Goal: Information Seeking & Learning: Learn about a topic

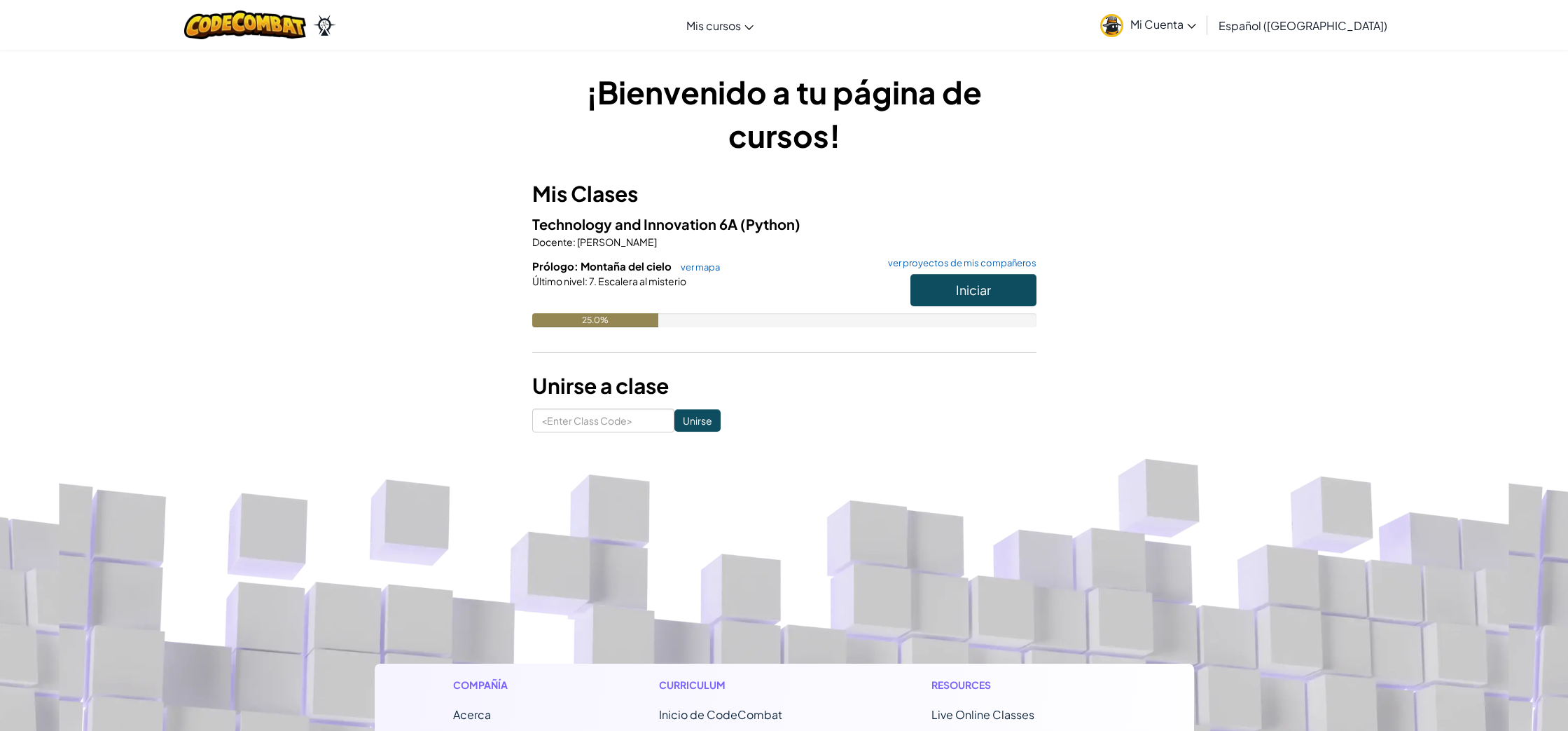
click at [956, 295] on span "Iniciar" at bounding box center [973, 289] width 35 height 16
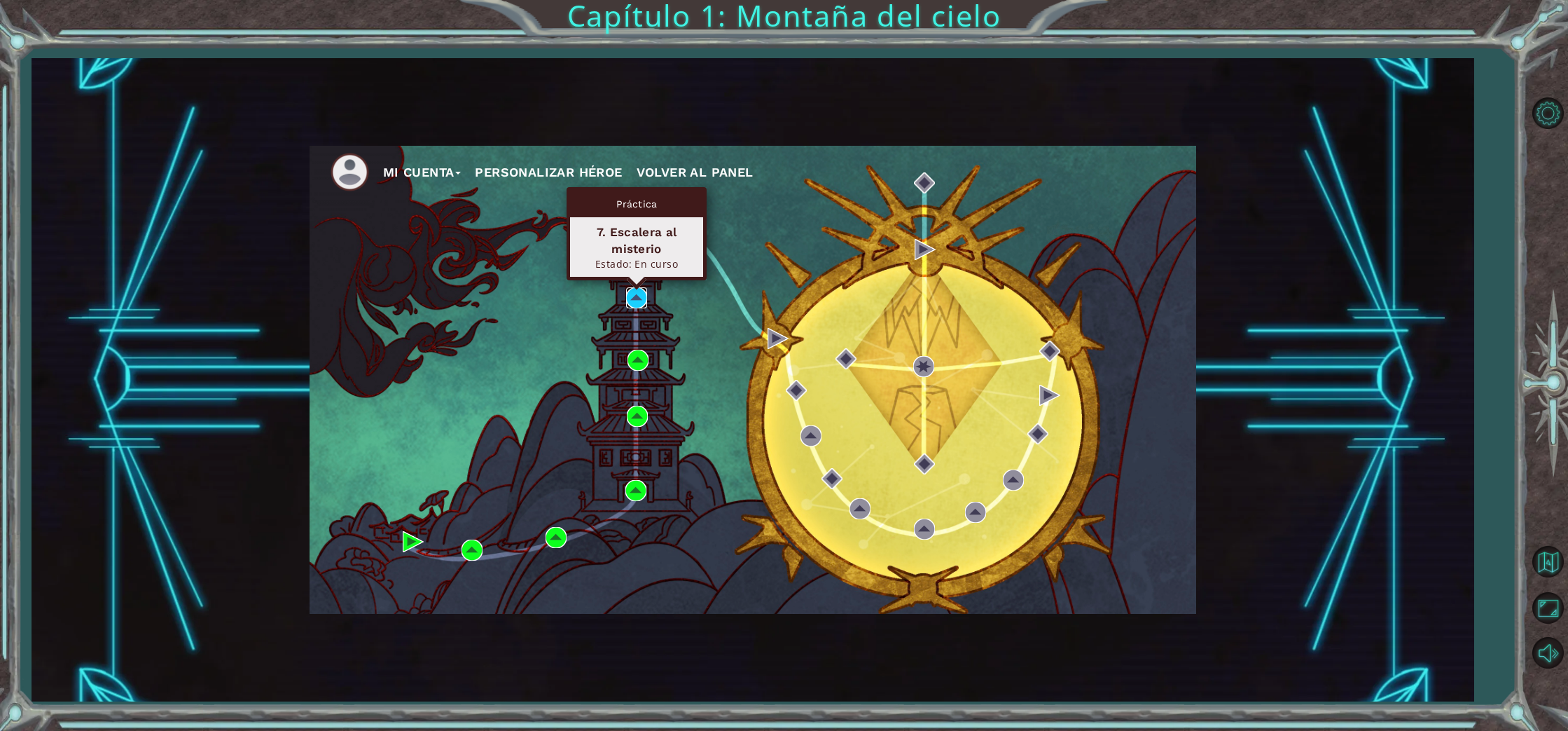
click at [641, 301] on img at bounding box center [636, 297] width 21 height 21
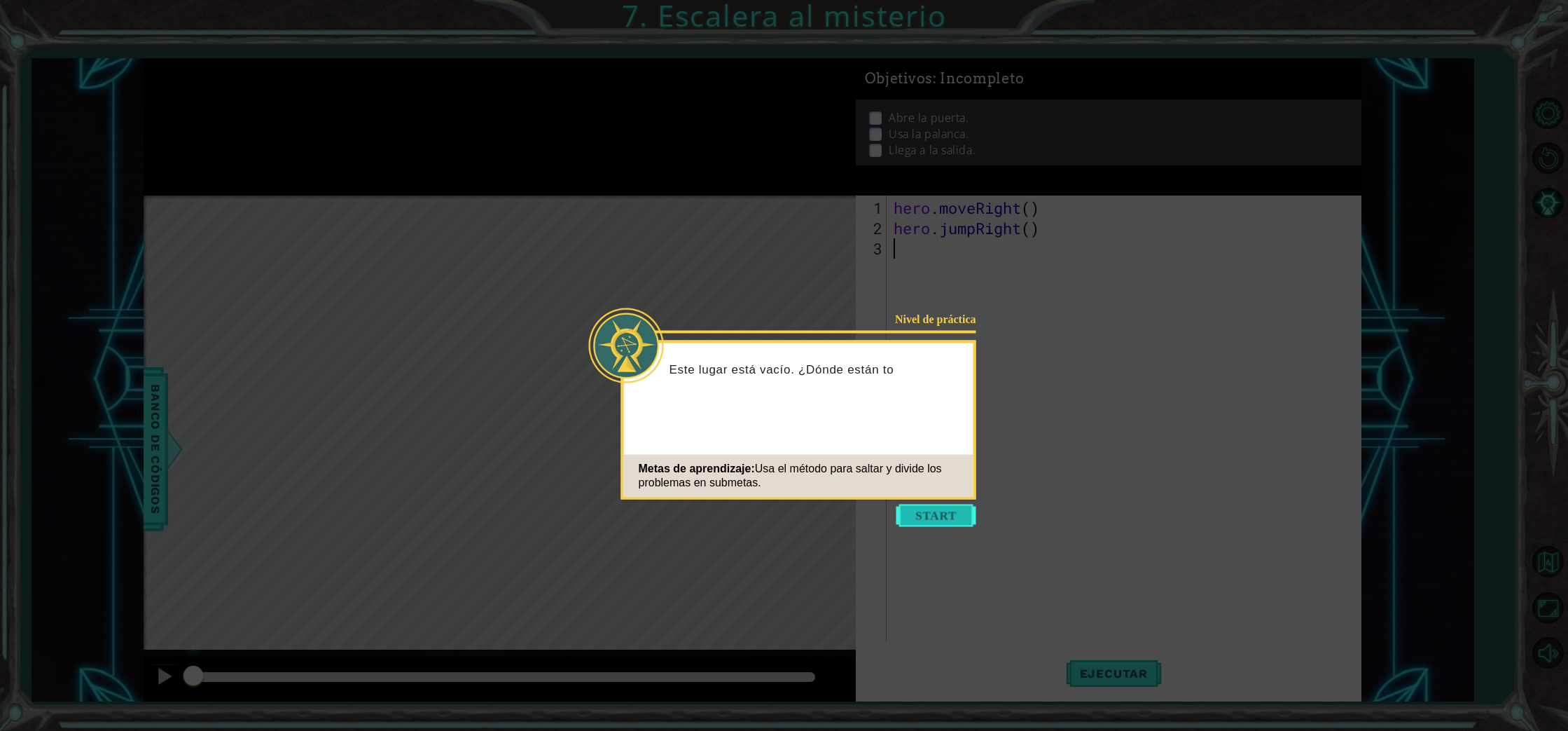
click at [925, 523] on button "Start" at bounding box center [936, 515] width 80 height 22
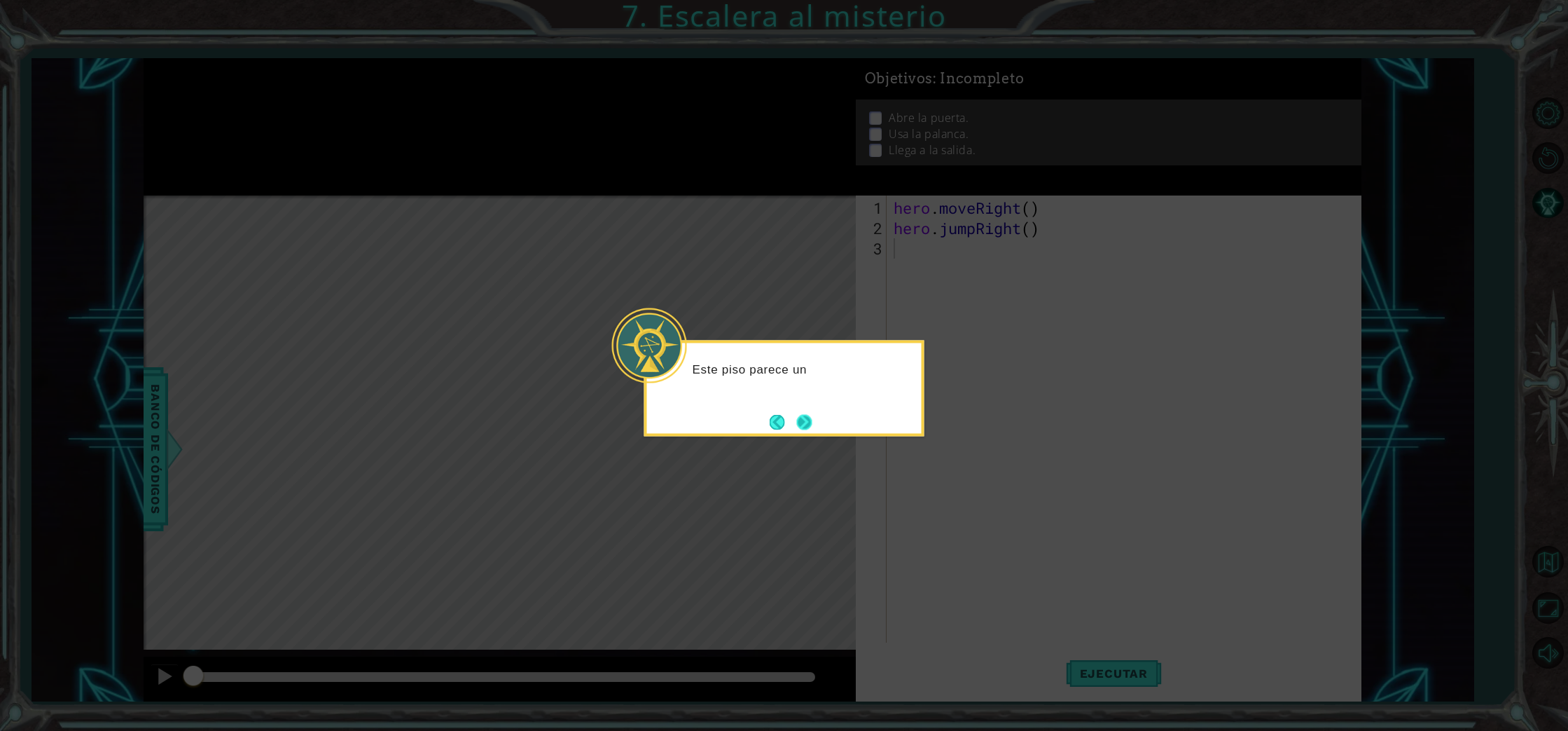
click at [806, 428] on button "Next" at bounding box center [804, 422] width 16 height 16
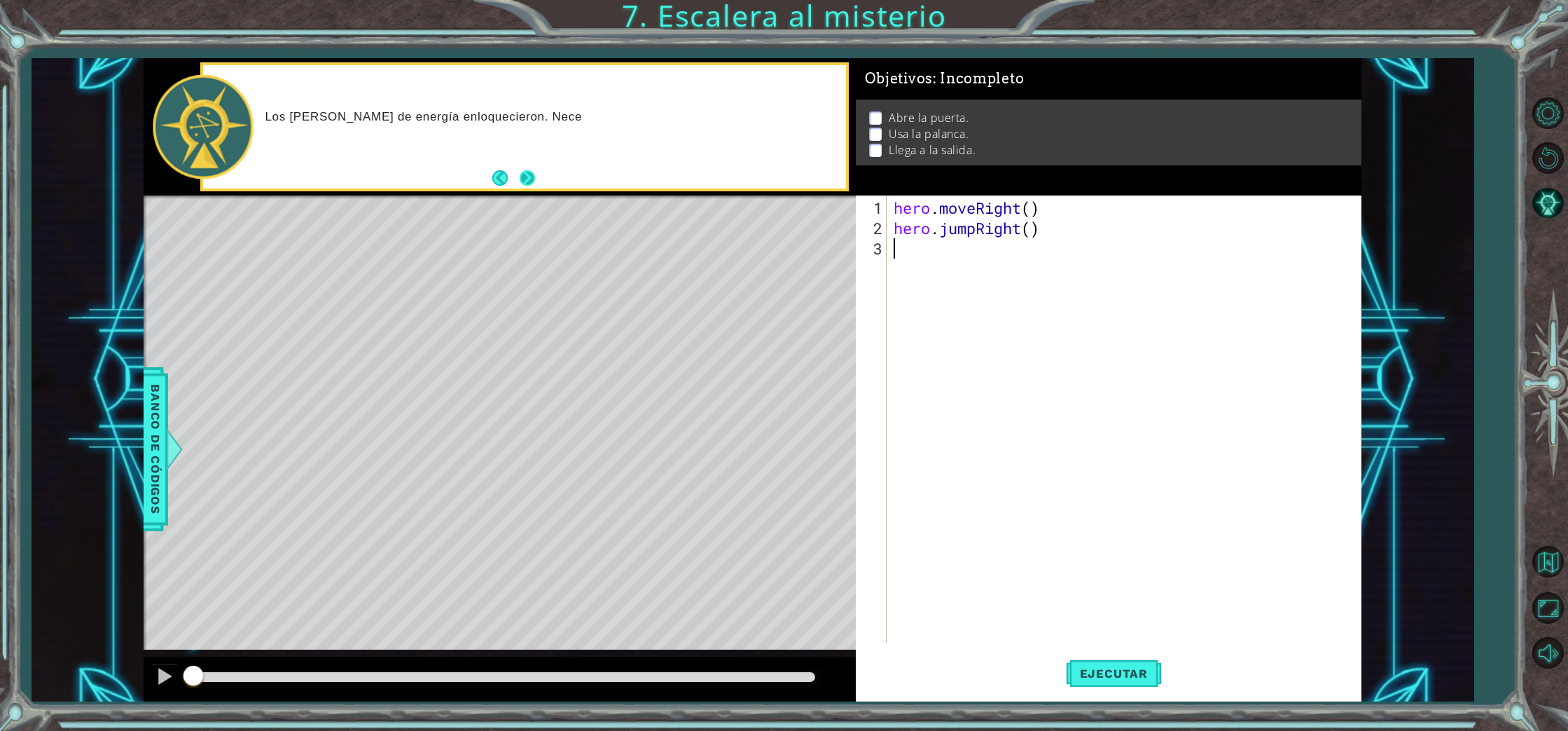
click at [522, 183] on button "Next" at bounding box center [528, 178] width 16 height 16
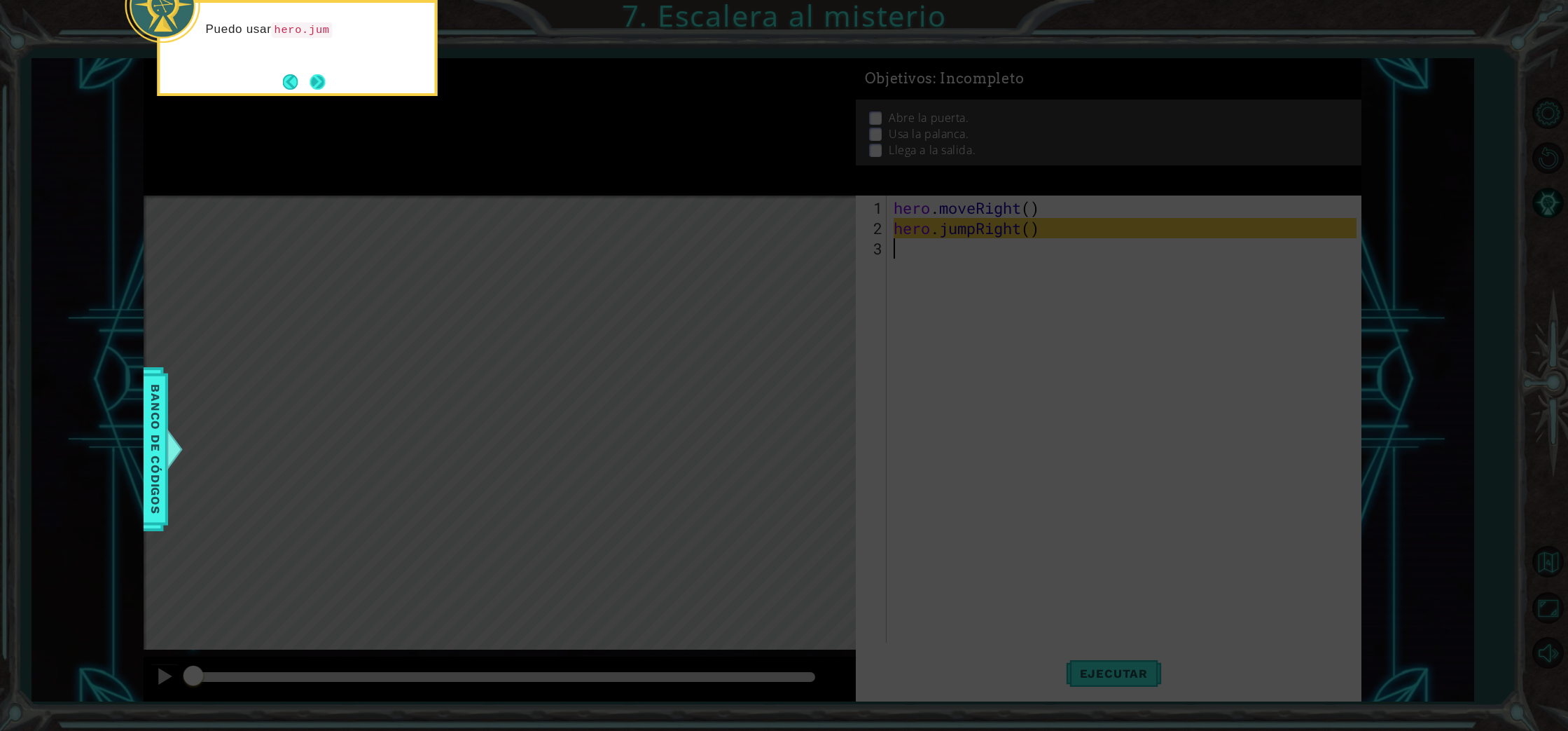
click at [312, 76] on button "Next" at bounding box center [318, 82] width 16 height 16
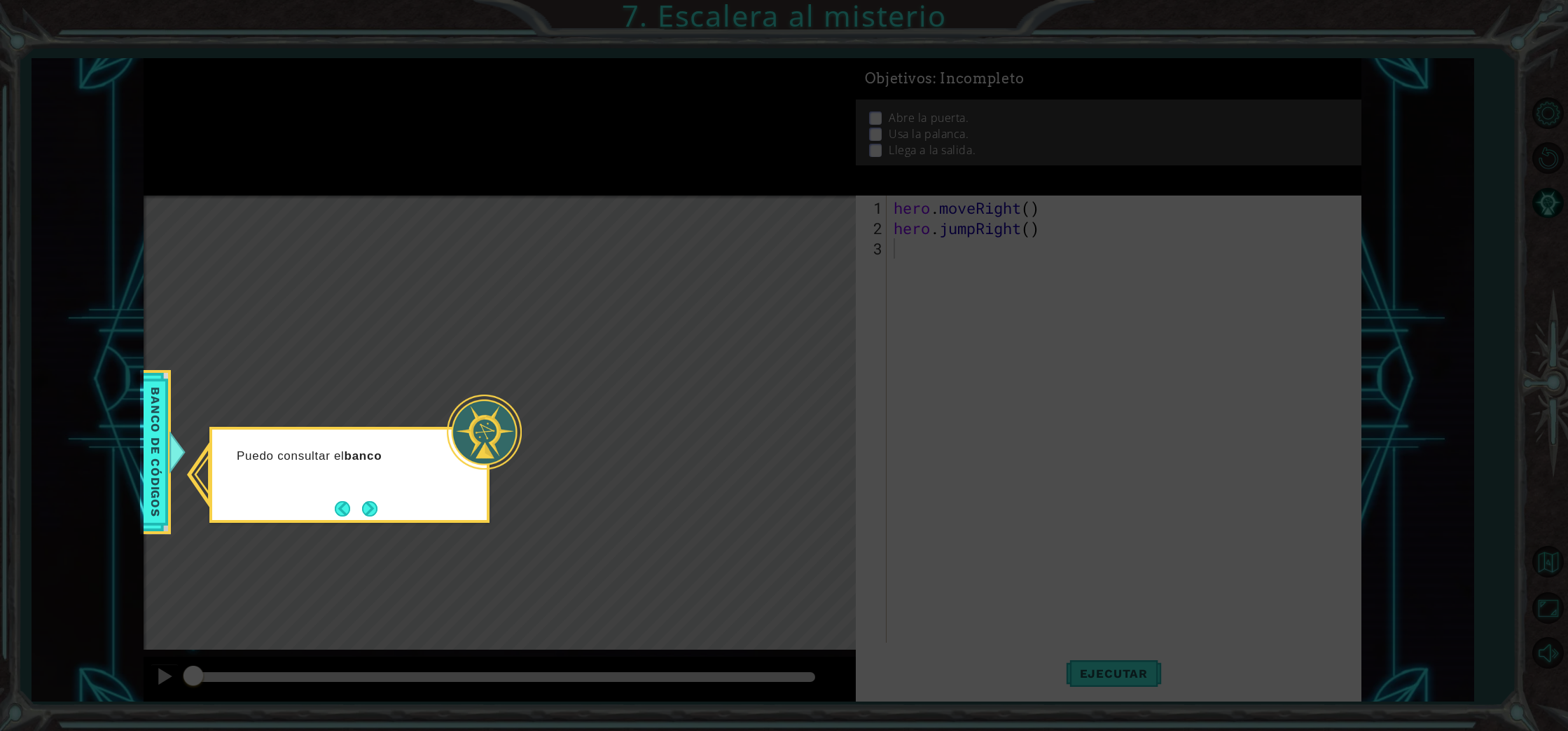
click at [371, 511] on button "Next" at bounding box center [370, 509] width 16 height 16
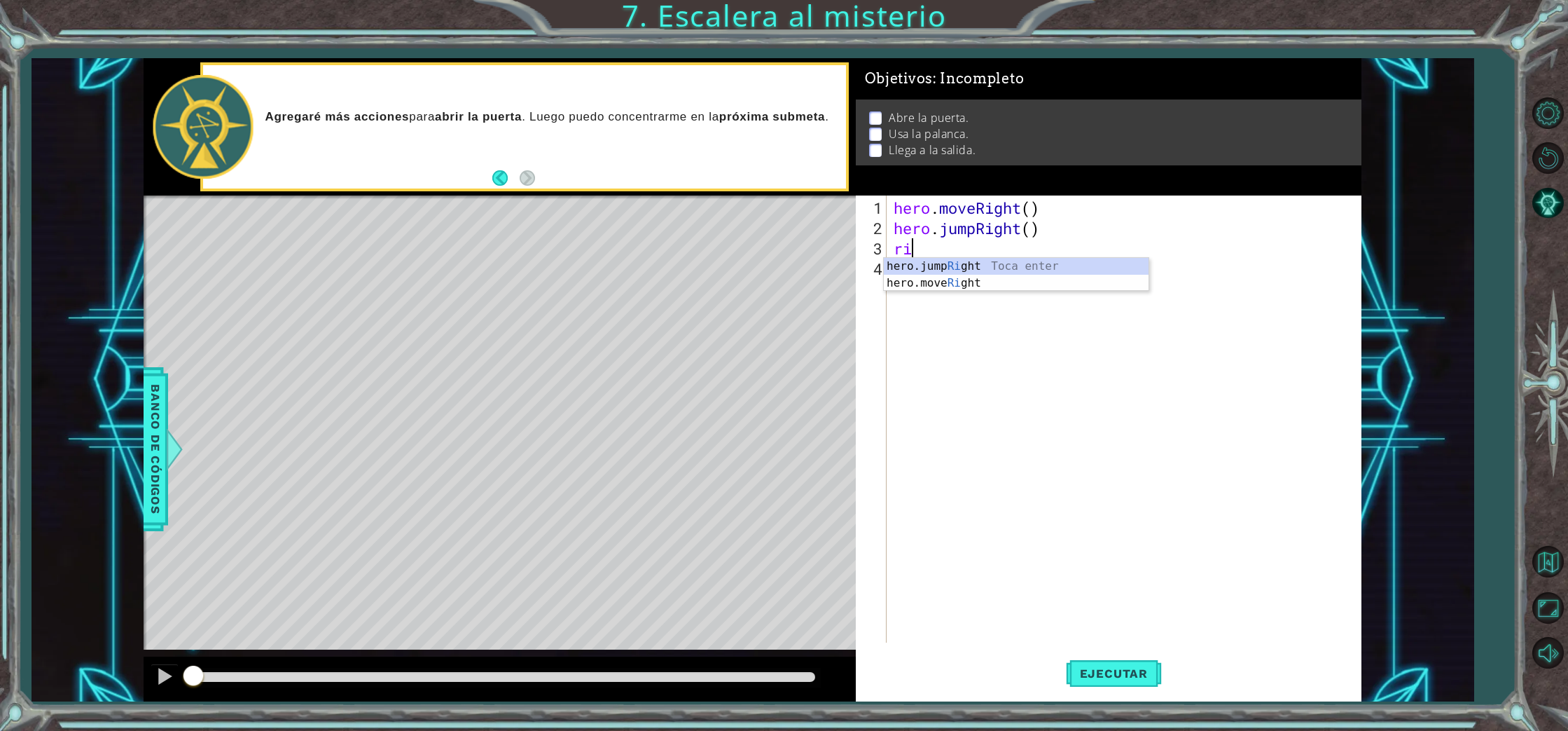
type textarea "rig"
click at [937, 260] on div "hero . moveRight ( ) hero . jumpRight ( ) rig" at bounding box center [1127, 441] width 473 height 488
click at [930, 255] on div "hero . moveRight ( ) hero . jumpRight ( ) rig" at bounding box center [1127, 441] width 473 height 488
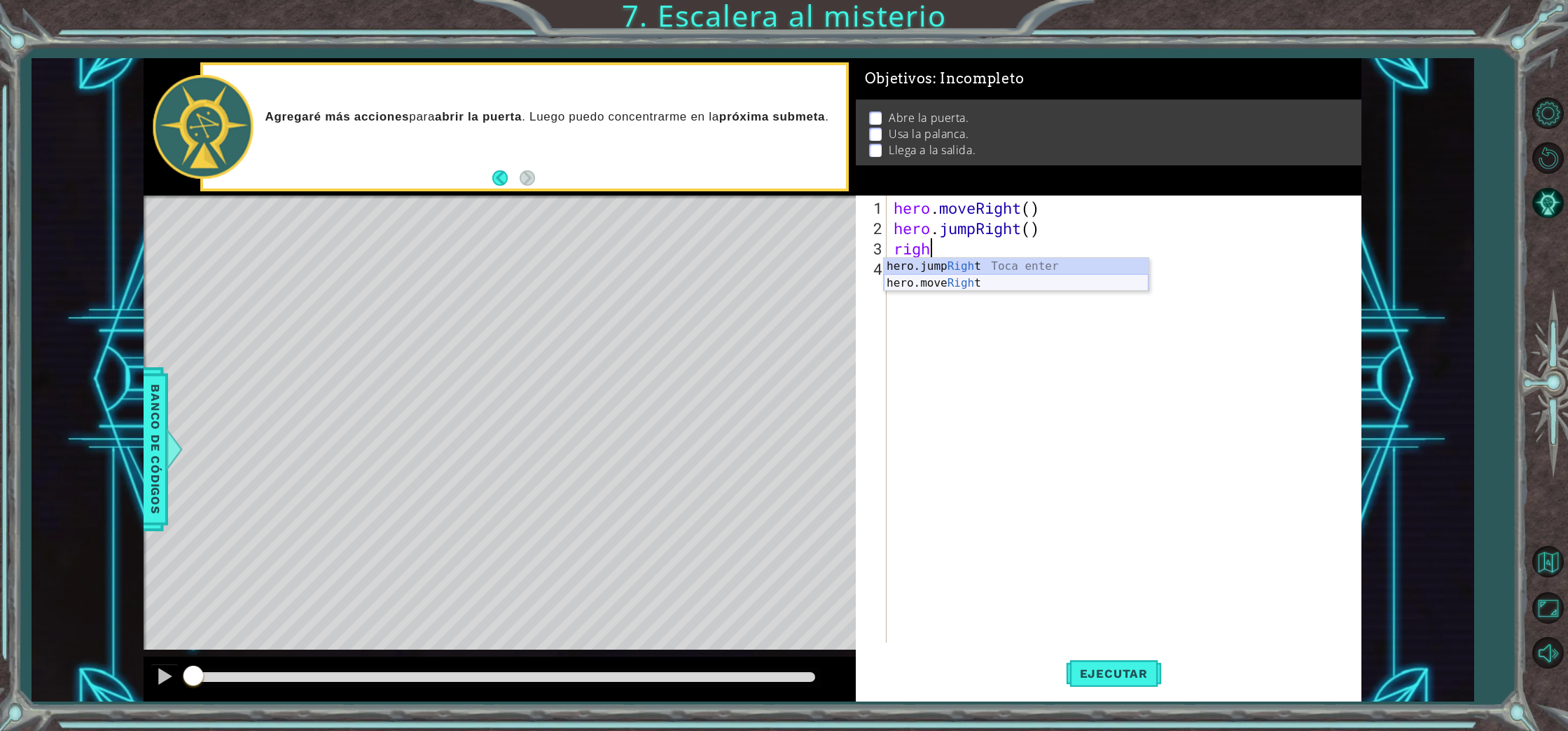
click at [931, 281] on div "hero.jump Righ t Toca enter hero.move Righ t Toca enter" at bounding box center [1016, 291] width 265 height 67
type textarea "hero.moveRight(1)"
click at [889, 266] on div "hero.moveRight(1) 1 2 3 4 hero . moveRight ( ) hero . jumpRight ( ) hero . move…" at bounding box center [1106, 419] width 502 height 447
click at [904, 271] on div "hero . moveRight ( ) hero . jumpRight ( ) hero . moveRight ( 1 )" at bounding box center [1127, 441] width 473 height 488
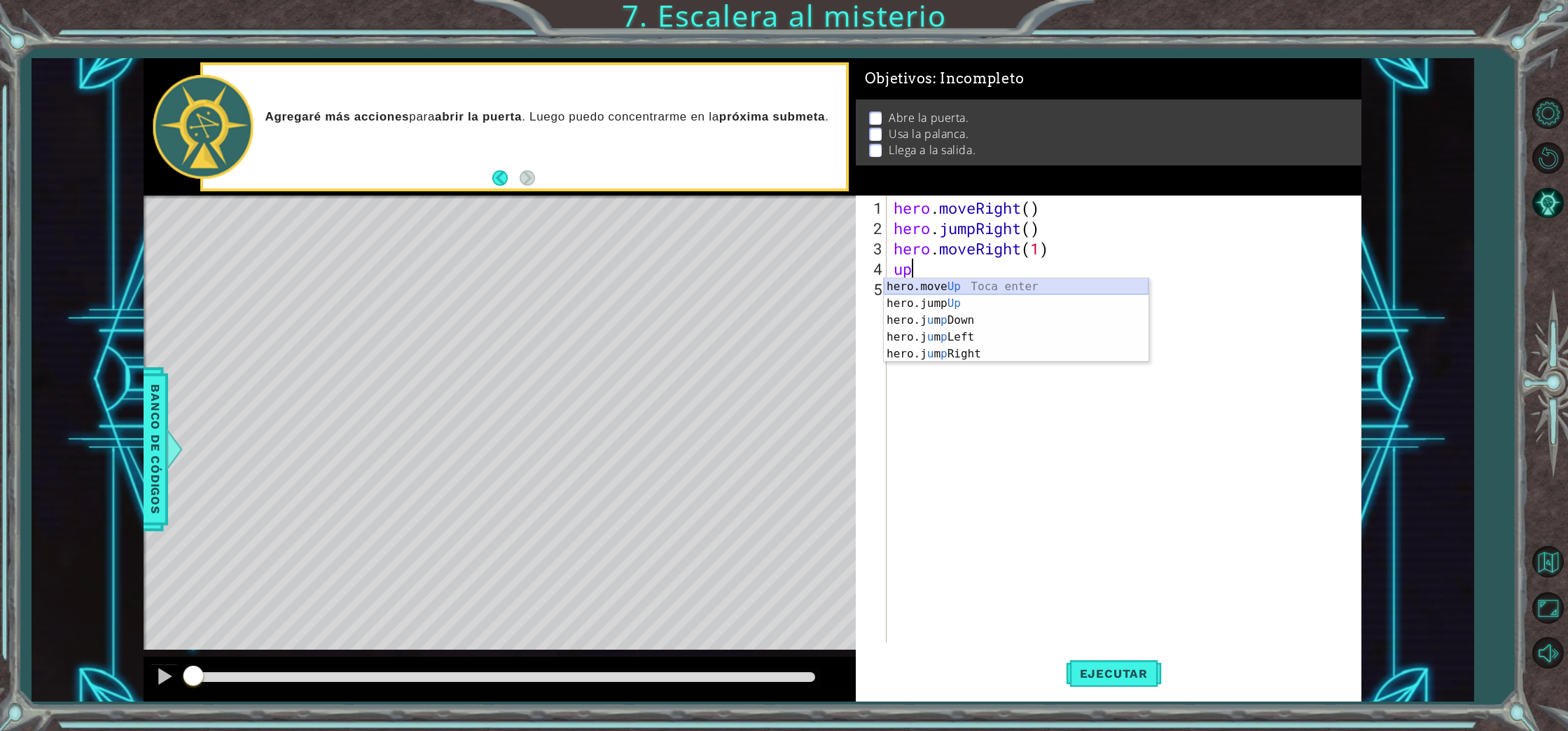
click at [953, 283] on div "hero.move Up Toca enter hero.jump Up Toca enter hero.j u m p Down Toca enter he…" at bounding box center [1016, 337] width 265 height 118
type textarea "hero.moveUp(1)"
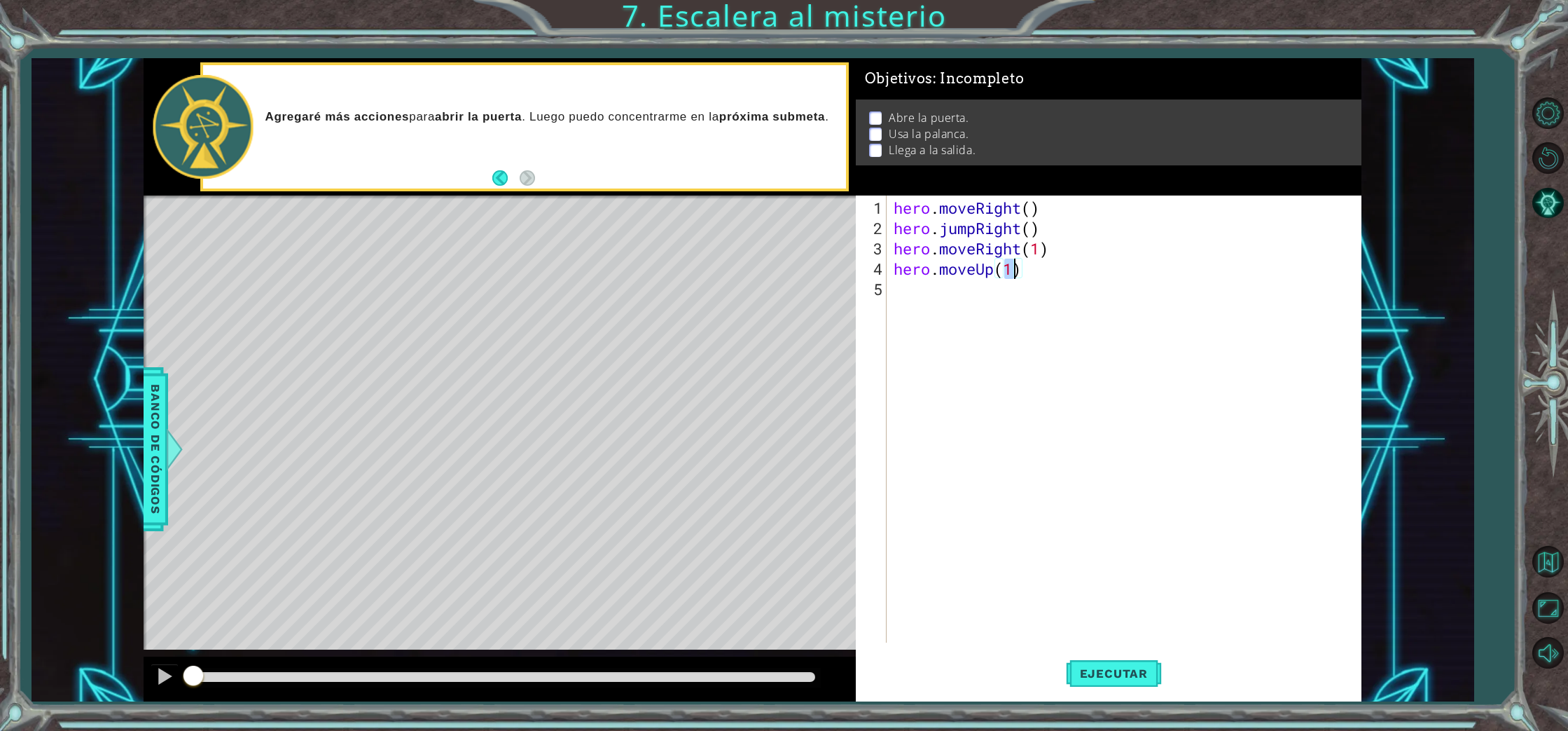
click at [903, 292] on div "hero . moveRight ( ) hero . jumpRight ( ) hero . moveRight ( 1 ) hero . moveUp …" at bounding box center [1127, 441] width 473 height 488
click at [928, 300] on div "hero. use Toca enter" at bounding box center [1016, 324] width 265 height 51
type textarea "hero.use("door")"
click at [897, 317] on div "hero . moveRight ( ) hero . jumpRight ( ) hero . moveRight ( 1 ) hero . moveUp …" at bounding box center [1127, 441] width 473 height 488
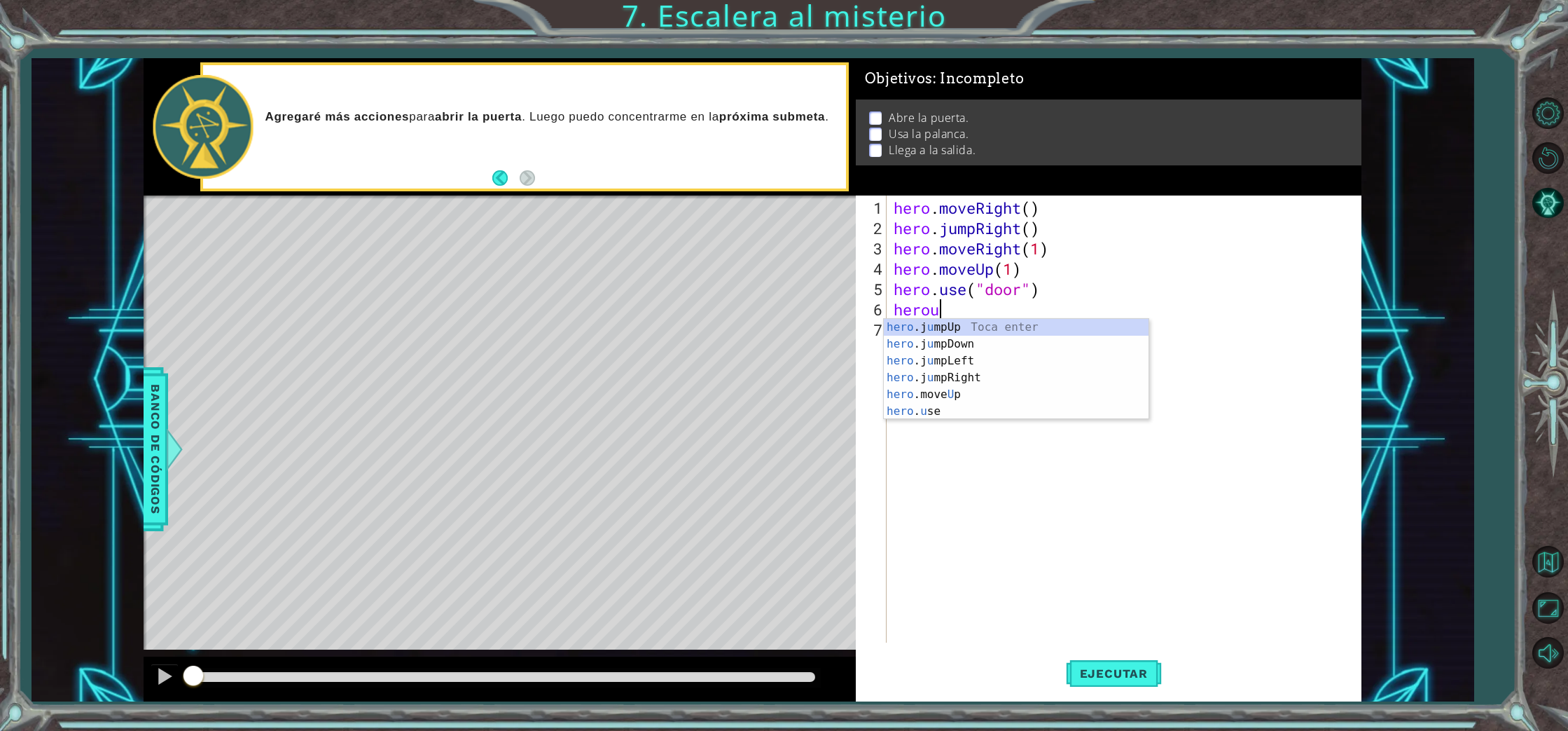
scroll to position [0, 2]
click at [961, 310] on div "hero . moveRight ( ) hero . jumpRight ( ) hero . moveRight ( 1 ) hero . moveUp …" at bounding box center [1127, 441] width 473 height 488
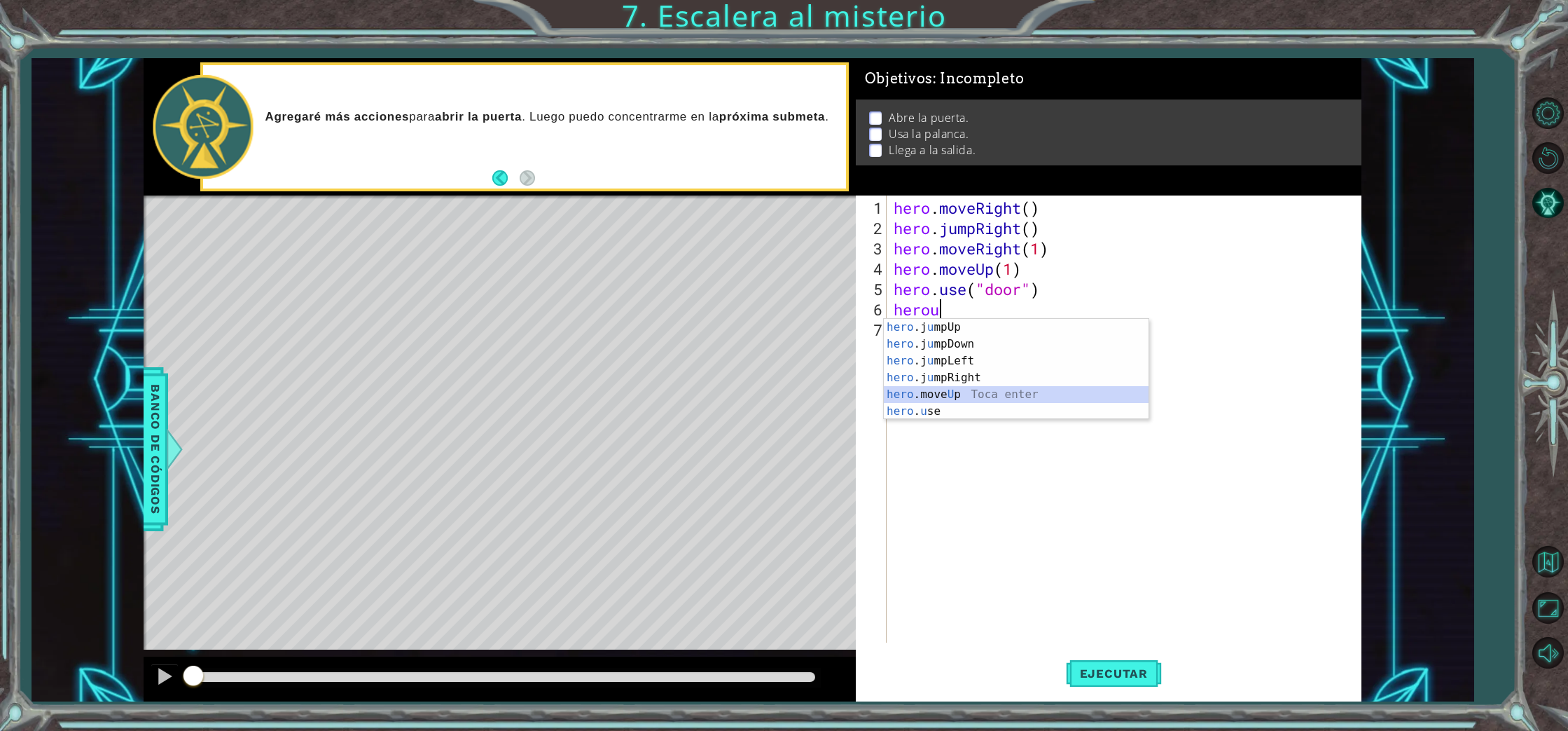
click at [946, 392] on div "hero .j u mpUp Toca enter hero .j u [GEOGRAPHIC_DATA] Toca enter hero .j u mpLe…" at bounding box center [1016, 386] width 265 height 134
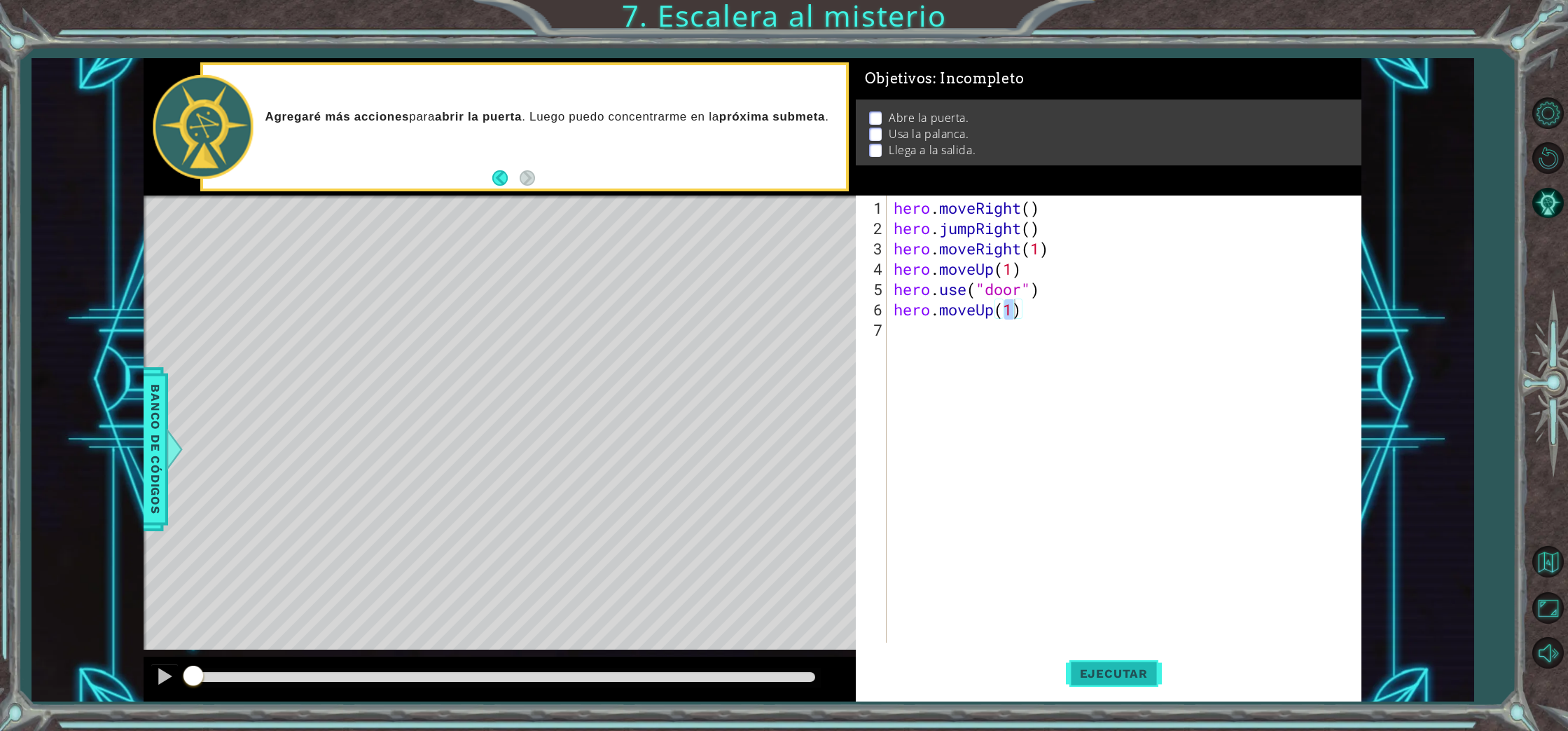
click at [1093, 678] on span "Ejecutar" at bounding box center [1113, 673] width 96 height 14
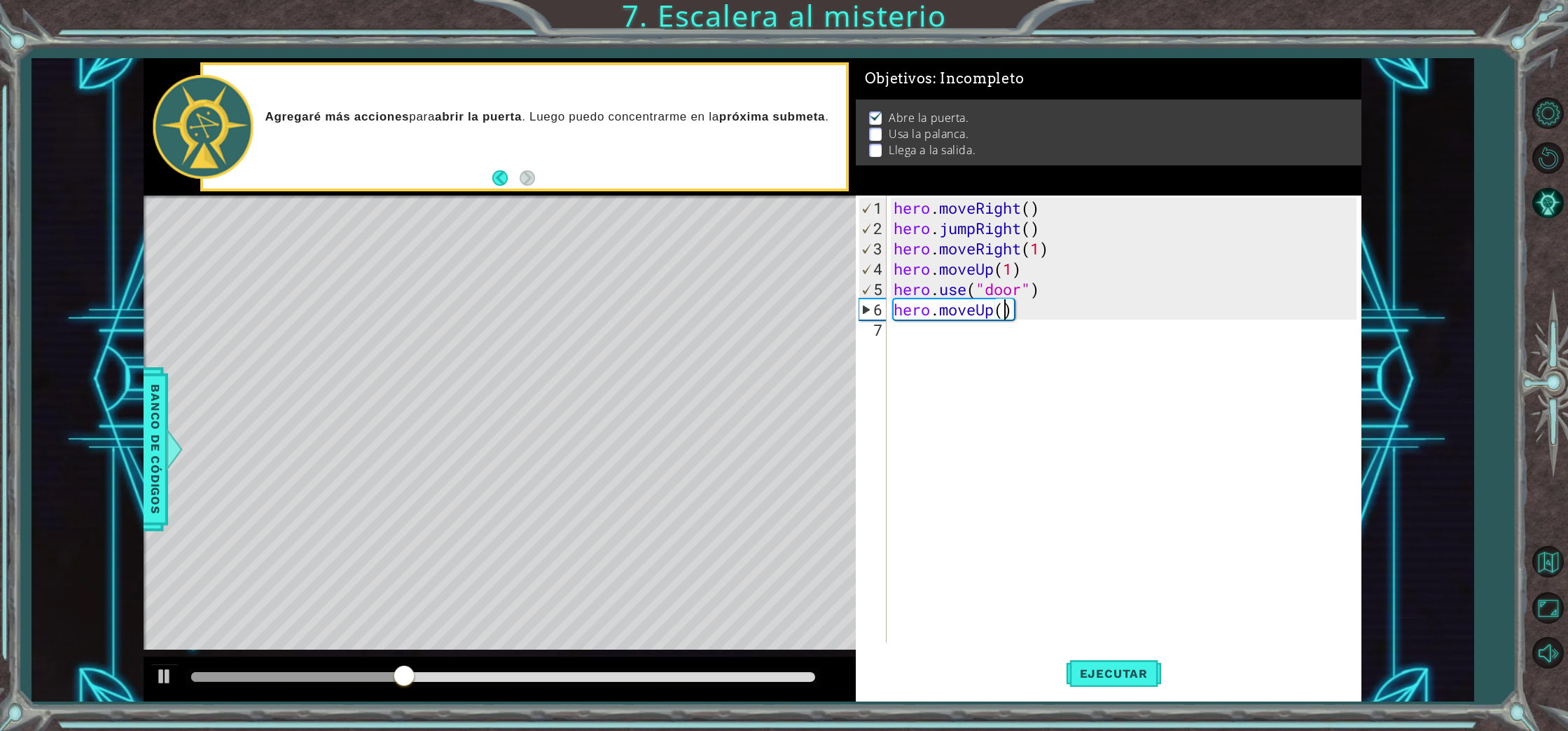
type textarea "hero.moveUp(2)"
click at [1004, 609] on div "hero . moveRight ( ) hero . jumpRight ( ) hero . moveRight ( 1 ) hero . moveUp …" at bounding box center [1127, 441] width 473 height 488
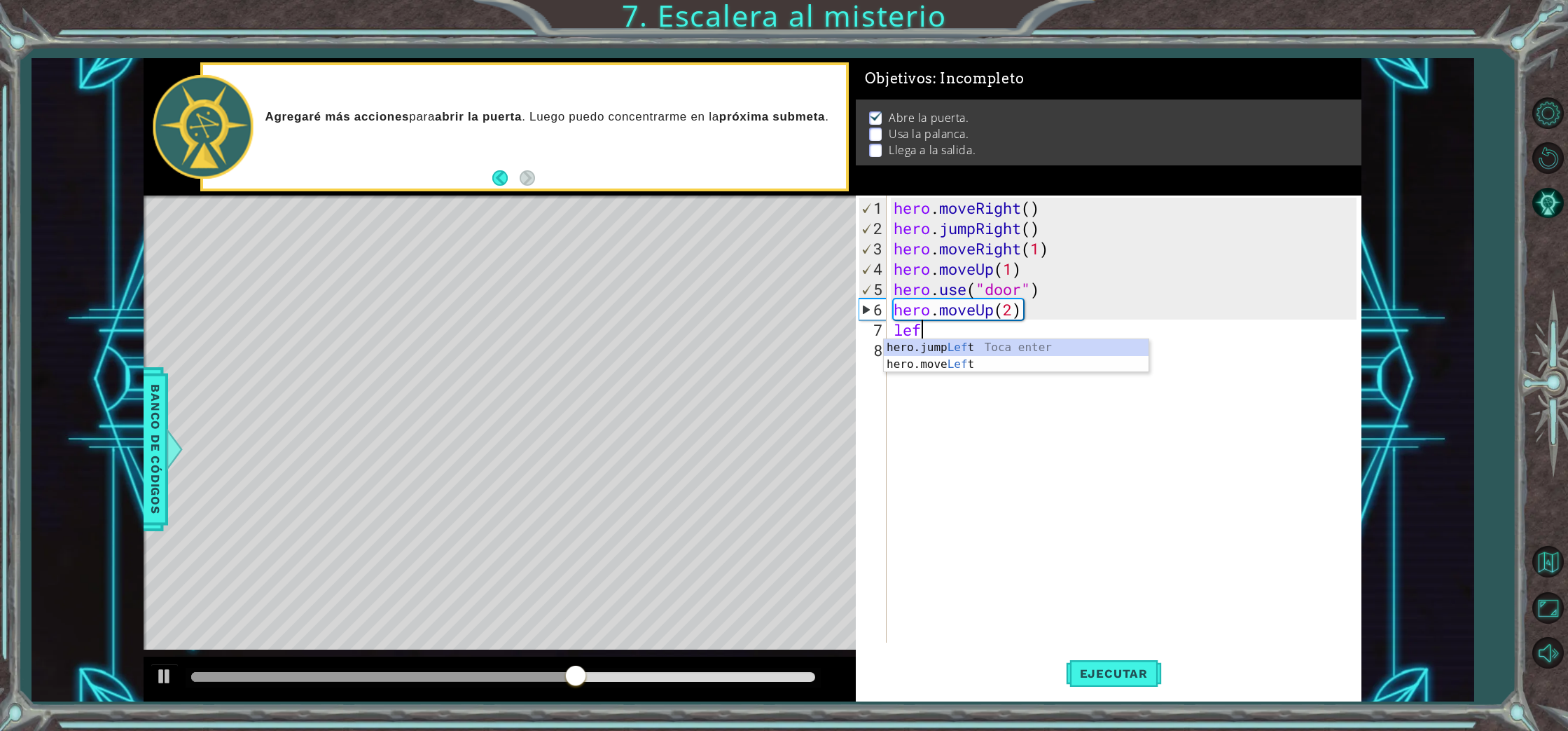
scroll to position [0, 1]
click at [904, 364] on div "hero.jump Left Toca enter hero.move Left Toca enter" at bounding box center [1016, 372] width 265 height 67
type textarea "hero.moveLeft(1)"
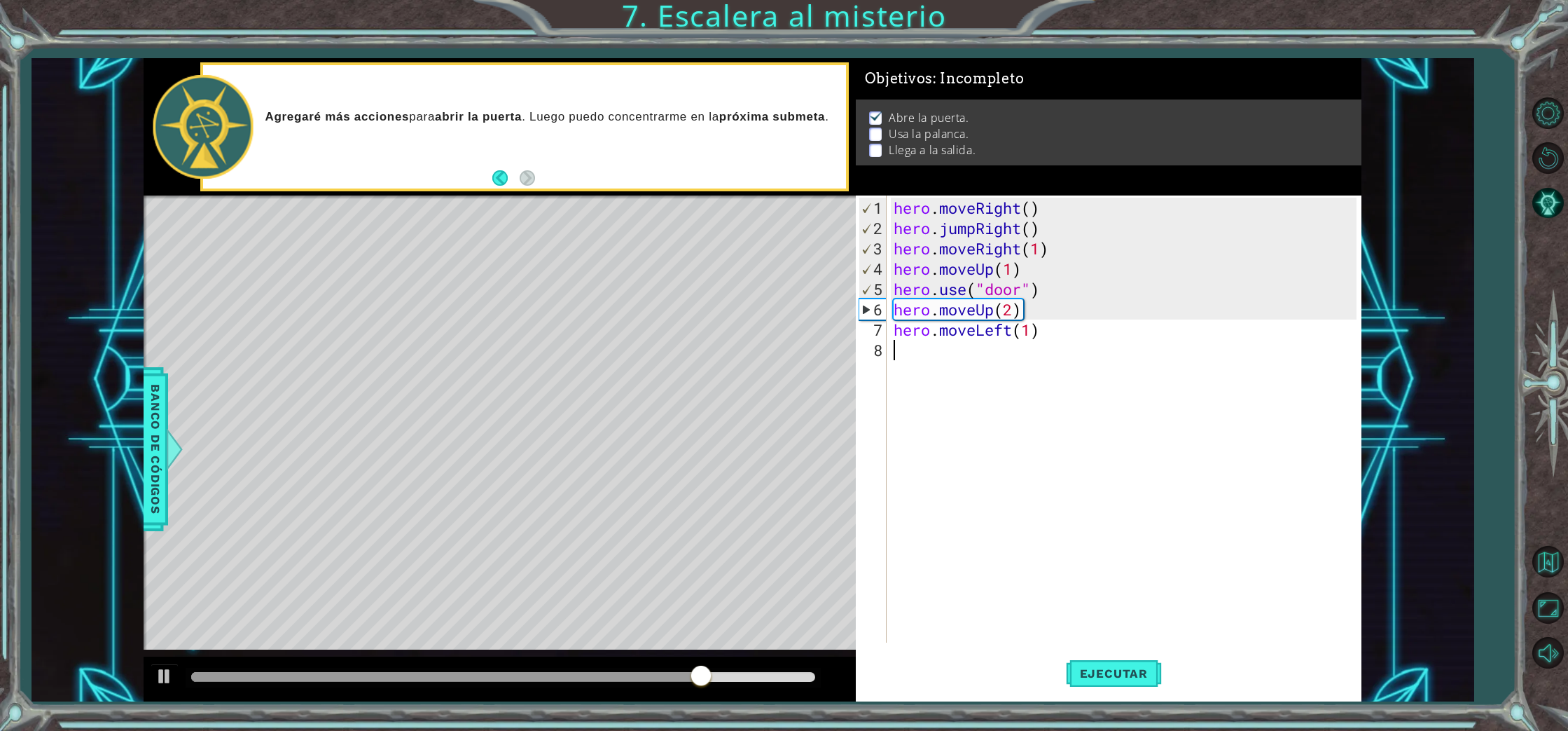
click at [897, 355] on div "hero . moveRight ( ) hero . jumpRight ( ) hero . moveRight ( 1 ) hero . moveUp …" at bounding box center [1127, 441] width 473 height 488
click at [927, 362] on div "hero. use Toca enter" at bounding box center [1016, 385] width 265 height 51
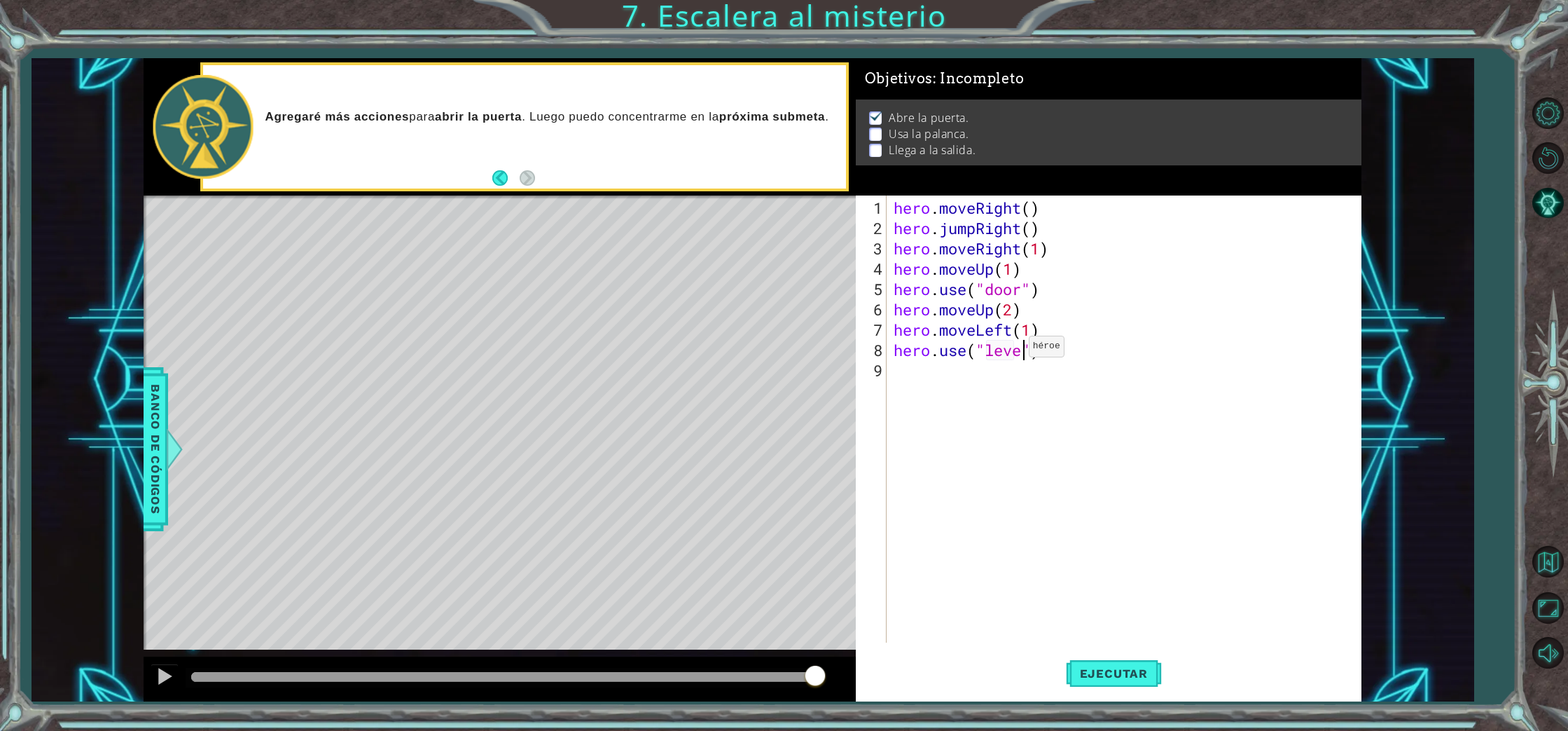
scroll to position [0, 6]
type textarea "hero.use("lever")"
click at [907, 380] on div "hero . moveRight ( ) hero . jumpRight ( ) hero . moveRight ( 1 ) hero . moveUp …" at bounding box center [1127, 441] width 473 height 488
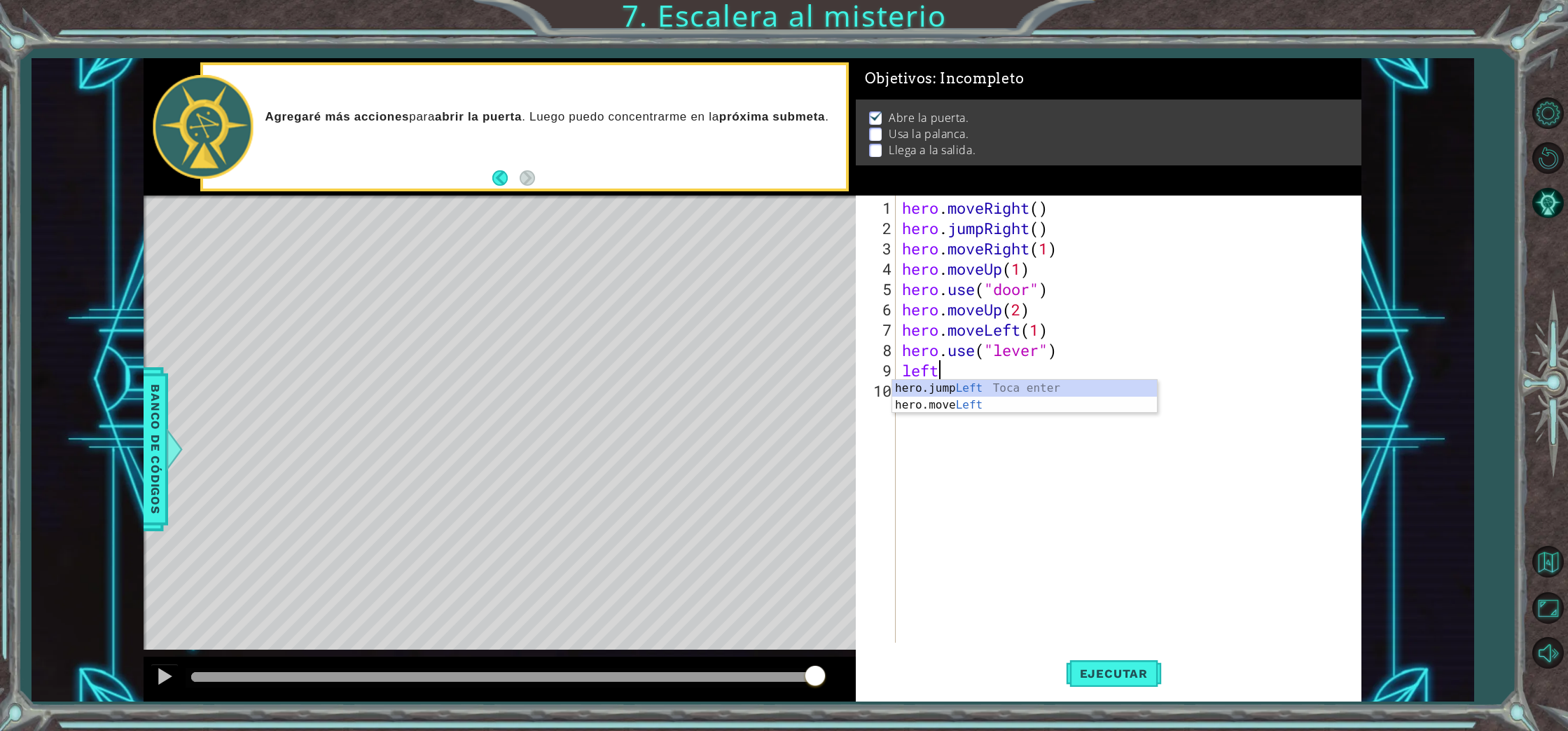
scroll to position [0, 1]
click at [919, 405] on div "hero.jump Left Toca enter hero.move Left Toca enter" at bounding box center [1024, 413] width 265 height 67
type textarea "hero.moveLeft(2)"
click at [916, 394] on div "hero . moveRight ( ) hero . jumpRight ( ) hero . moveRight ( 1 ) hero . moveUp …" at bounding box center [1131, 441] width 465 height 488
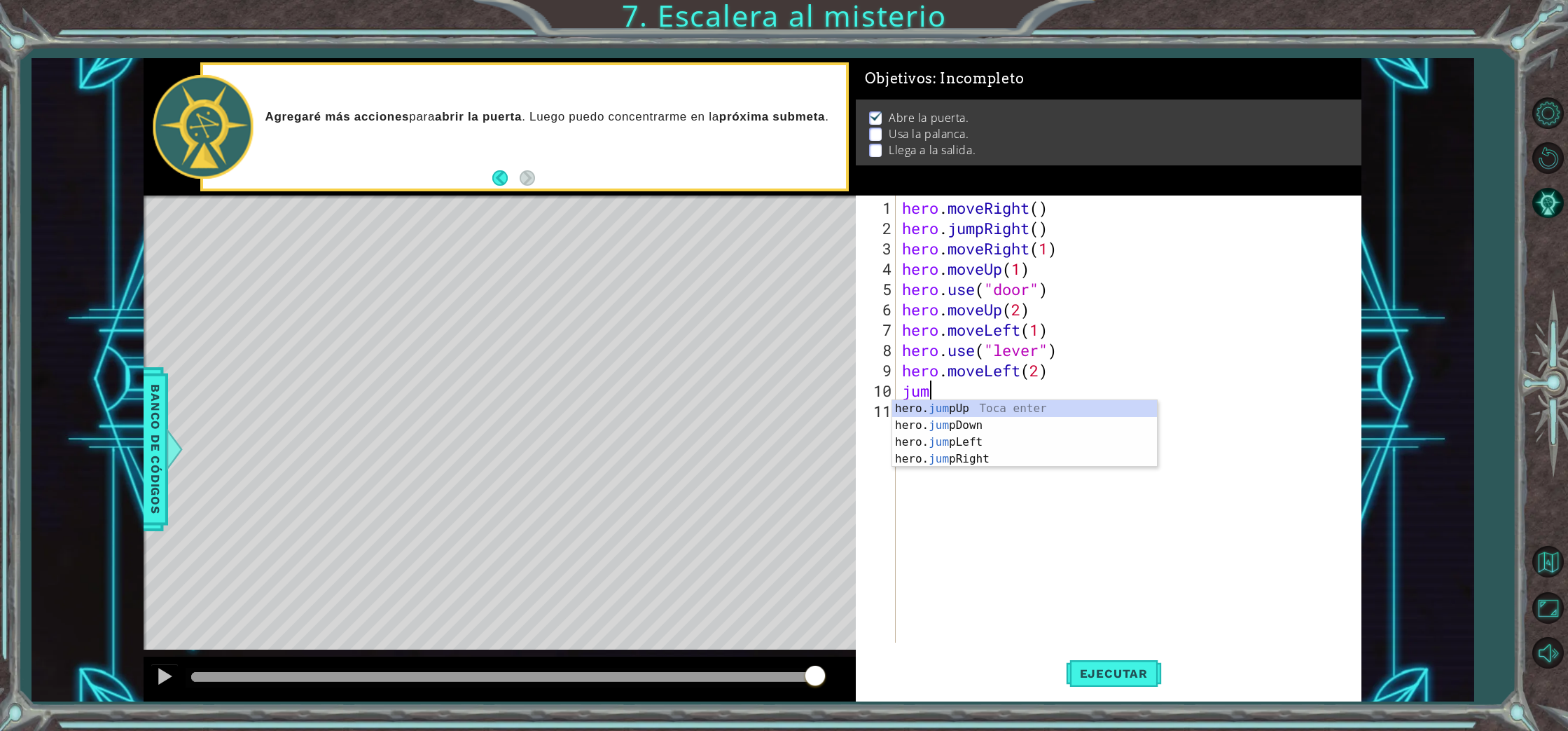
scroll to position [0, 1]
type textarea "jum"
click at [923, 401] on div "hero. jum pUp Toca enter hero. jum pDown Toca enter hero. jum pLeft Toca enter …" at bounding box center [1024, 450] width 265 height 101
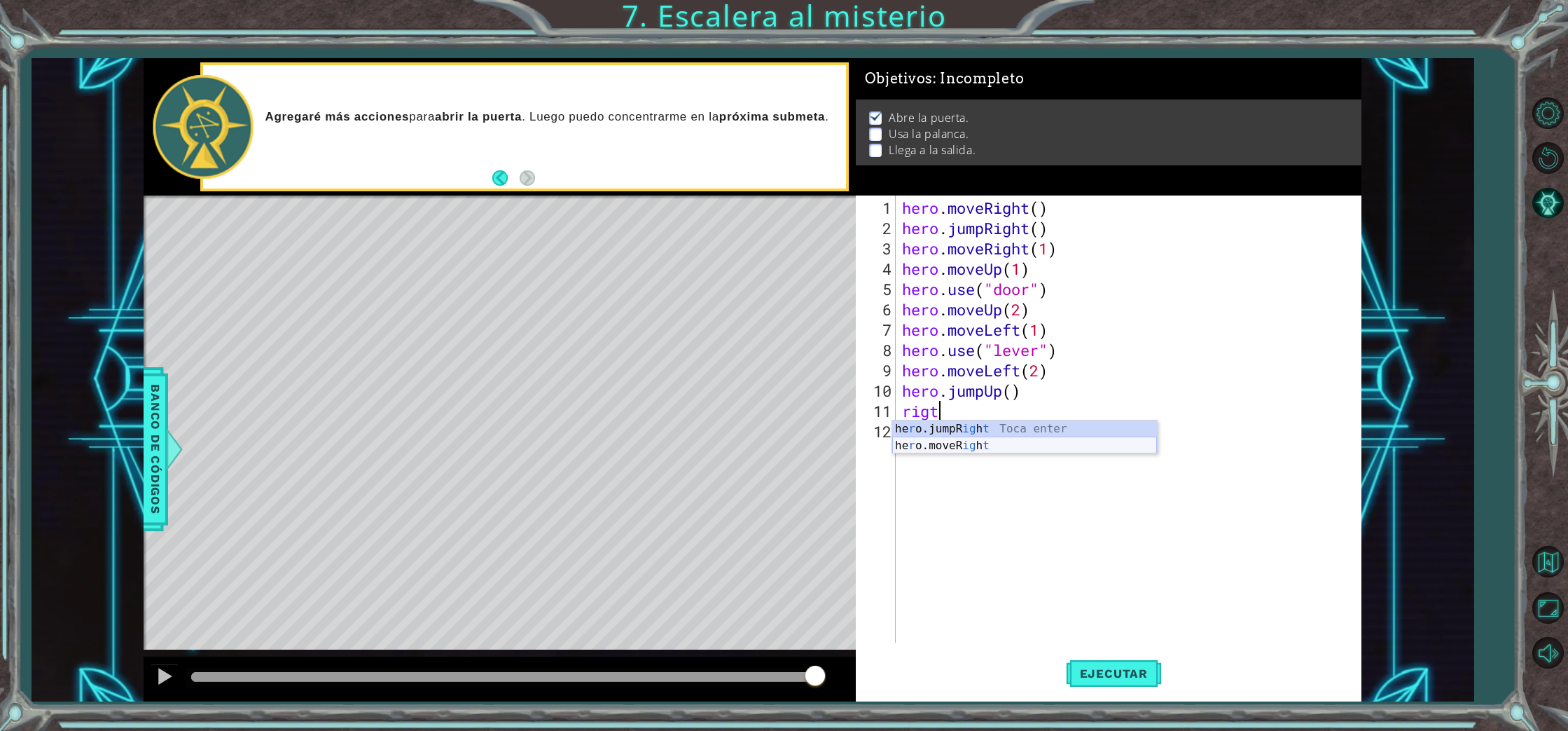
click at [922, 441] on div "he r o.jumpR ig h t Toca enter he r o.moveR ig h t Toca enter" at bounding box center [1024, 454] width 265 height 67
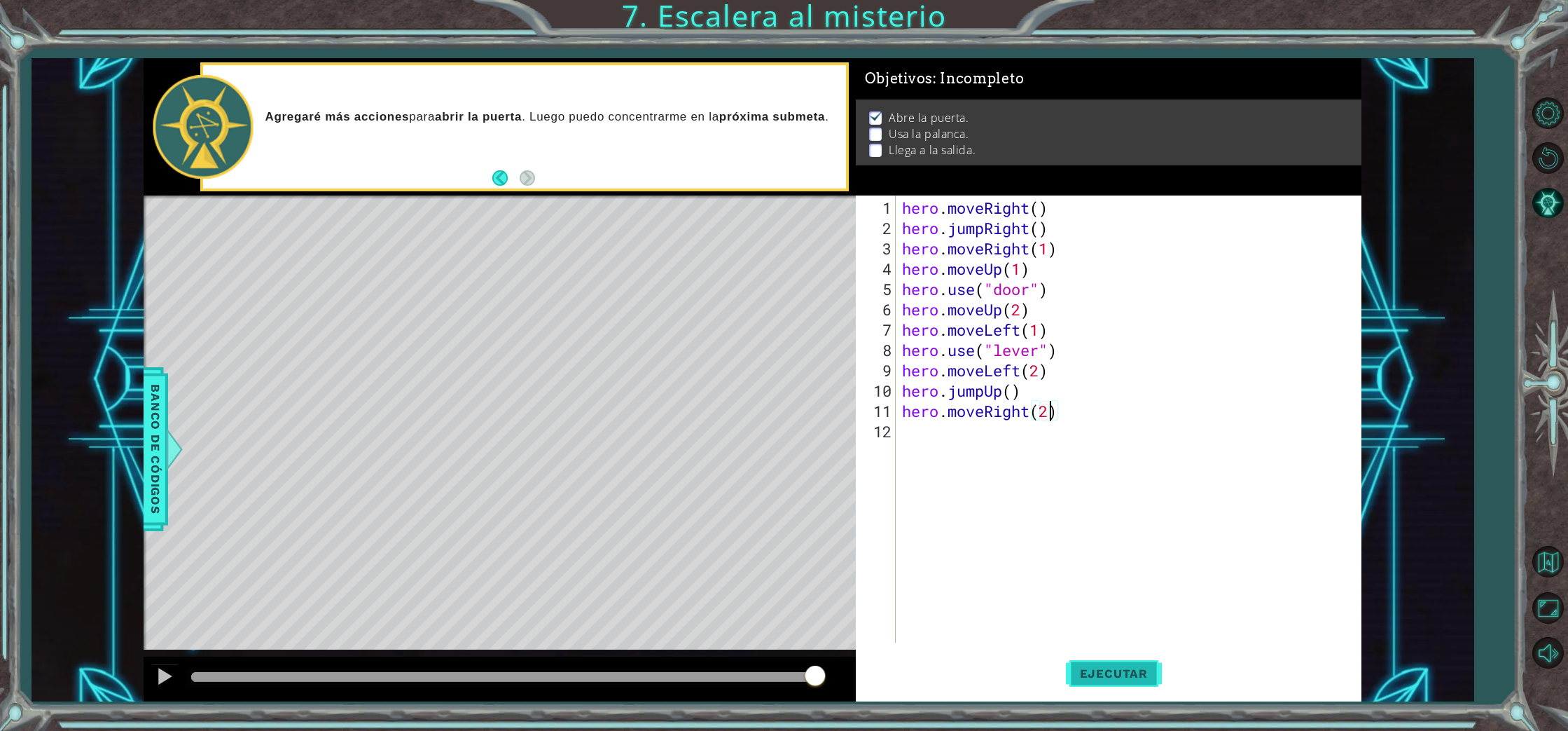
type textarea "hero.moveRight(2)"
click at [1100, 676] on span "Ejecutar" at bounding box center [1113, 673] width 96 height 14
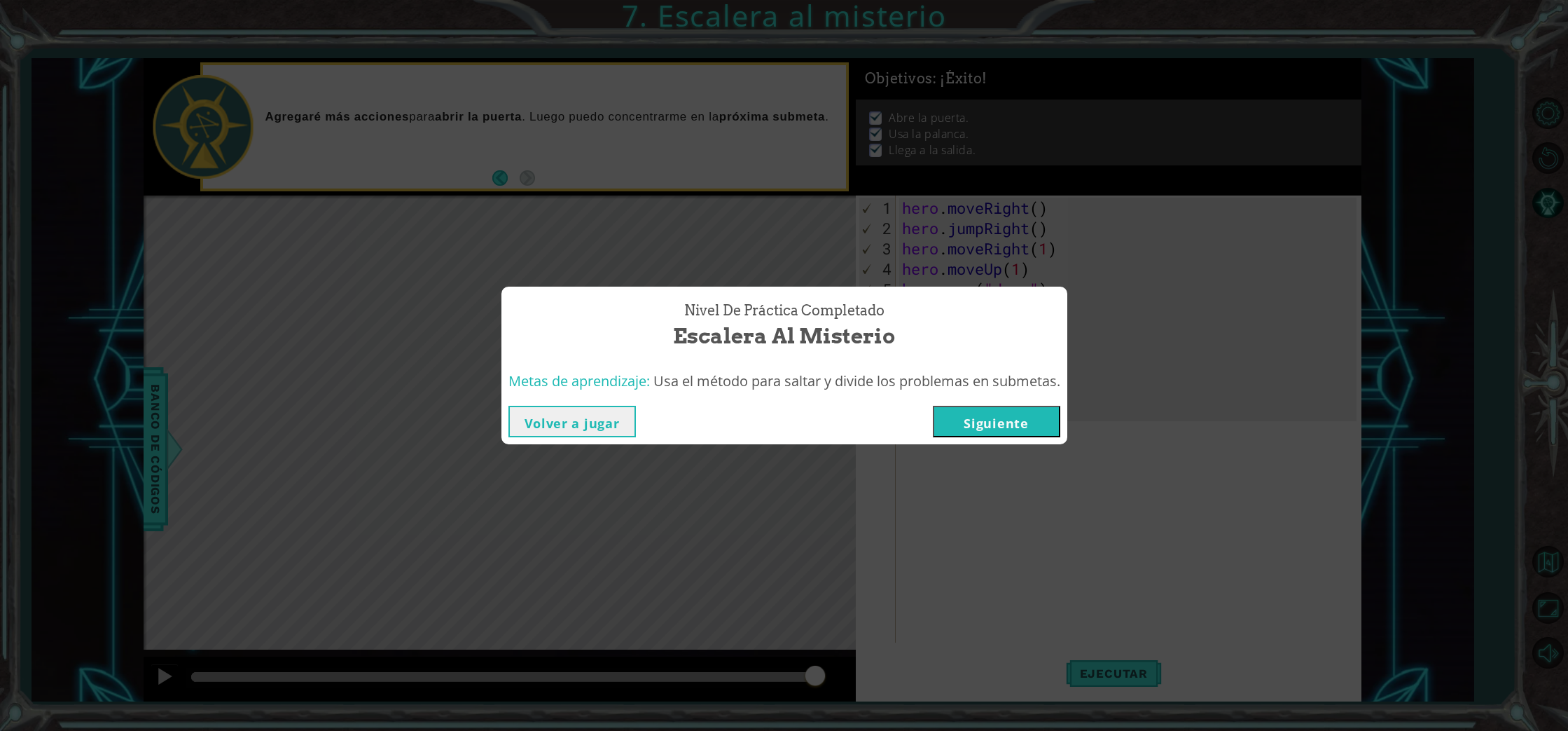
click at [1025, 414] on button "Siguiente" at bounding box center [996, 421] width 127 height 32
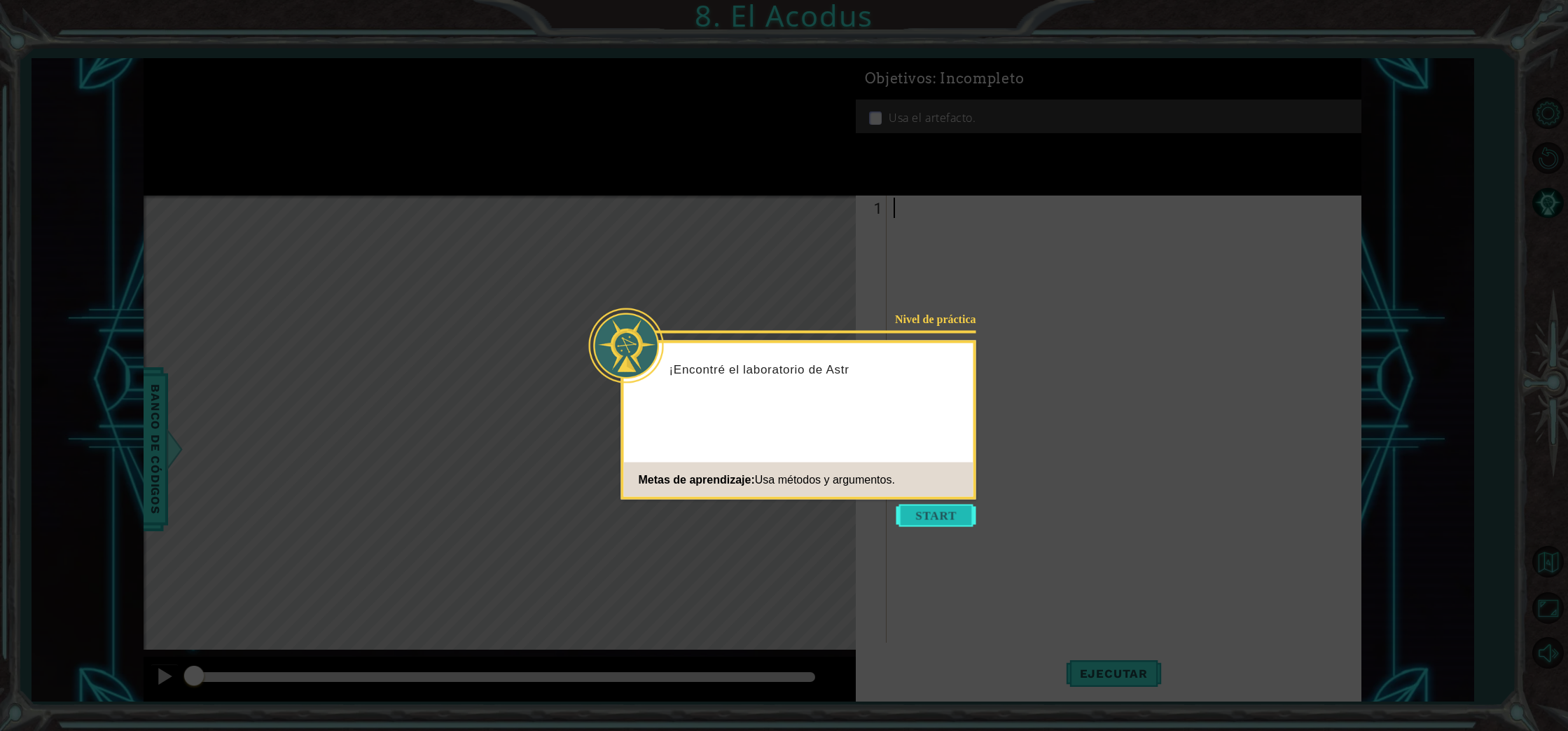
click at [904, 520] on button "Start" at bounding box center [936, 515] width 80 height 22
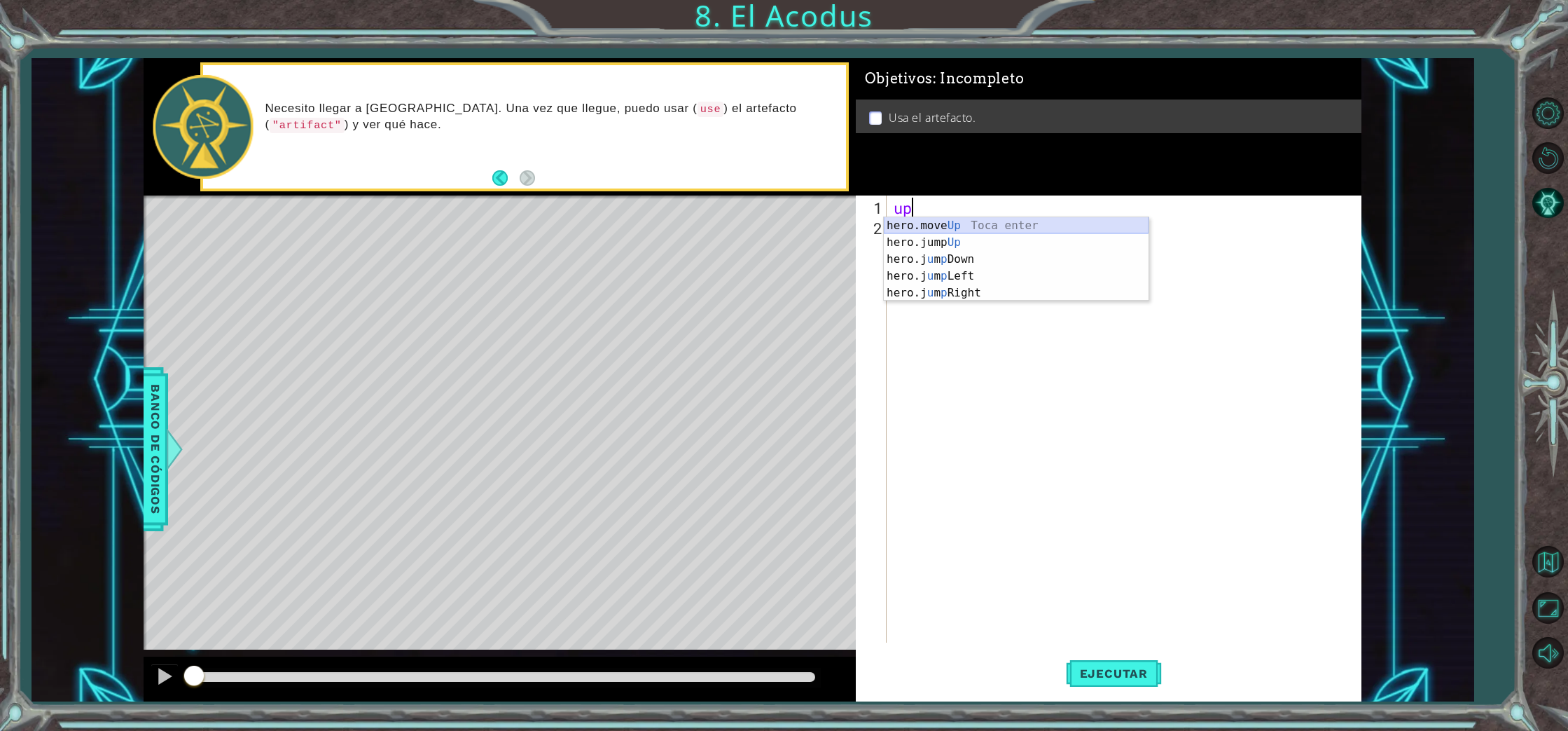
click at [922, 228] on div "hero.move Up Toca enter hero.jump Up Toca enter hero.j u m p Down Toca enter he…" at bounding box center [1016, 276] width 265 height 118
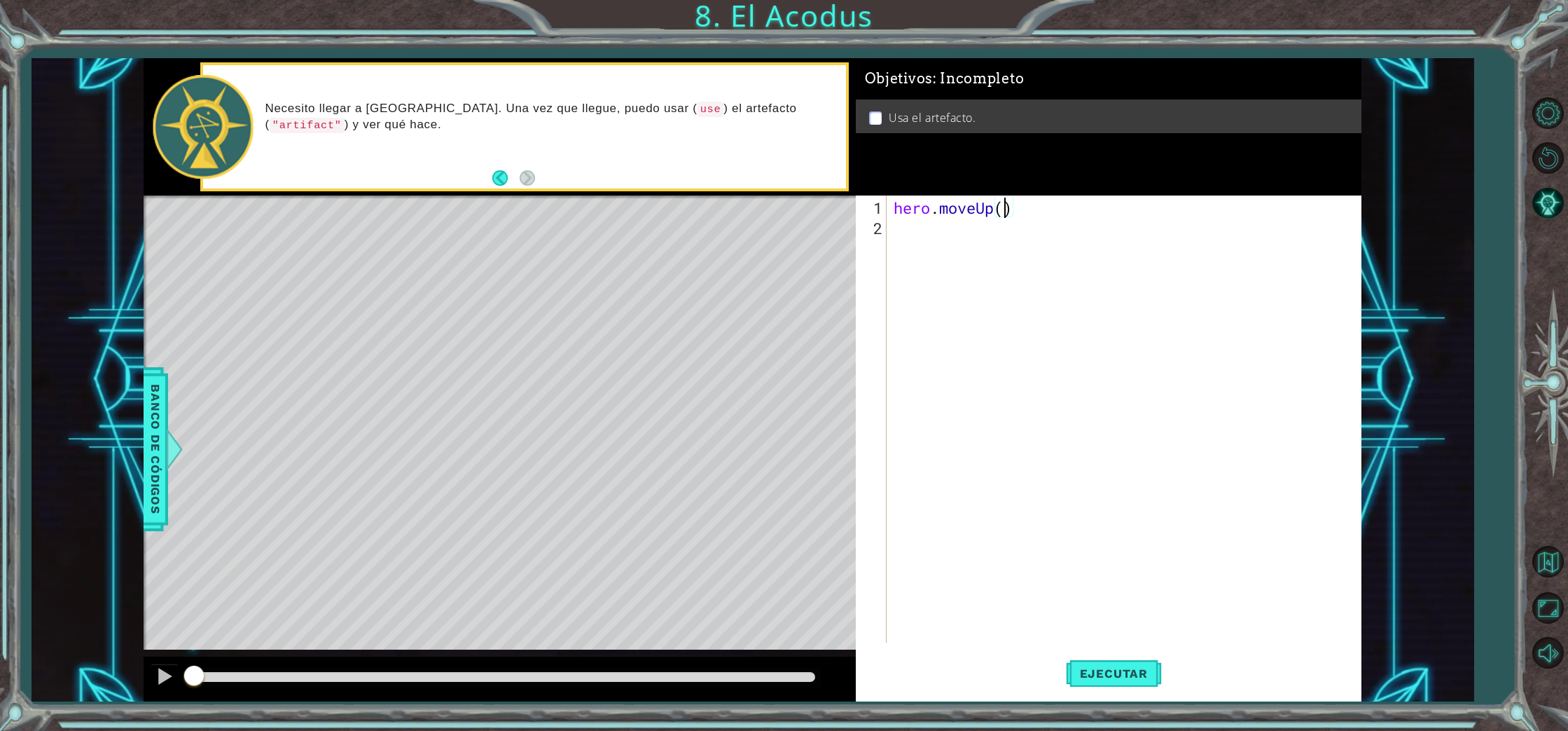
type textarea "hero.moveUp(2)"
click at [897, 232] on div "hero . moveUp ( 2 )" at bounding box center [1127, 441] width 473 height 488
click at [904, 257] on div "hero.jump Left Toca enter hero.move Left Toca enter" at bounding box center [1016, 271] width 265 height 67
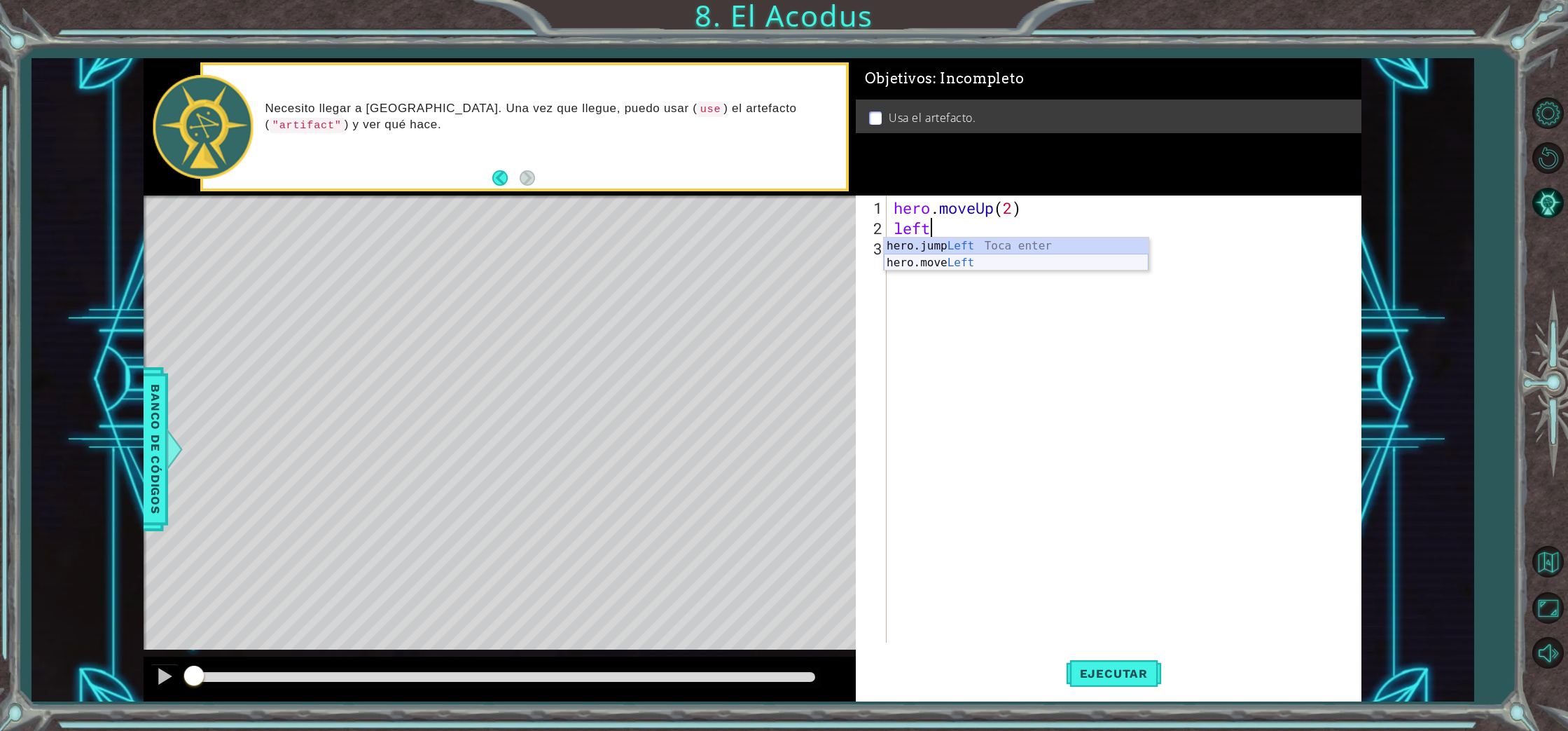
type textarea "hero.moveLeft(1)"
click at [902, 258] on div "hero . moveUp ( 2 ) hero . moveLeft ( 1 )" at bounding box center [1127, 441] width 473 height 488
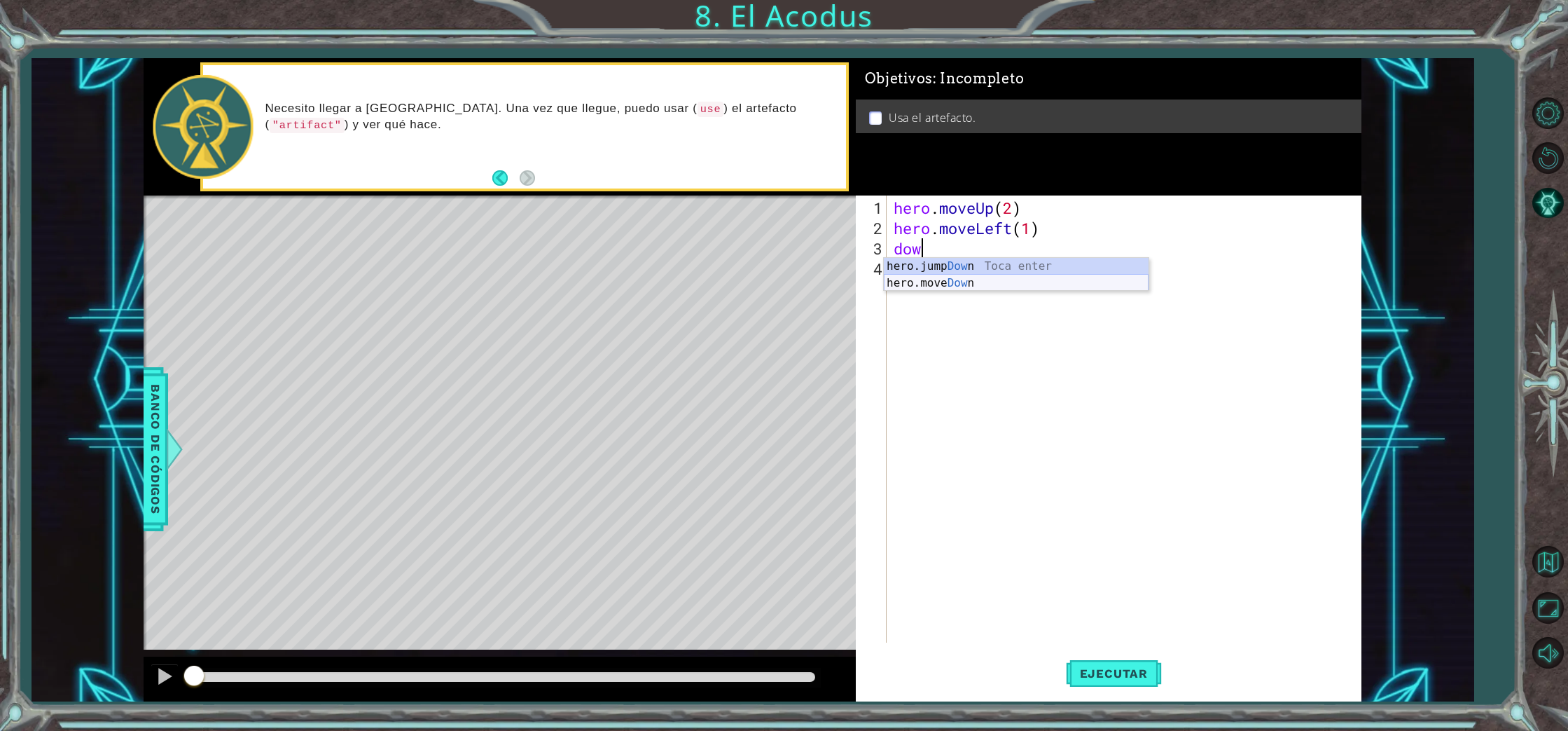
click at [902, 281] on div "hero.jump Dow n Toca enter hero.move Dow n Toca enter" at bounding box center [1016, 291] width 265 height 67
type textarea "hero.moveDown(2)"
click at [907, 274] on div "hero . moveUp ( 2 ) hero . moveLeft ( 1 ) hero . moveDown ( 2 )" at bounding box center [1127, 441] width 473 height 488
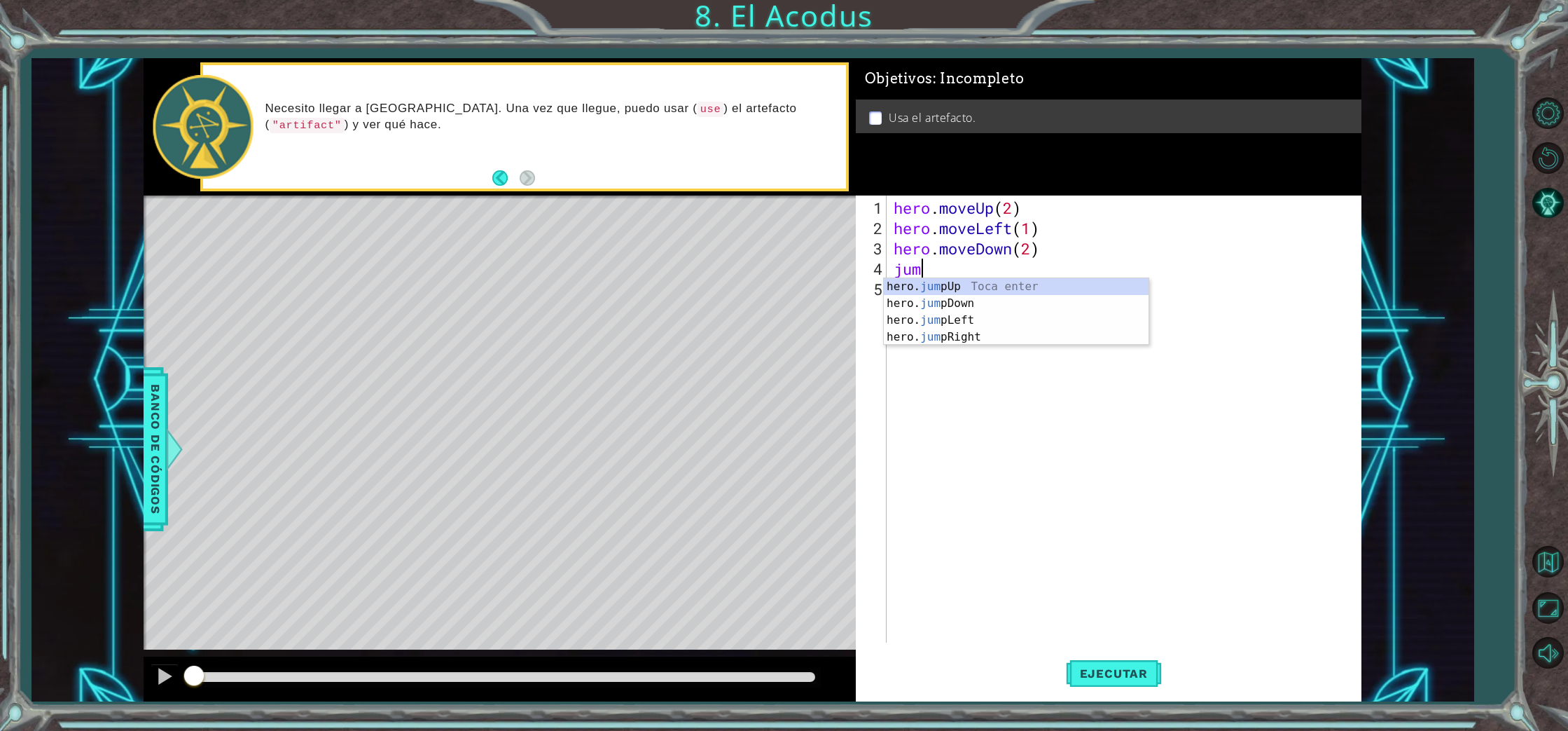
type textarea "jump"
click at [910, 320] on div "hero. jump Up Toca enter hero. jump Down Toca enter hero. jump Left Toca enter …" at bounding box center [1016, 329] width 265 height 101
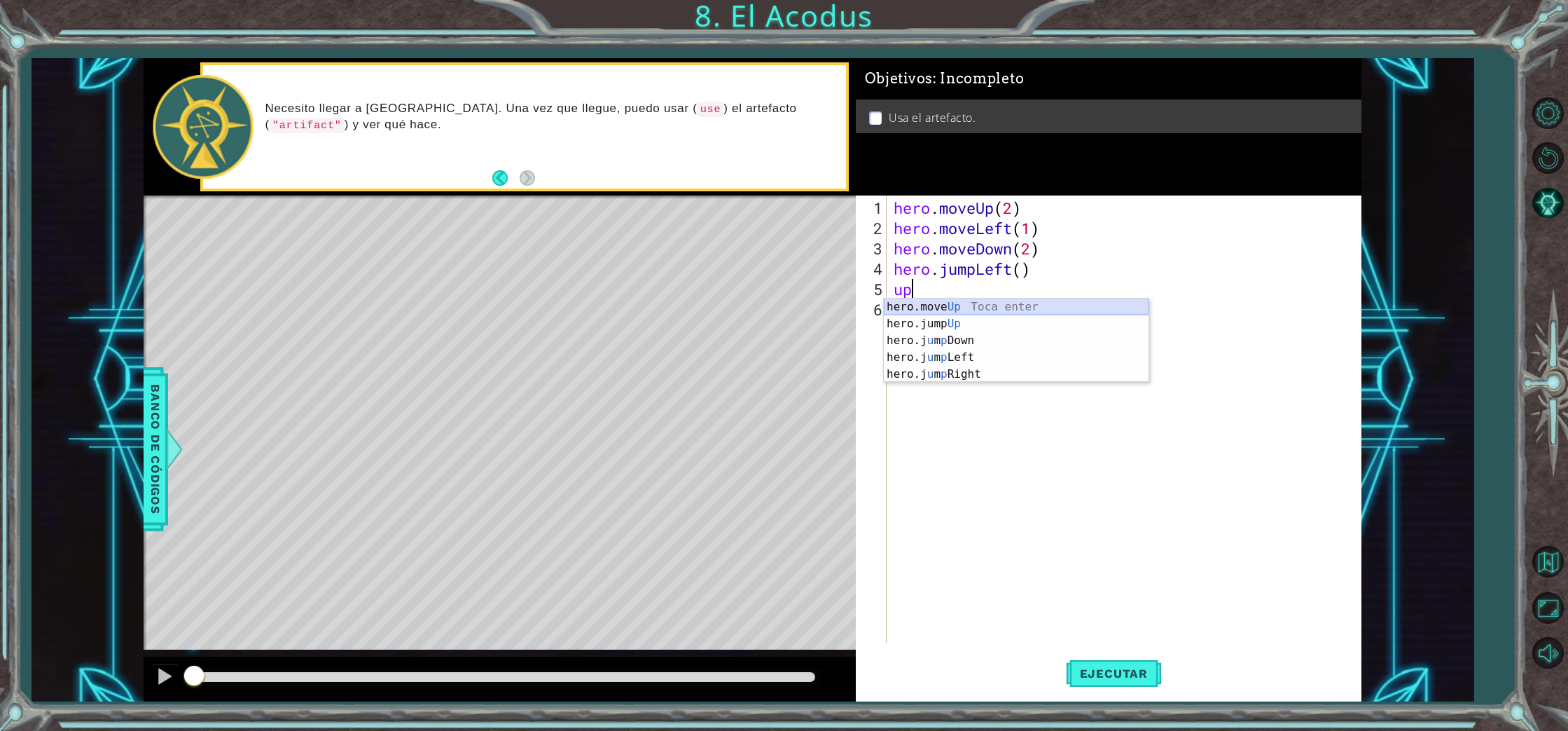
click at [939, 310] on div "hero.move Up Toca enter hero.jump Up Toca enter hero.j u m p Down Toca enter he…" at bounding box center [1016, 357] width 265 height 118
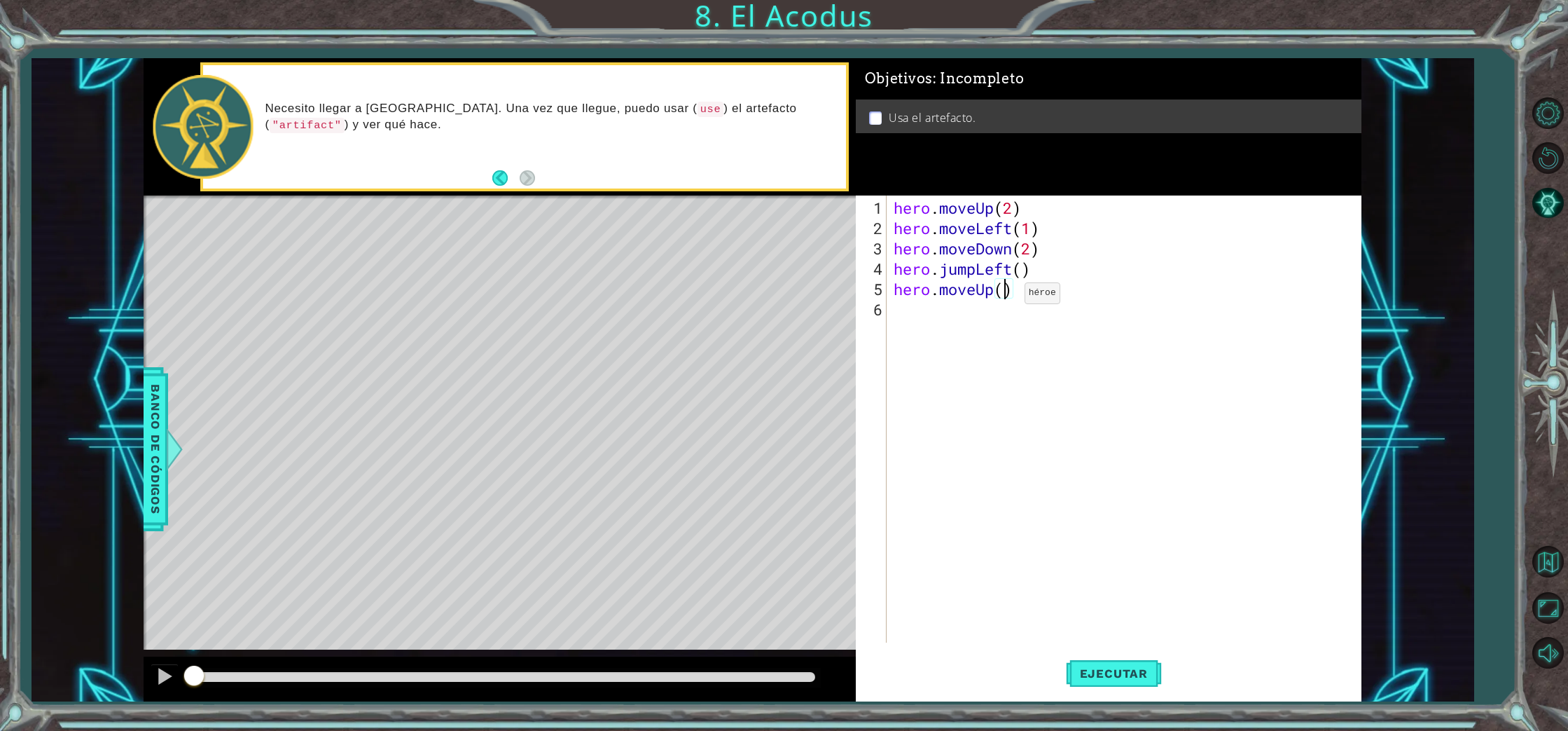
type textarea "hero.moveUp(2)"
click at [902, 317] on div "hero . moveUp ( 2 ) hero . moveLeft ( 1 ) hero . moveDown ( 2 ) hero . jumpLeft…" at bounding box center [1127, 441] width 473 height 488
click at [904, 338] on div "hero.jump Ri ght Toca enter hero.move Ri ght Toca enter" at bounding box center [1016, 352] width 265 height 67
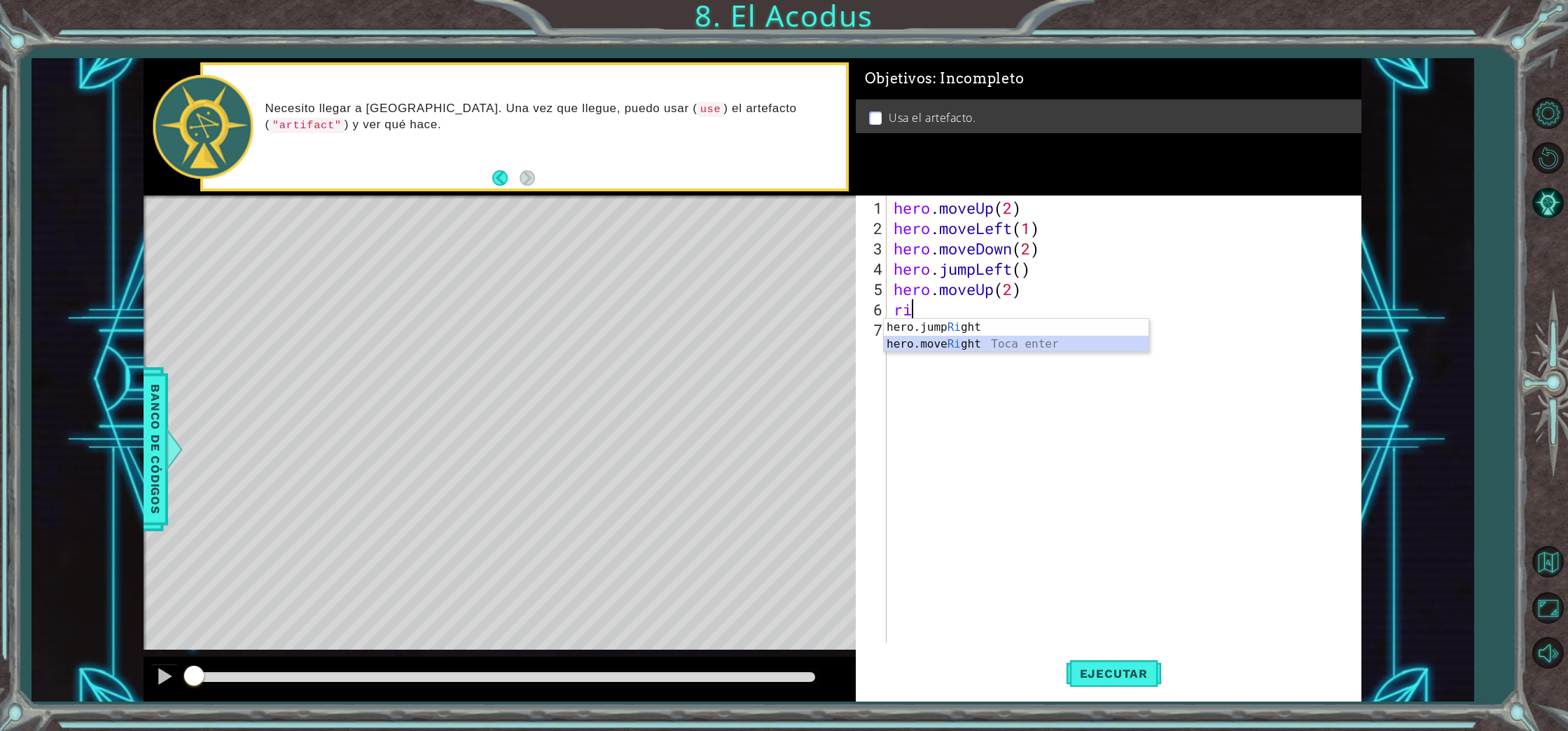
type textarea "hero.moveRight(1)"
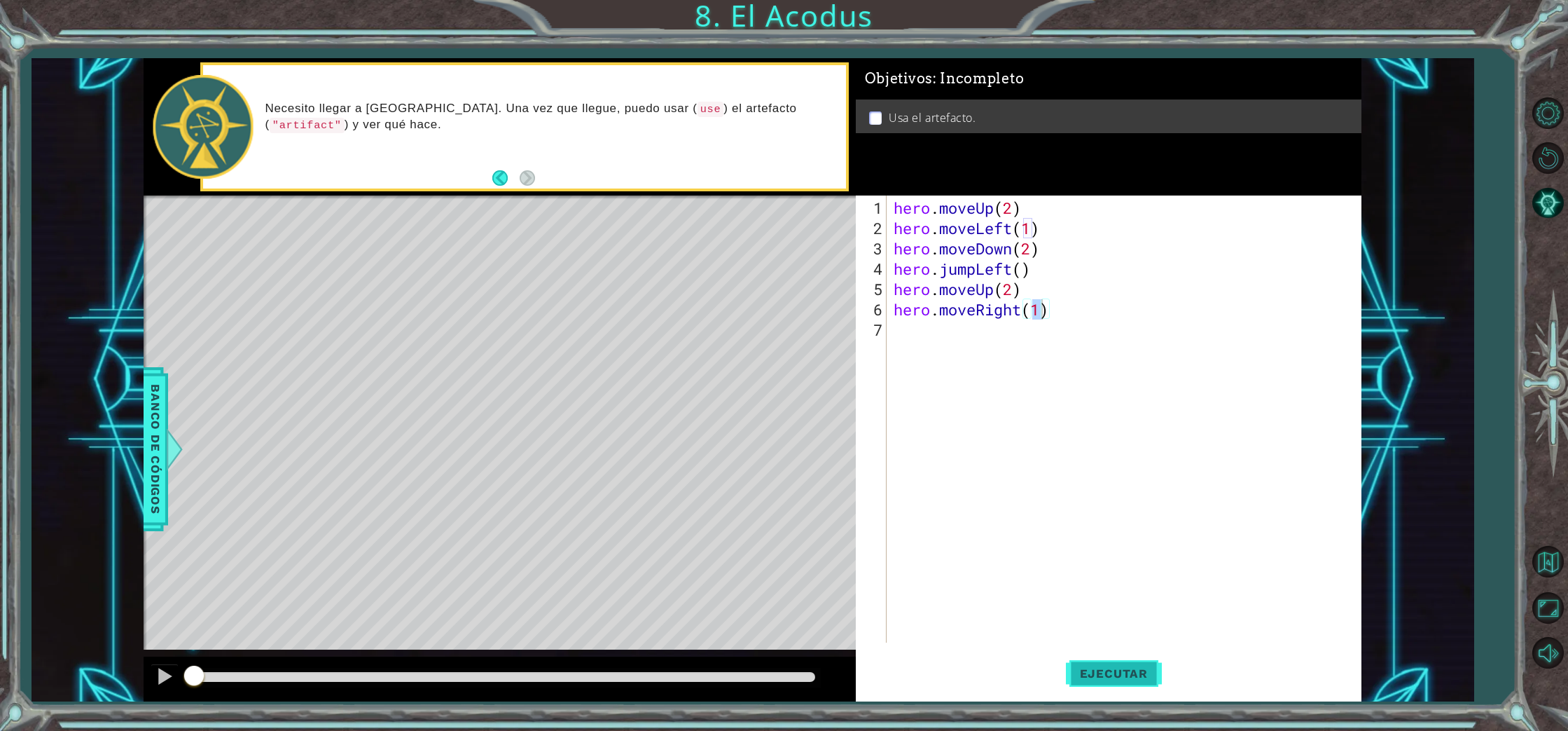
click at [1084, 667] on span "Ejecutar" at bounding box center [1113, 673] width 96 height 14
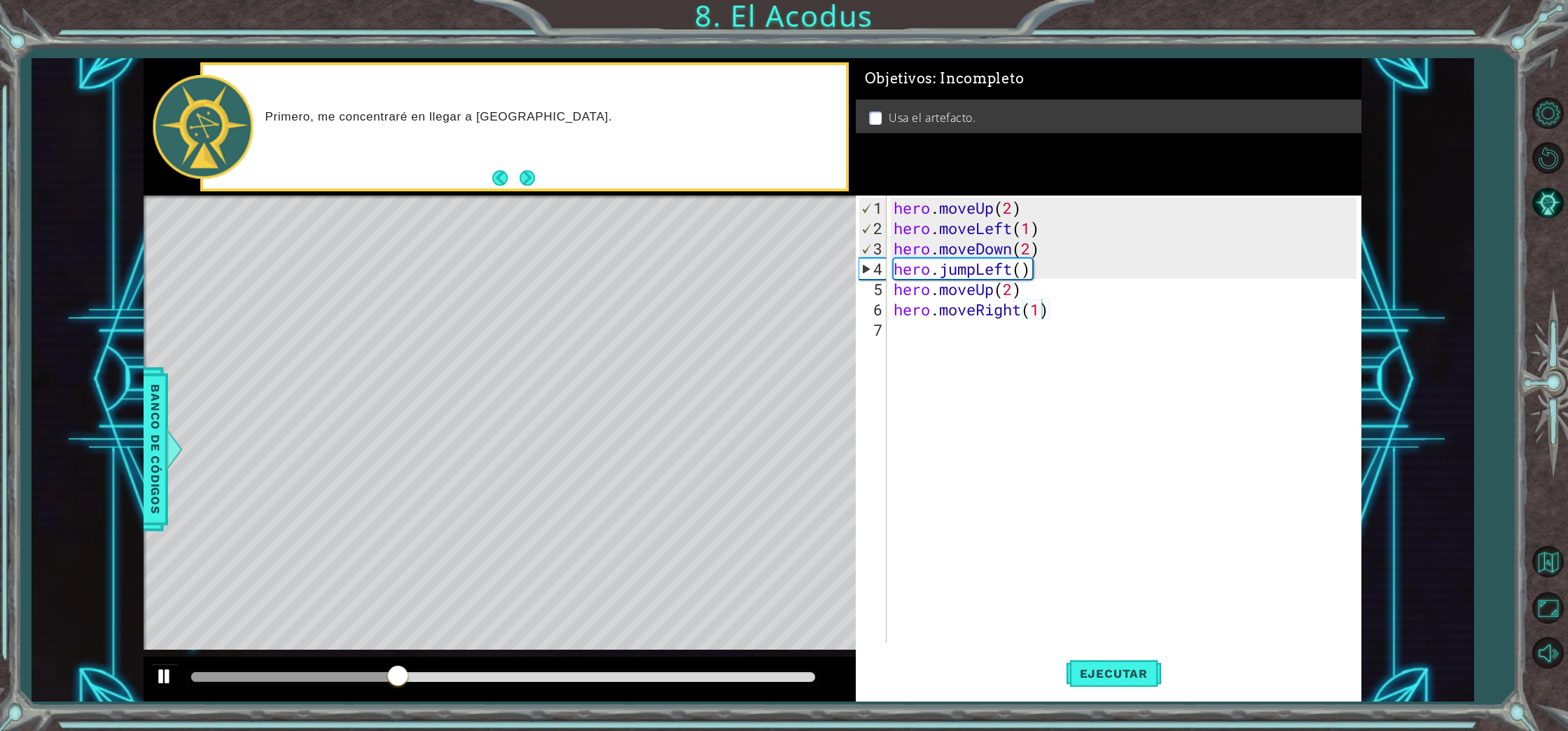
click at [159, 670] on div at bounding box center [164, 676] width 18 height 18
click at [905, 331] on div "hero . moveUp ( 2 ) hero . moveLeft ( 1 ) hero . moveDown ( 2 ) hero . jumpLeft…" at bounding box center [1127, 441] width 473 height 488
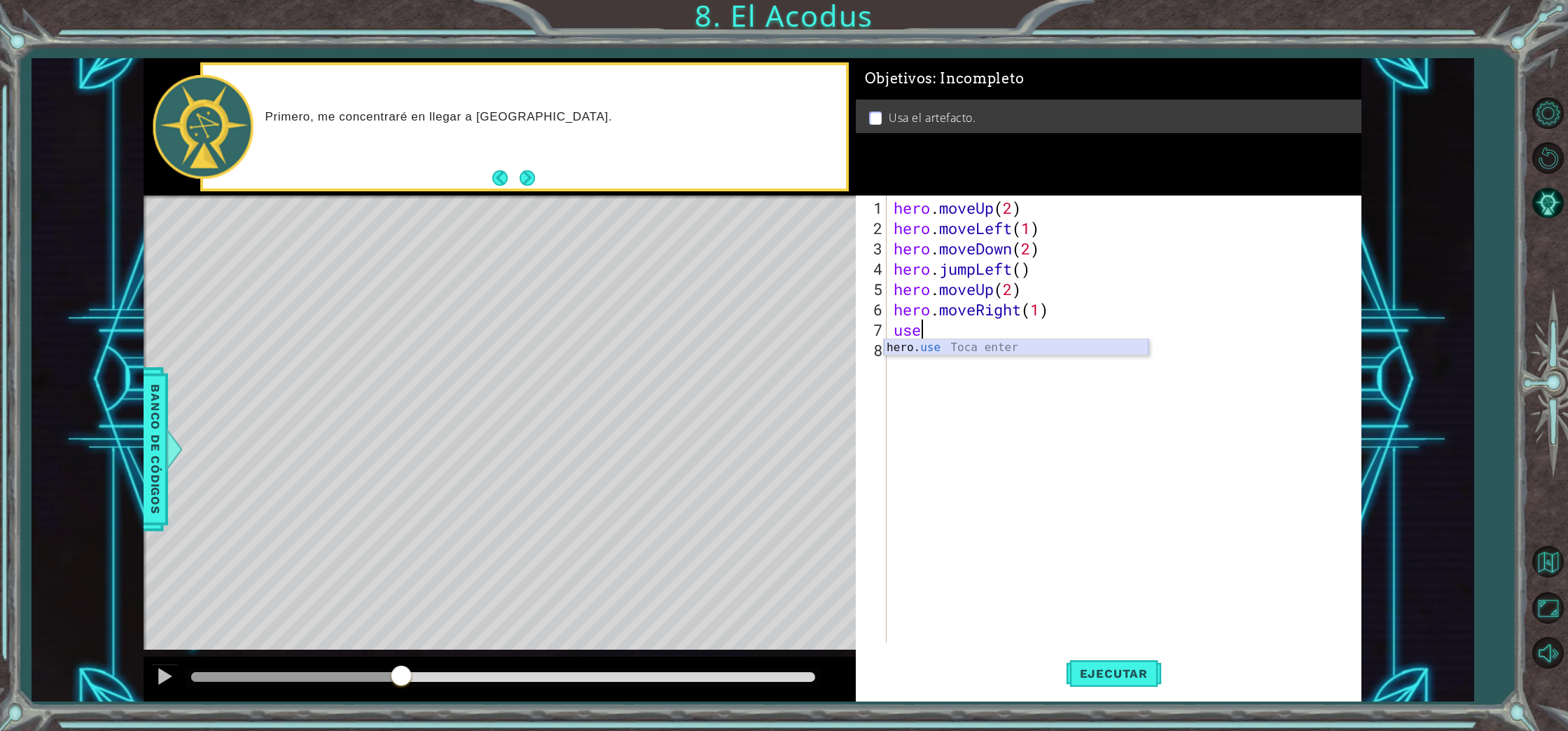
click at [916, 347] on div "hero. use Toca enter" at bounding box center [1016, 364] width 265 height 51
type textarea "hero.use("artifact")"
click at [1110, 670] on span "Ejecutar" at bounding box center [1113, 673] width 96 height 14
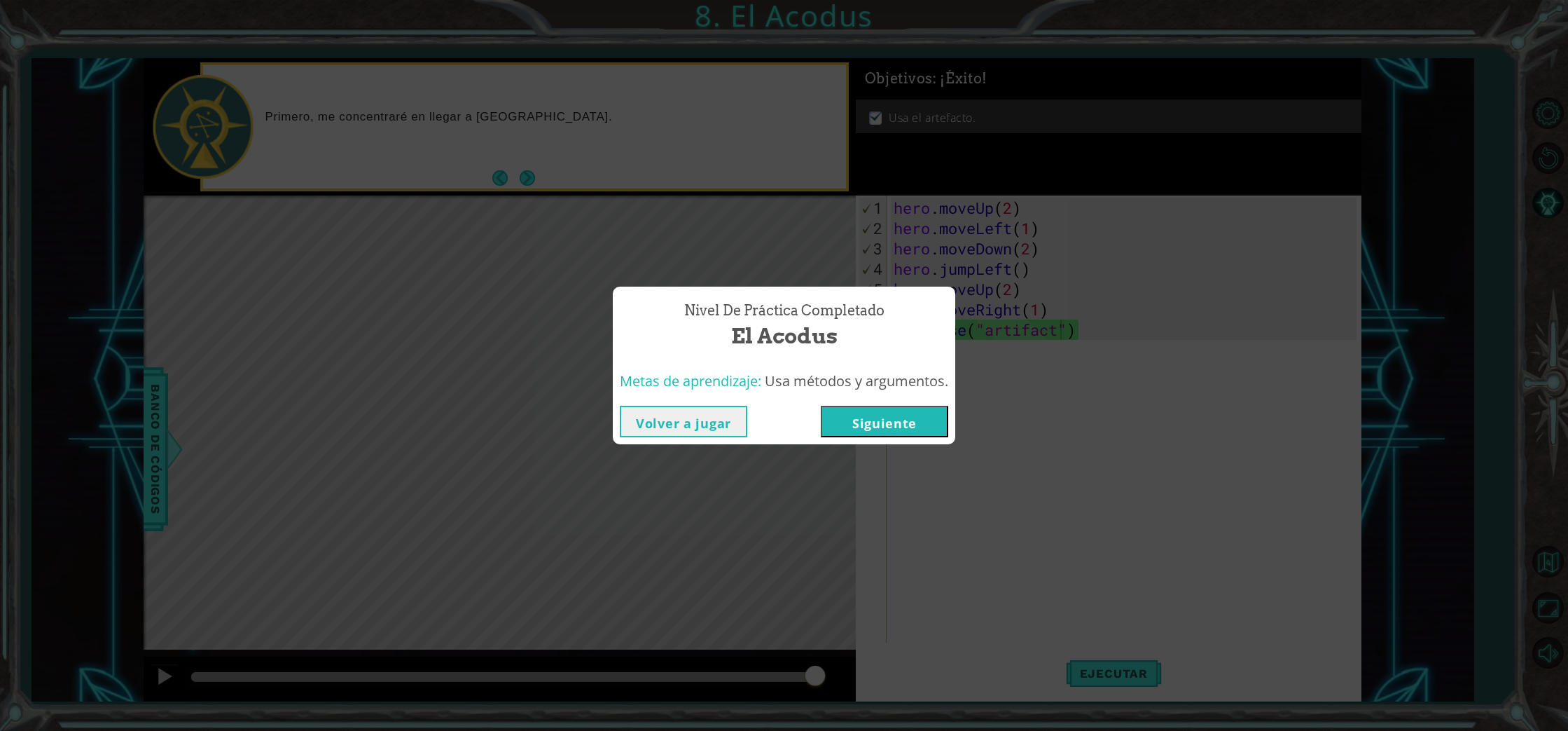
click at [904, 420] on button "Siguiente" at bounding box center [884, 421] width 127 height 32
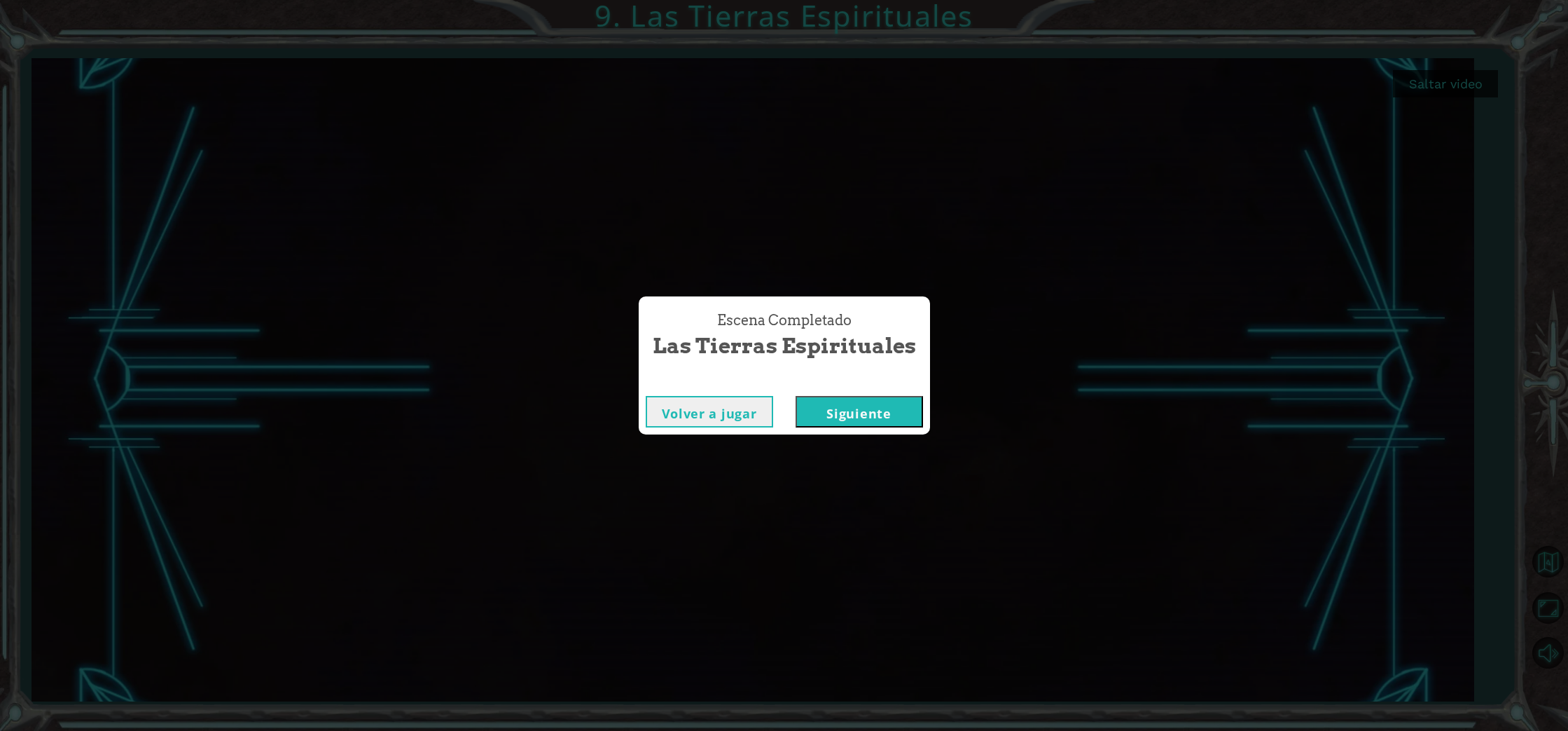
click at [882, 409] on button "Siguiente" at bounding box center [859, 412] width 127 height 32
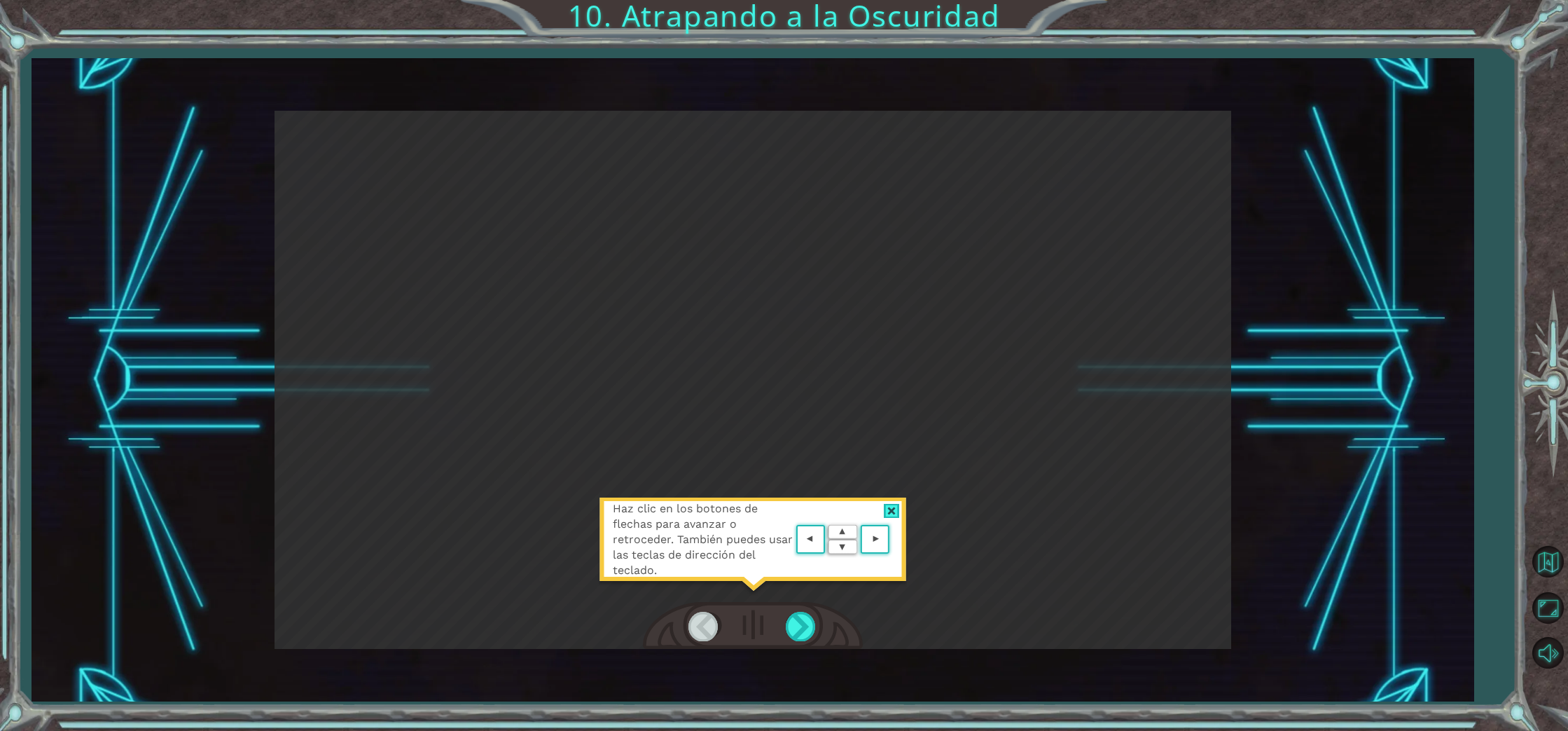
click at [893, 540] on area at bounding box center [893, 540] width 0 height 0
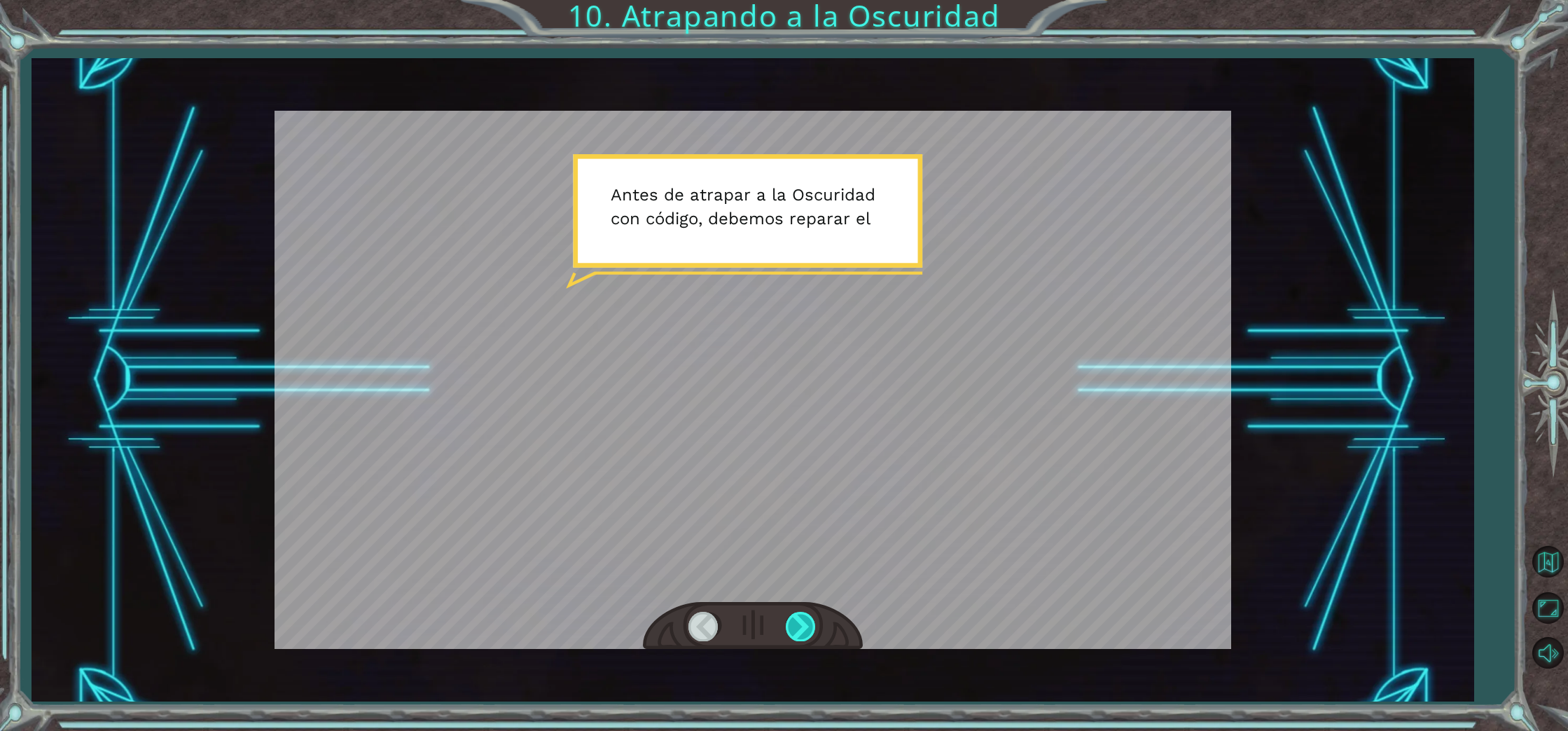
click at [797, 621] on div at bounding box center [802, 626] width 32 height 28
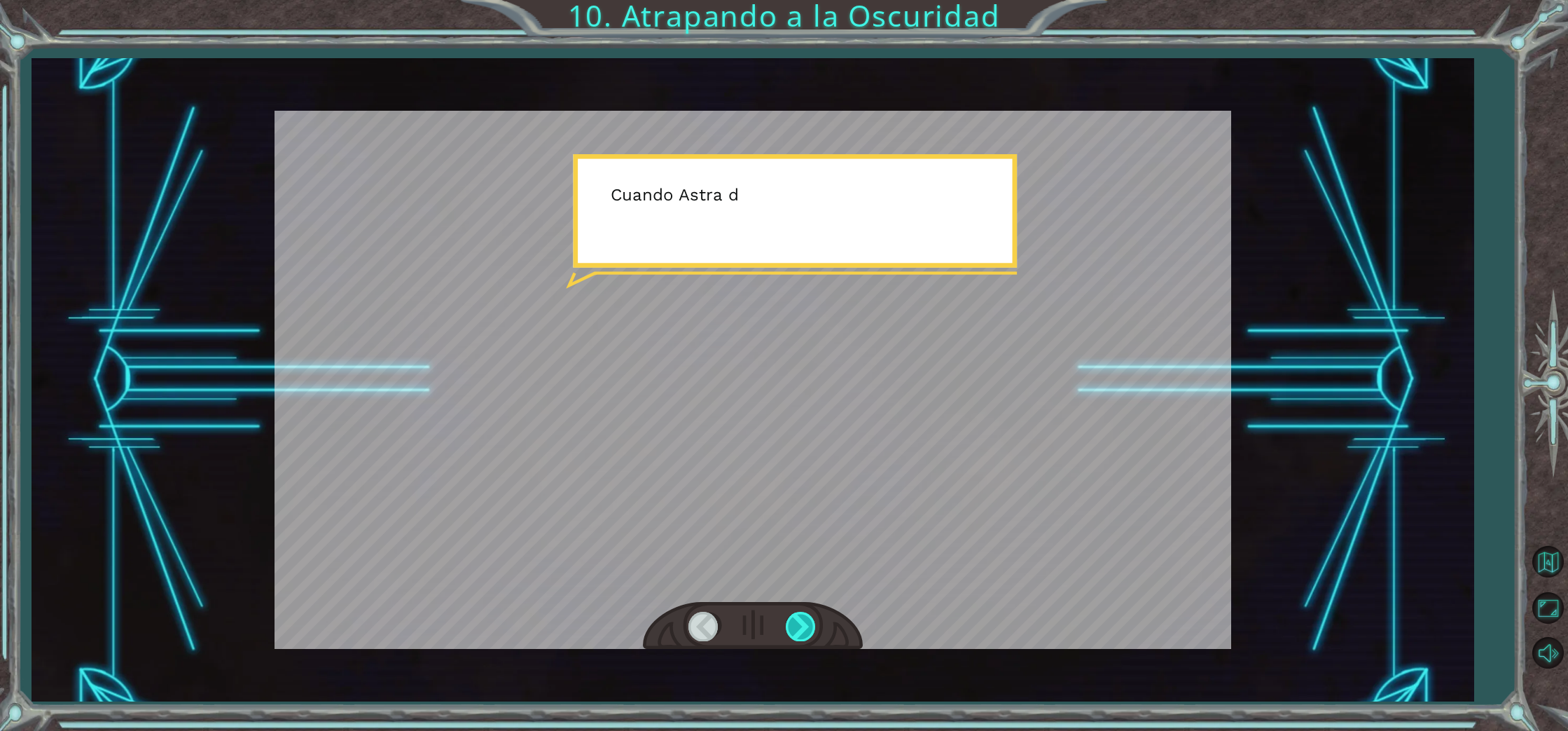
click at [797, 621] on div at bounding box center [802, 626] width 32 height 28
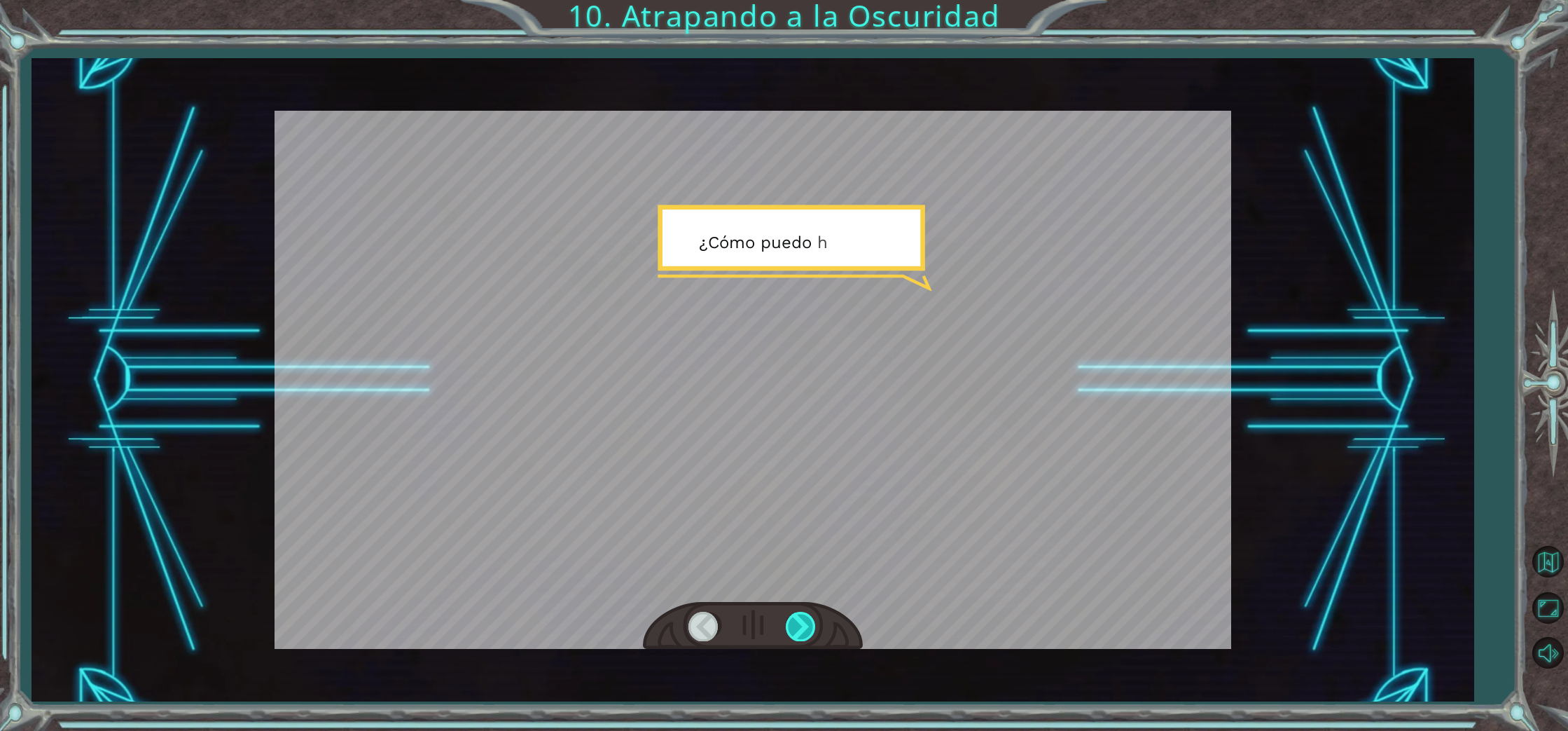
click at [797, 621] on div at bounding box center [802, 626] width 32 height 28
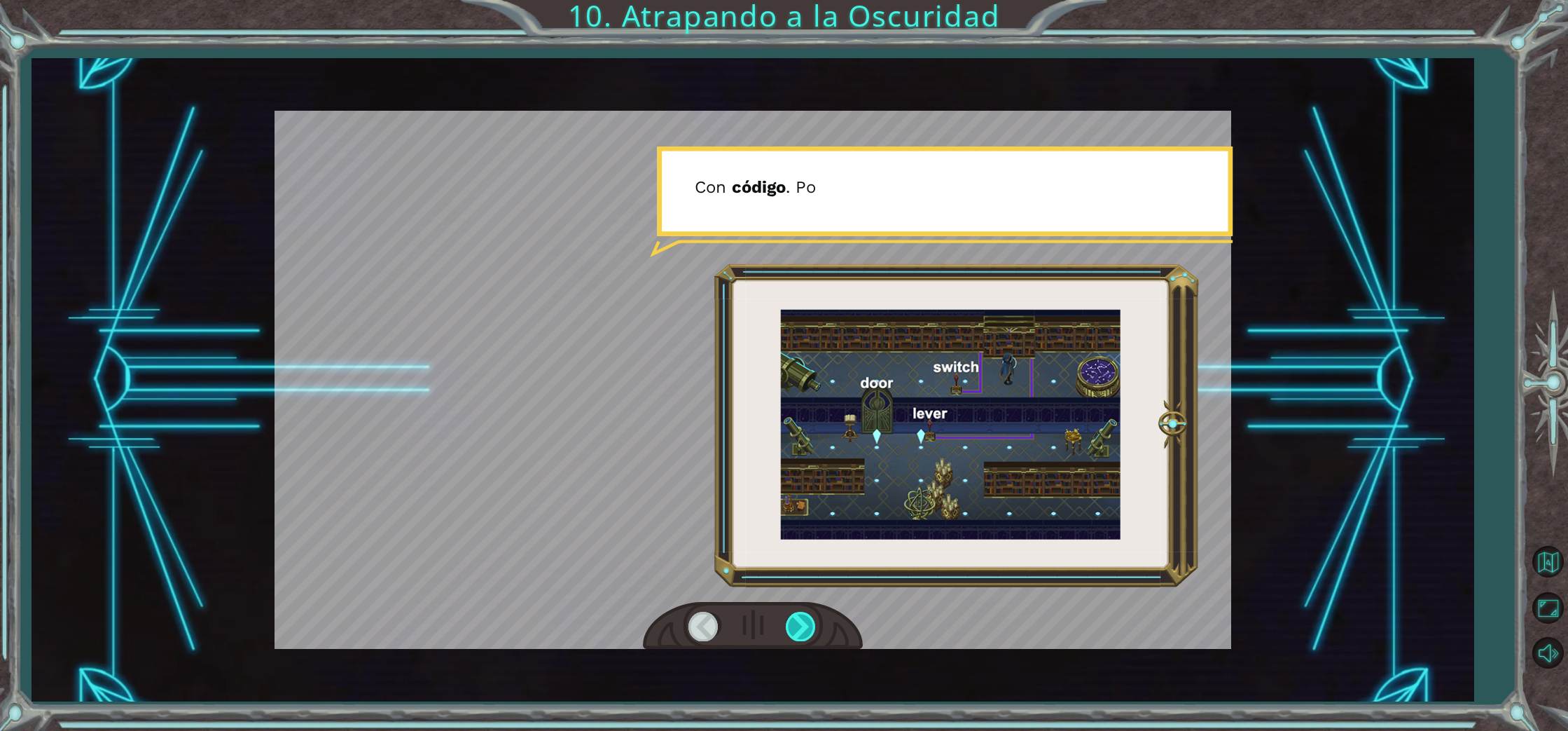
click at [797, 621] on div at bounding box center [802, 626] width 32 height 28
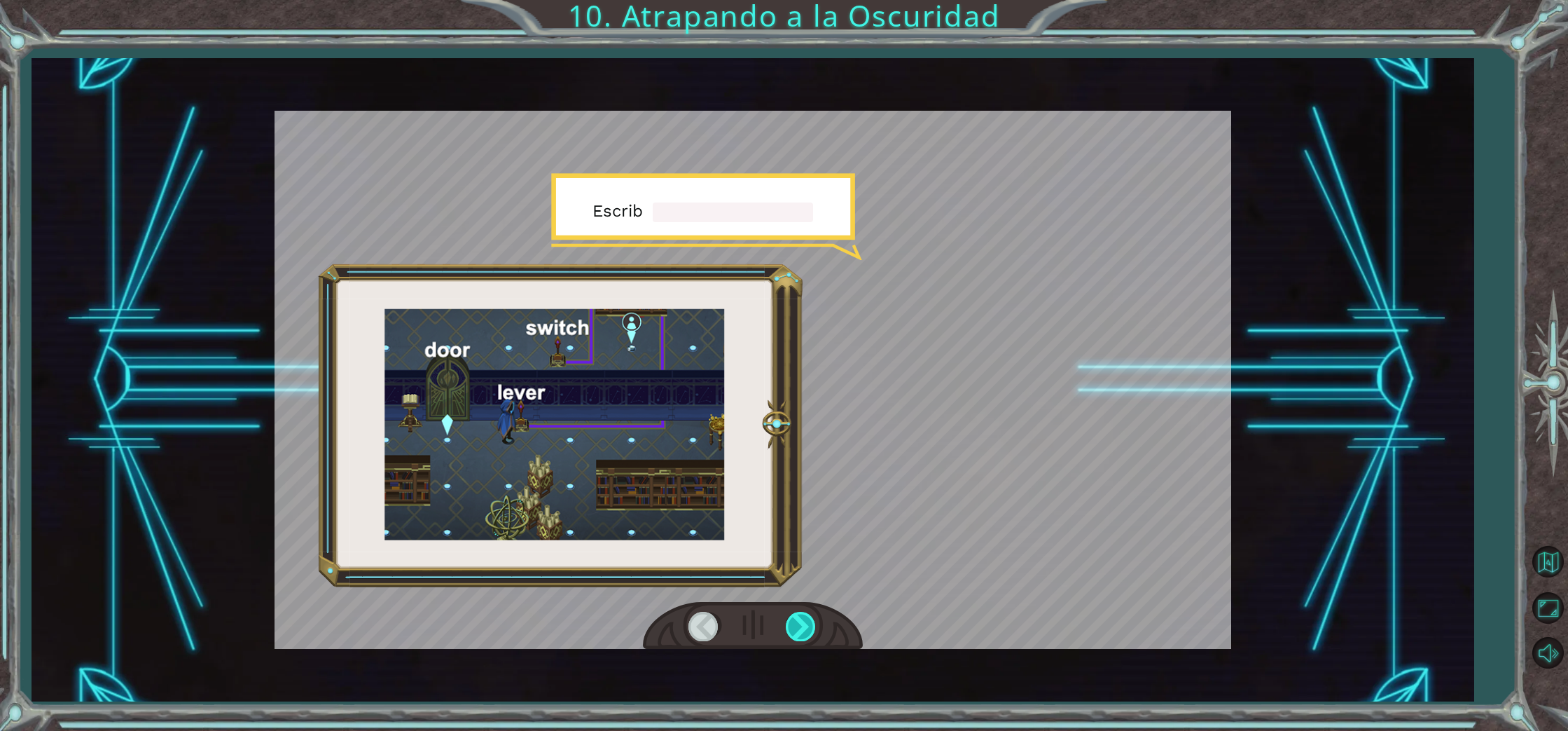
click at [797, 621] on div at bounding box center [802, 626] width 32 height 28
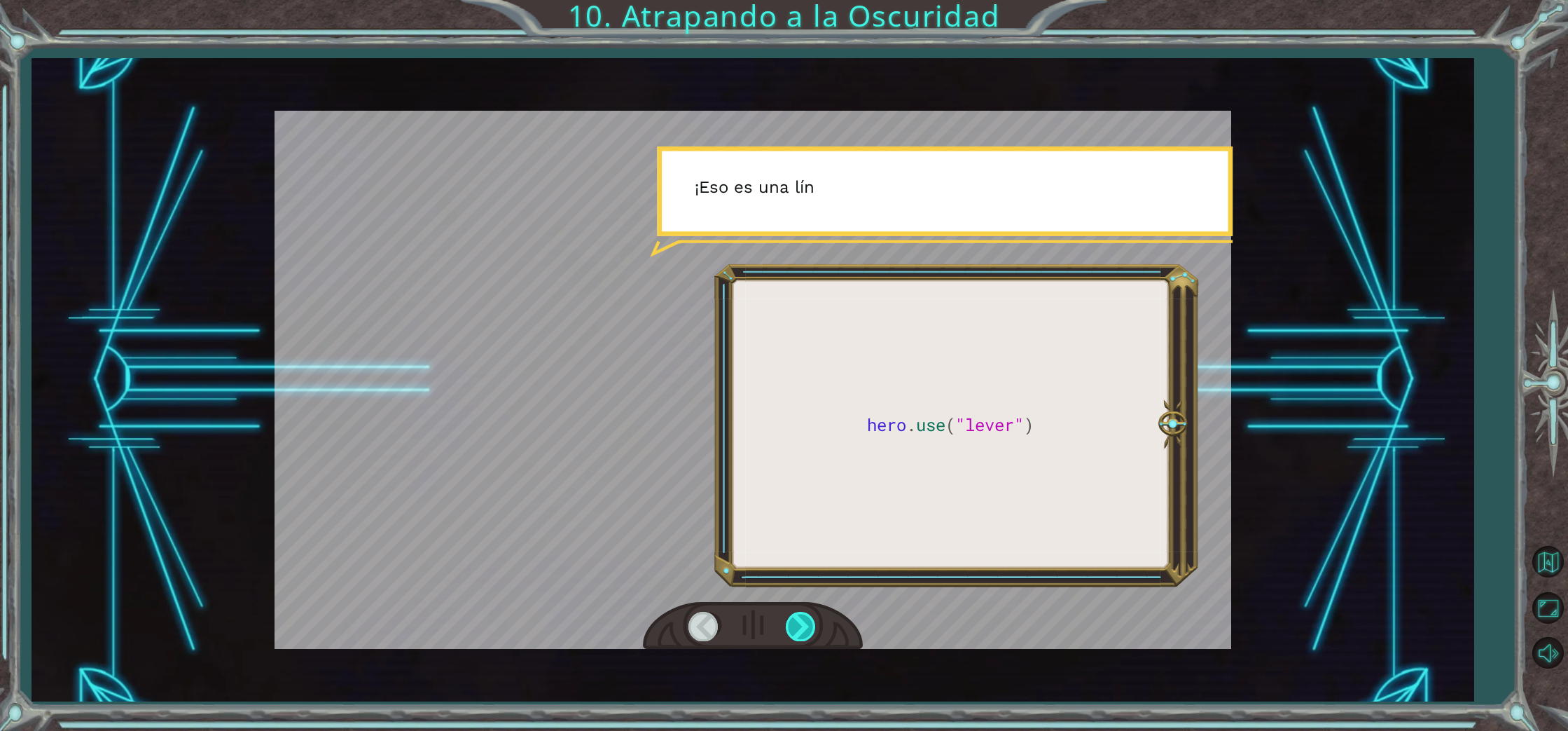
click at [797, 621] on div at bounding box center [802, 626] width 32 height 28
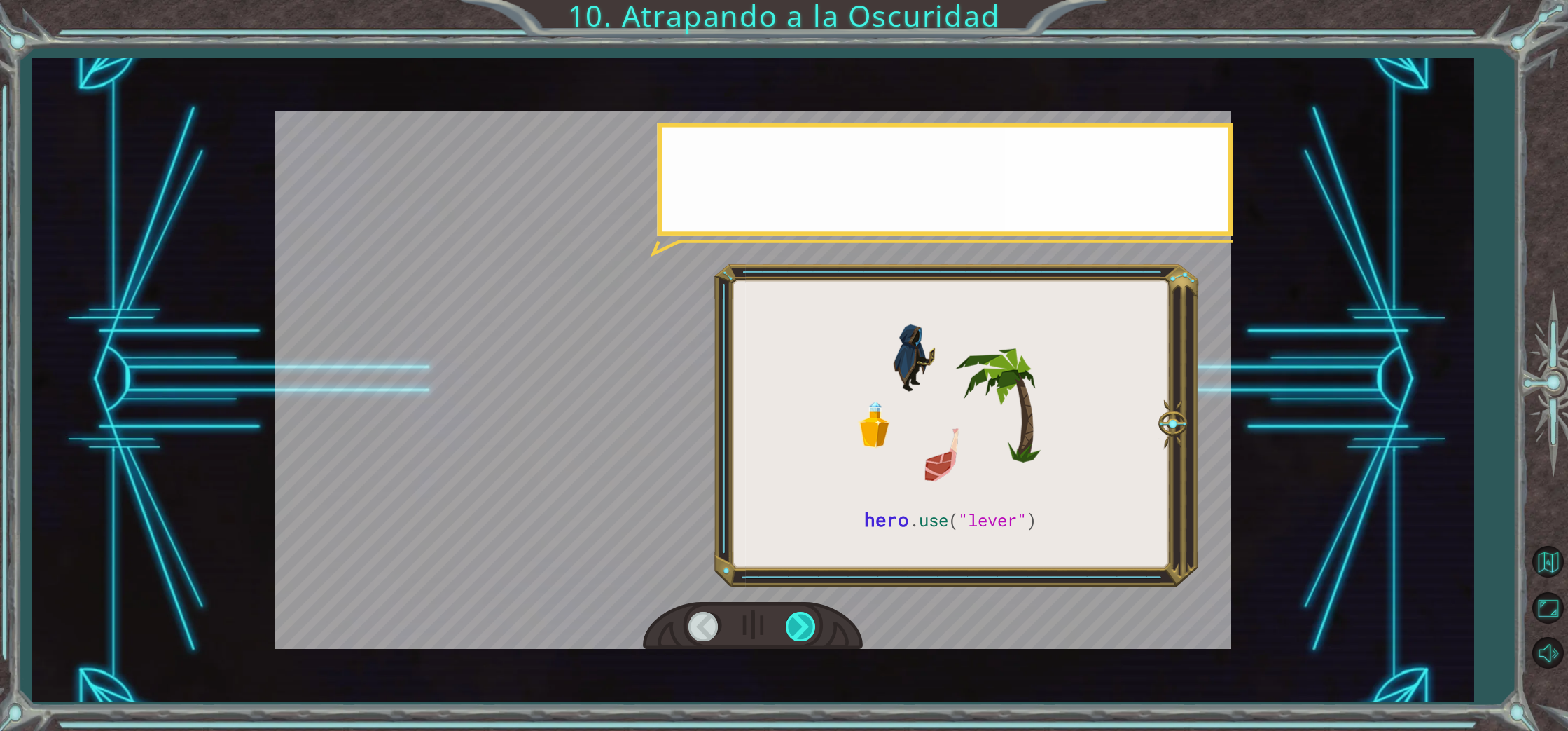
click at [797, 621] on div at bounding box center [802, 626] width 32 height 28
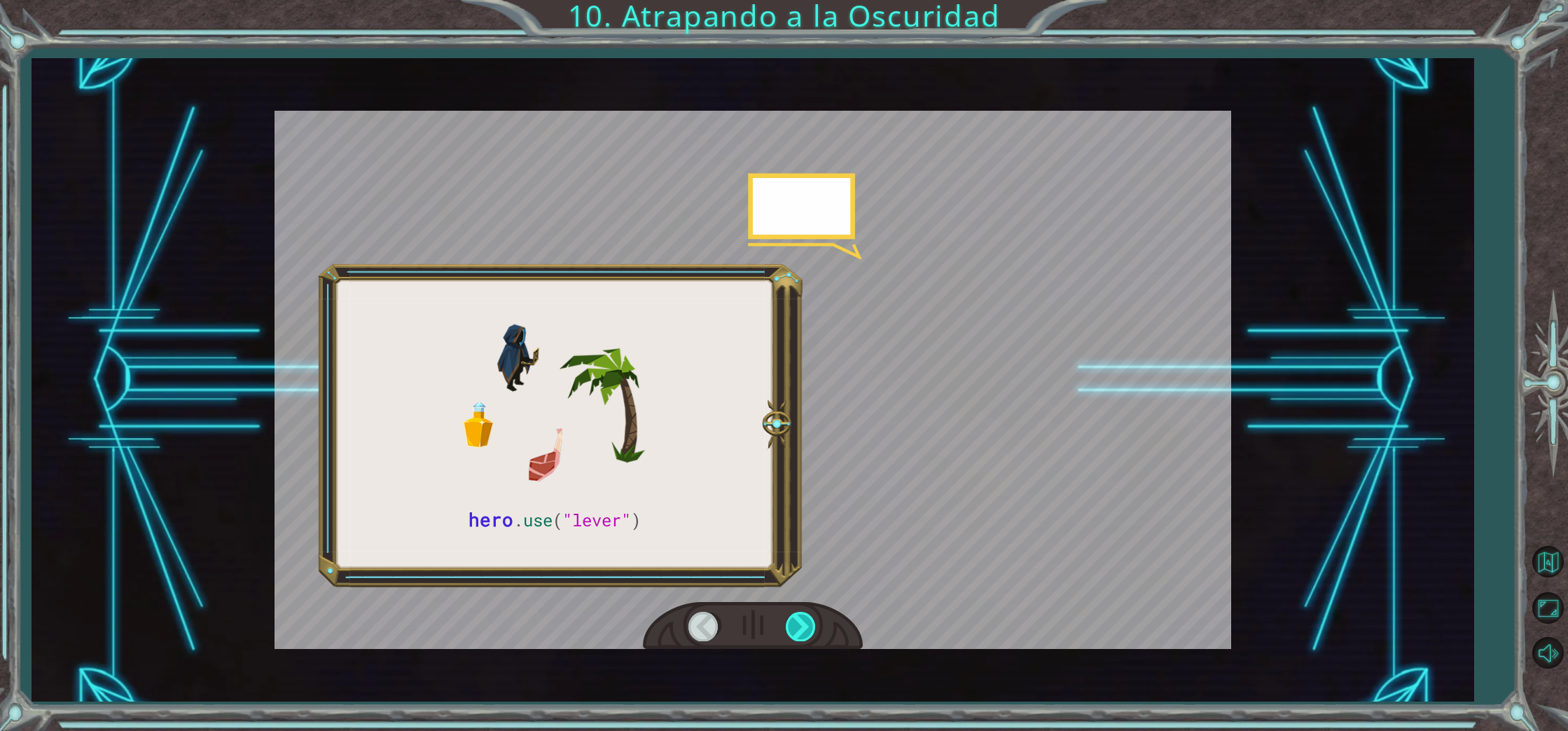
click at [797, 621] on div at bounding box center [802, 626] width 32 height 28
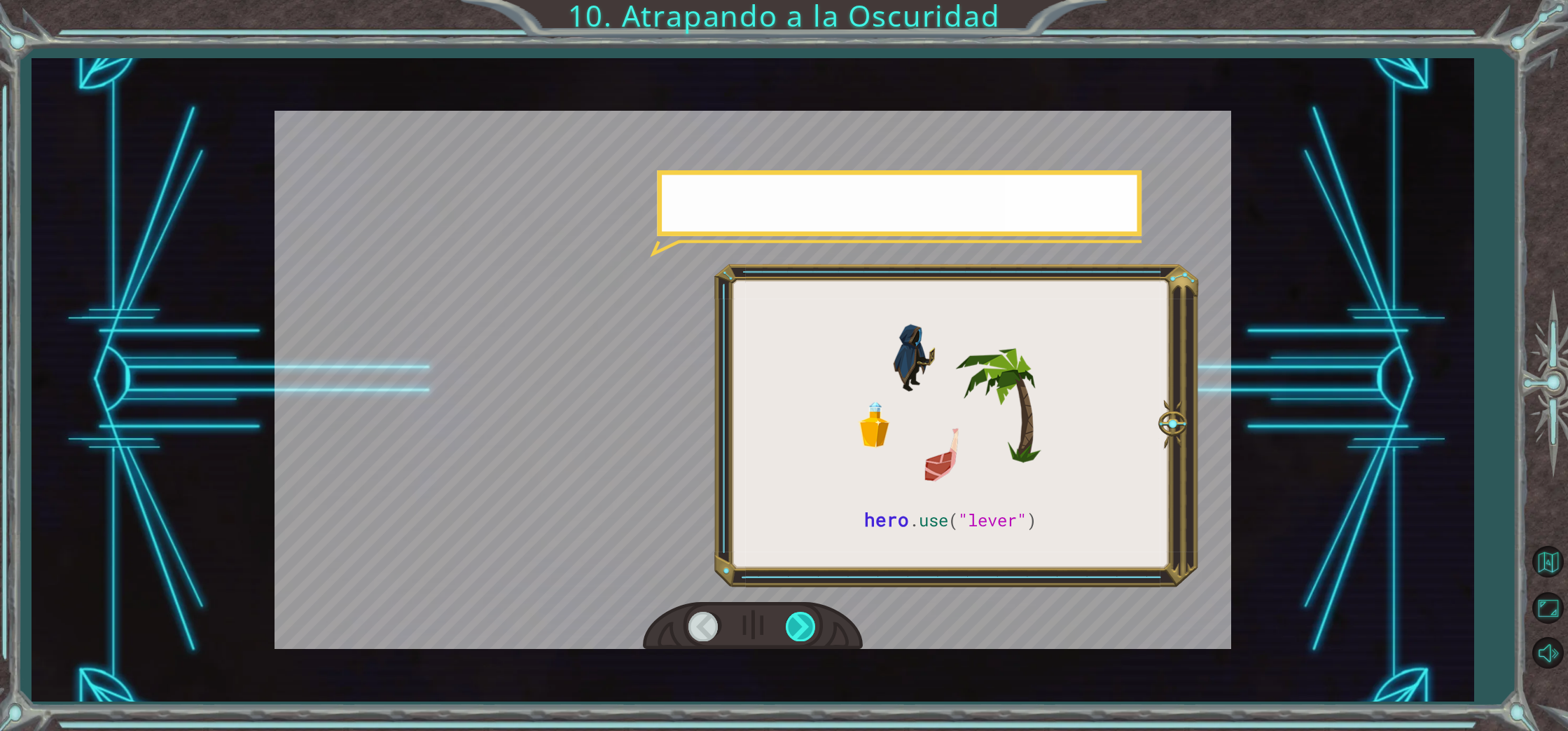
click at [797, 621] on div at bounding box center [802, 626] width 32 height 28
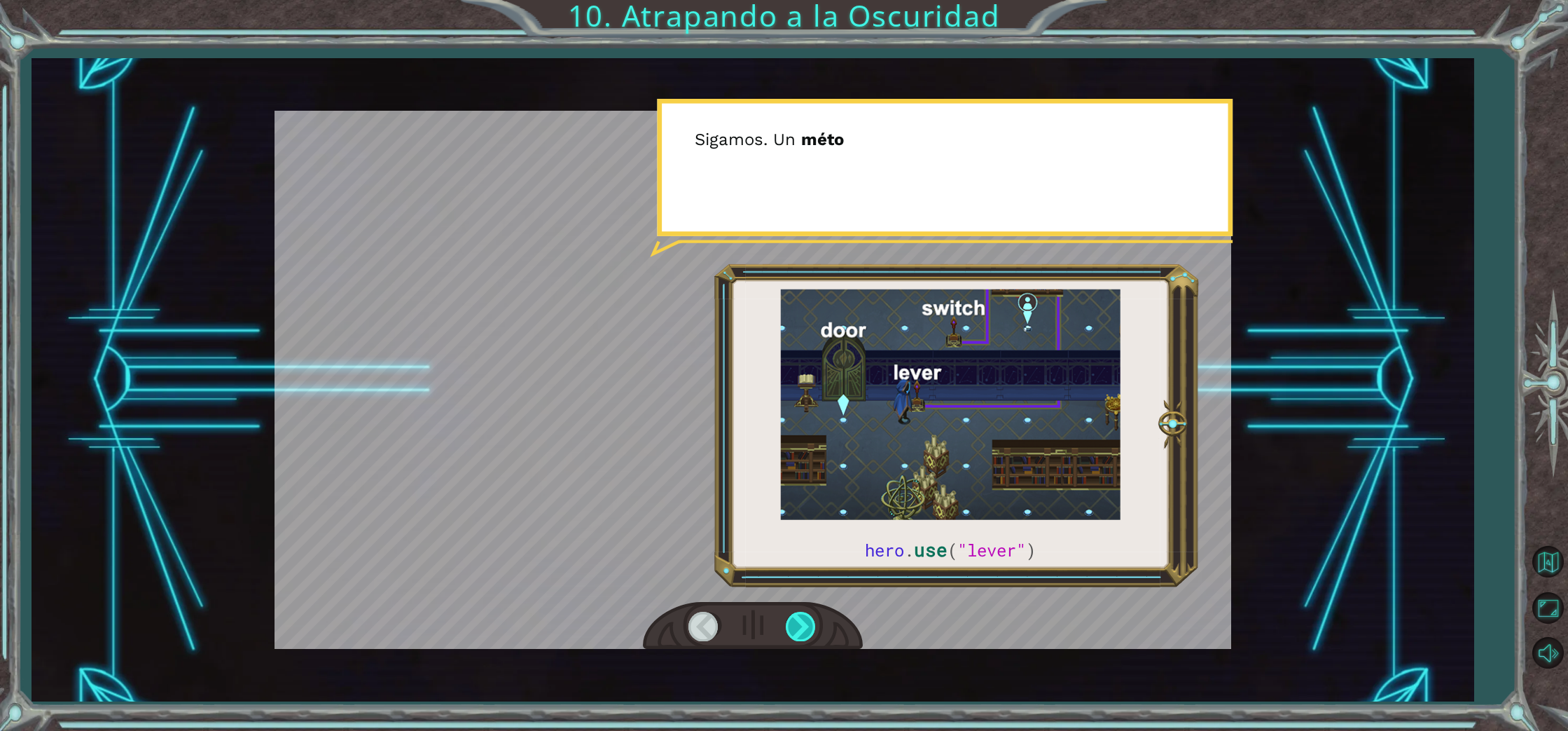
click at [797, 621] on div at bounding box center [802, 626] width 32 height 28
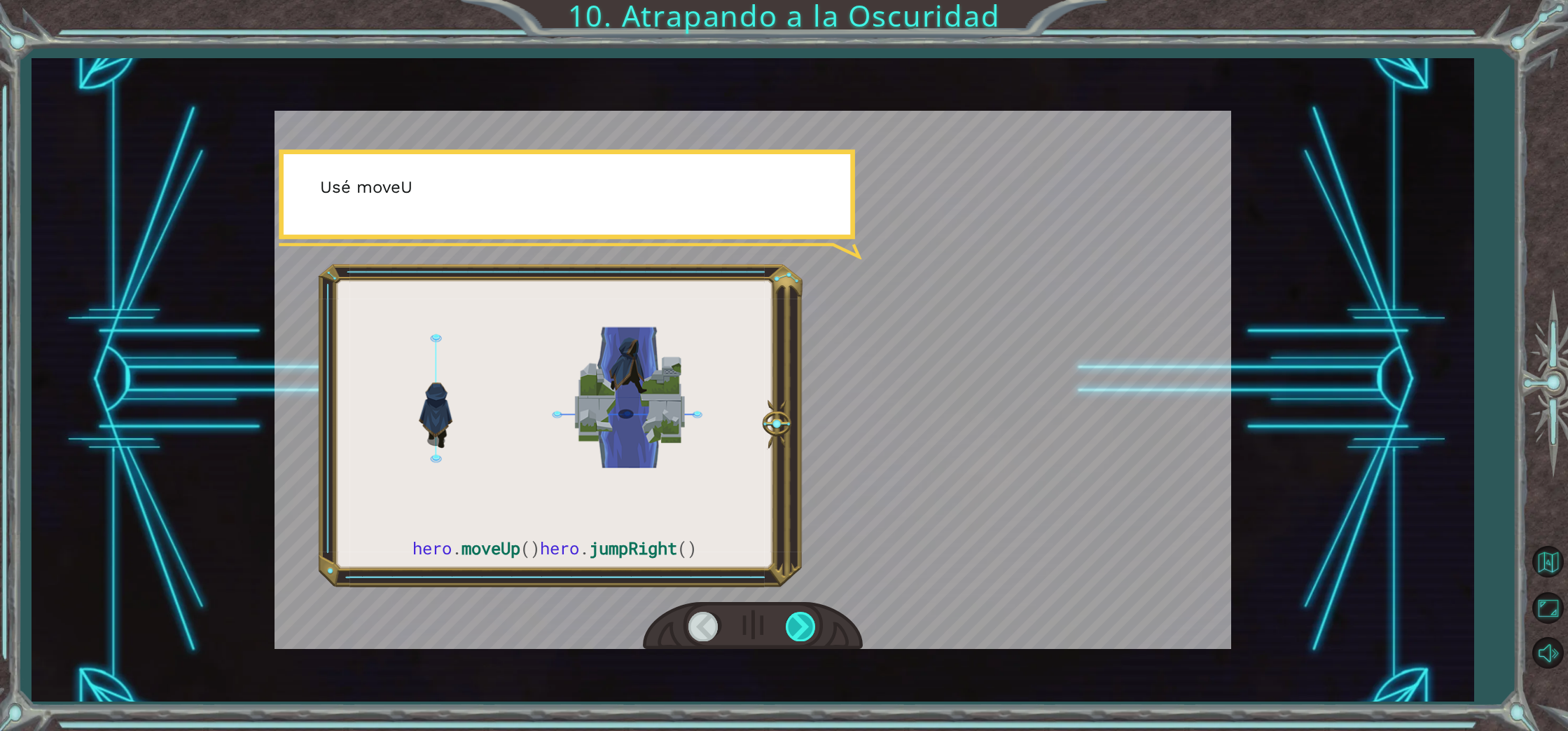
click at [797, 621] on div at bounding box center [802, 626] width 32 height 28
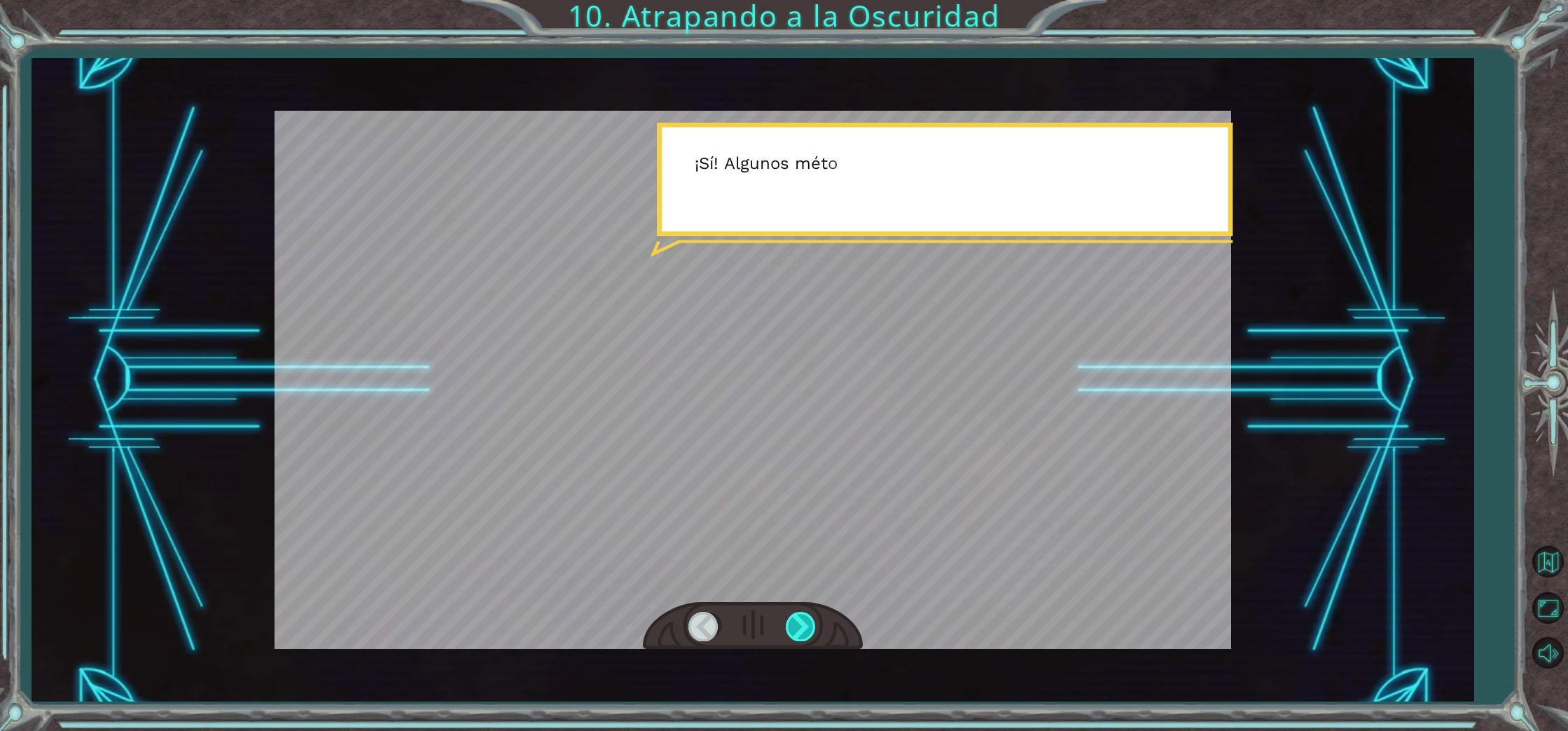
click at [797, 621] on div at bounding box center [802, 626] width 32 height 28
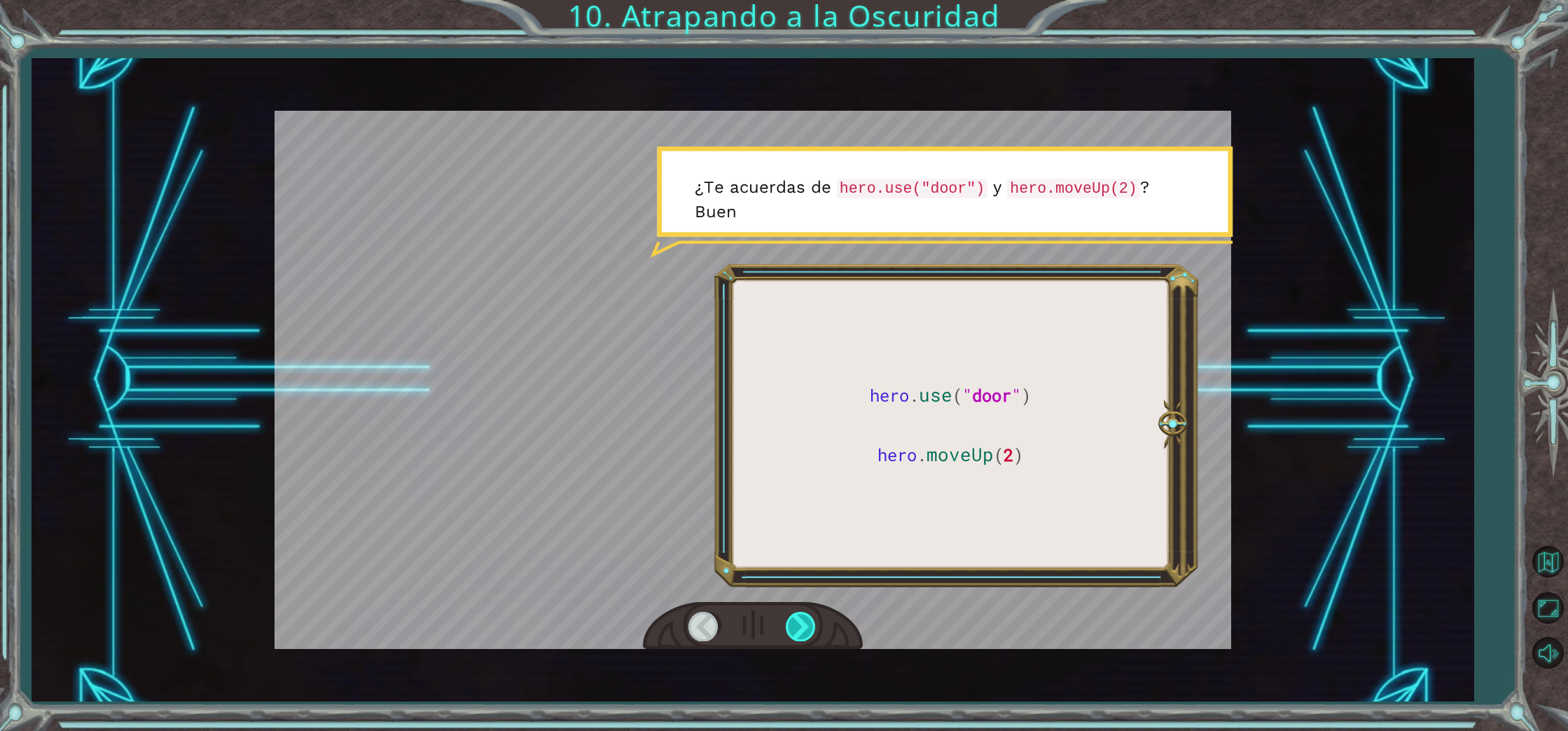
click at [797, 621] on div at bounding box center [802, 626] width 32 height 28
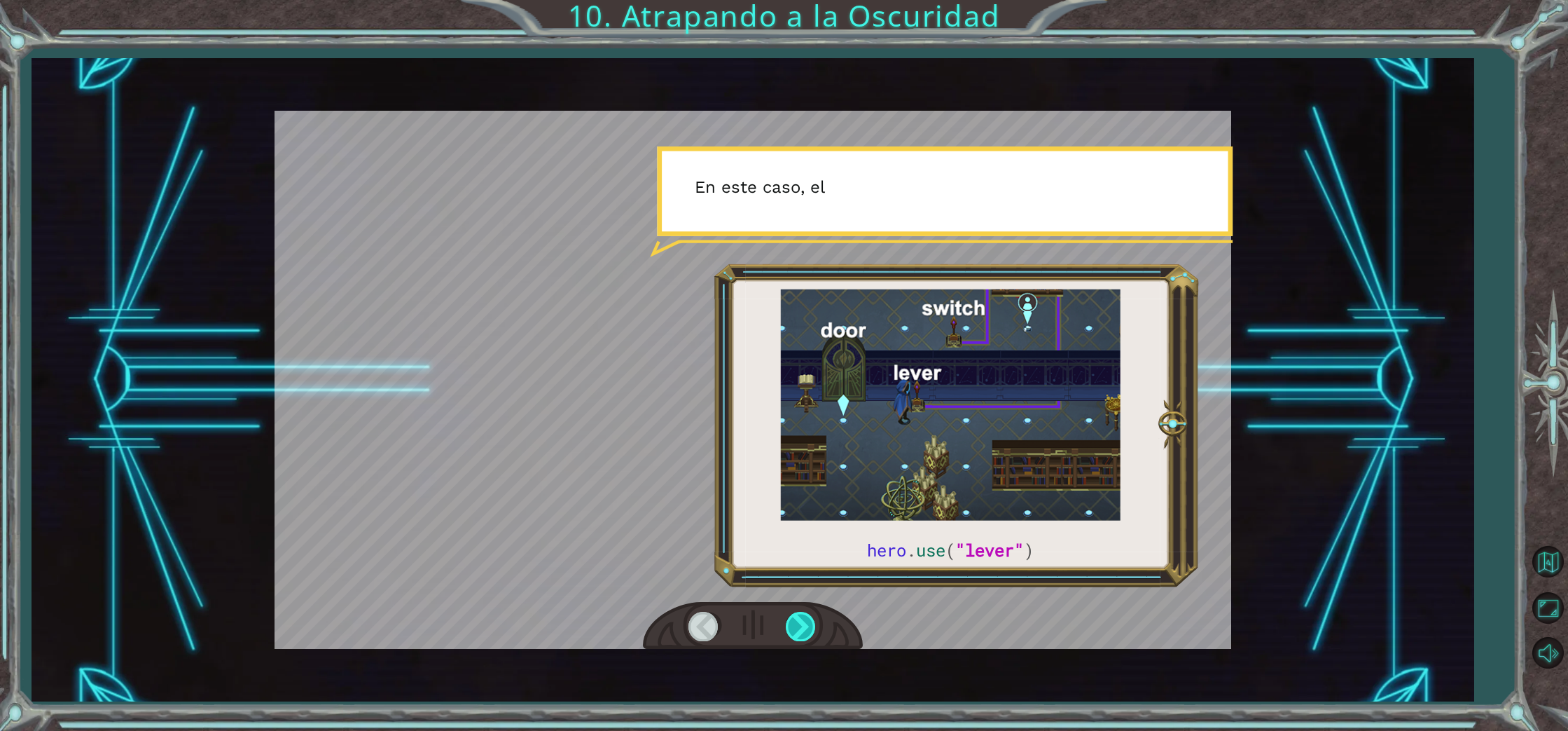
click at [797, 621] on div at bounding box center [802, 626] width 32 height 28
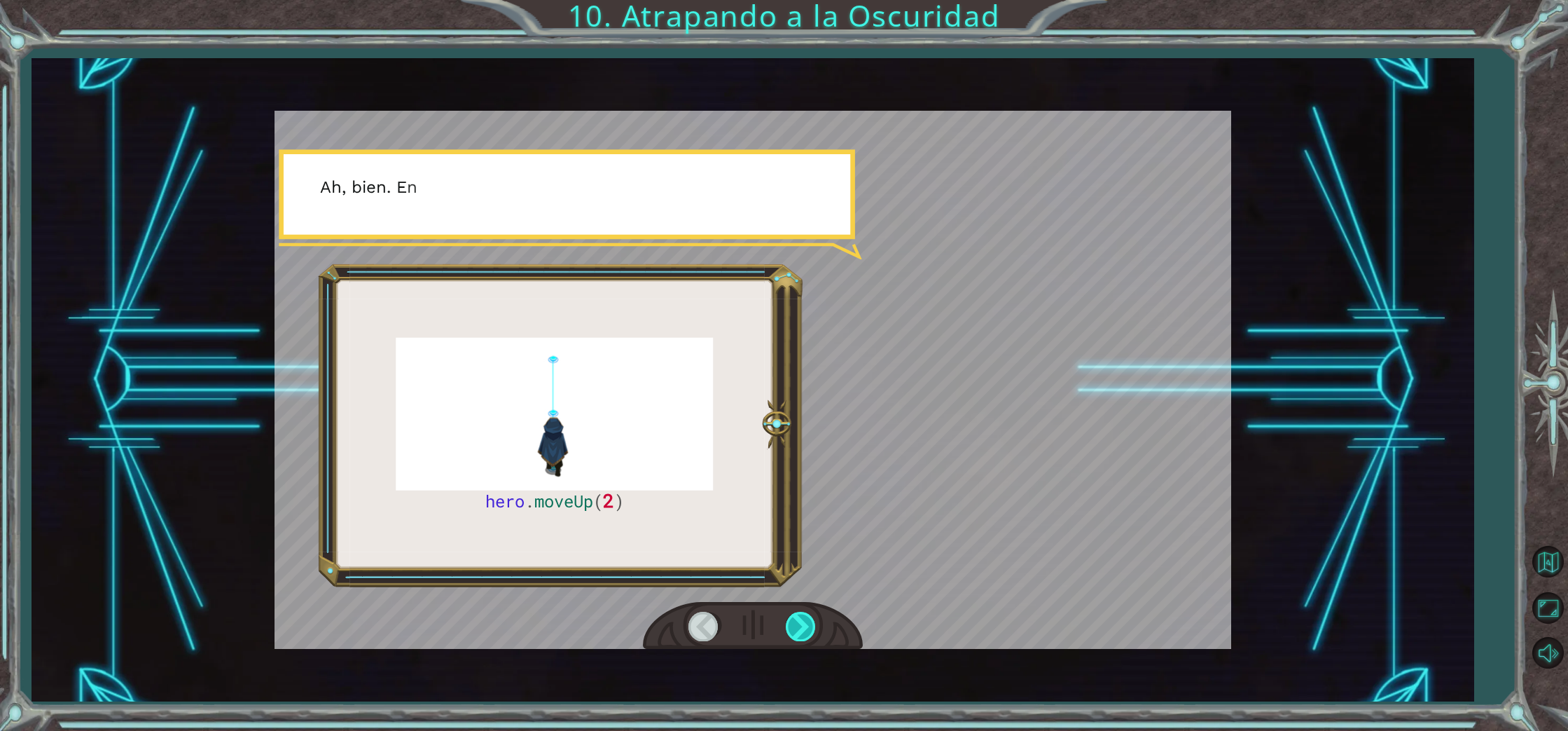
click at [797, 621] on div at bounding box center [802, 626] width 32 height 28
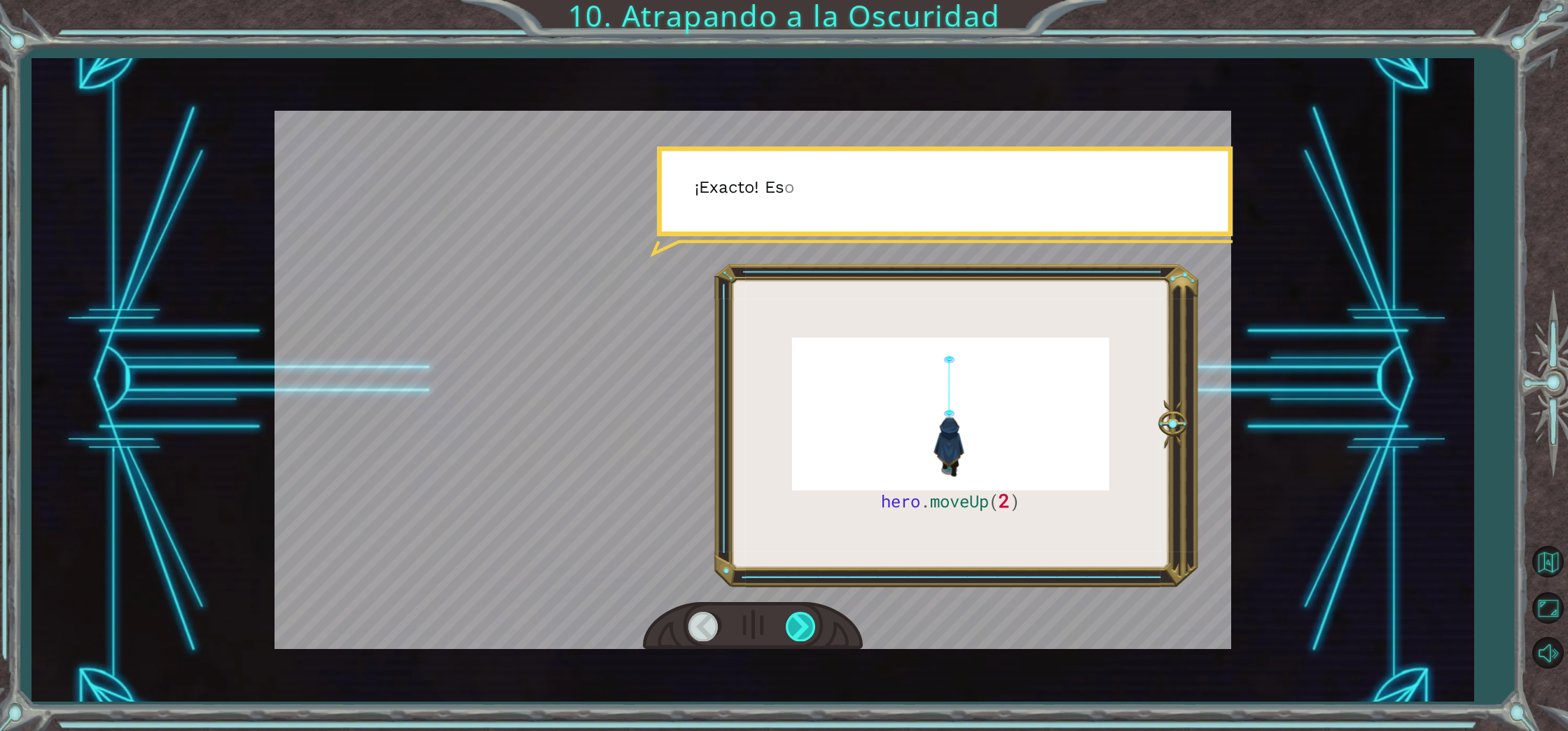
click at [797, 621] on div at bounding box center [802, 626] width 32 height 28
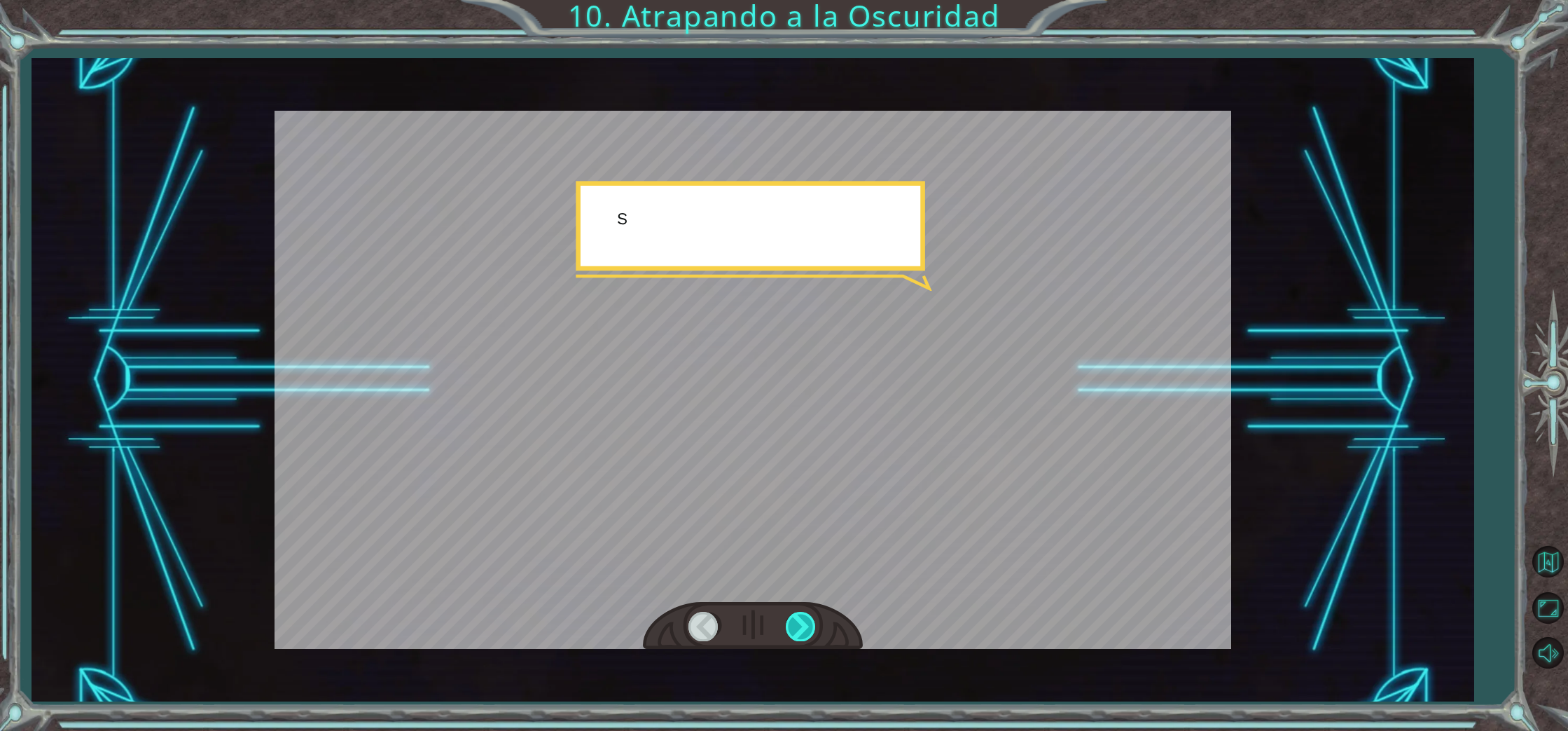
click at [797, 621] on div at bounding box center [802, 626] width 32 height 28
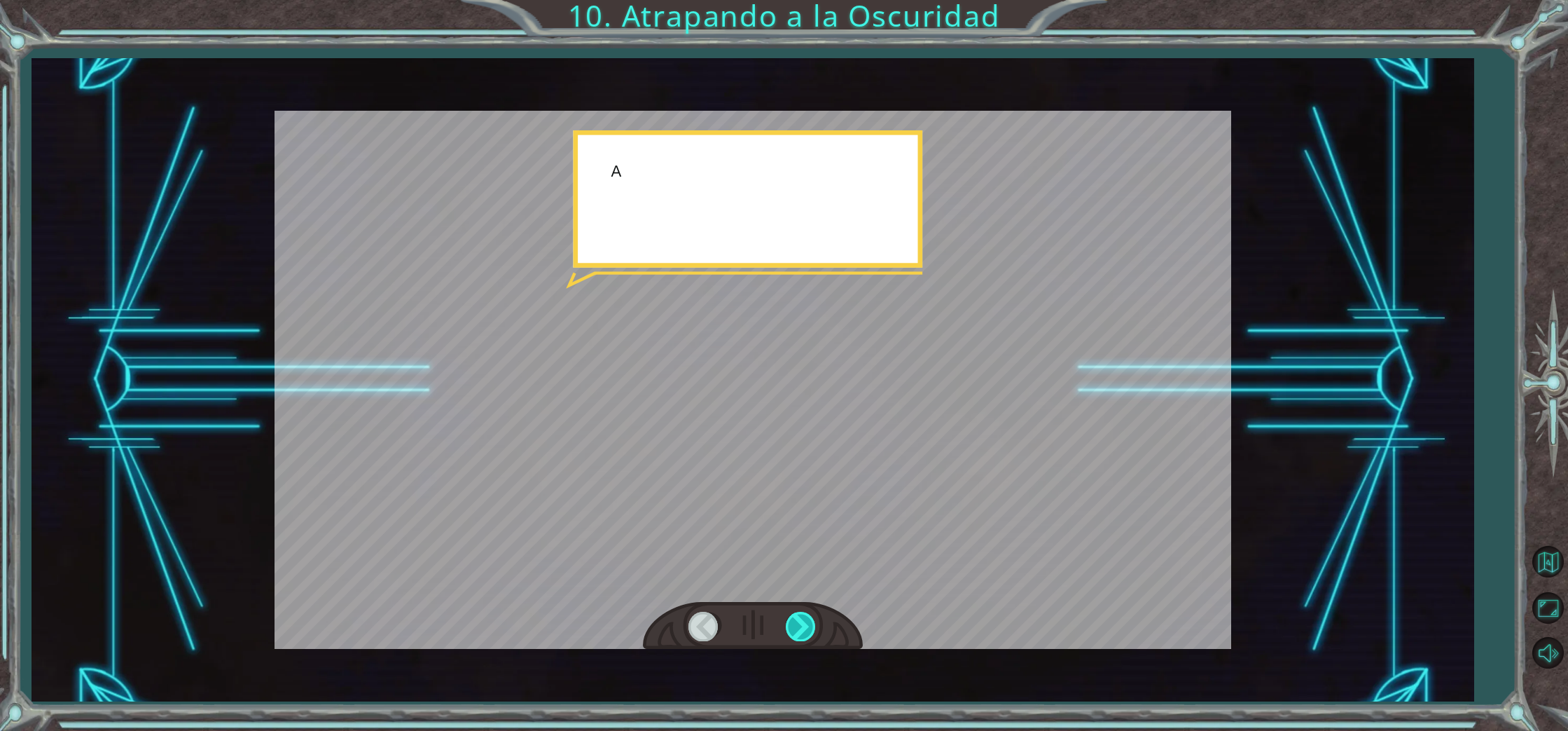
click at [797, 621] on div at bounding box center [802, 626] width 32 height 28
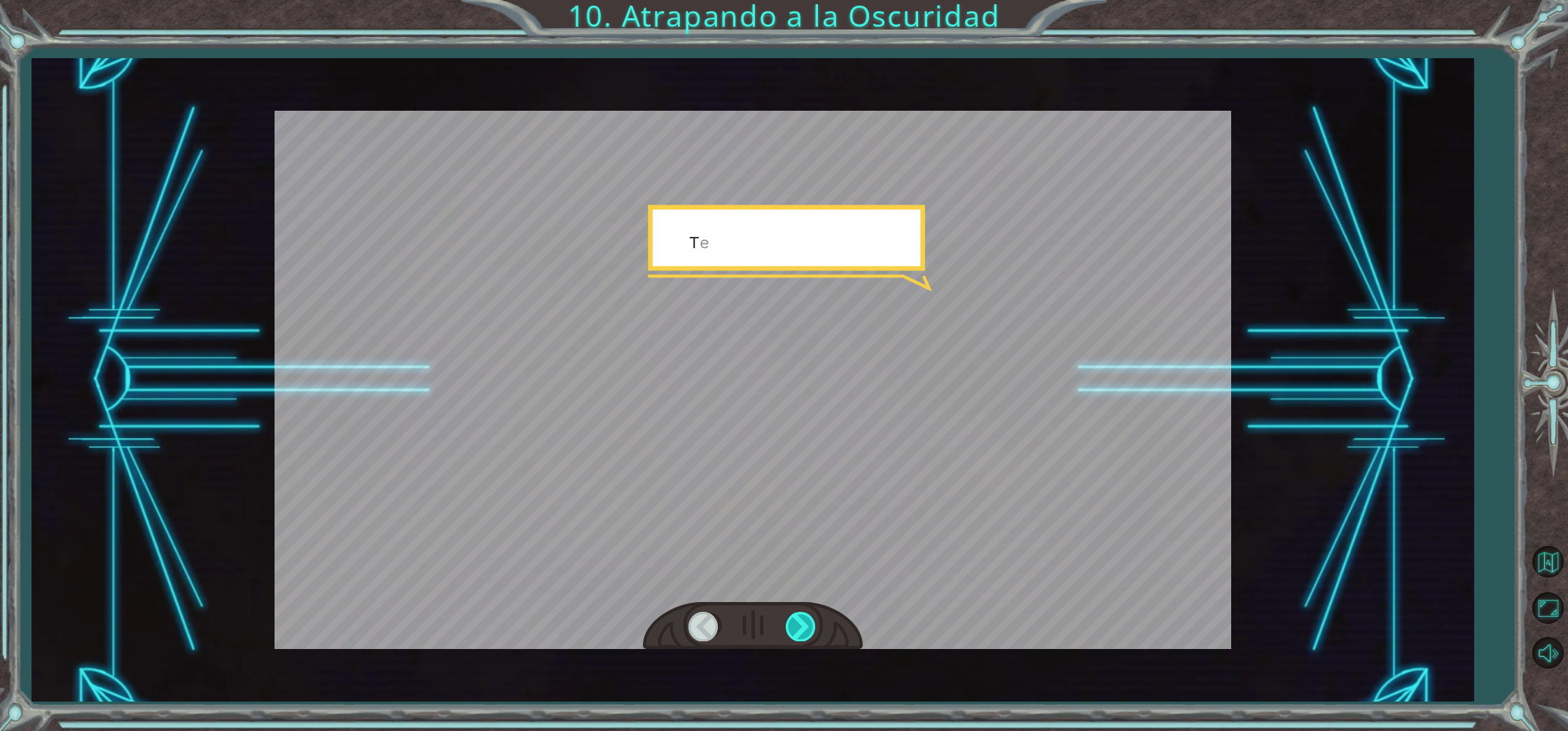
click at [797, 621] on div at bounding box center [802, 626] width 32 height 28
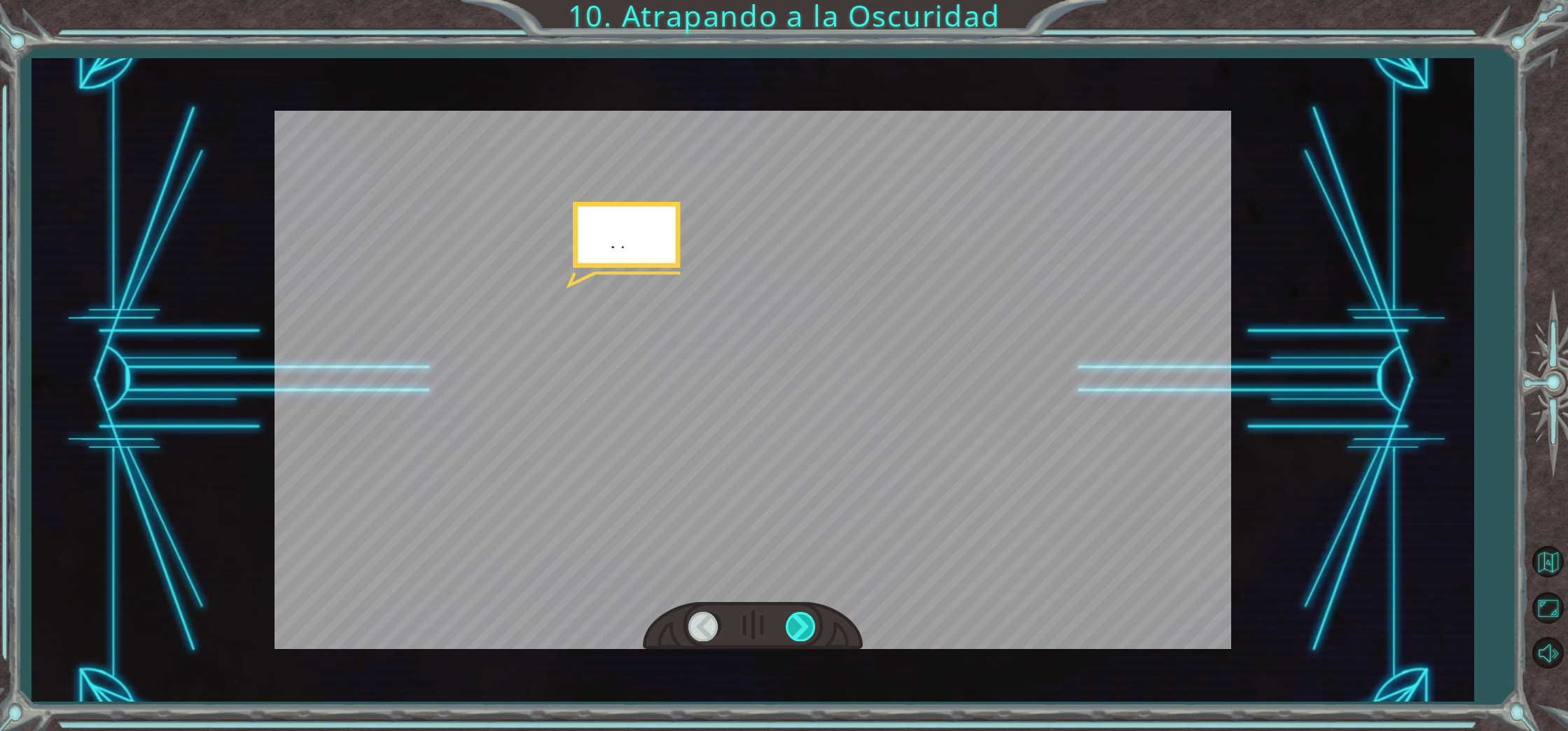
click at [797, 621] on div at bounding box center [802, 626] width 32 height 28
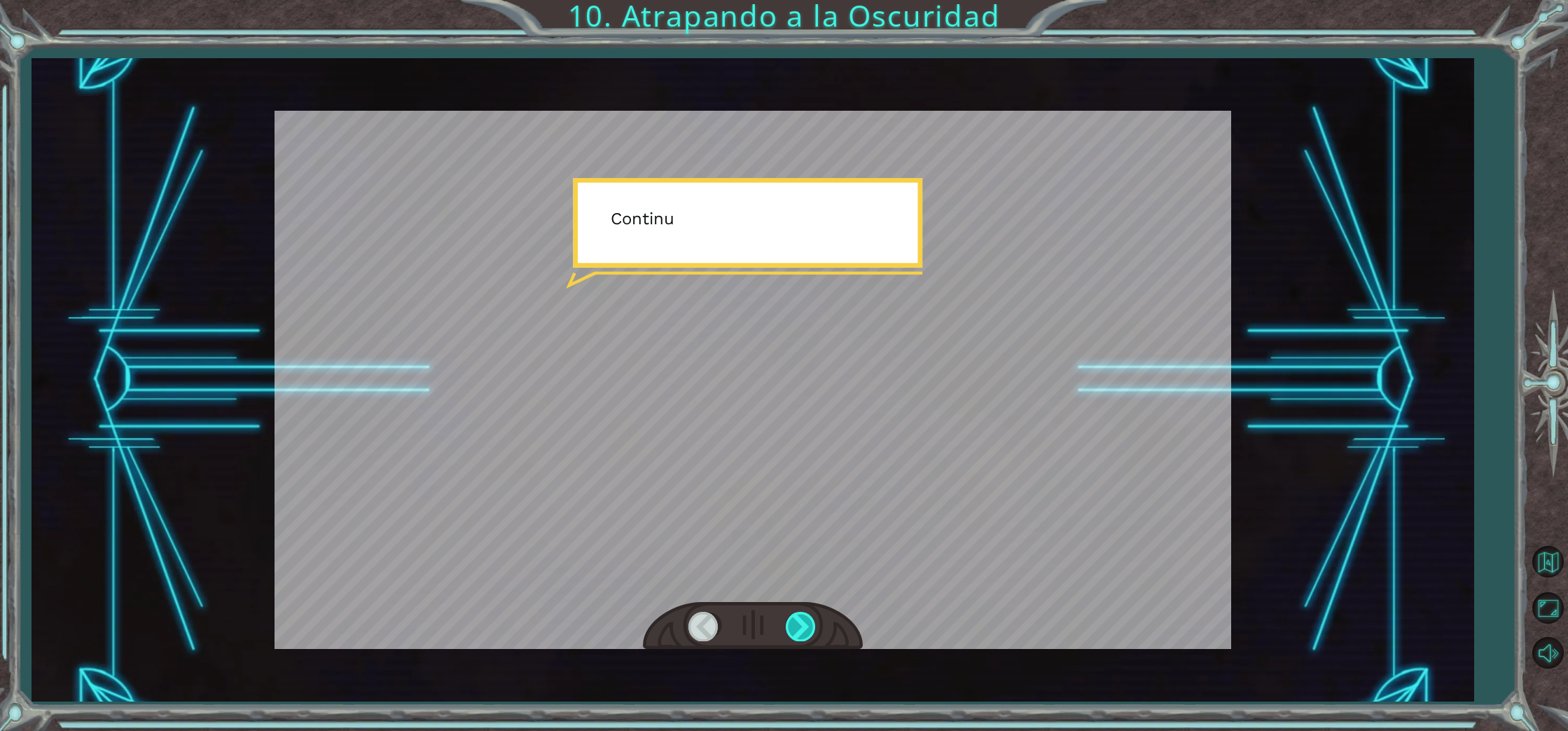
click at [797, 621] on div at bounding box center [802, 626] width 32 height 28
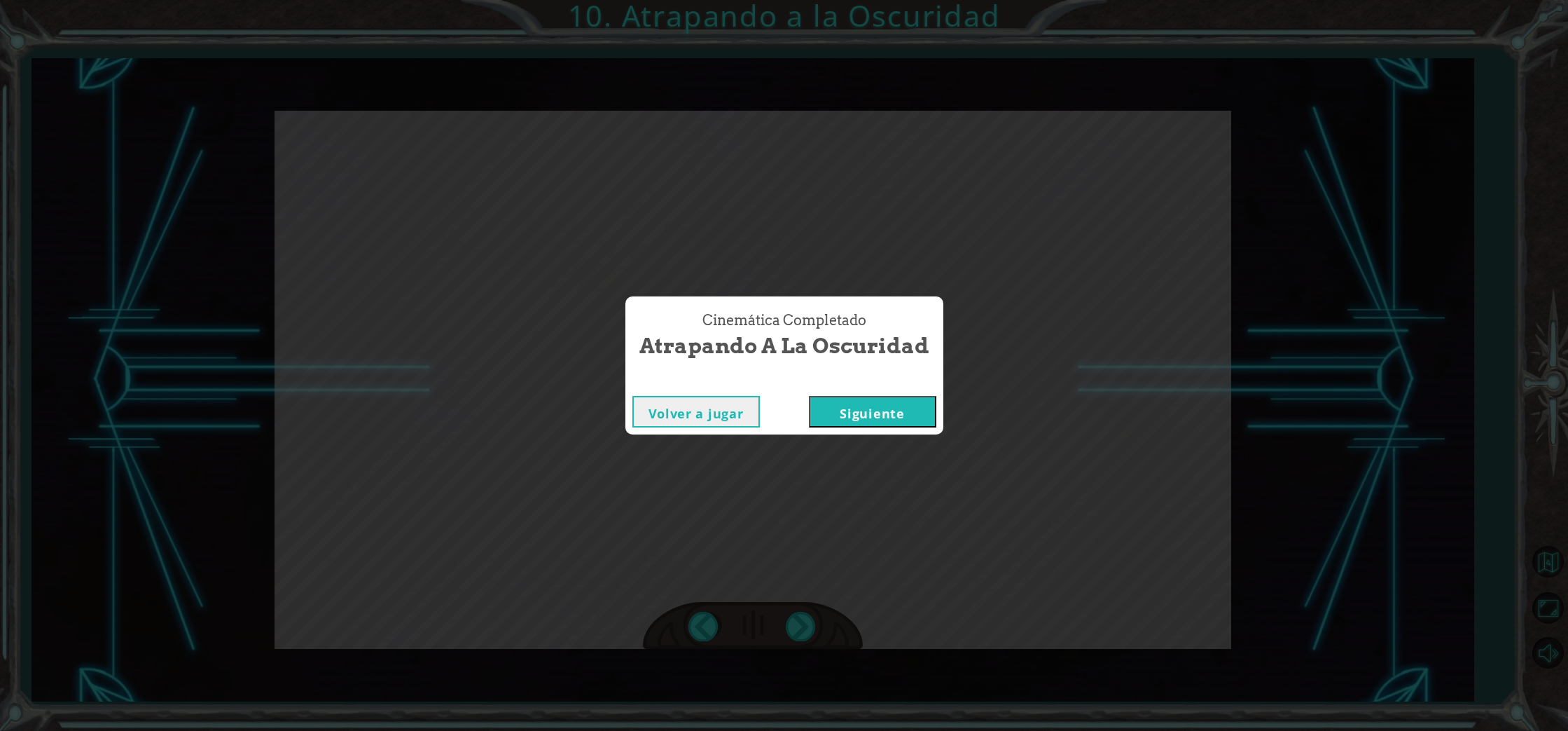
click at [862, 413] on button "Siguiente" at bounding box center [872, 412] width 127 height 32
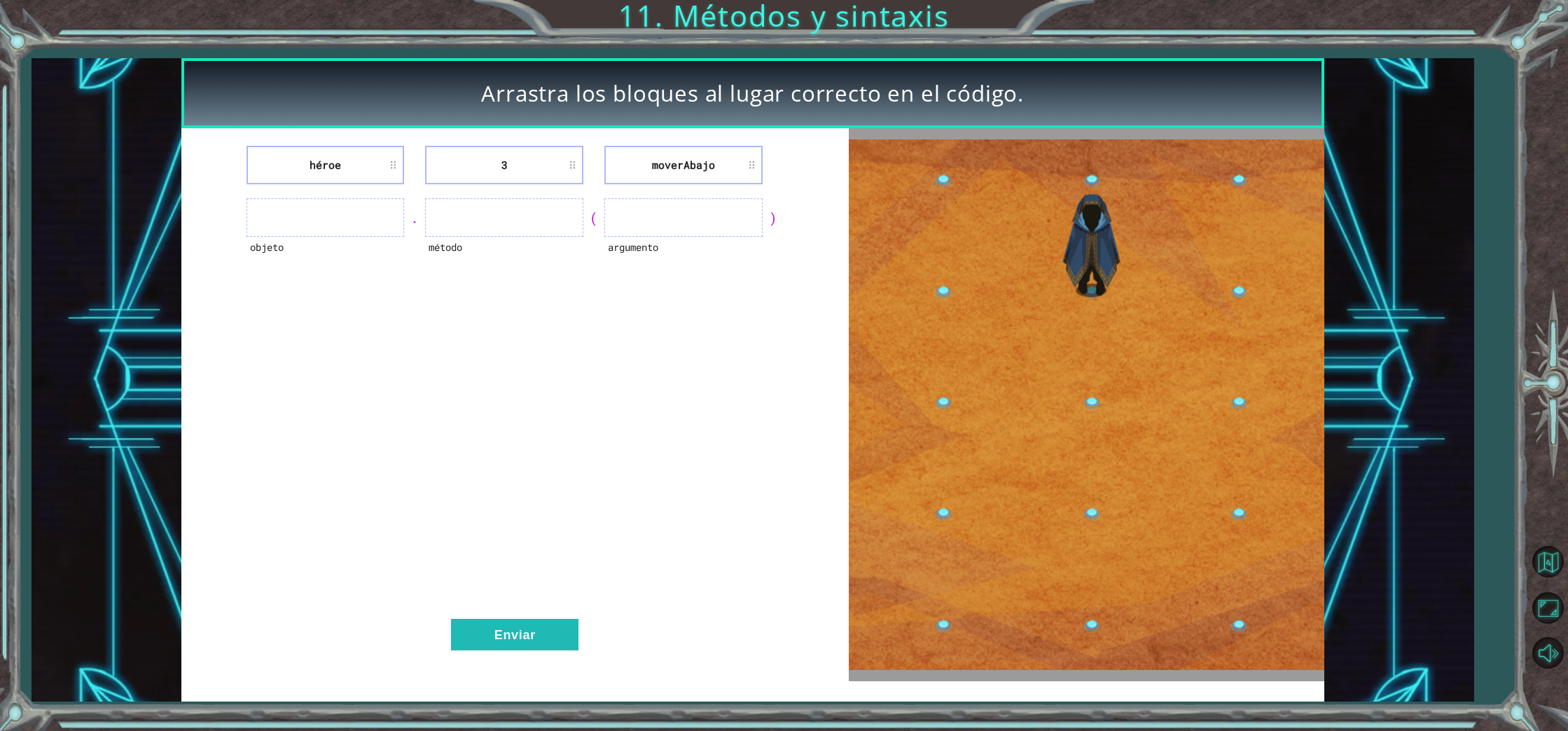
click at [328, 219] on ul at bounding box center [325, 217] width 158 height 39
drag, startPoint x: 329, startPoint y: 219, endPoint x: 319, endPoint y: 225, distance: 11.7
click at [329, 219] on ul at bounding box center [325, 217] width 158 height 39
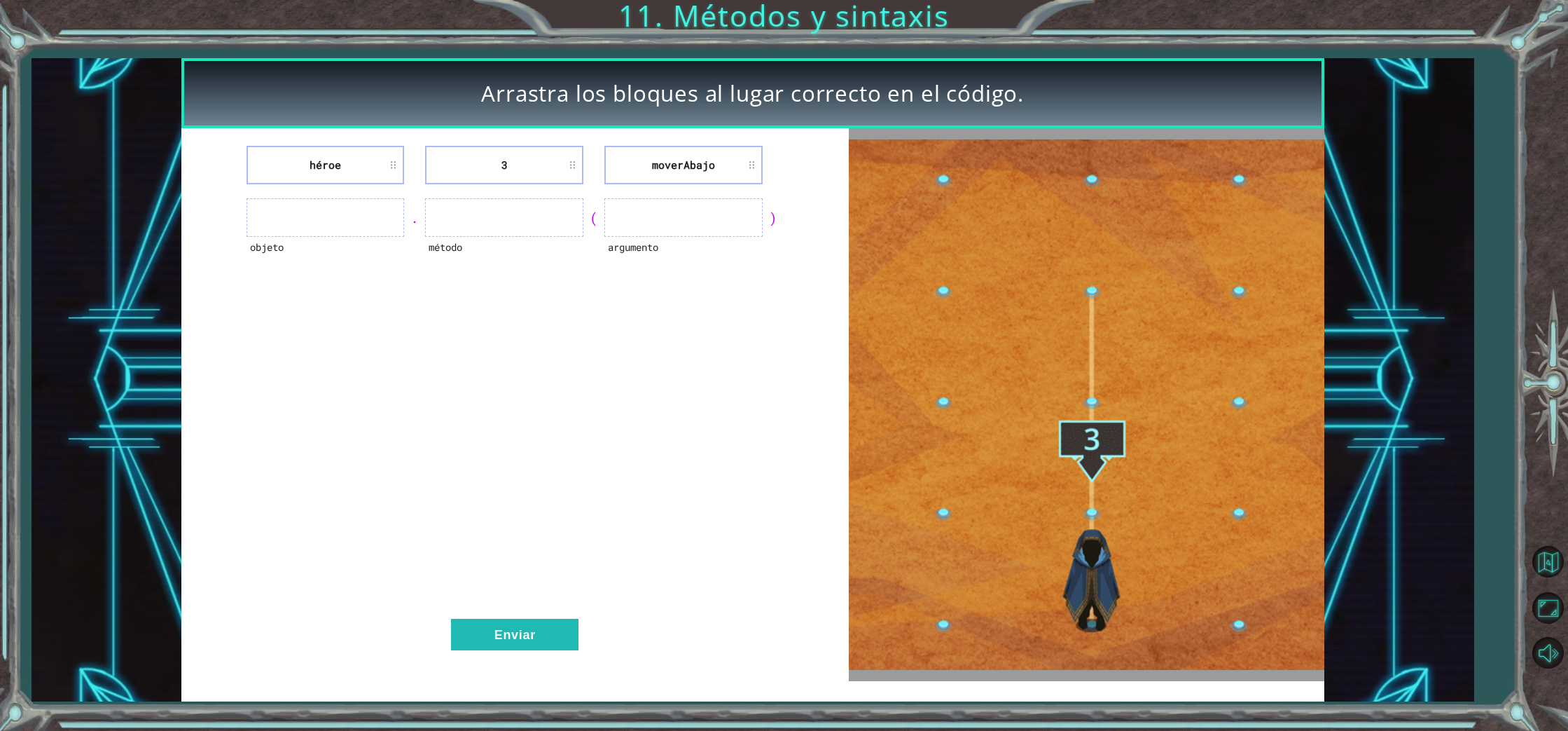
drag, startPoint x: 310, startPoint y: 230, endPoint x: 318, endPoint y: 224, distance: 10.0
click at [317, 224] on ul at bounding box center [325, 217] width 158 height 39
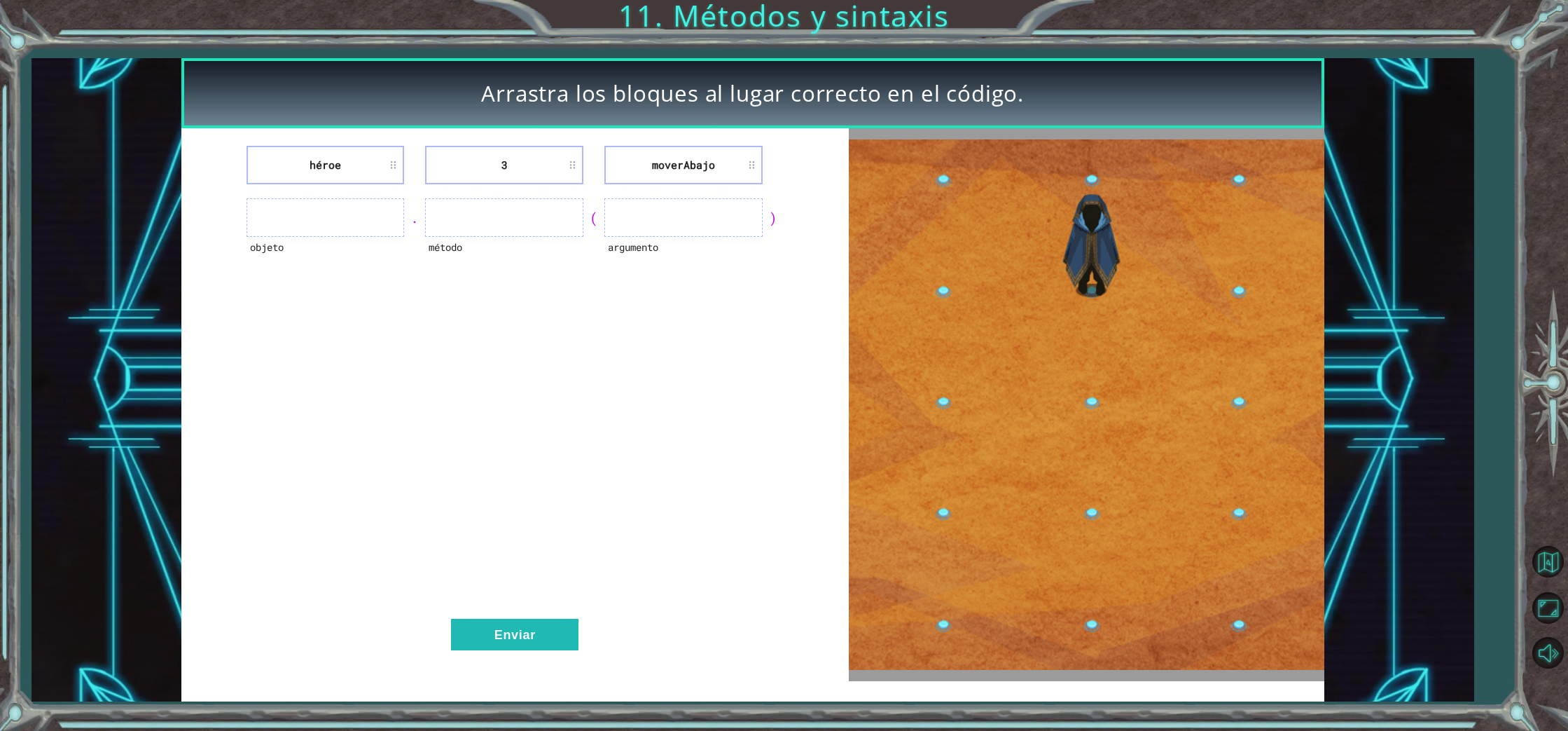
click at [331, 216] on ul at bounding box center [325, 217] width 158 height 39
click at [332, 216] on ul at bounding box center [325, 217] width 158 height 39
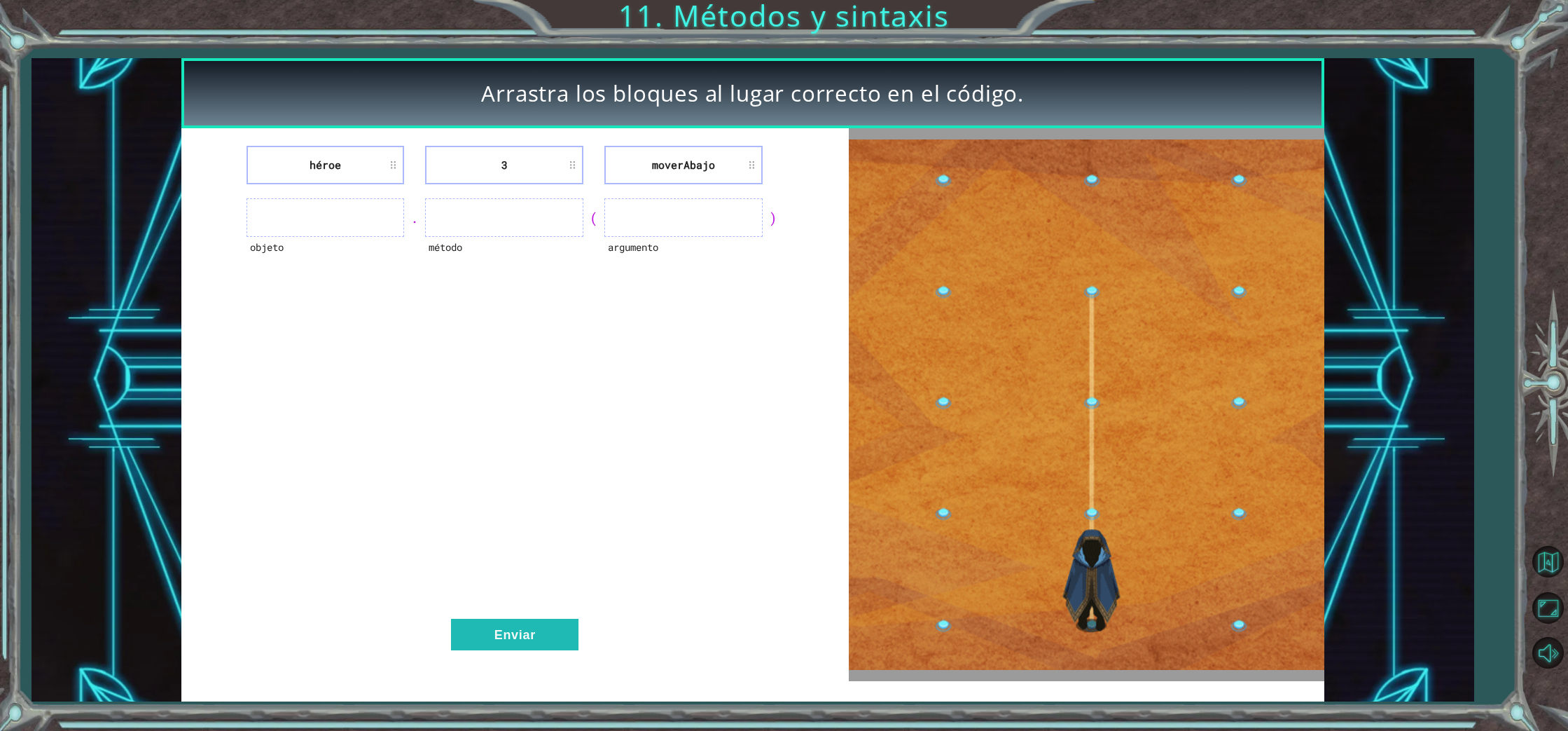
click at [333, 200] on ul at bounding box center [325, 217] width 158 height 39
drag, startPoint x: 645, startPoint y: 170, endPoint x: 626, endPoint y: 179, distance: 21.0
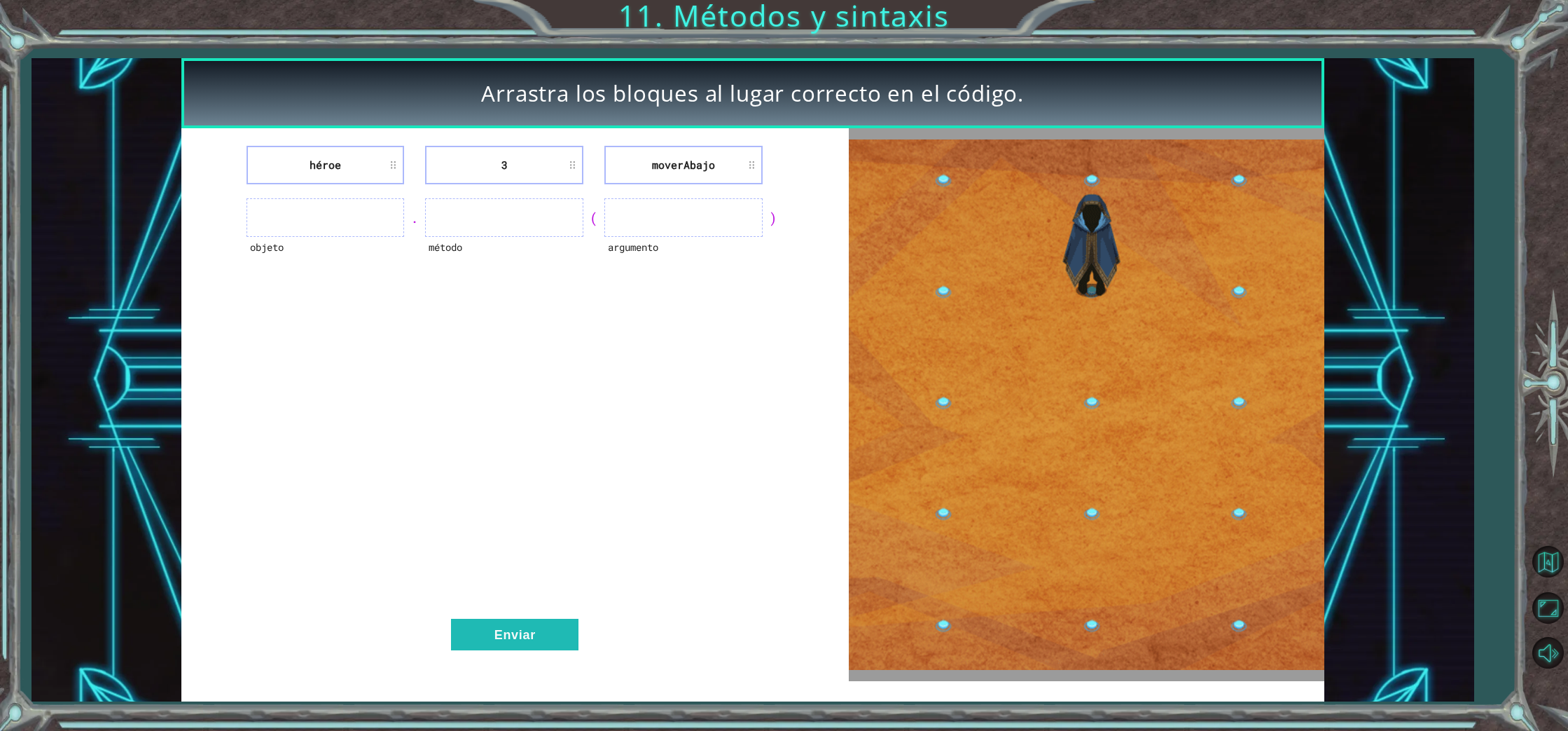
click at [626, 179] on li "moverAbajo" at bounding box center [683, 164] width 158 height 39
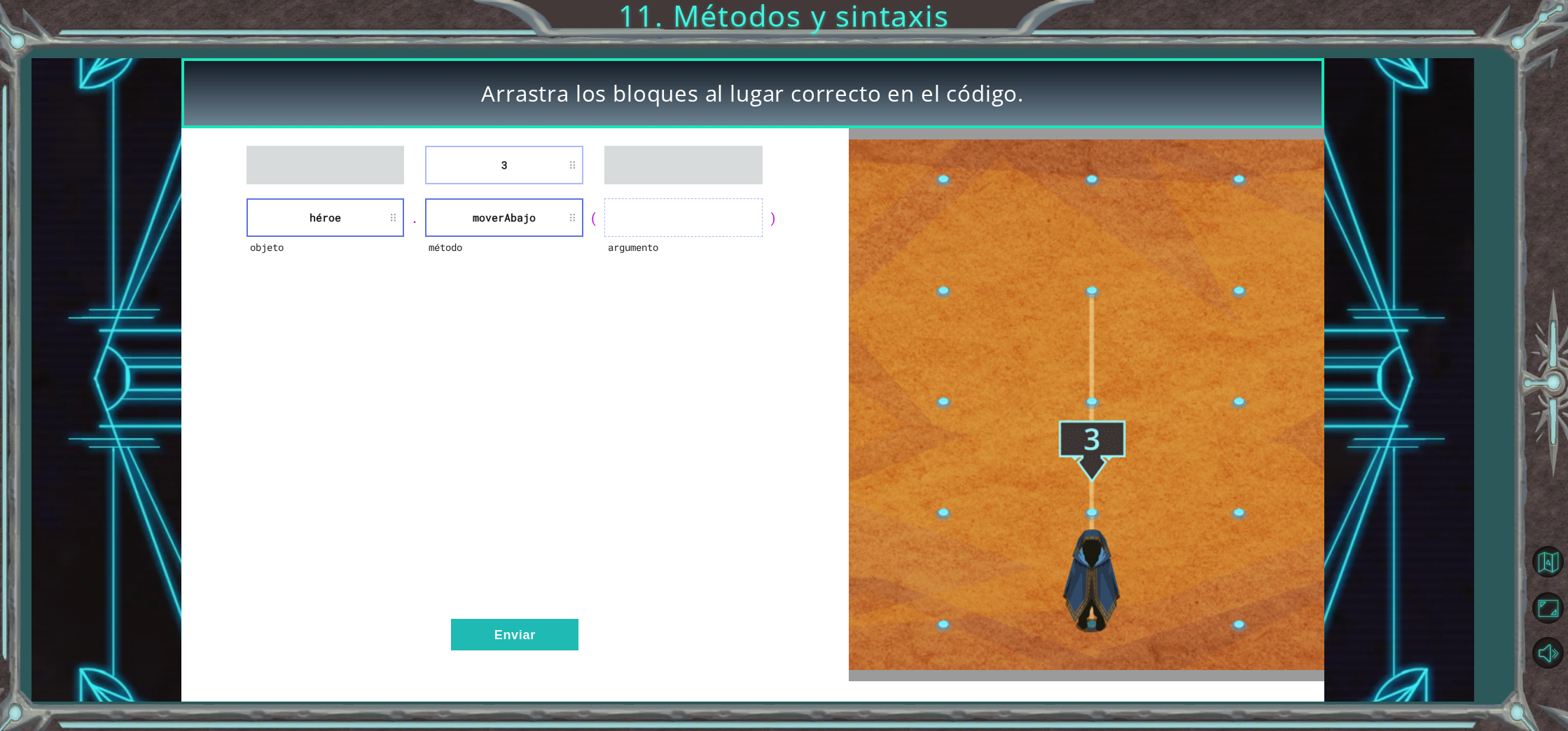
drag, startPoint x: 682, startPoint y: 228, endPoint x: 577, endPoint y: 187, distance: 112.7
click at [689, 228] on ul at bounding box center [683, 217] width 158 height 39
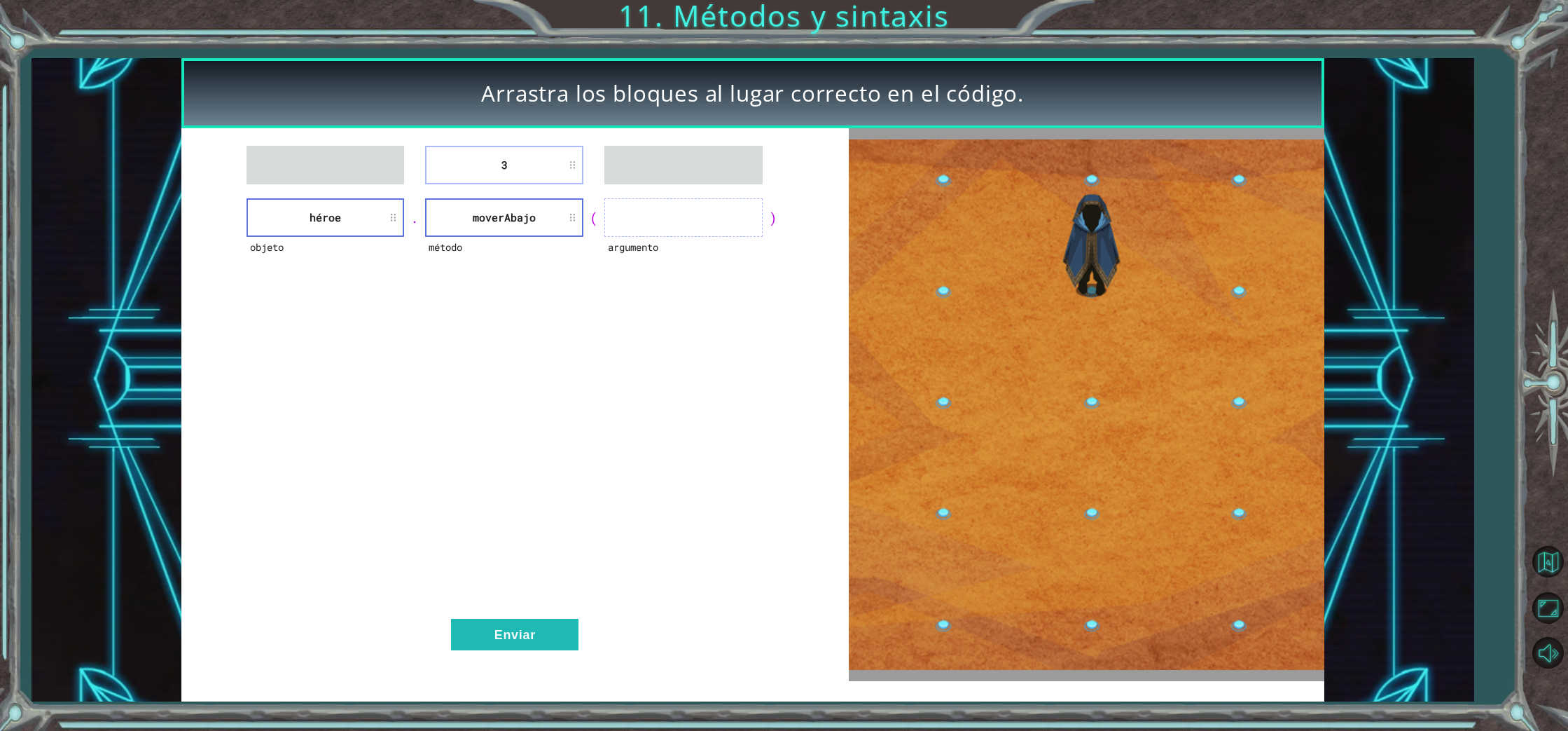
drag, startPoint x: 558, startPoint y: 186, endPoint x: 555, endPoint y: 176, distance: 10.4
click at [555, 176] on div "3 objeto héroe . método moverAbajo ( argumento ) Enviar" at bounding box center [515, 404] width 667 height 552
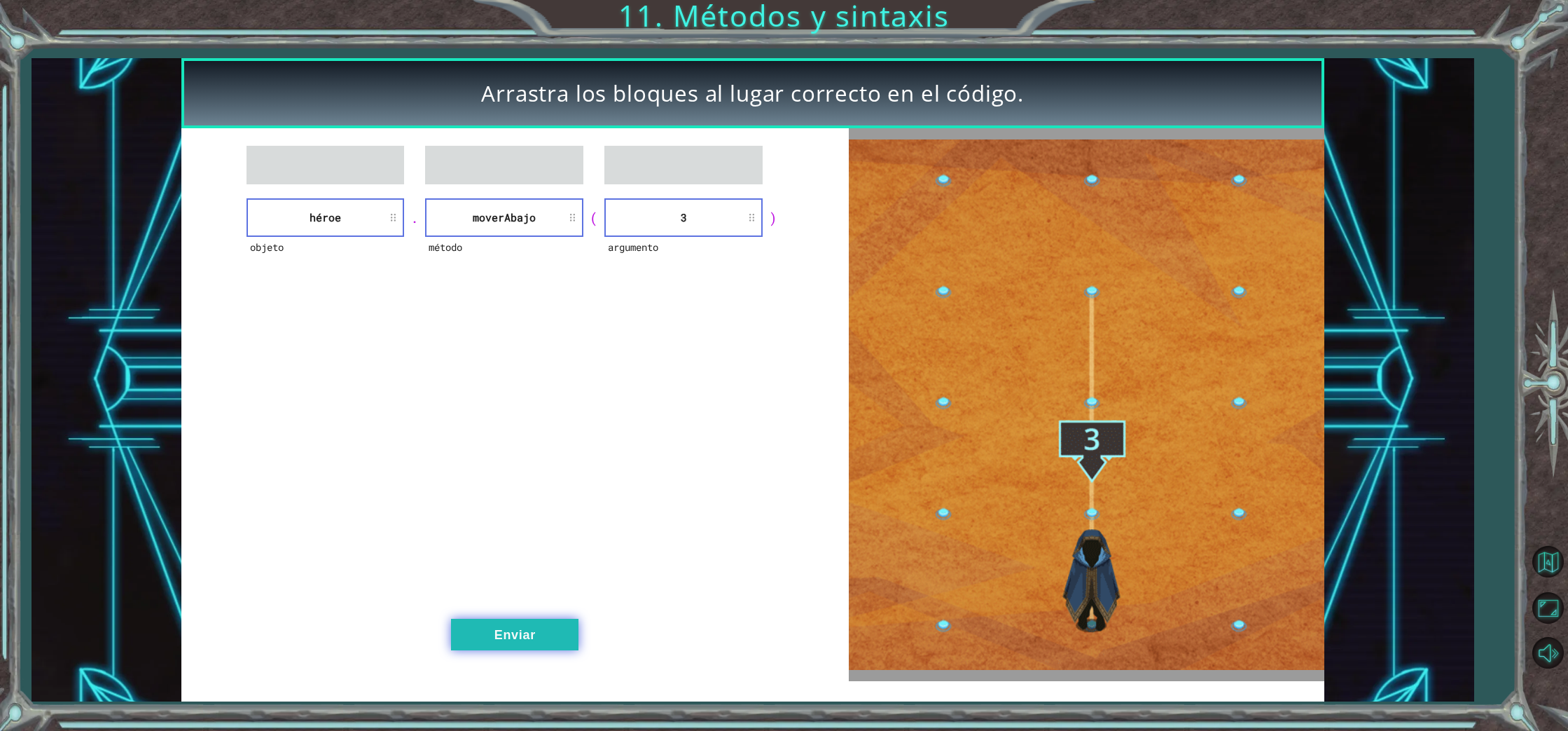
click at [537, 631] on button "Enviar" at bounding box center [514, 635] width 127 height 32
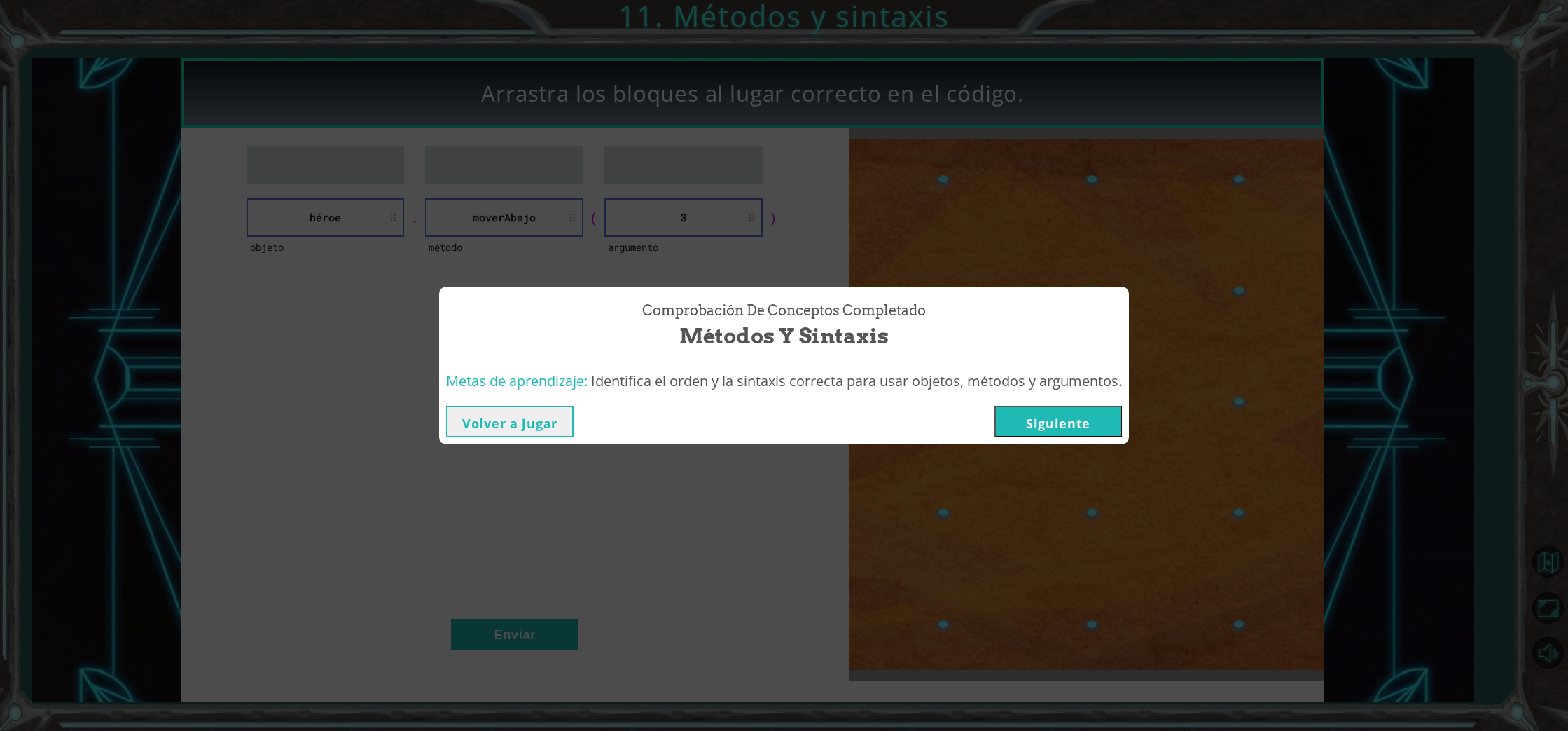
click at [1040, 428] on button "Siguiente" at bounding box center [1058, 421] width 127 height 32
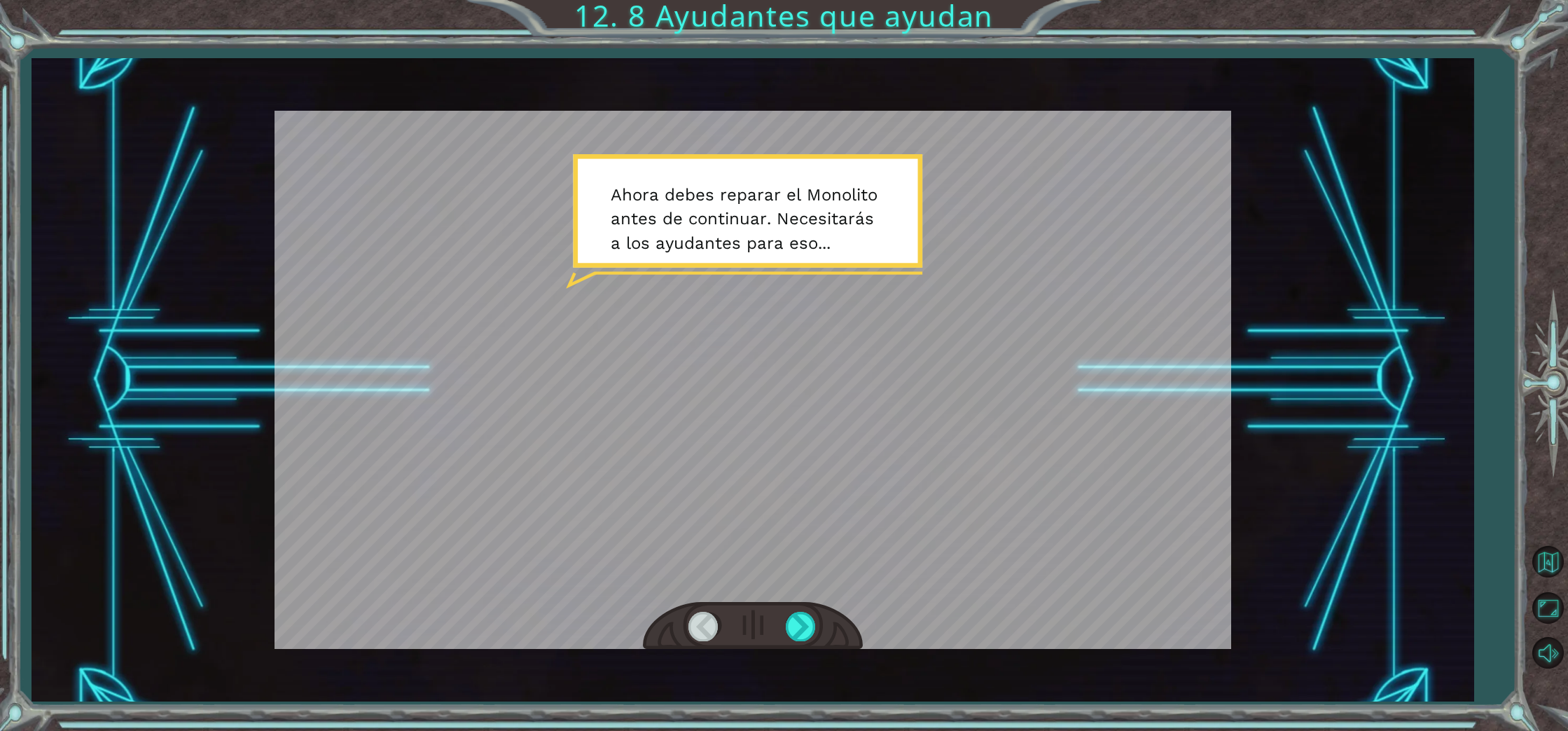
click at [780, 627] on div at bounding box center [753, 625] width 220 height 48
click at [792, 627] on div at bounding box center [802, 626] width 32 height 28
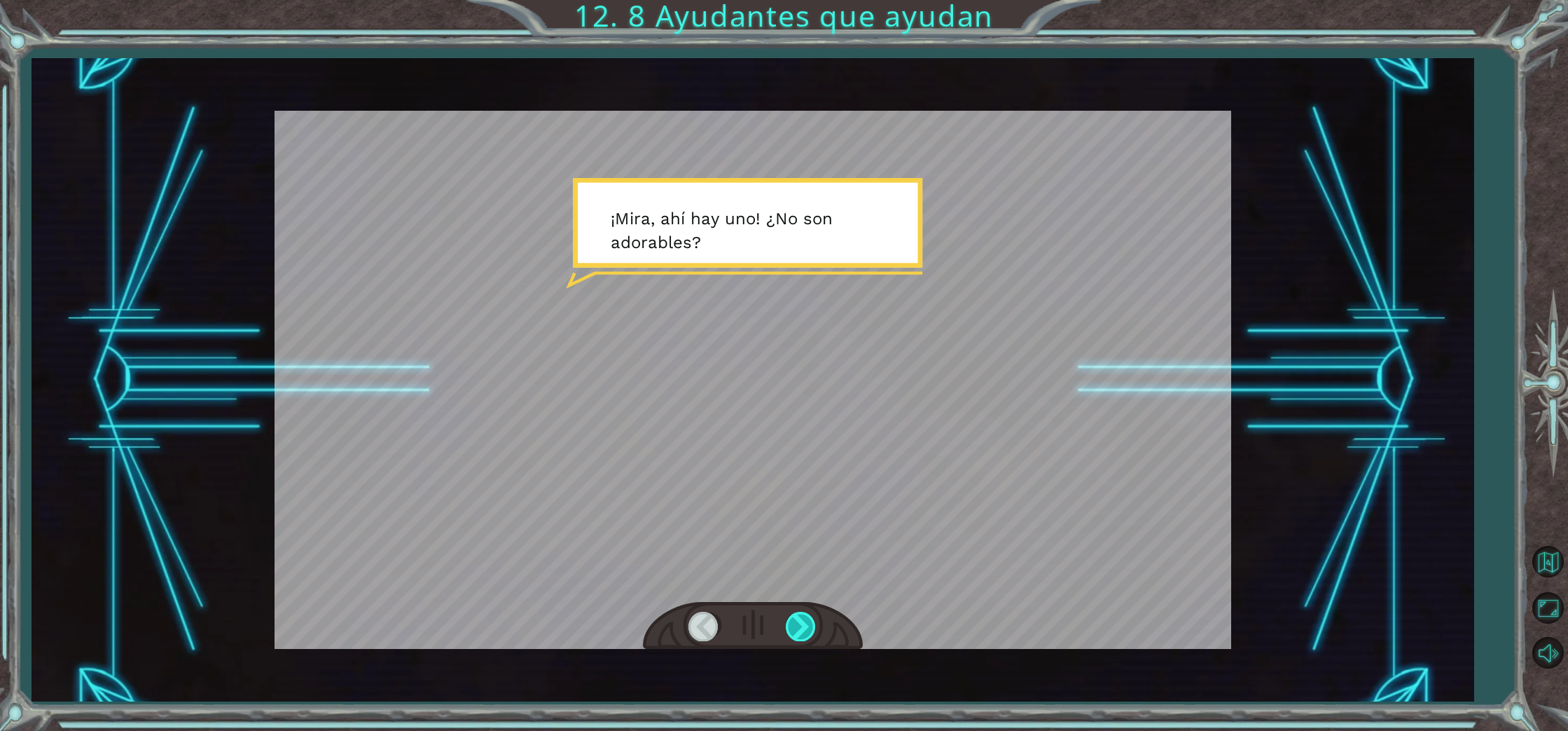
click at [792, 627] on div at bounding box center [802, 626] width 32 height 28
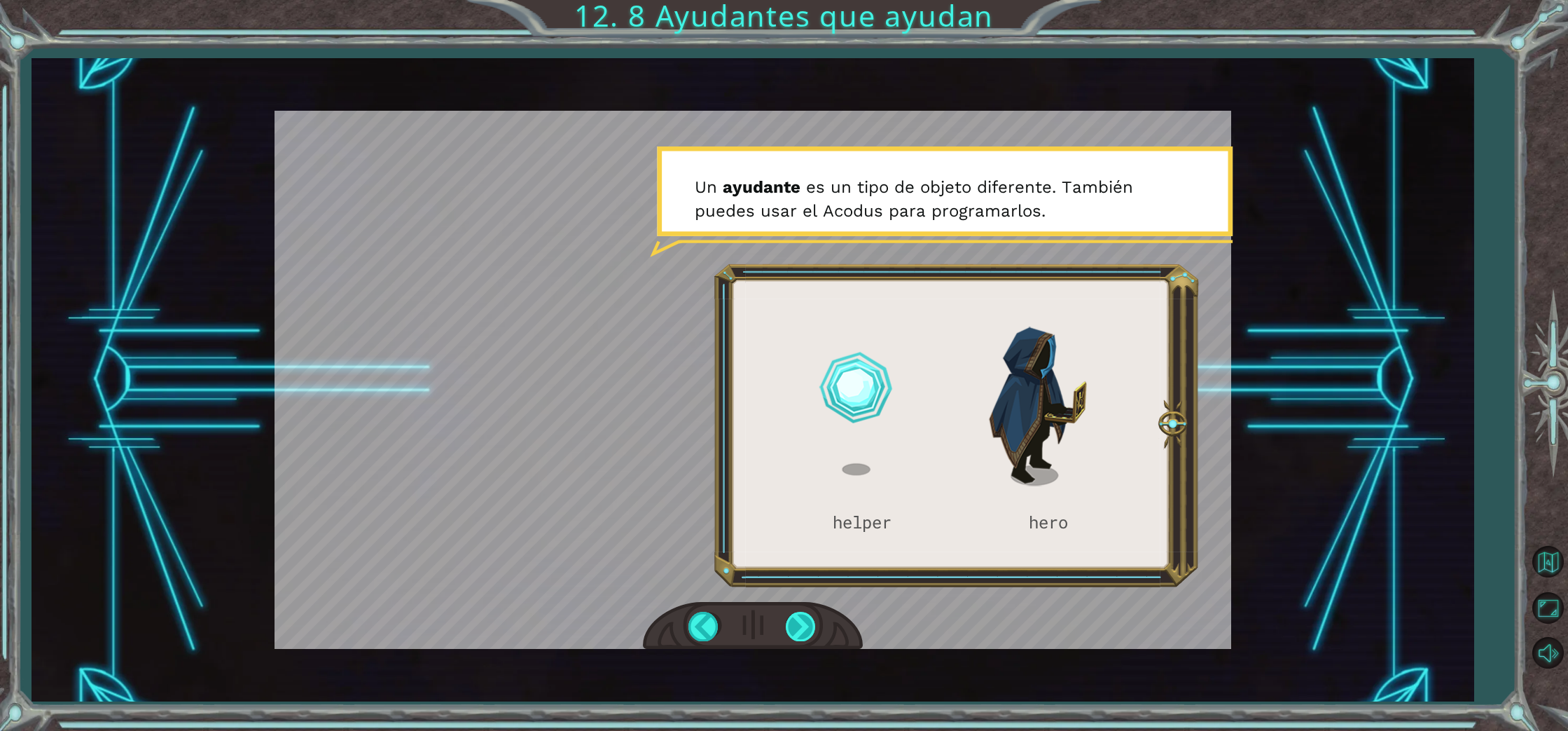
click at [792, 627] on div at bounding box center [802, 626] width 32 height 28
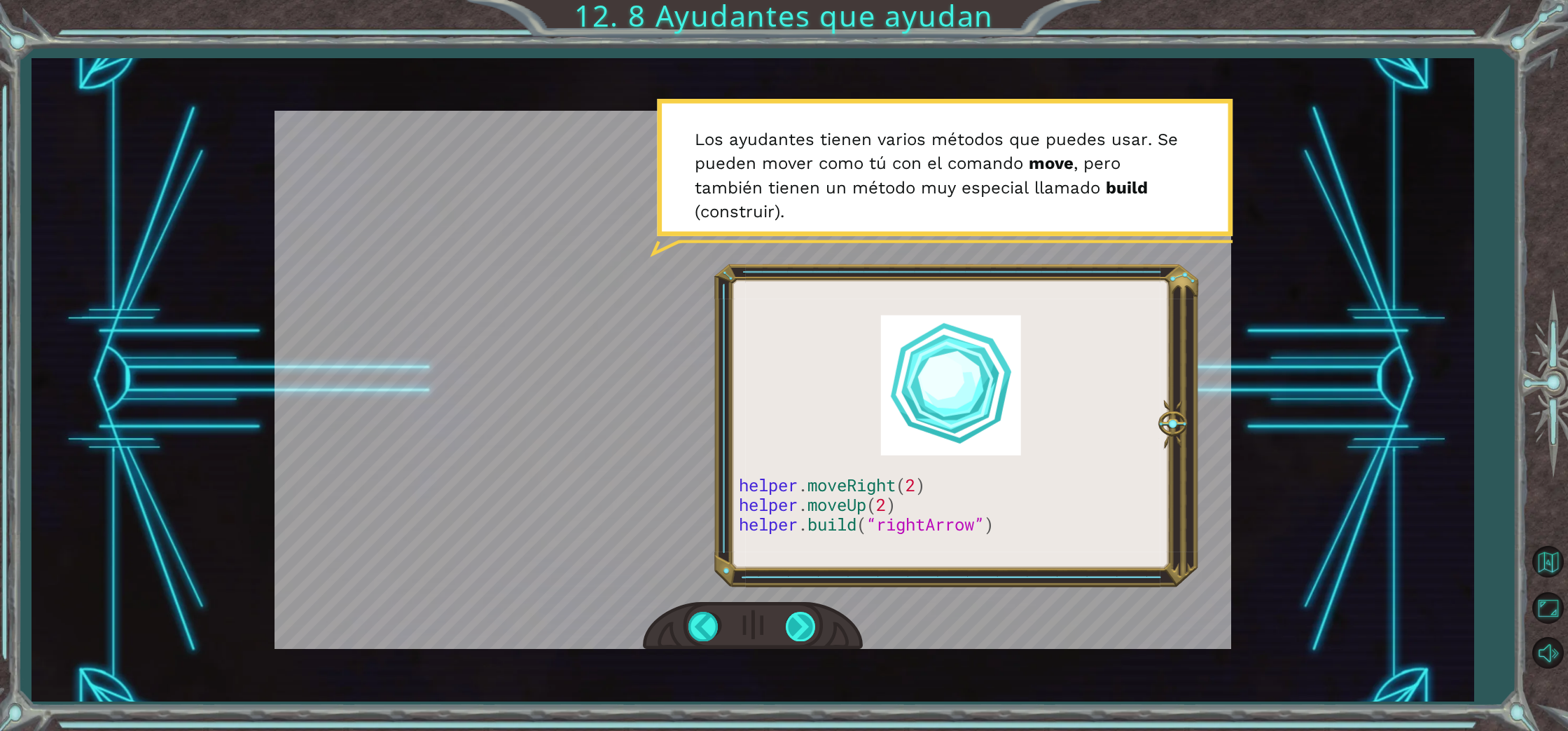
click at [799, 626] on div at bounding box center [802, 626] width 32 height 28
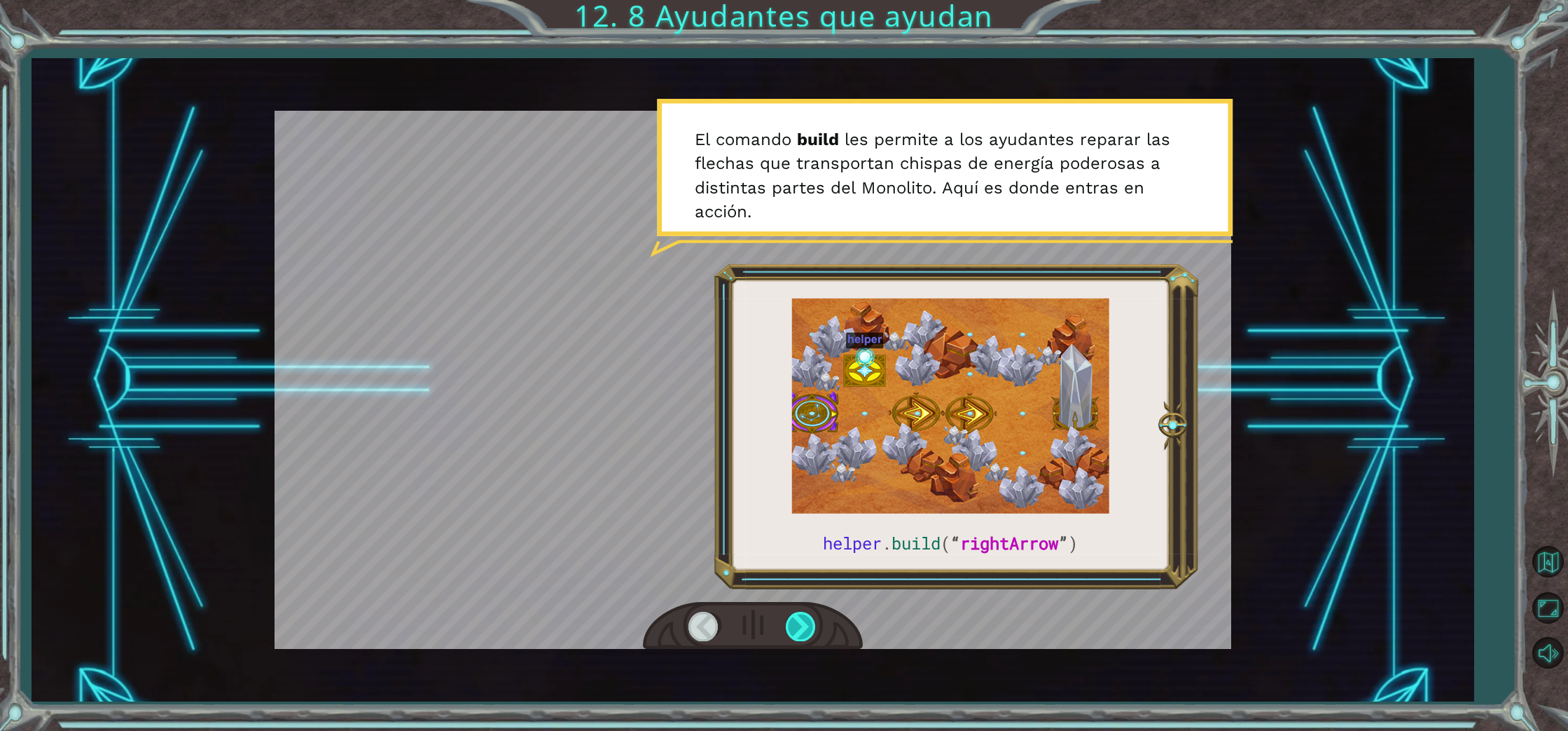
click at [799, 626] on div at bounding box center [802, 626] width 32 height 28
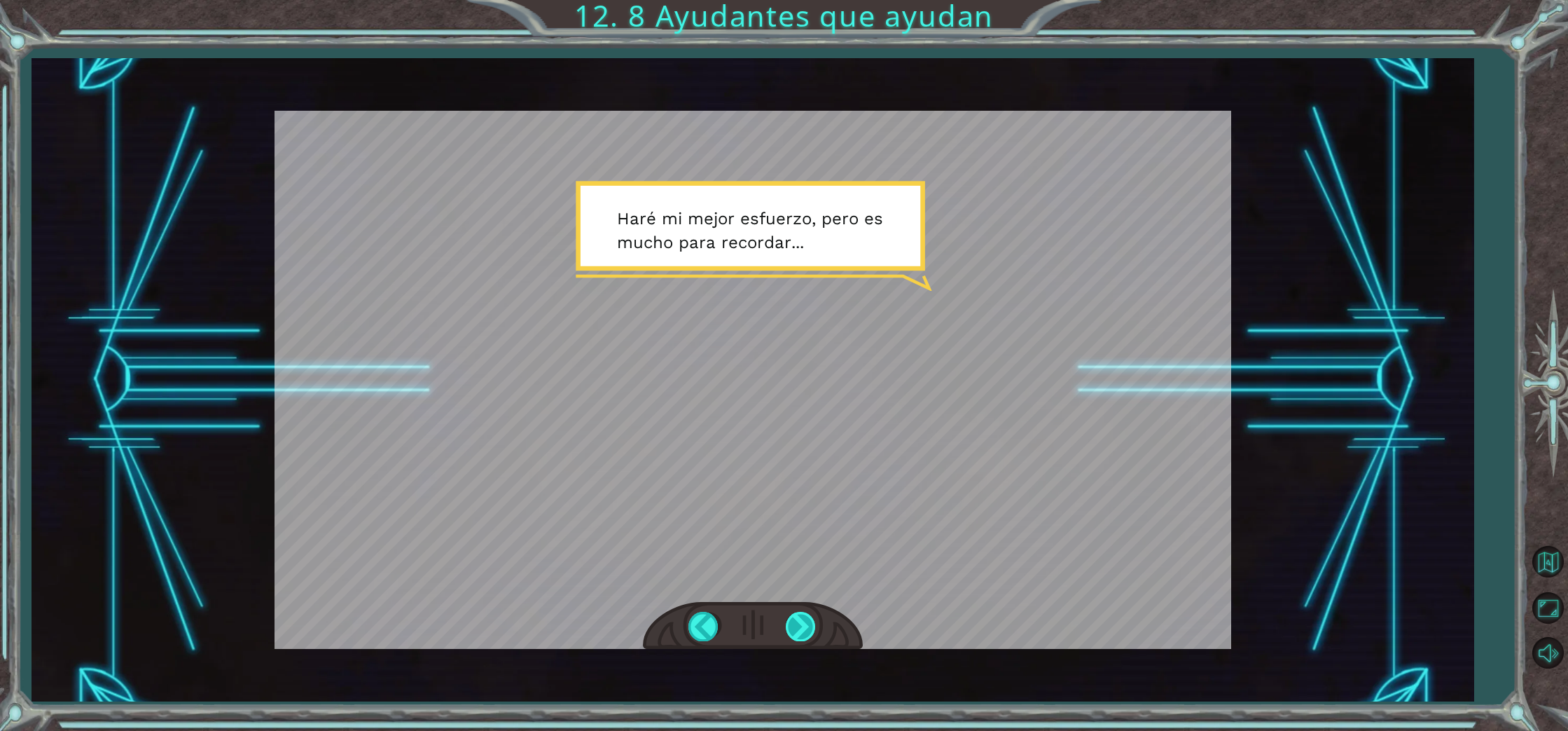
click at [799, 626] on div at bounding box center [802, 626] width 32 height 28
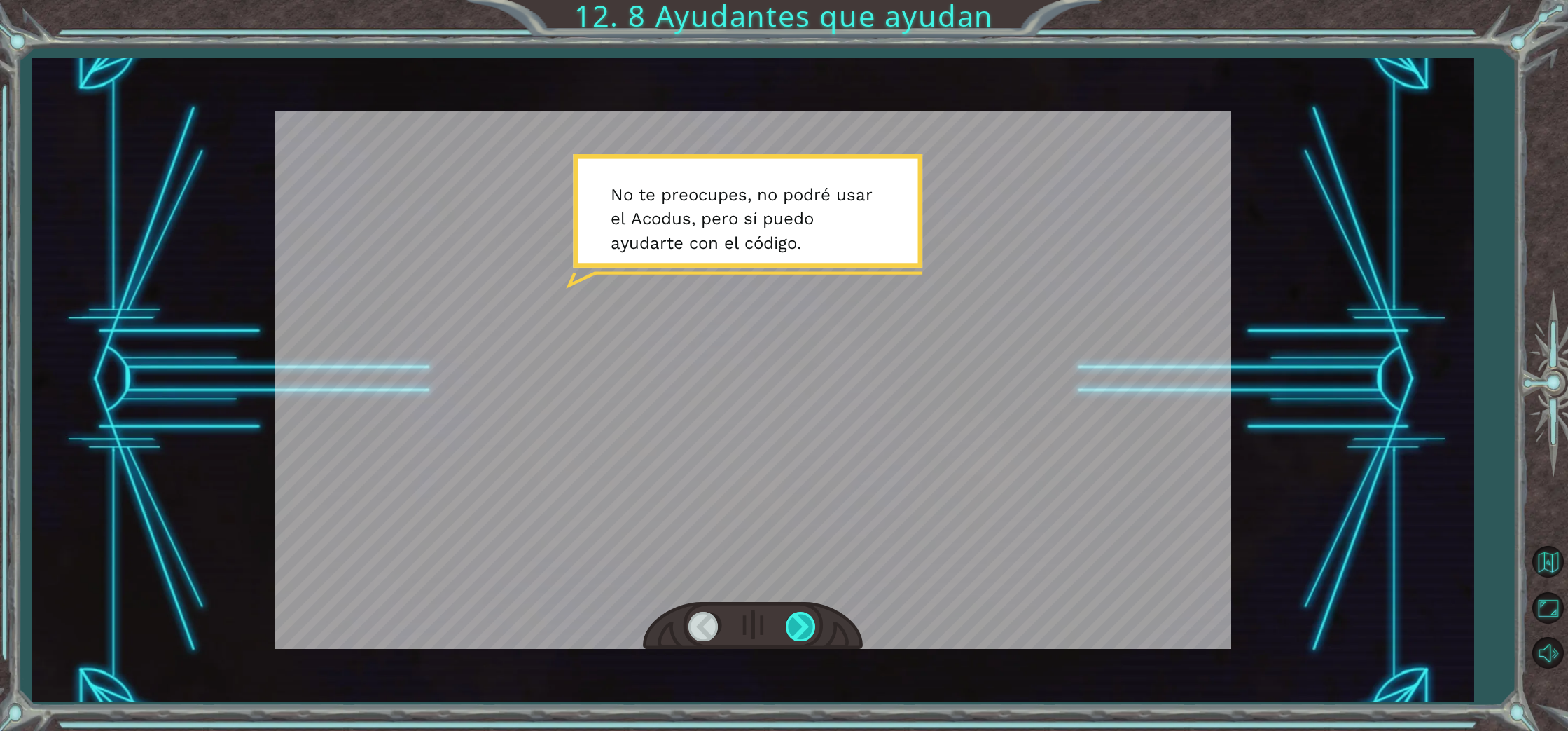
click at [792, 632] on div at bounding box center [802, 626] width 32 height 28
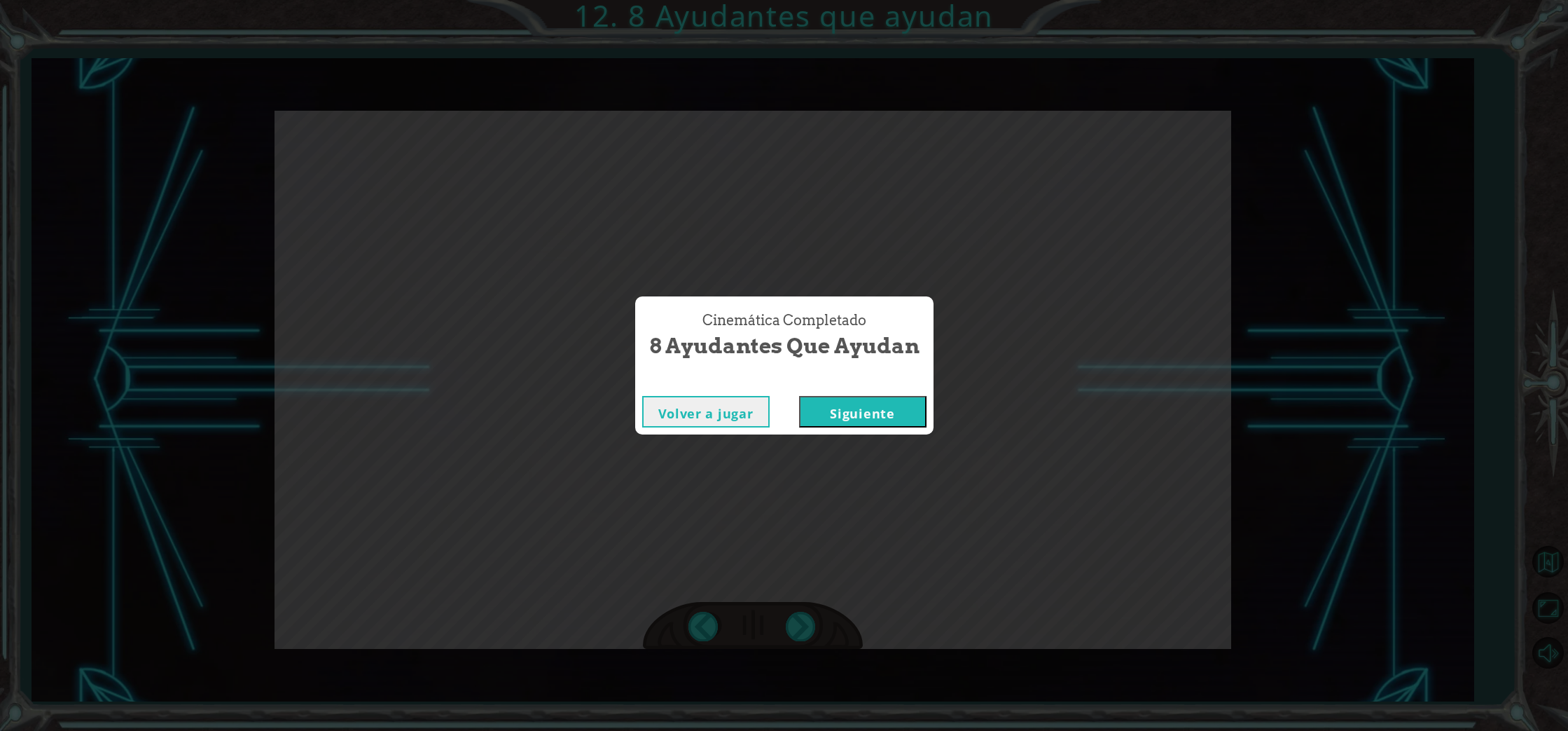
click at [902, 427] on div "Volver a jugar [GEOGRAPHIC_DATA]" at bounding box center [784, 412] width 299 height 46
click at [847, 396] on button "Siguiente" at bounding box center [862, 412] width 127 height 32
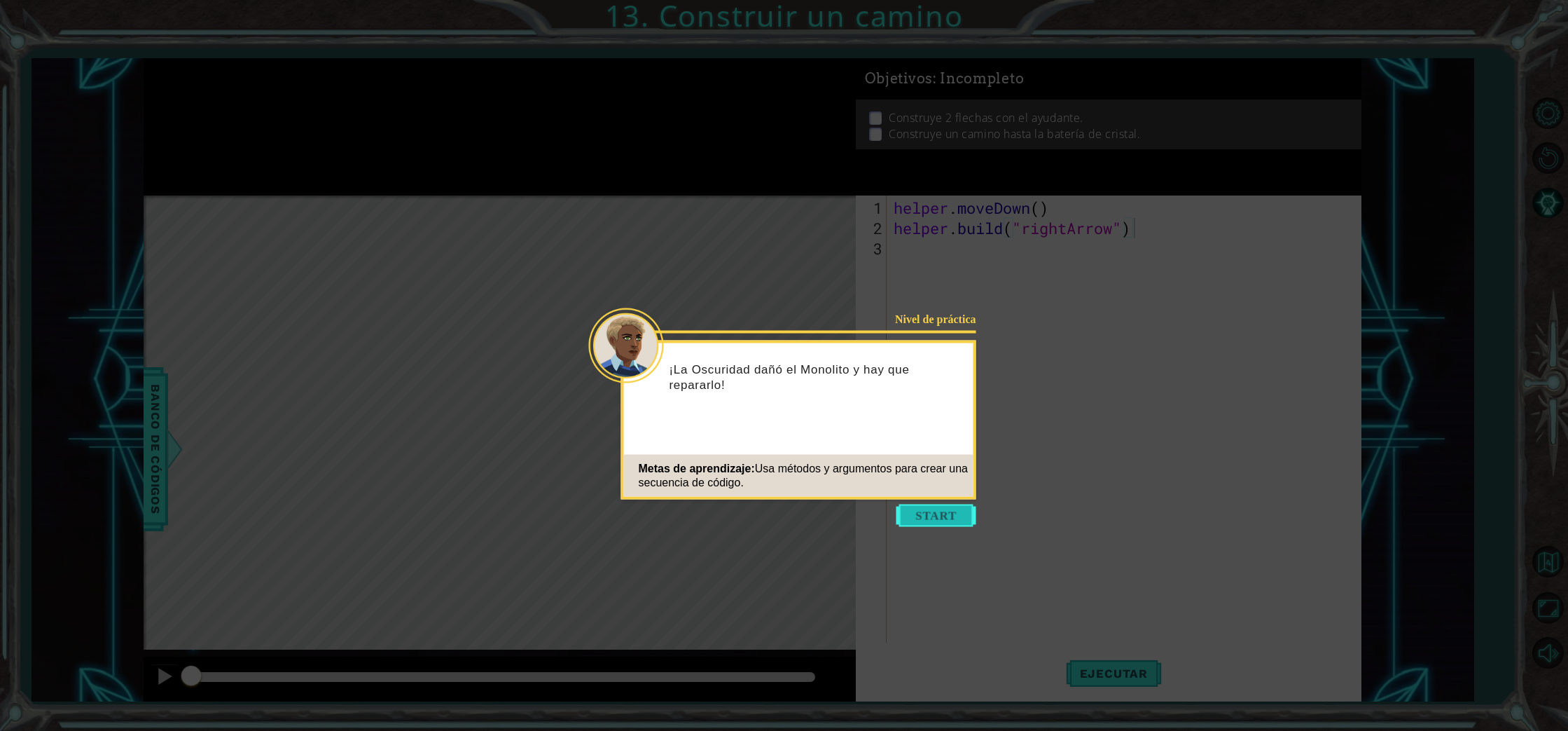
click at [936, 509] on button "Start" at bounding box center [936, 515] width 80 height 22
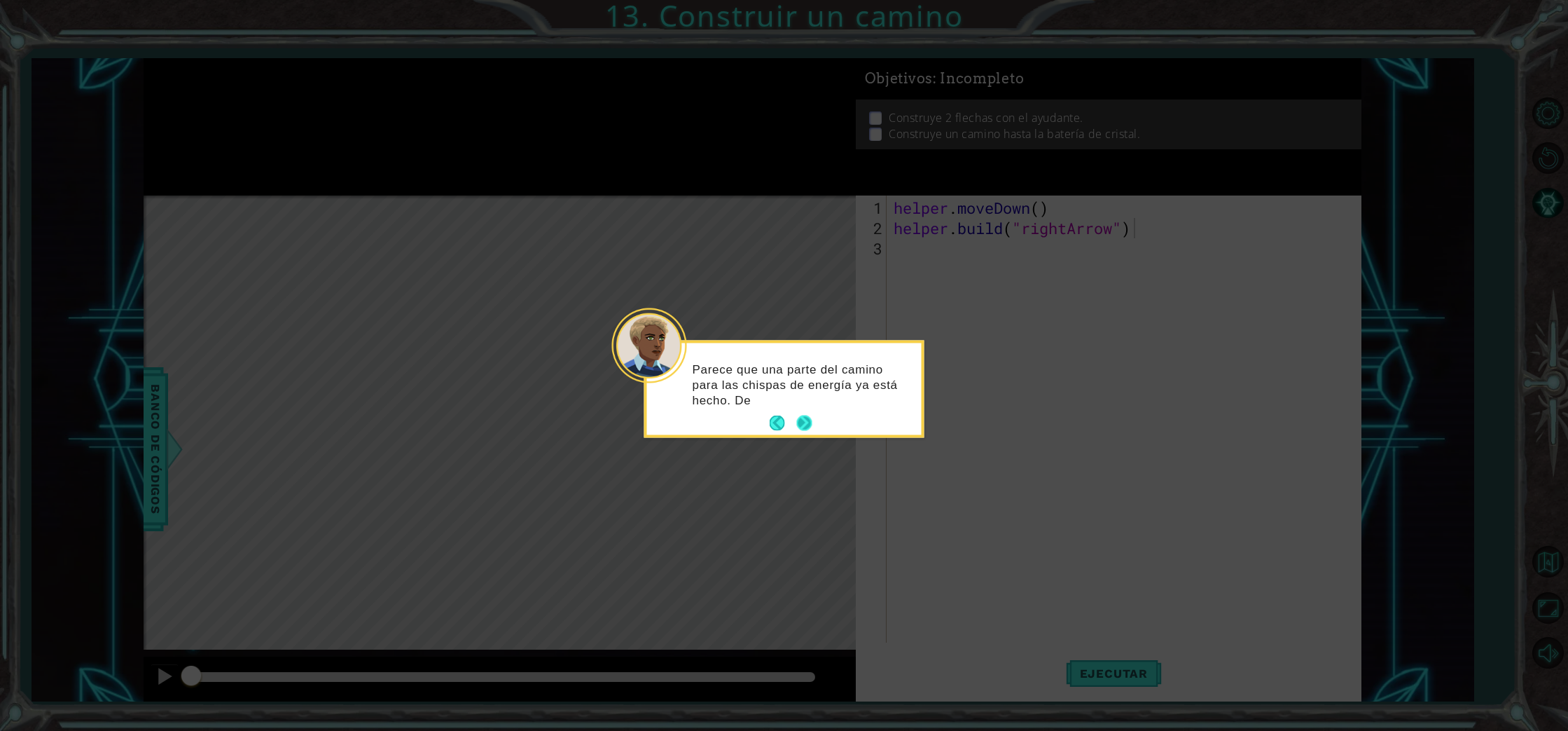
click at [808, 427] on button "Next" at bounding box center [804, 424] width 16 height 16
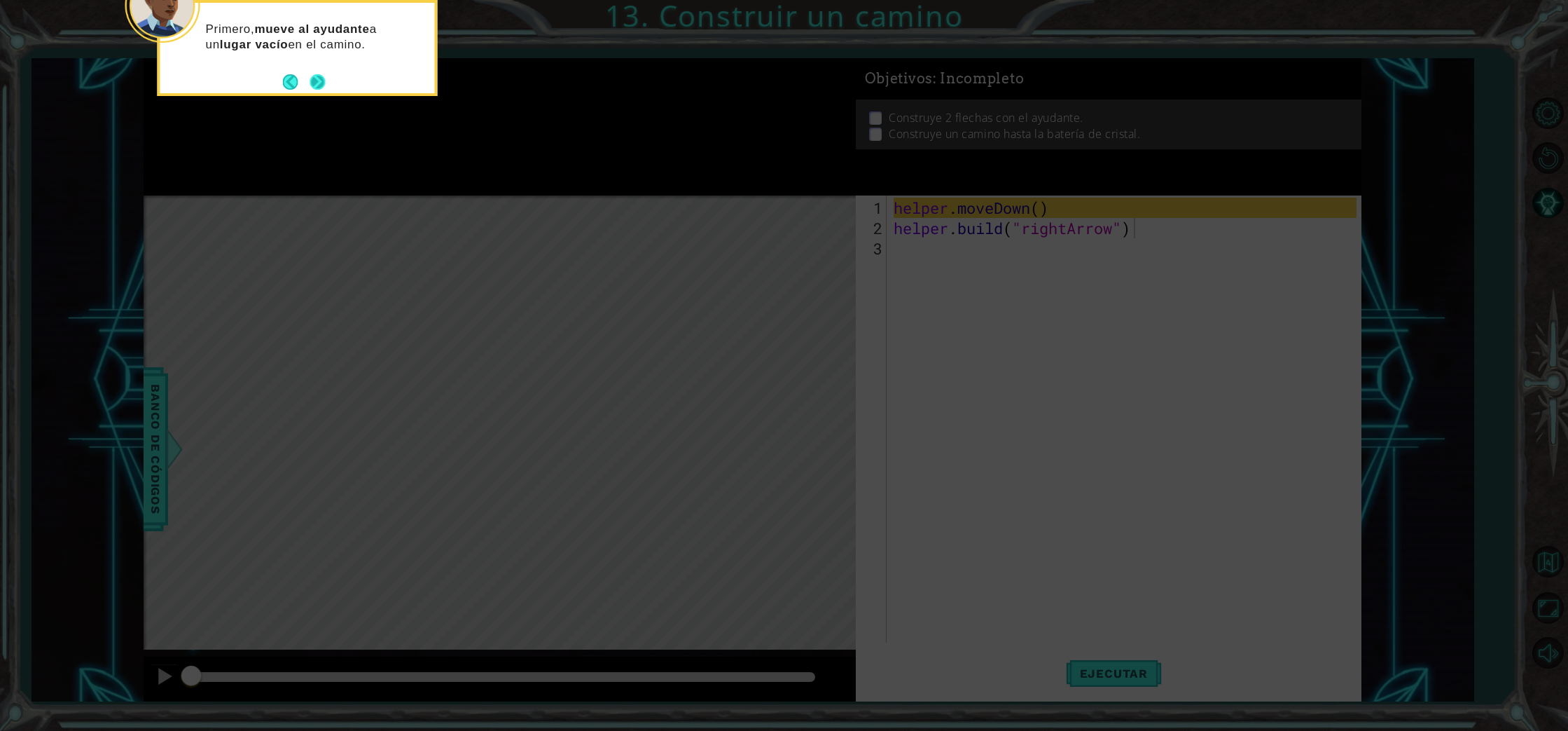
click at [314, 85] on button "Next" at bounding box center [318, 81] width 16 height 16
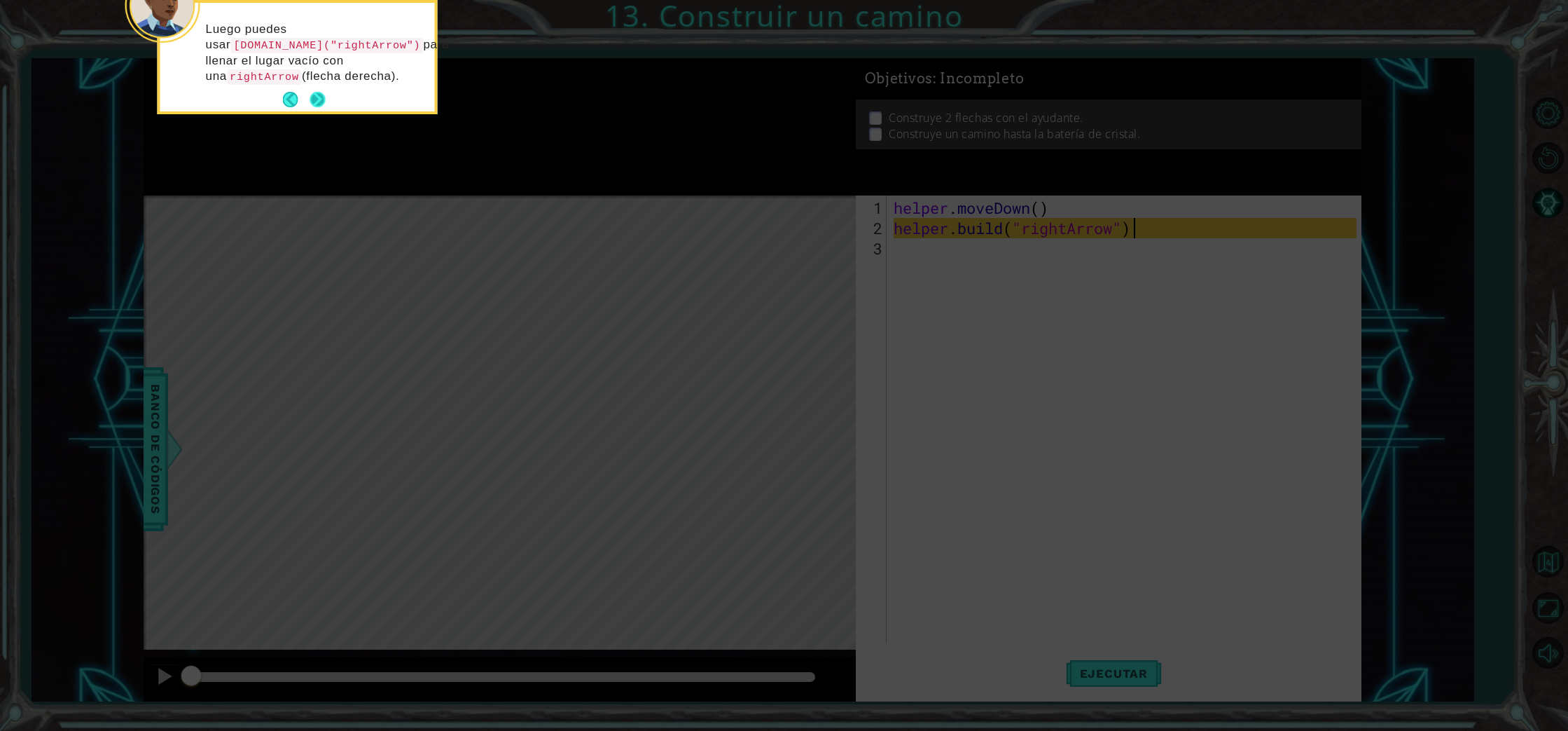
click at [318, 96] on button "Next" at bounding box center [318, 100] width 16 height 16
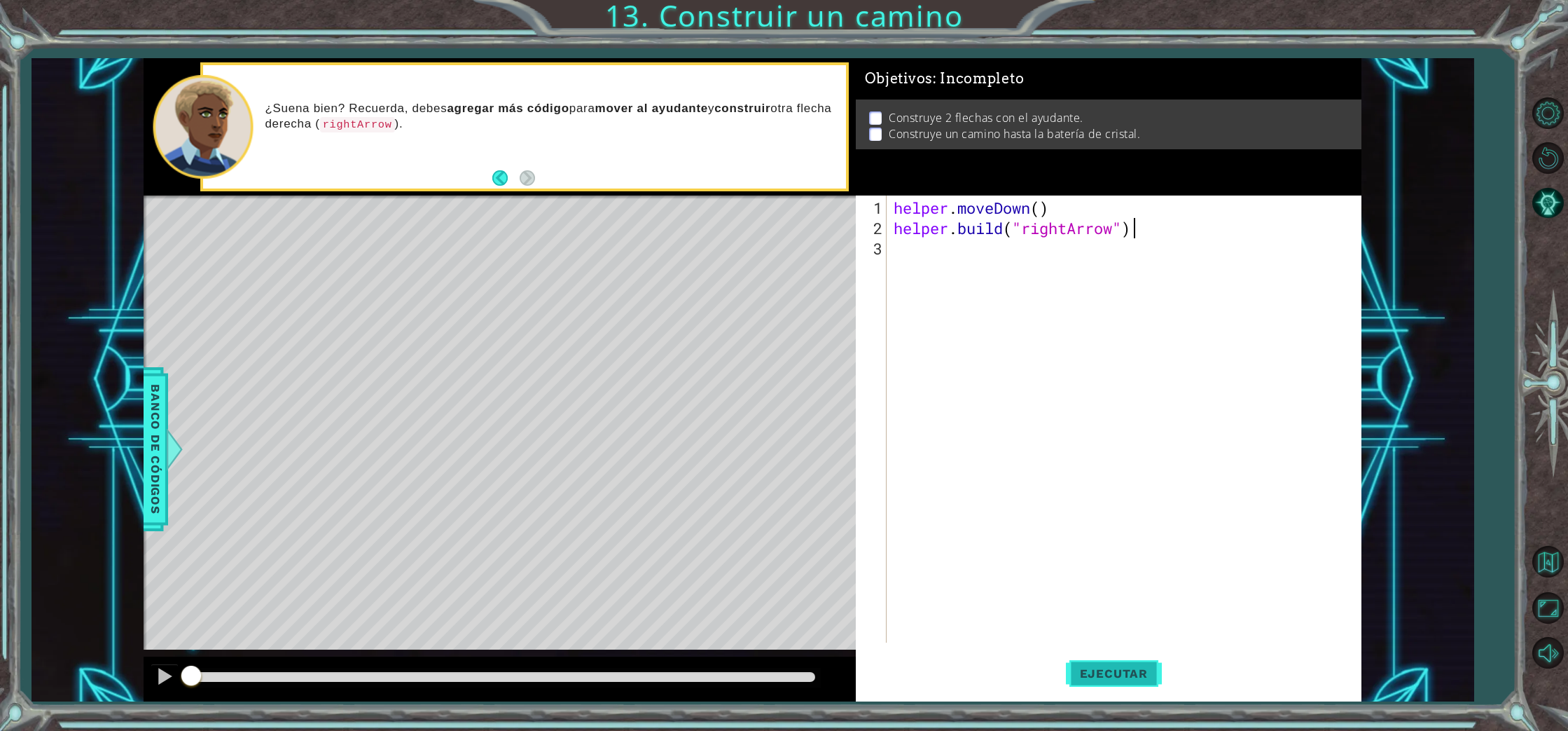
click at [1122, 682] on button "Ejecutar" at bounding box center [1113, 673] width 96 height 51
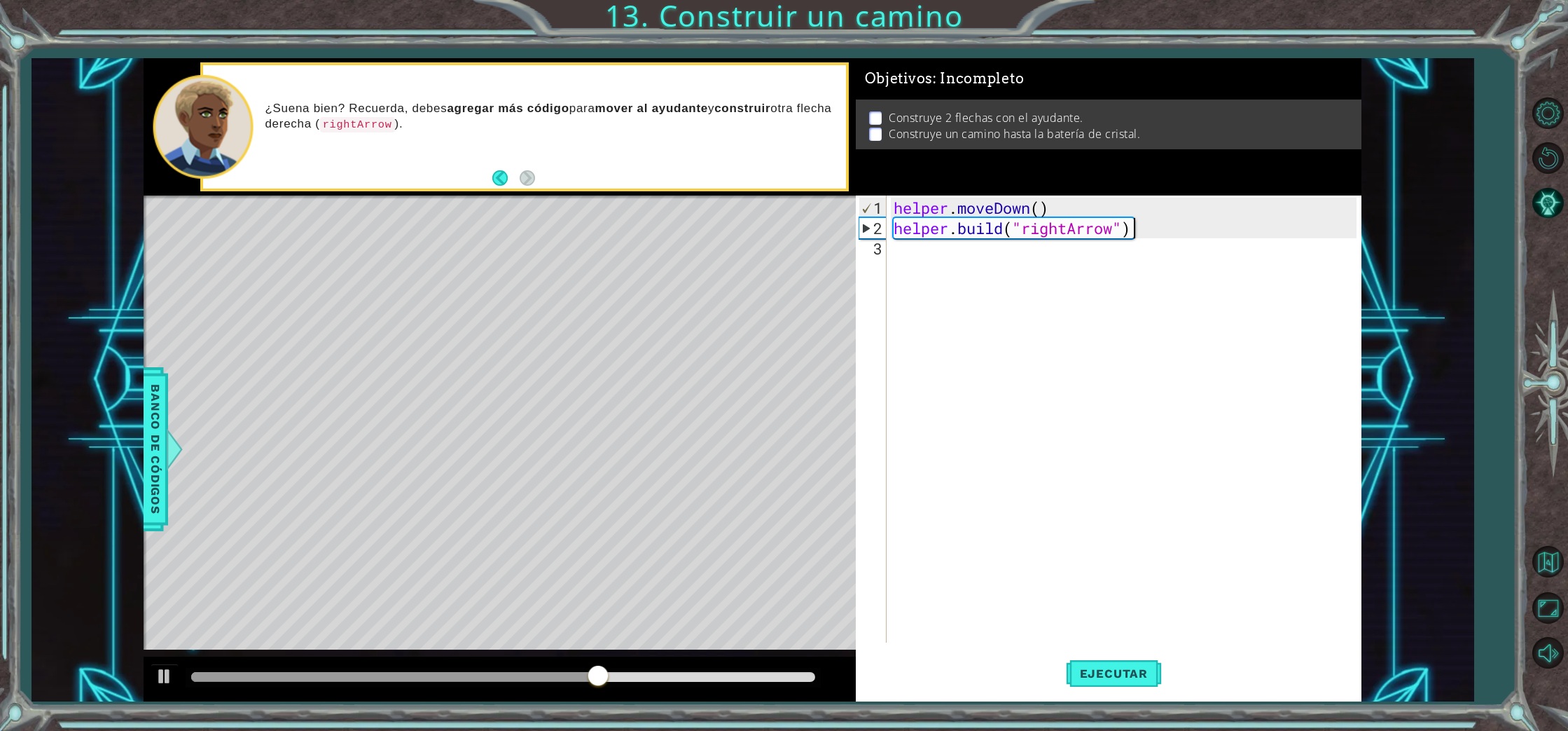
click at [897, 261] on div "helper . moveDown ( ) helper . build ( "rightArrow" )" at bounding box center [1127, 441] width 473 height 488
drag, startPoint x: 561, startPoint y: 478, endPoint x: 176, endPoint y: 489, distance: 385.2
click at [536, 478] on div "Level Map" at bounding box center [467, 401] width 647 height 413
click at [159, 679] on div at bounding box center [164, 676] width 18 height 18
click at [901, 258] on div "helper . moveDown ( ) helper . build ( "rightArrow" )" at bounding box center [1127, 441] width 473 height 488
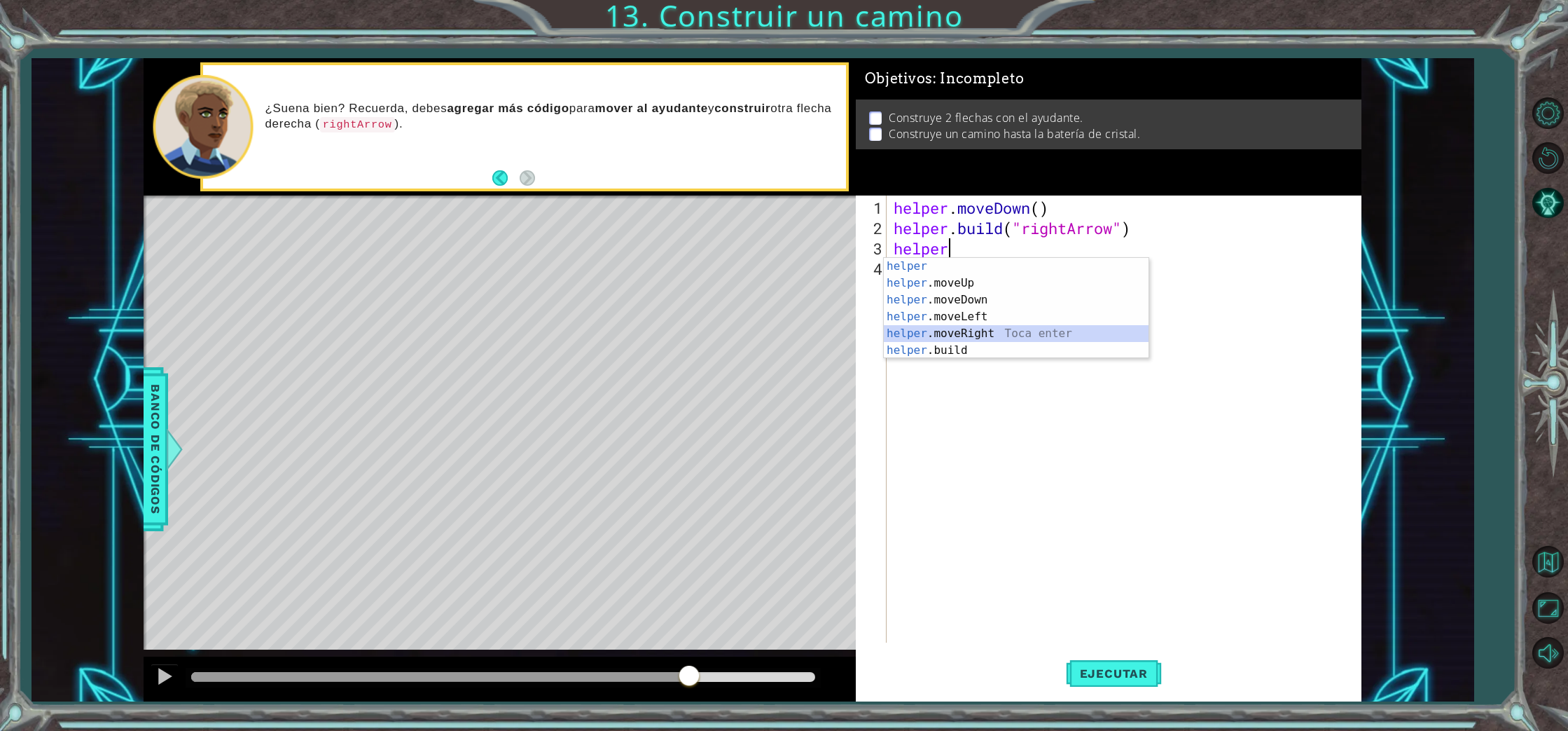
click at [915, 330] on div "helper Toca enter helper .moveUp Toca enter helper .moveDown Toca enter helper …" at bounding box center [1016, 325] width 265 height 134
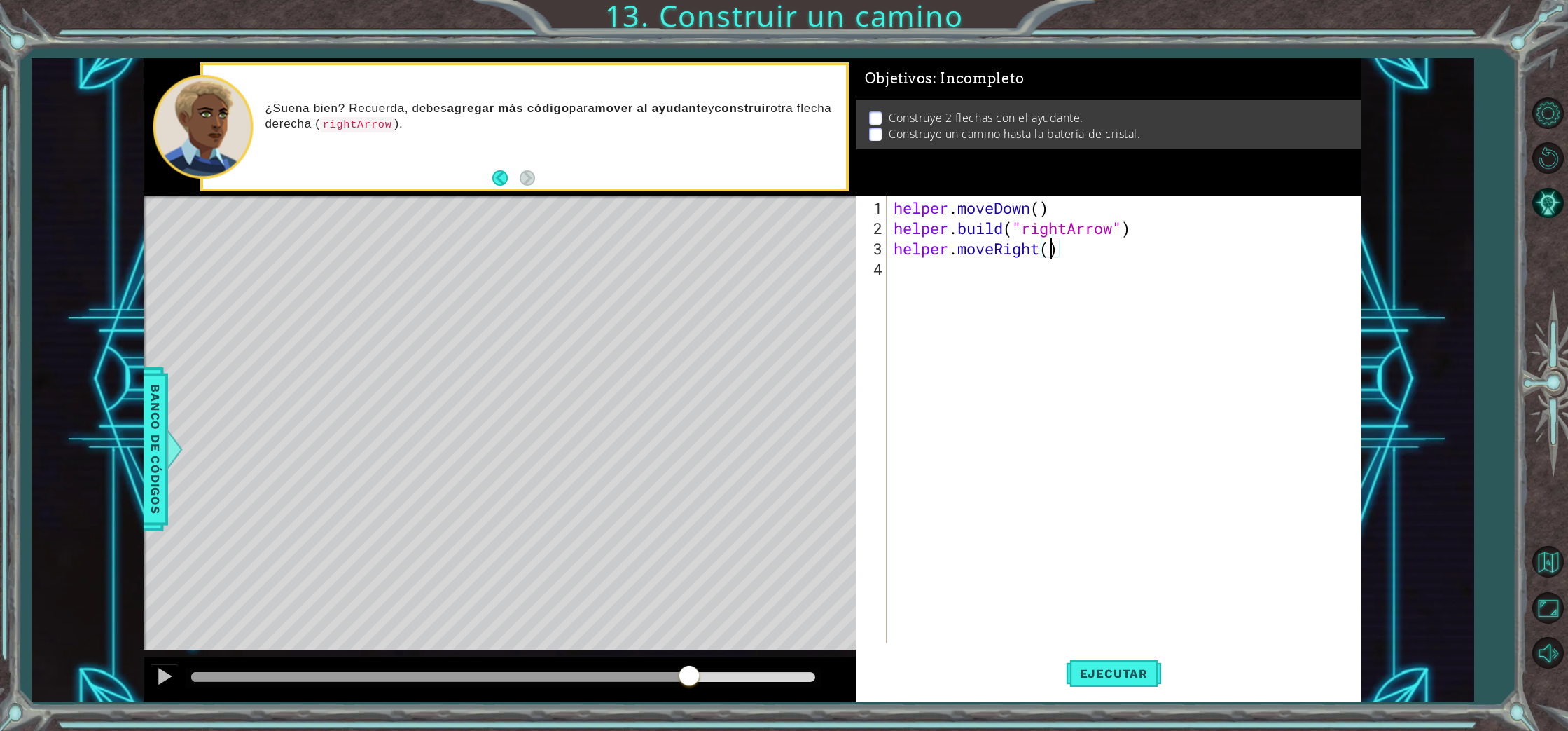
type textarea "helper.moveRight(3)"
click at [899, 269] on div "helper . moveDown ( ) helper . build ( "rightArrow" ) helper . moveRight ( 3 )" at bounding box center [1127, 441] width 473 height 488
click at [942, 271] on div "helper . moveDown ( ) helper . build ( "rightArrow" ) helper . moveRight ( 3 ) …" at bounding box center [1127, 441] width 473 height 488
click at [941, 281] on div "helper. [PERSON_NAME] d Toca enter" at bounding box center [1016, 303] width 265 height 51
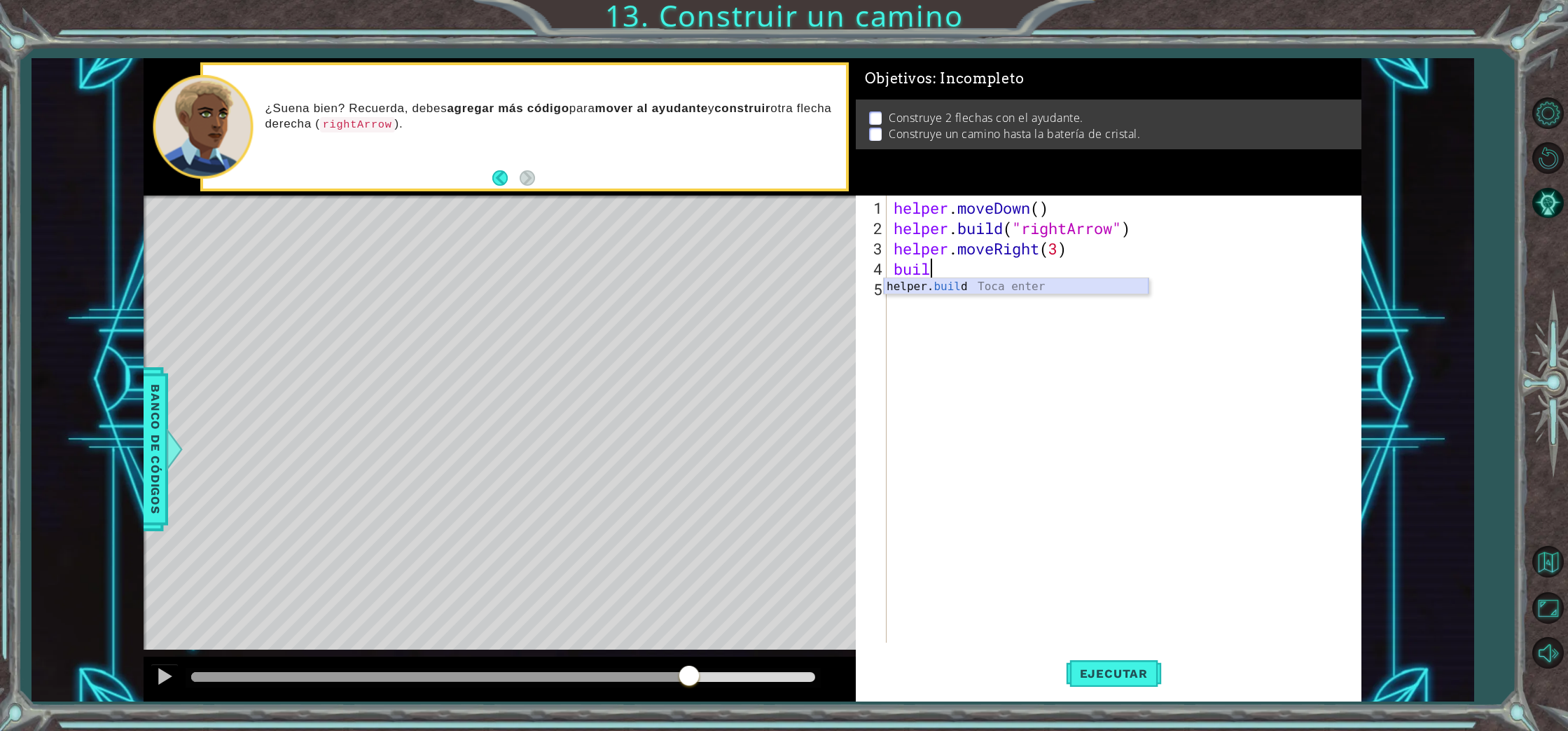
type textarea "[DOMAIN_NAME]("rightArrow")"
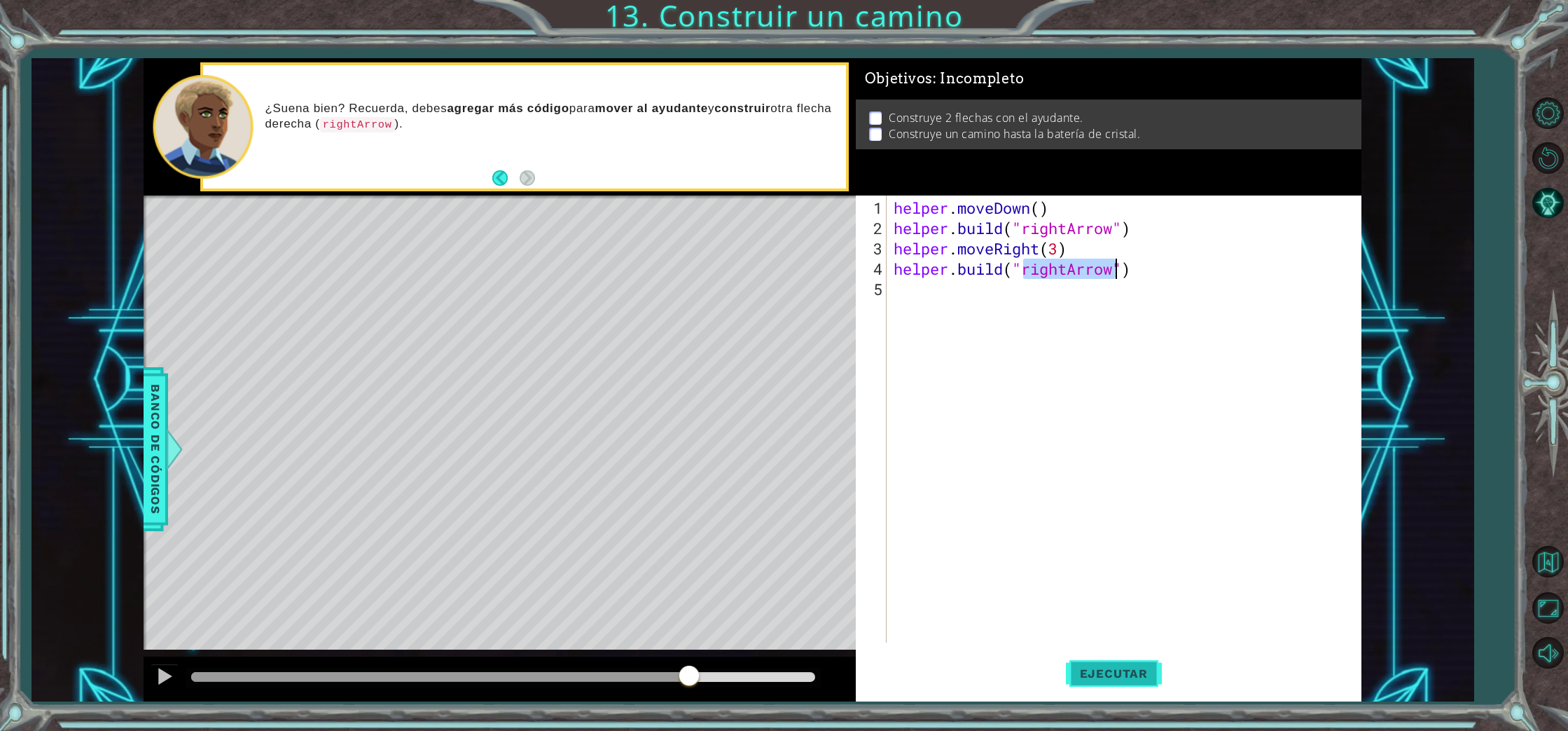
click at [1127, 676] on span "Ejecutar" at bounding box center [1113, 673] width 96 height 14
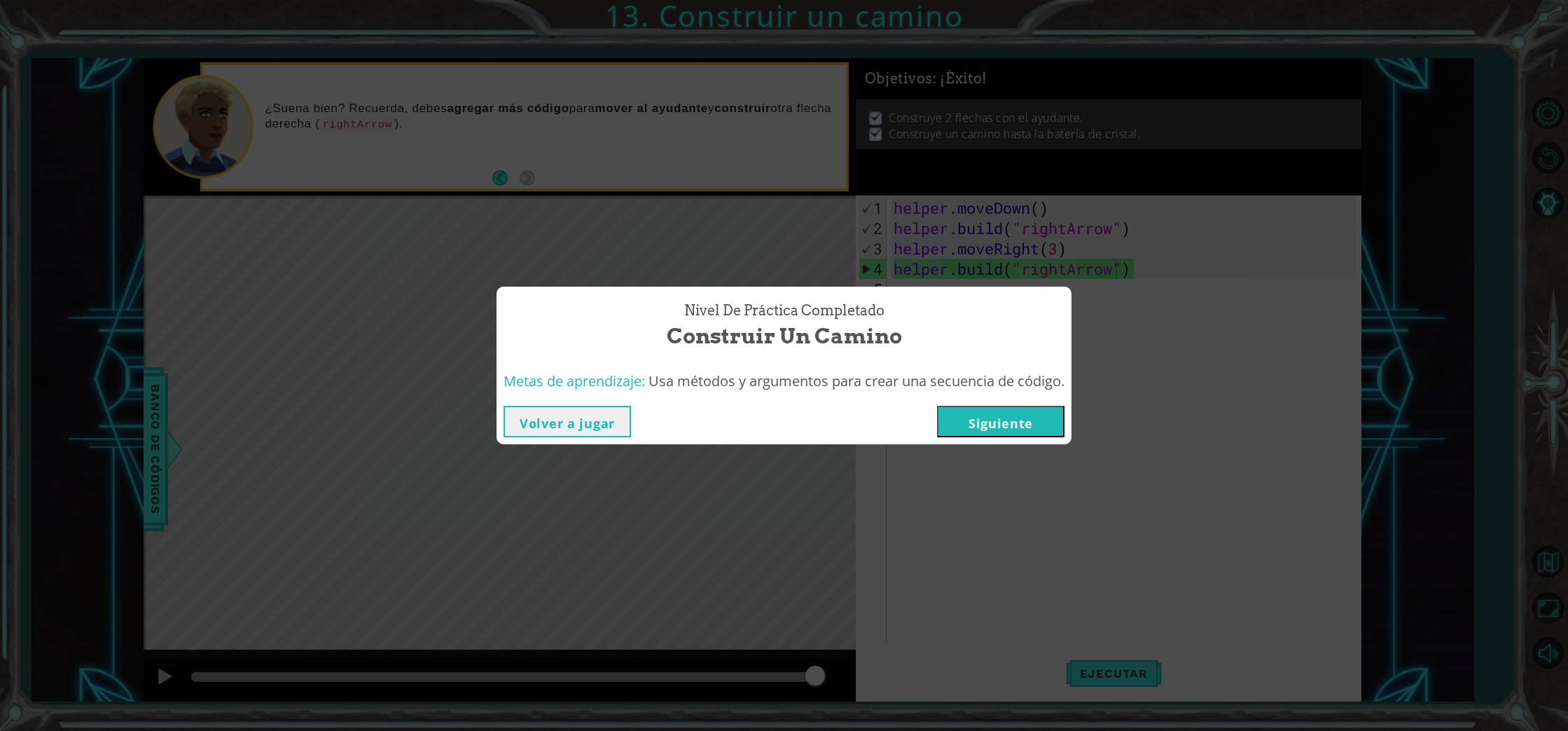
click at [1031, 428] on button "Siguiente" at bounding box center [1000, 421] width 127 height 32
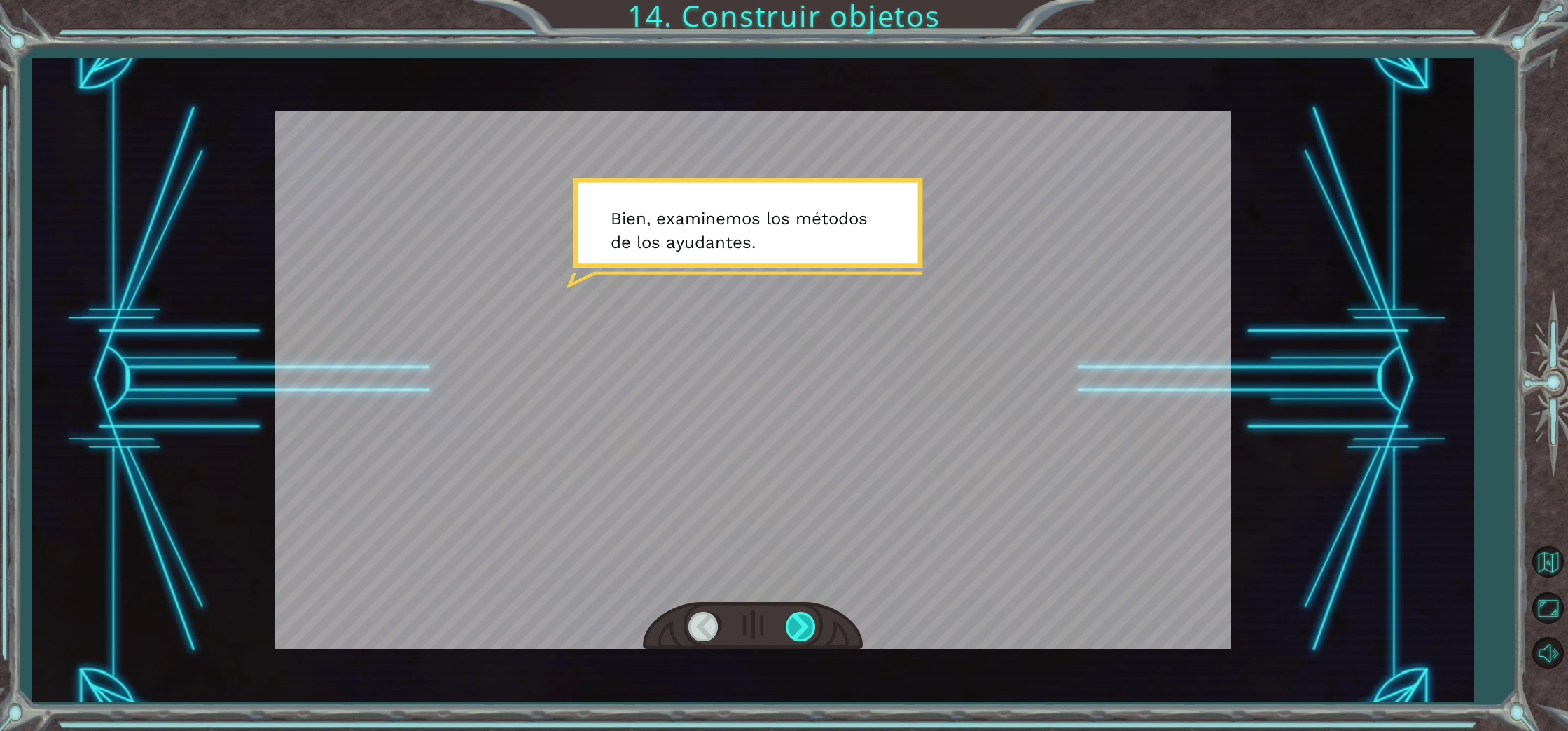
click at [806, 626] on div at bounding box center [802, 626] width 32 height 28
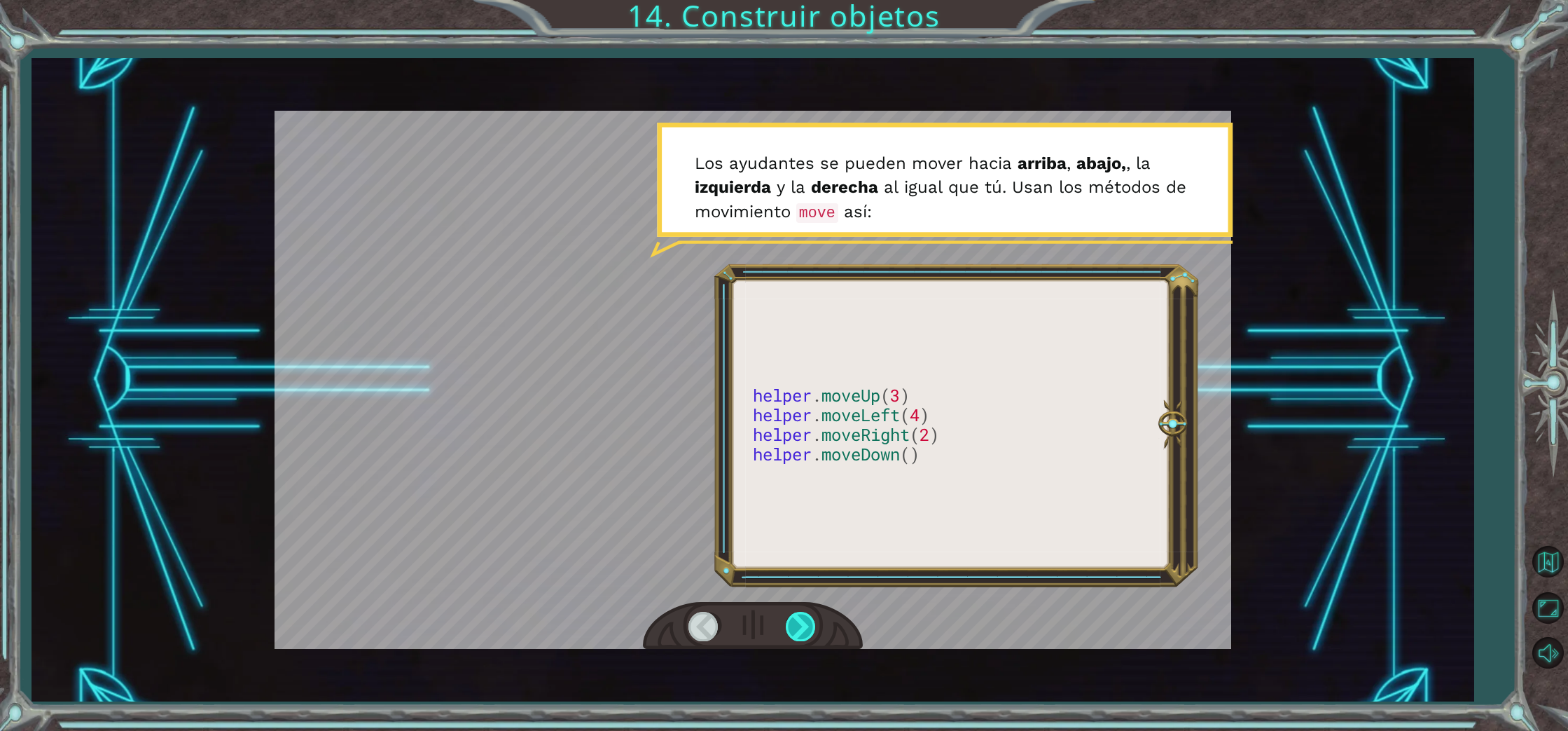
click at [804, 620] on div at bounding box center [802, 626] width 32 height 28
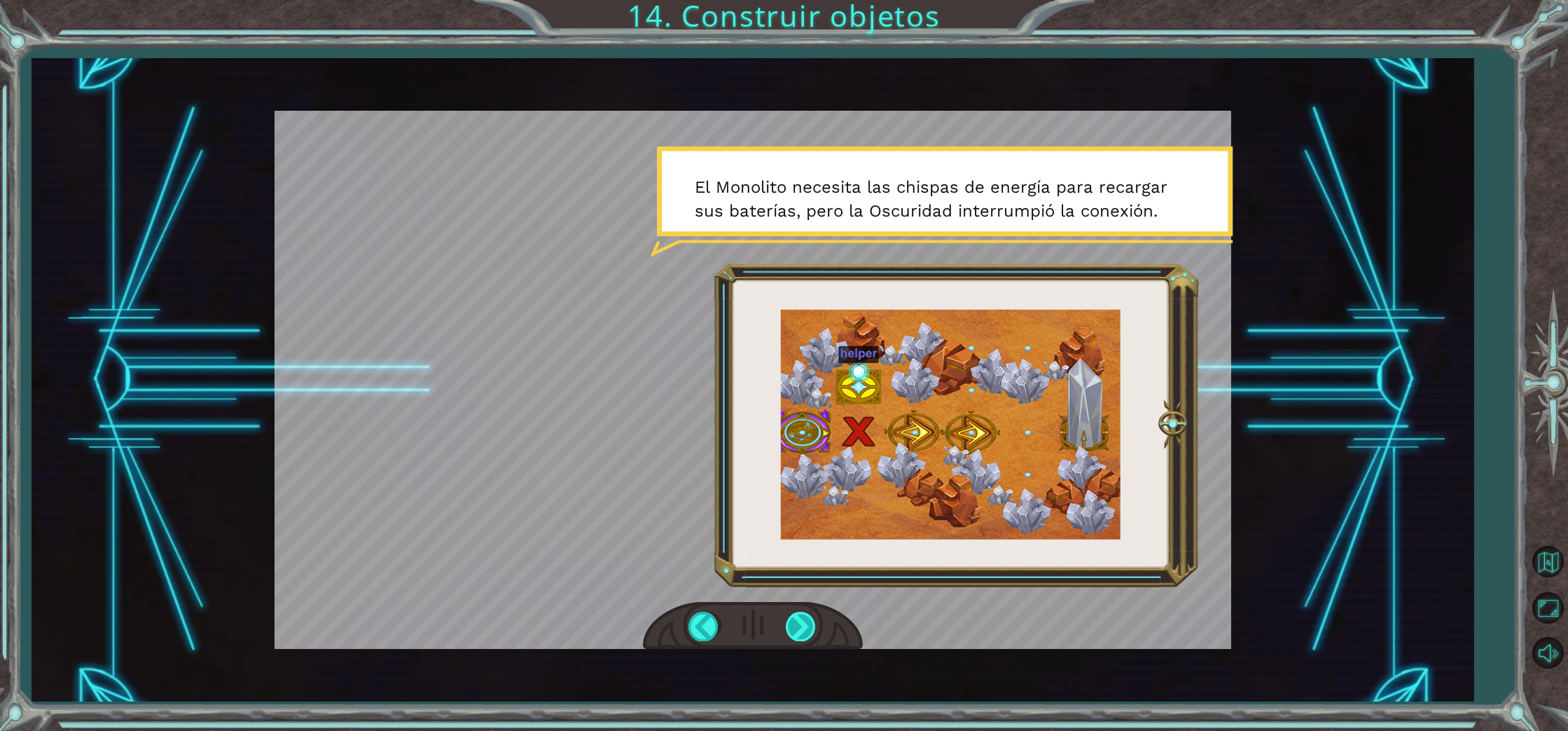
click at [795, 628] on div at bounding box center [802, 626] width 32 height 28
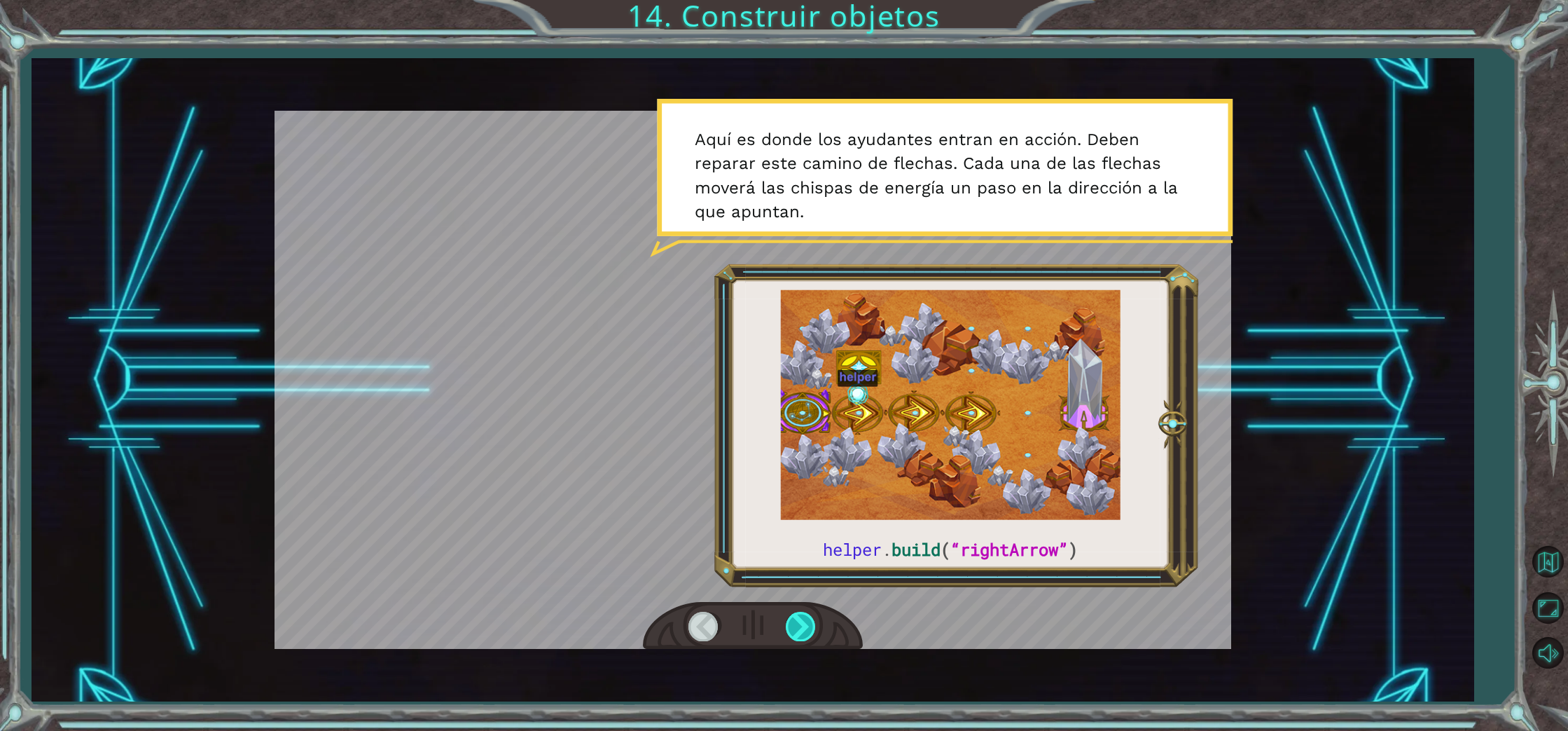
click at [795, 628] on div at bounding box center [802, 626] width 32 height 28
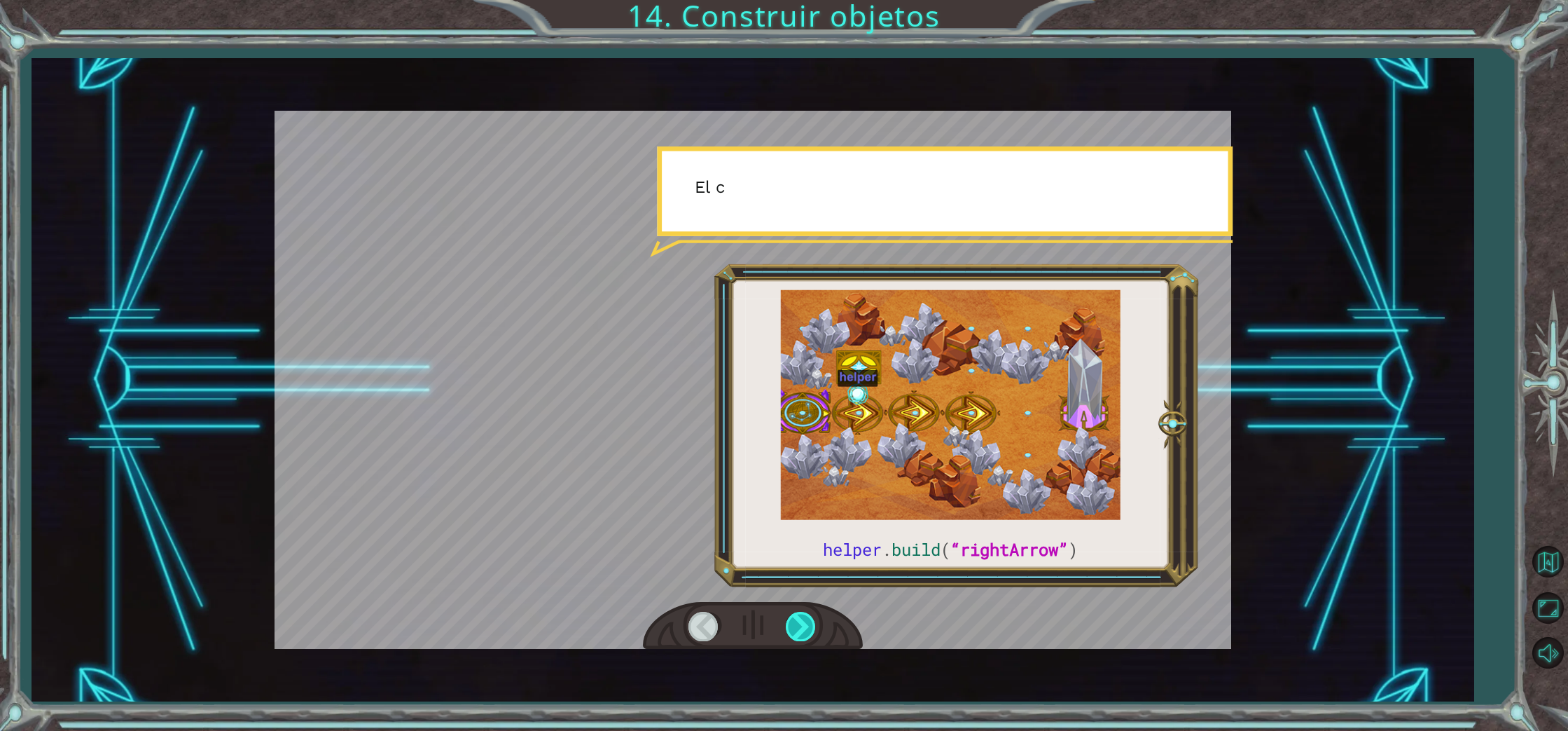
click at [795, 628] on div at bounding box center [802, 626] width 32 height 28
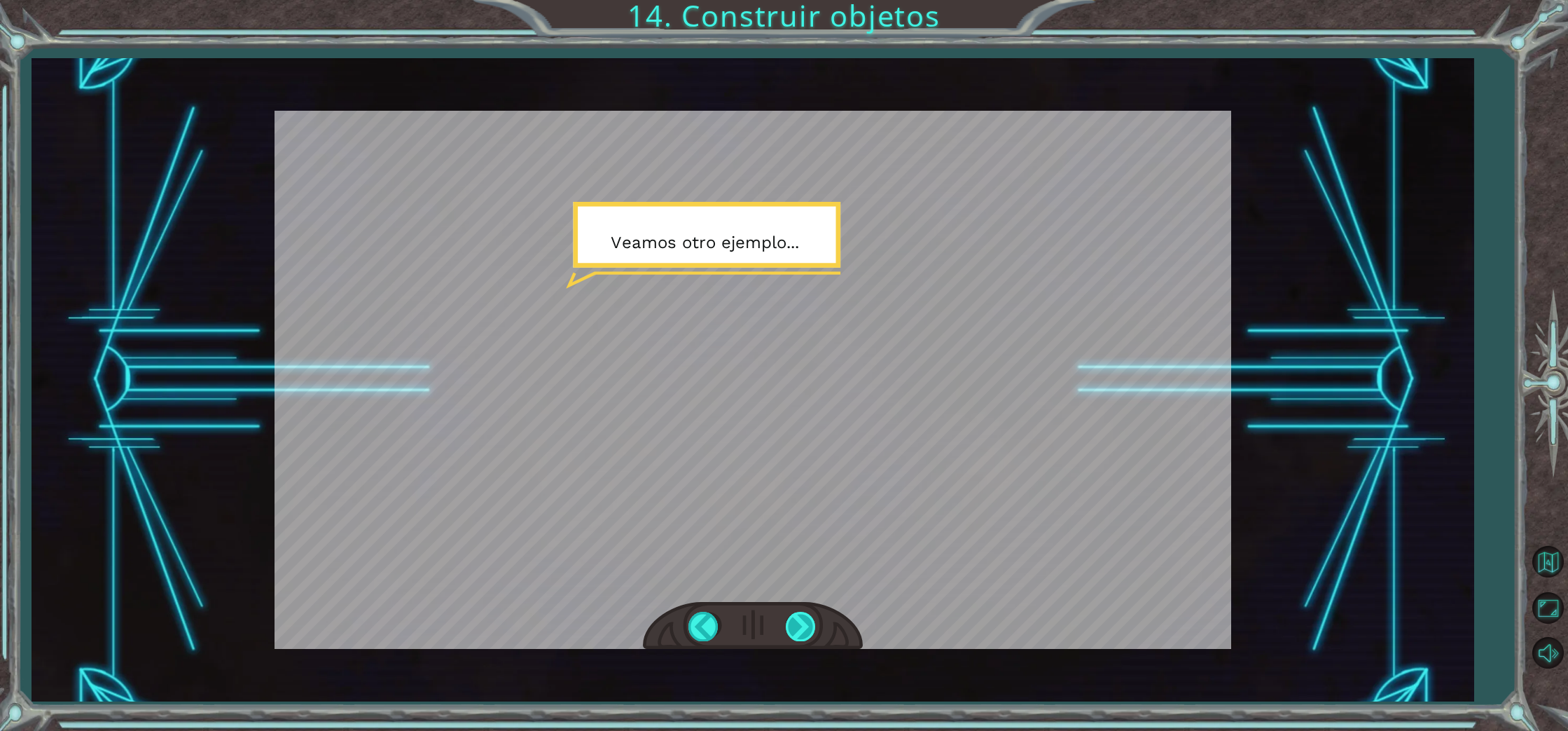
click at [795, 628] on div at bounding box center [802, 626] width 32 height 28
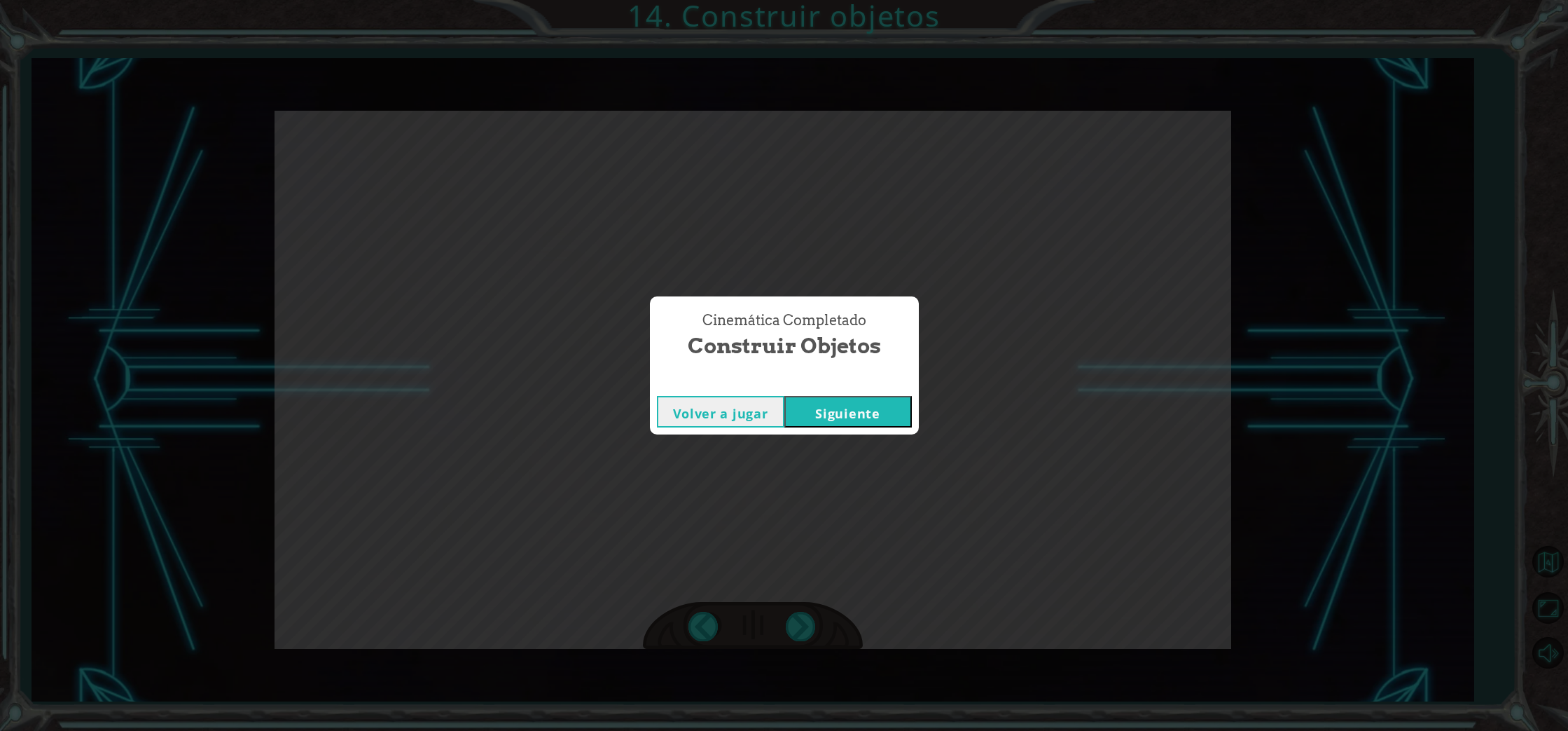
click at [829, 416] on button "Siguiente" at bounding box center [848, 412] width 127 height 32
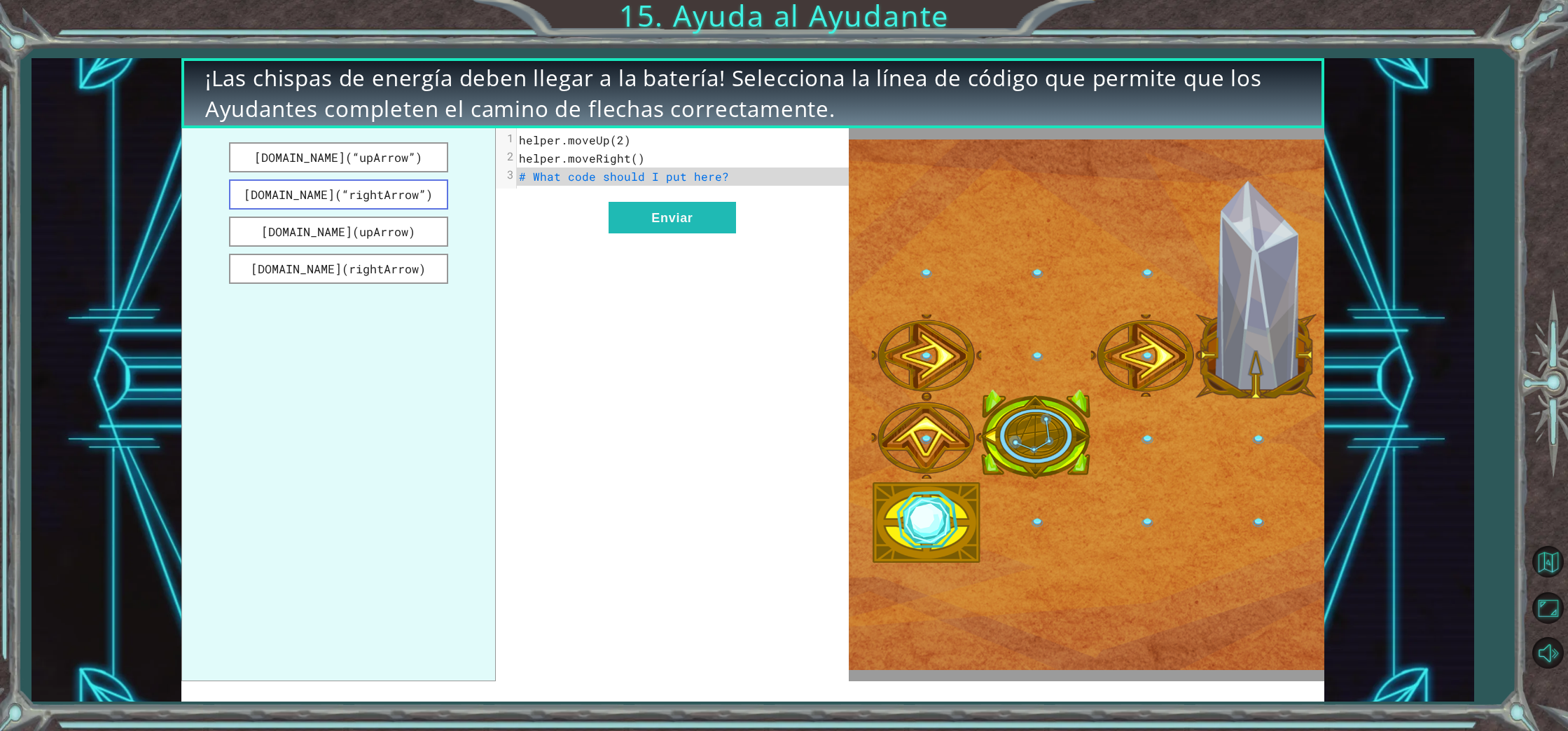
drag, startPoint x: 365, startPoint y: 188, endPoint x: 427, endPoint y: 197, distance: 62.6
click at [436, 198] on button "[DOMAIN_NAME](“rightArrow”)" at bounding box center [338, 194] width 219 height 30
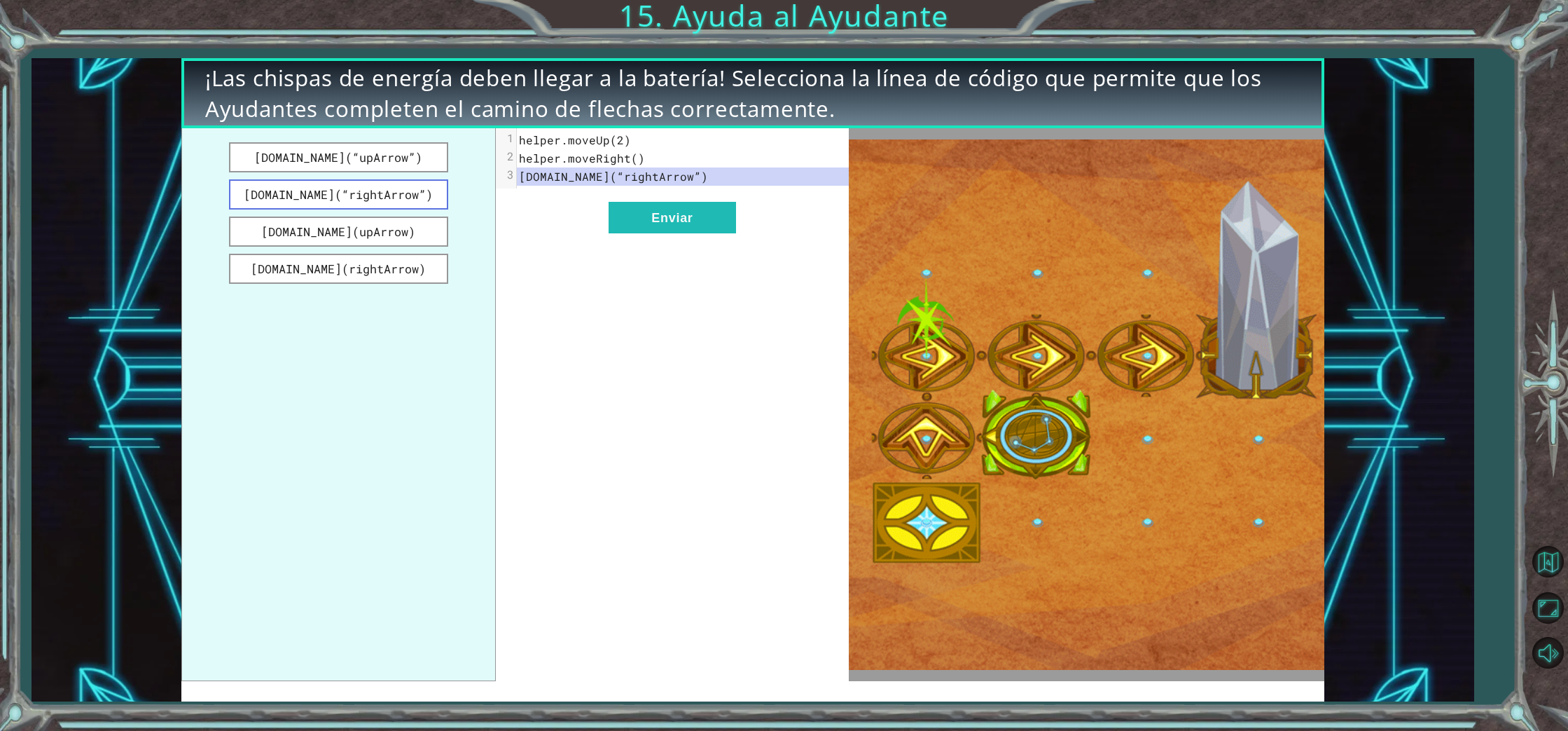
click at [427, 197] on button "[DOMAIN_NAME](“rightArrow”)" at bounding box center [338, 194] width 219 height 30
click at [667, 221] on button "Enviar" at bounding box center [671, 217] width 127 height 32
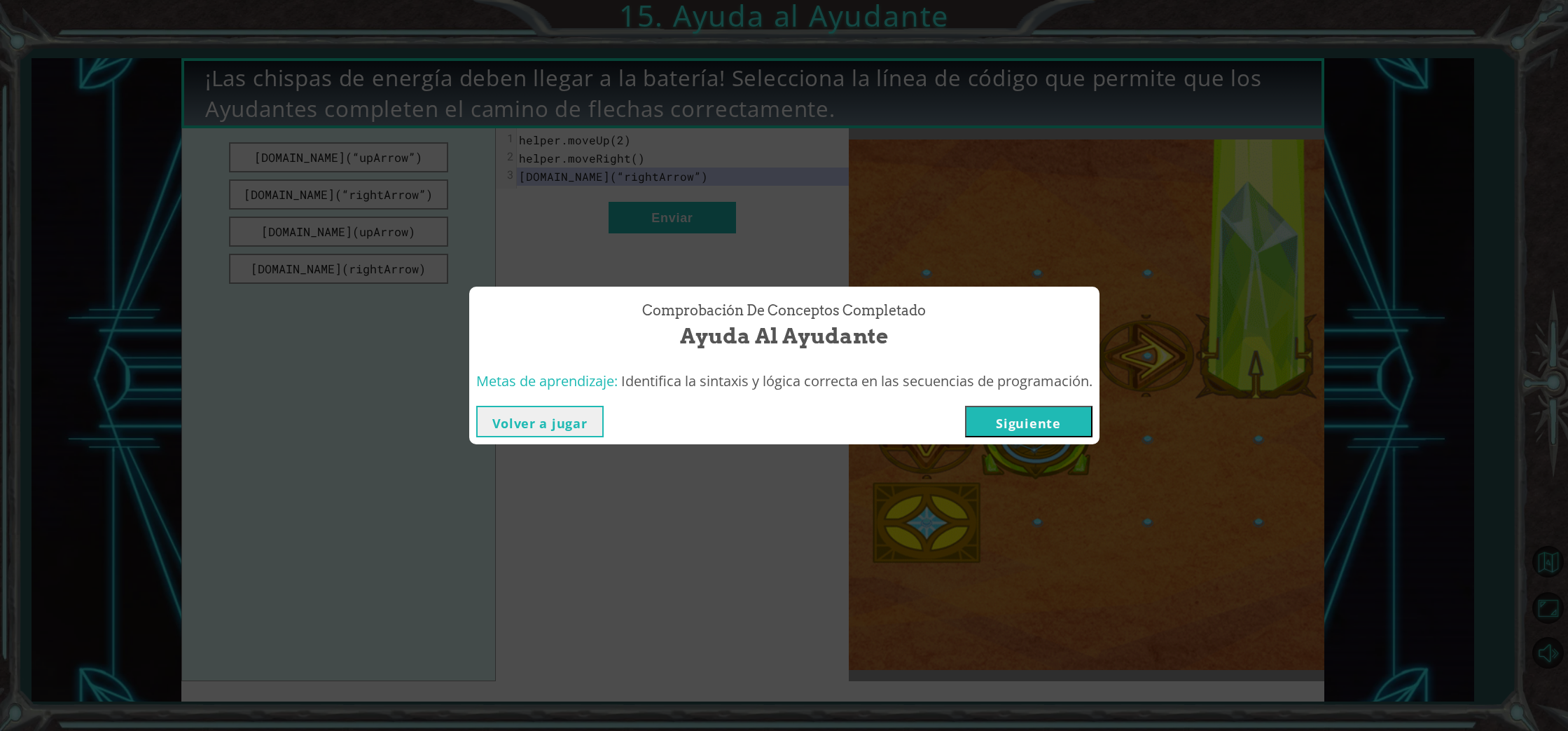
click at [1017, 424] on button "Siguiente" at bounding box center [1028, 421] width 127 height 32
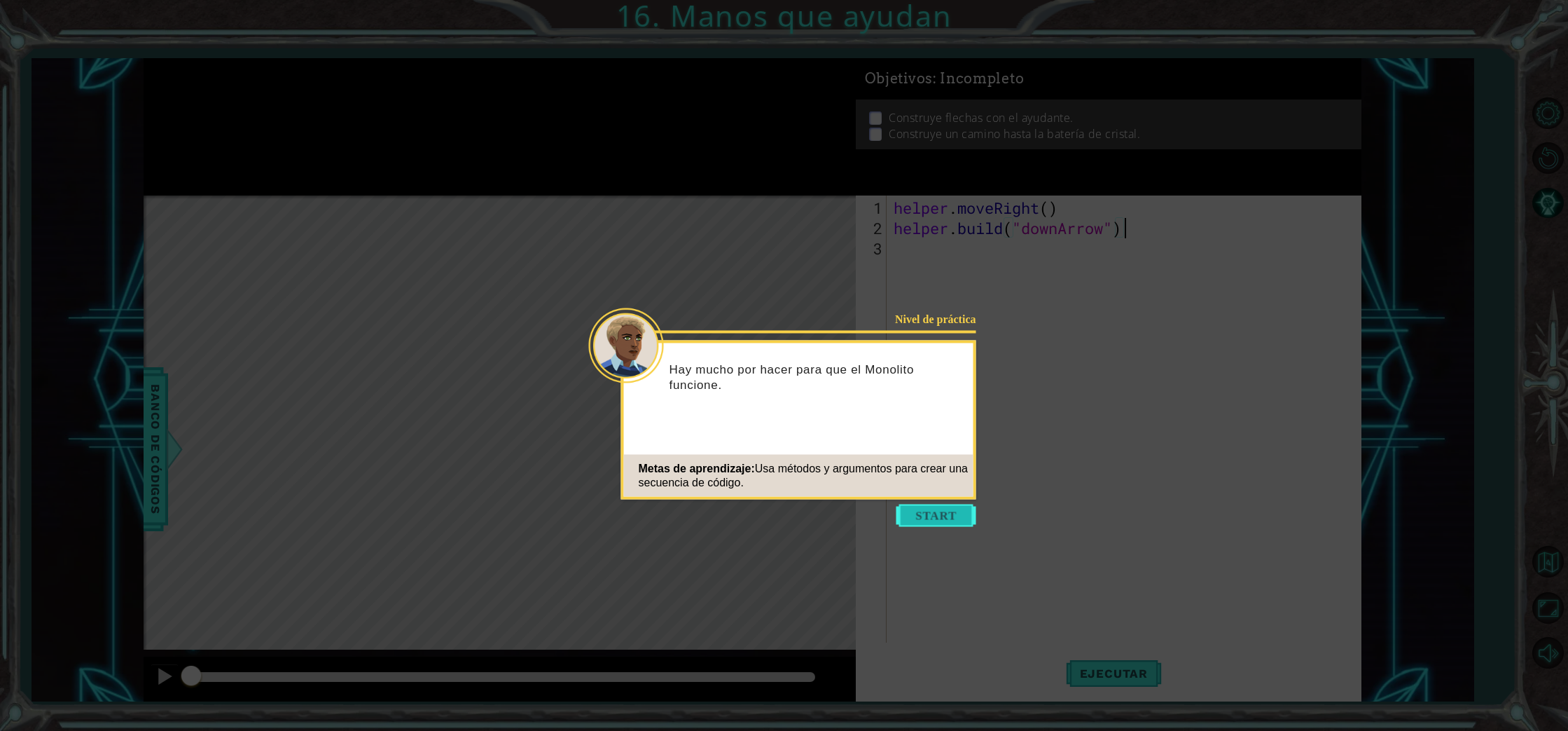
scroll to position [1, 0]
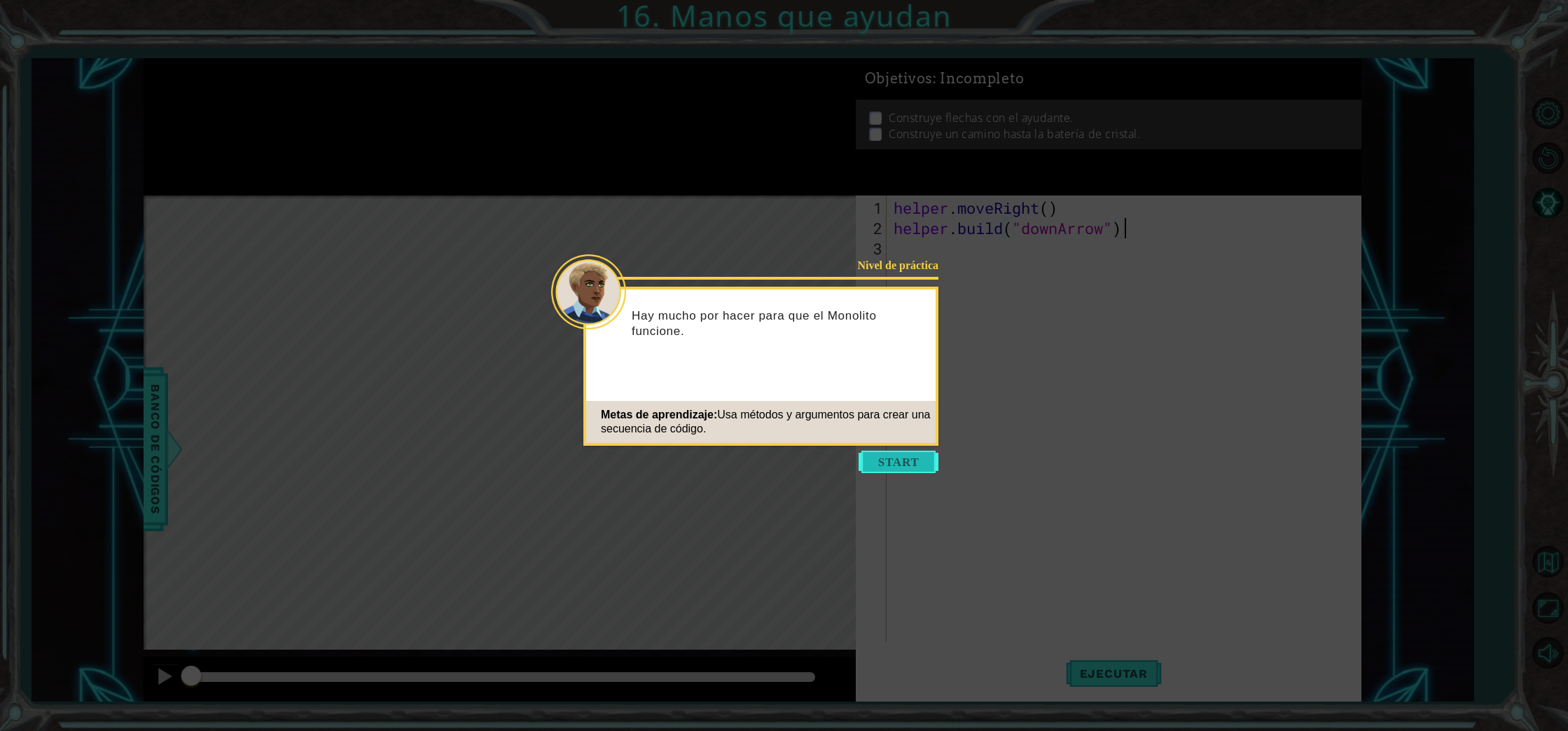
click at [914, 465] on button "Start" at bounding box center [898, 462] width 80 height 22
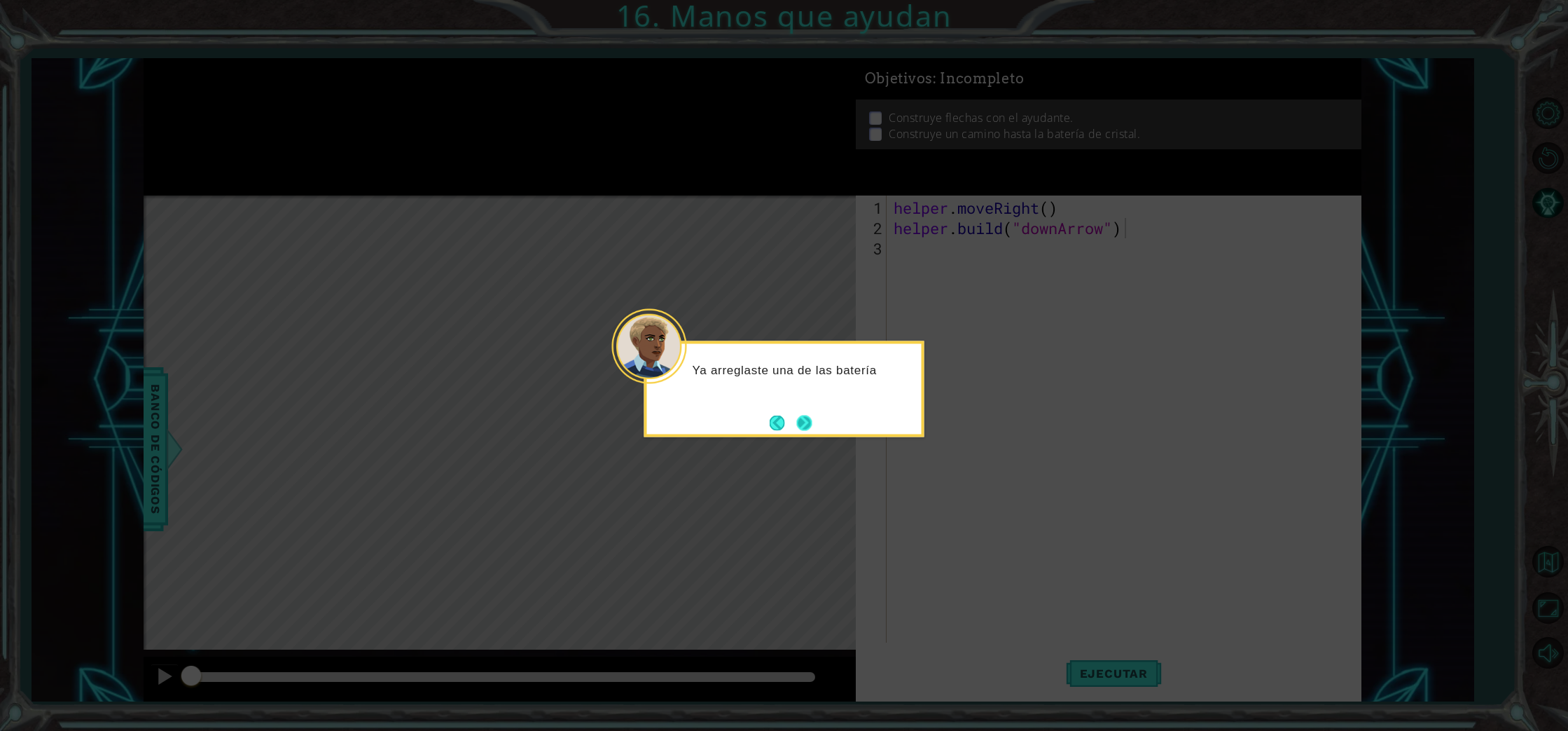
click at [801, 422] on button "Next" at bounding box center [804, 423] width 16 height 16
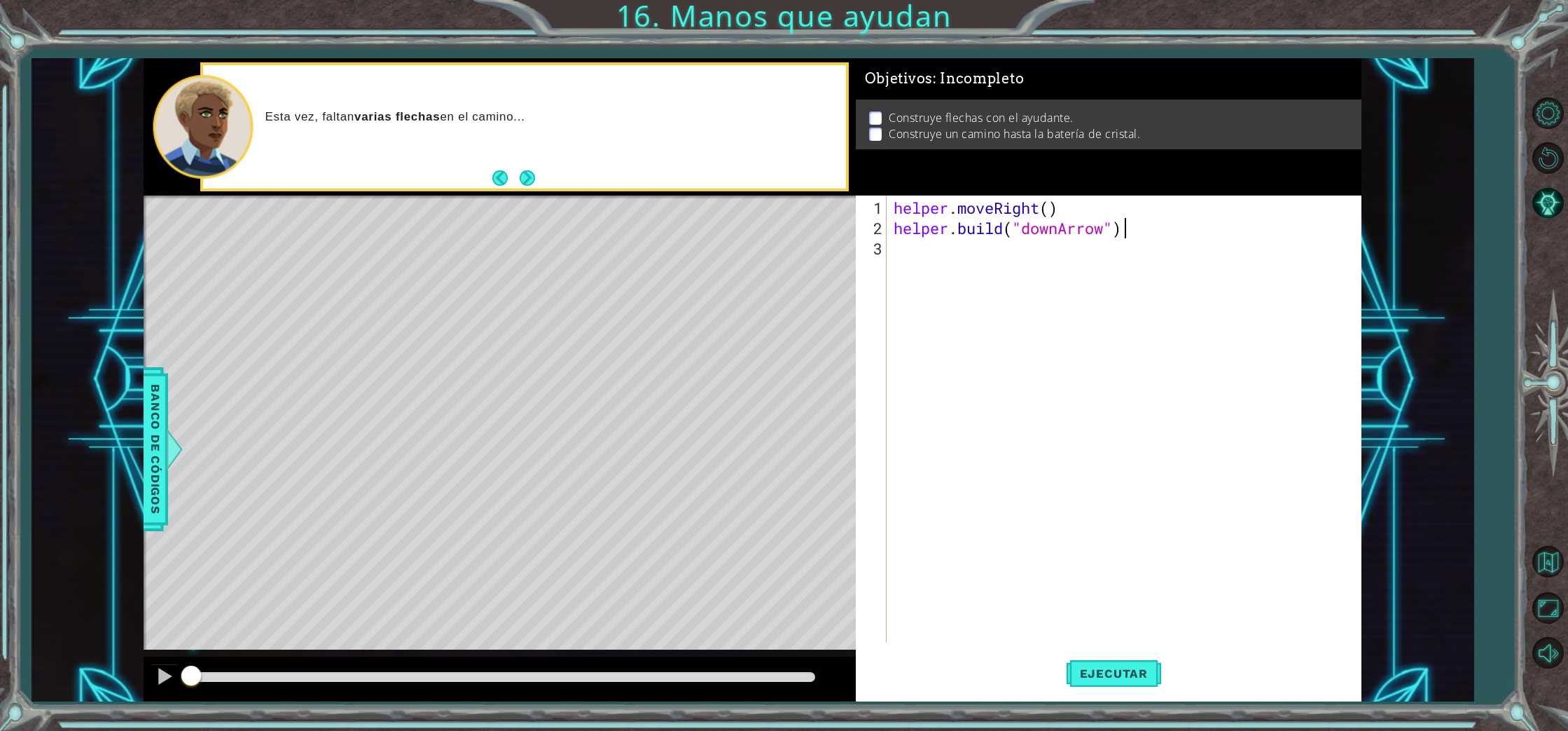
scroll to position [0, 0]
click at [531, 175] on button "Next" at bounding box center [528, 178] width 16 height 16
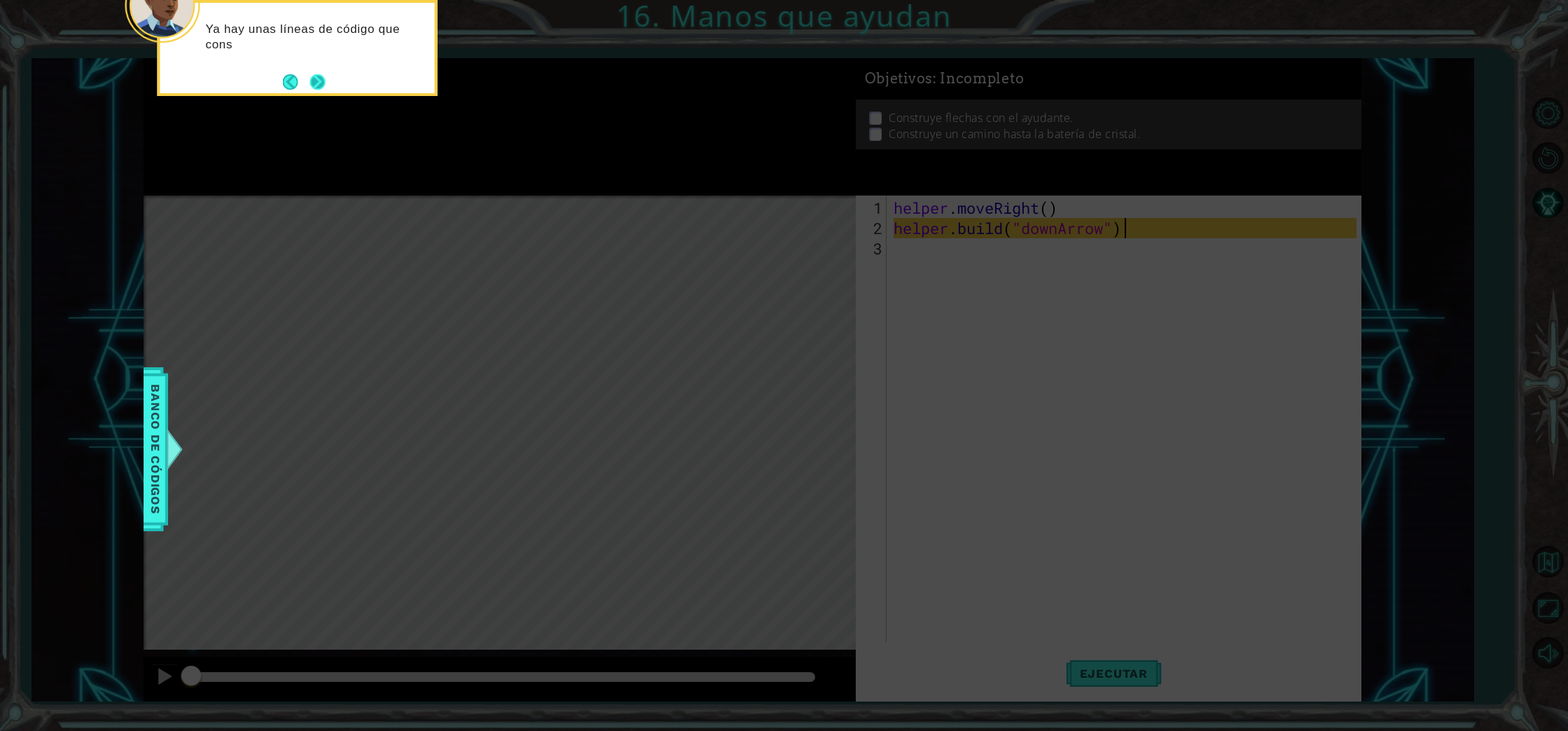
click at [314, 85] on button "Next" at bounding box center [318, 82] width 16 height 16
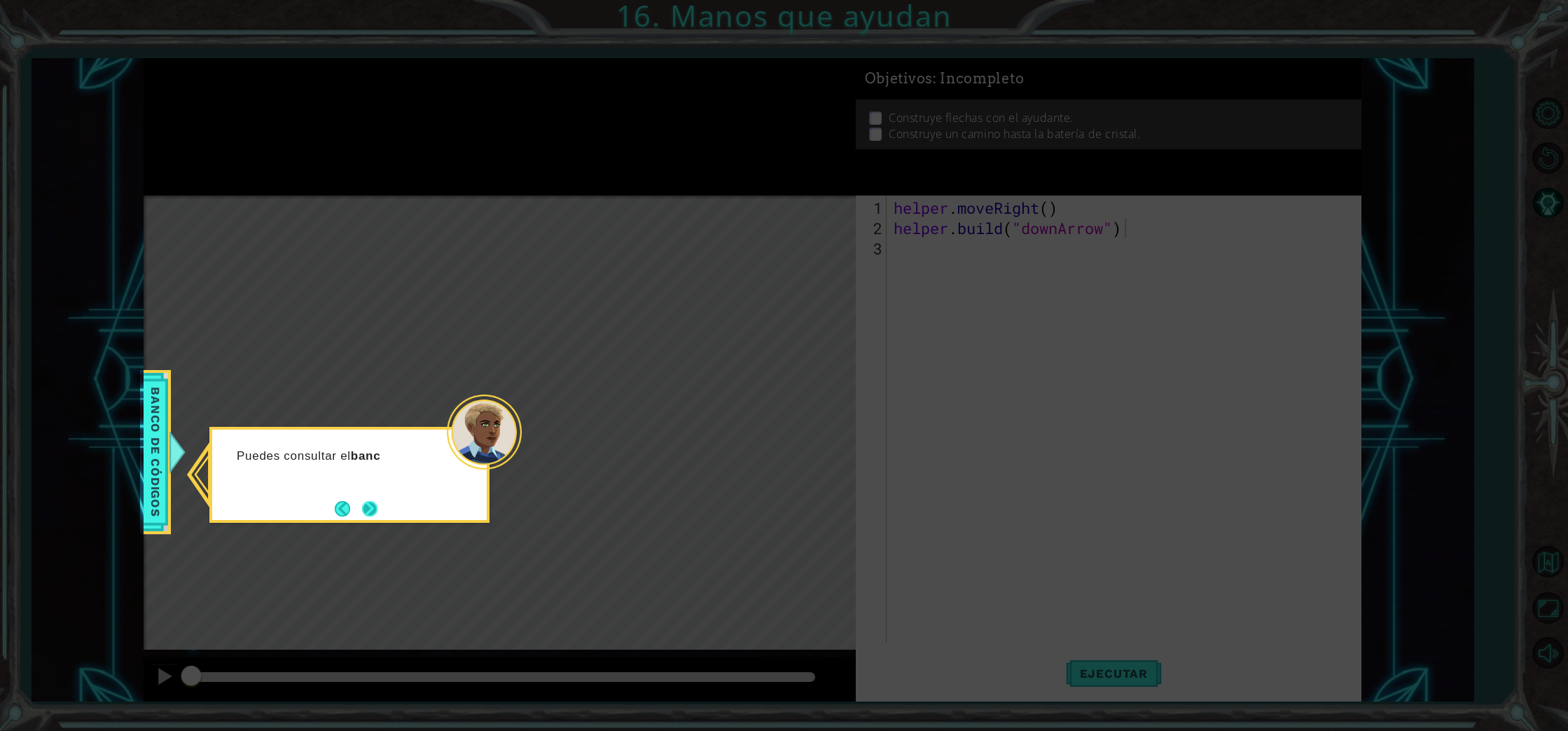
click at [373, 511] on button "Next" at bounding box center [370, 508] width 24 height 24
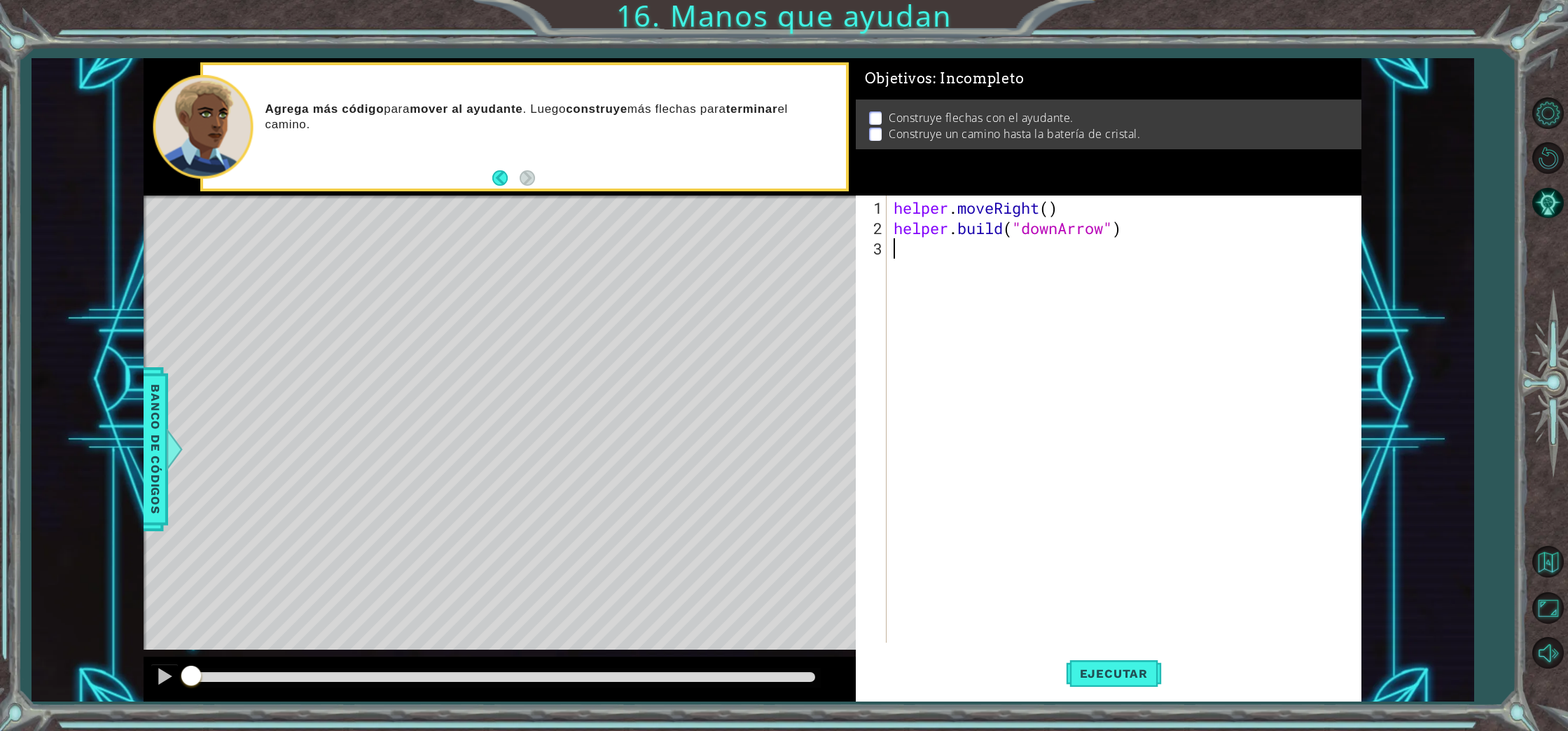
click at [897, 252] on div "helper . moveRight ( ) helper . build ( "downArrow" )" at bounding box center [1127, 441] width 473 height 488
click at [916, 265] on div "helper.move Down Toca enter" at bounding box center [1016, 283] width 265 height 51
type textarea "helper.moveDown(1)"
click at [900, 269] on div "helper . moveRight ( ) helper . build ( "downArrow" ) helper . moveDown ( 1 )" at bounding box center [1127, 441] width 473 height 488
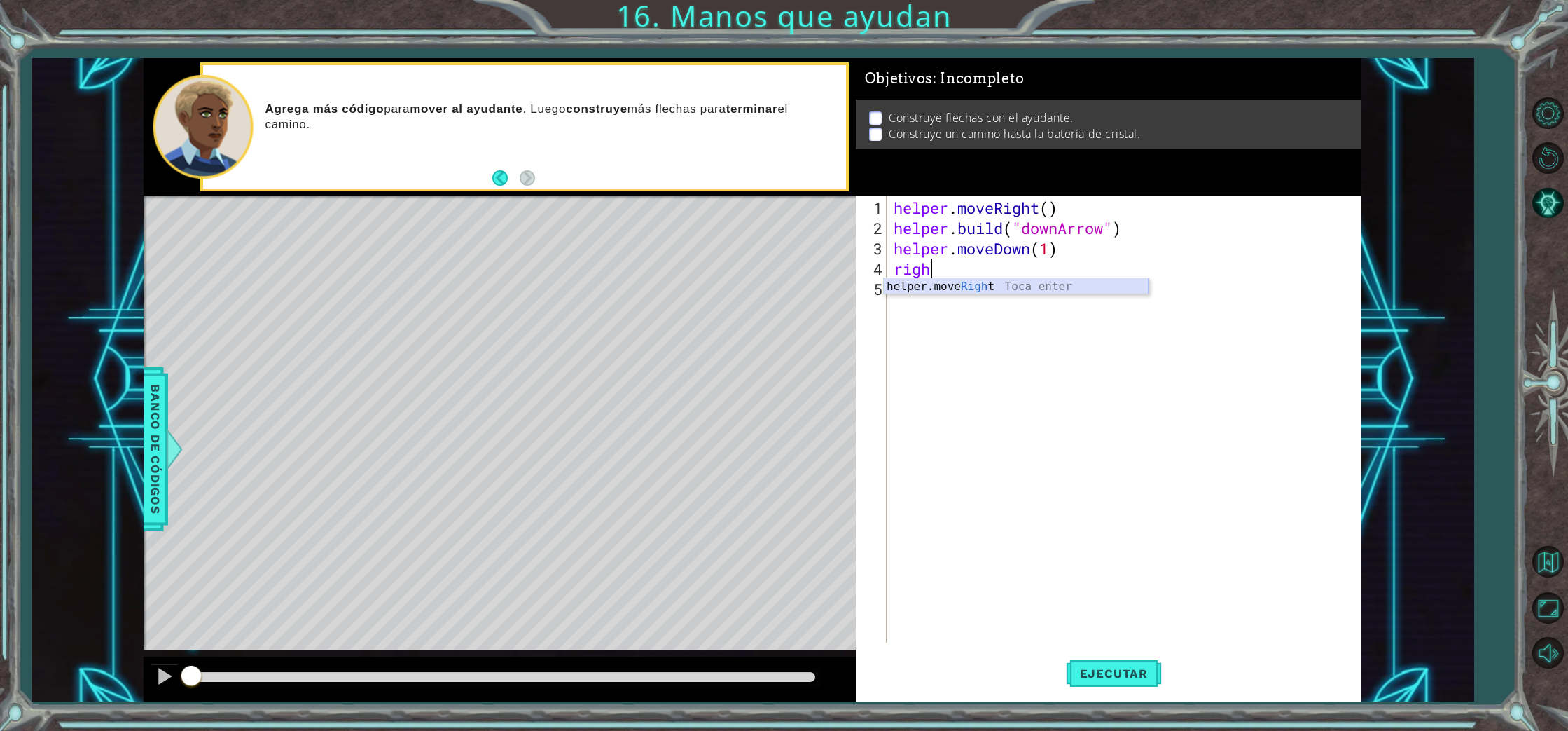
click at [937, 285] on div "helper.move Righ t Toca enter" at bounding box center [1016, 303] width 265 height 51
type textarea "helper.moveRight(2)"
click at [904, 296] on div "helper . moveRight ( ) helper . build ( "downArrow" ) helper . moveDown ( 1 ) h…" at bounding box center [1127, 441] width 473 height 488
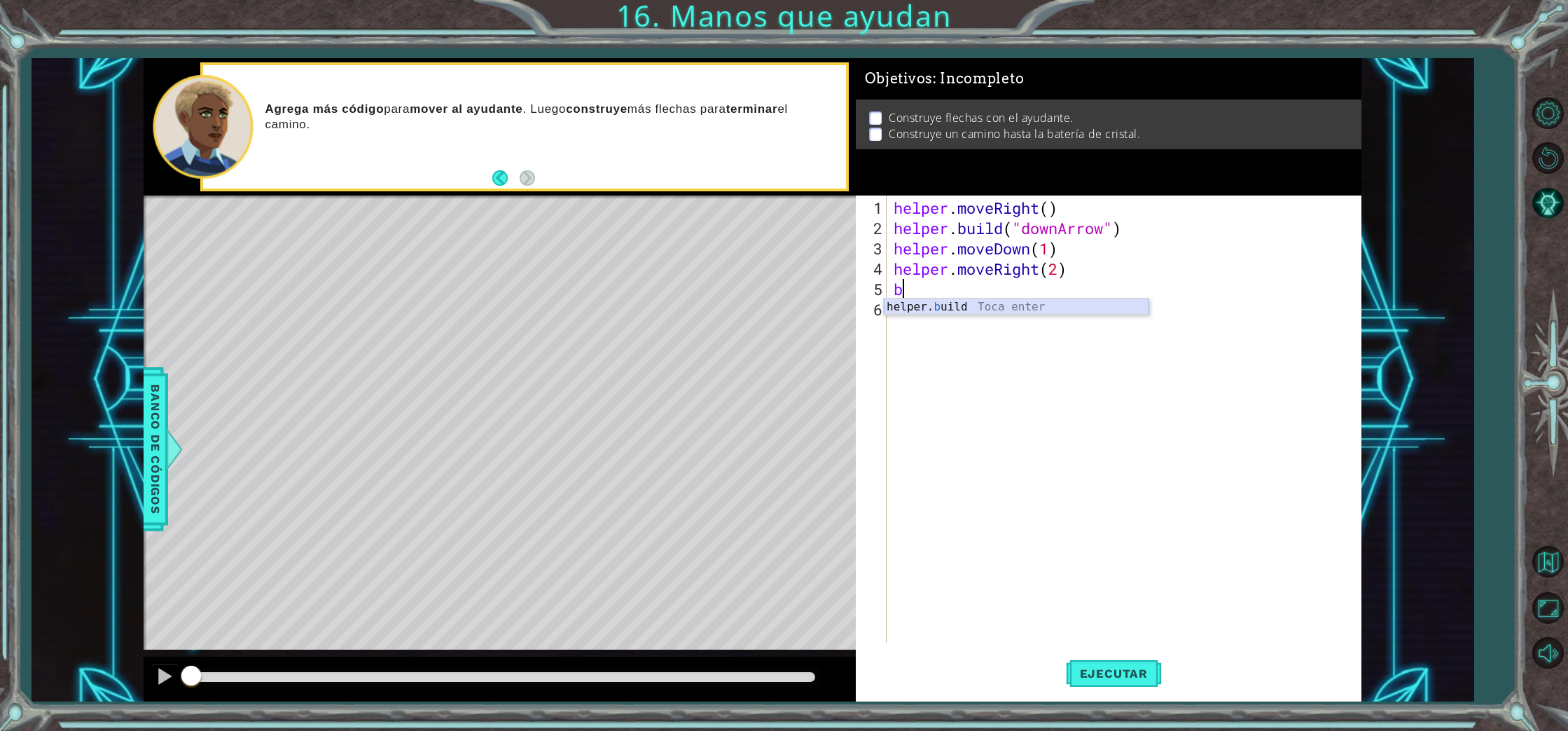
click at [913, 300] on div "helper. b uild Toca enter" at bounding box center [1016, 324] width 265 height 51
type textarea "[DOMAIN_NAME]("rightArrow")"
click at [907, 309] on div "helper . moveRight ( ) helper . build ( "downArrow" ) helper . moveDown ( 1 ) h…" at bounding box center [1127, 441] width 473 height 488
click at [897, 325] on div "helper. b uild Toca enter" at bounding box center [1016, 344] width 265 height 51
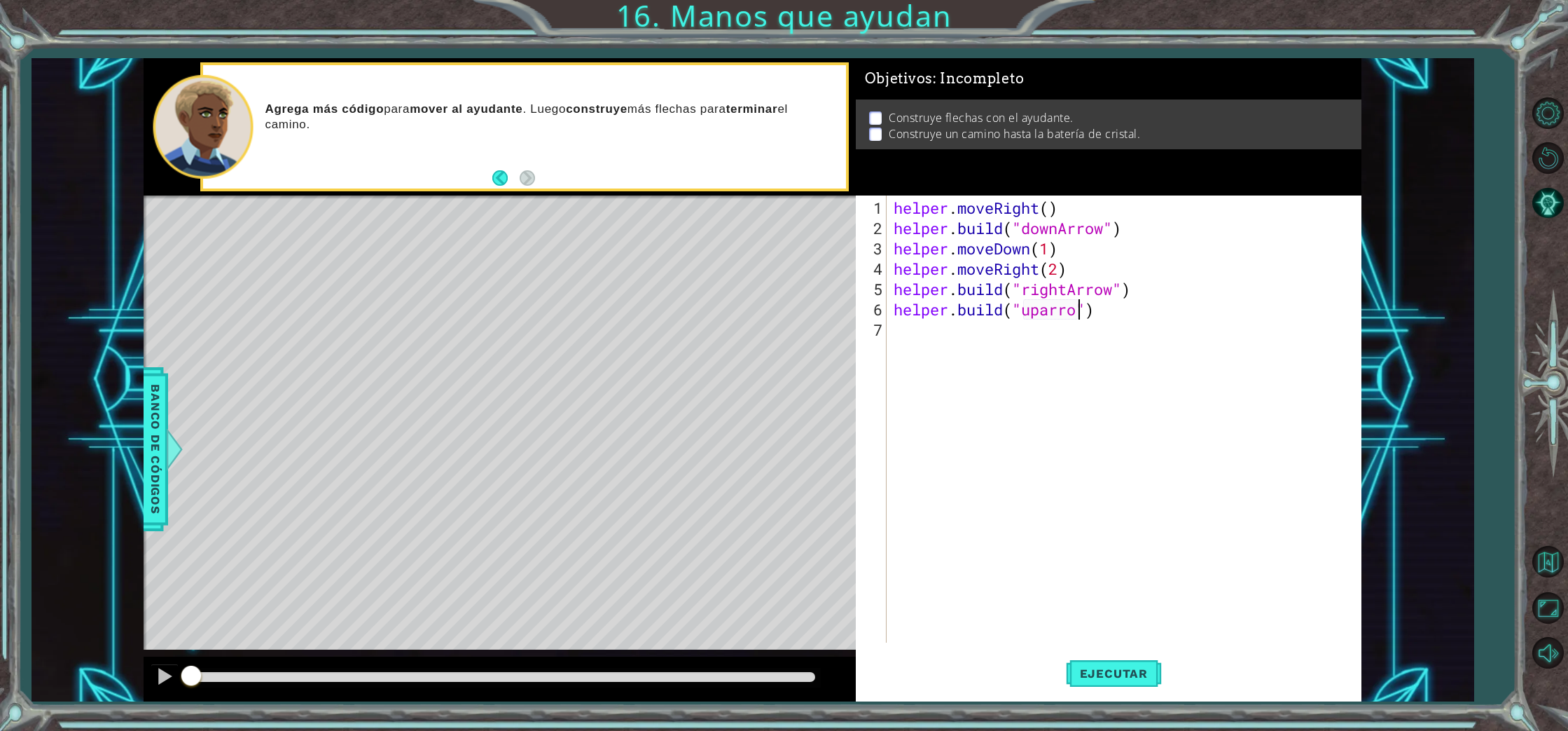
type textarea "[DOMAIN_NAME]("uparrow")"
click at [900, 335] on div "helper . moveRight ( ) helper . build ( "downArrow" ) helper . moveDown ( 1 ) h…" at bounding box center [1127, 441] width 473 height 488
click at [971, 352] on div "helper.move Up Toca enter" at bounding box center [1016, 364] width 265 height 51
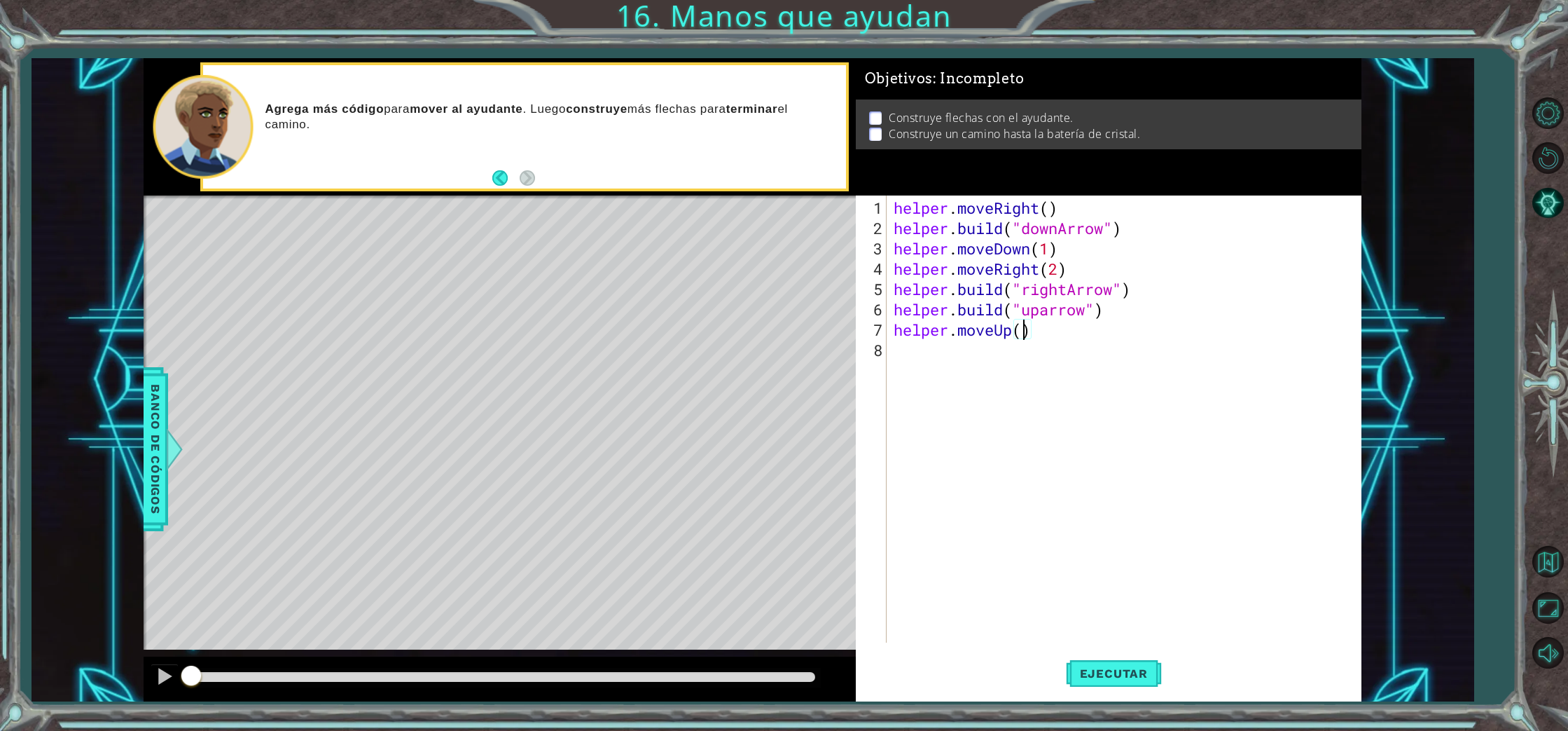
scroll to position [0, 6]
type textarea "helper.moveUp(2)"
click at [1094, 675] on span "Ejecutar" at bounding box center [1113, 673] width 96 height 14
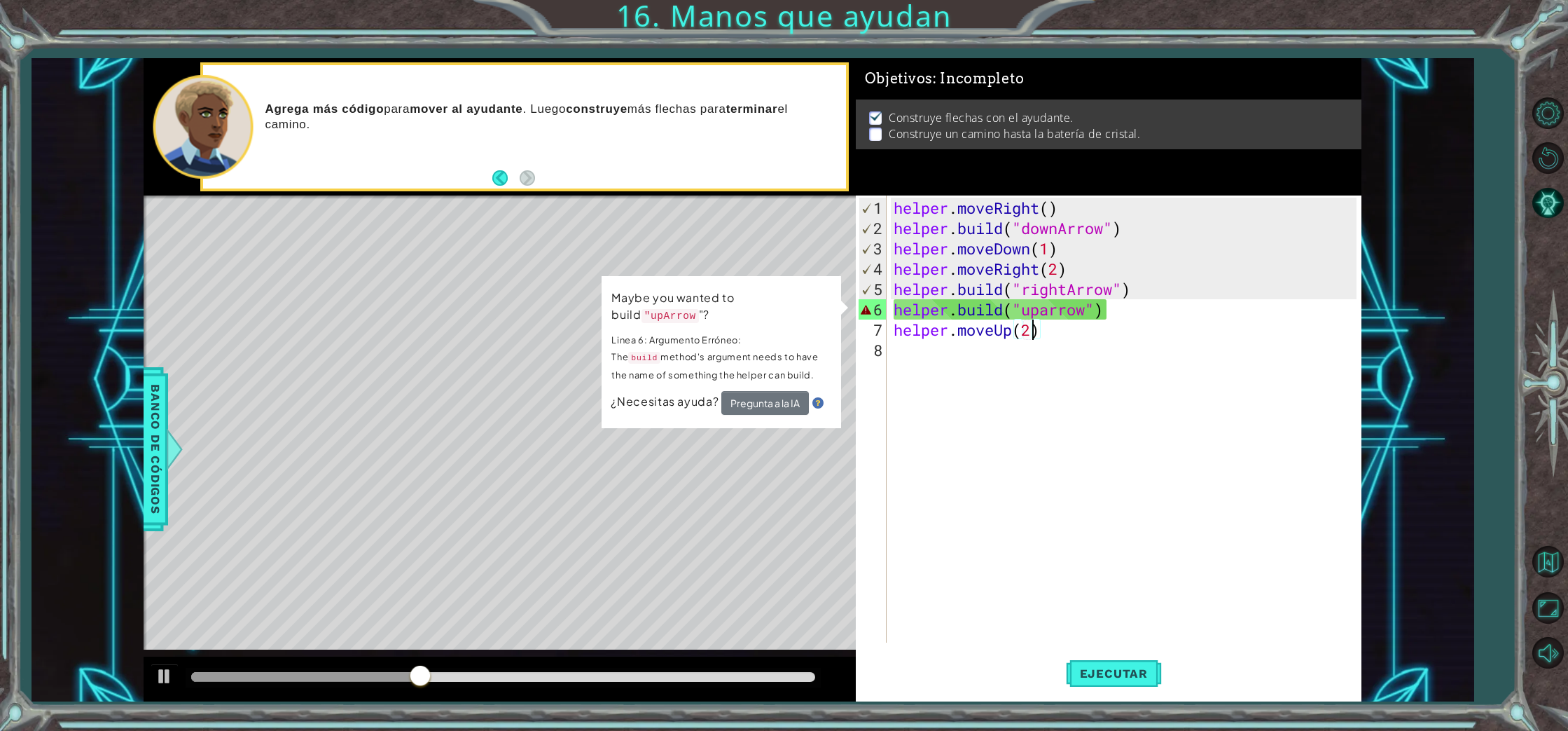
click at [697, 408] on div "¿Necesitas ayuda? Pregunta a la IA" at bounding box center [721, 403] width 221 height 24
click at [684, 404] on span "¿Necesitas ayuda?" at bounding box center [665, 401] width 110 height 15
click at [641, 312] on code ""upArrow" at bounding box center [670, 316] width 58 height 14
click at [570, 307] on div "1 ההההההההההההההההההההההההההההההההההההההההההההההההההההההההההההההההההההההההההההה…" at bounding box center [753, 380] width 1218 height 643
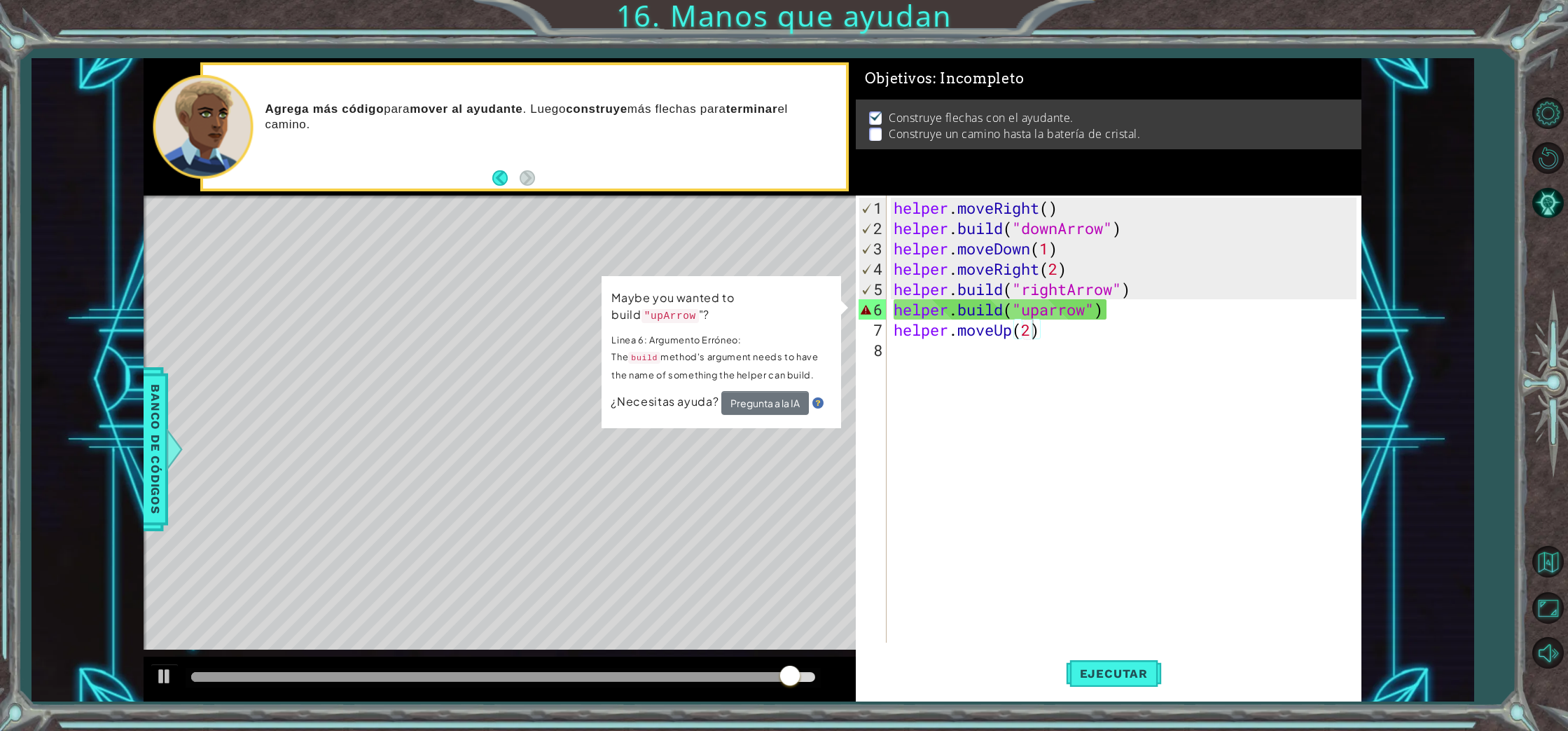
click at [1277, 425] on div "helper . moveRight ( ) helper . build ( "downArrow" ) helper . moveDown ( 1 ) h…" at bounding box center [1127, 441] width 473 height 488
click at [1100, 666] on span "Ejecutar" at bounding box center [1113, 673] width 96 height 14
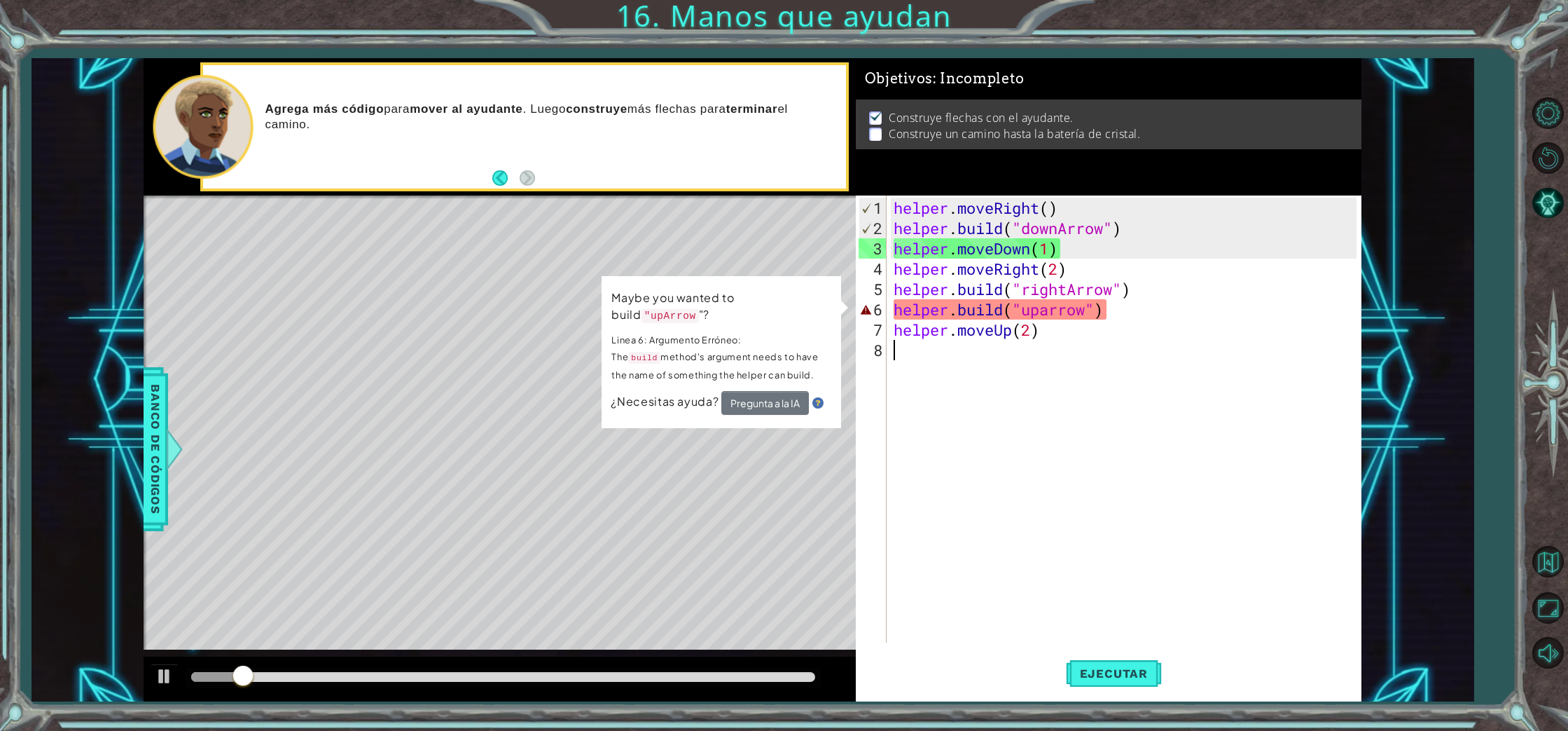
drag, startPoint x: 1017, startPoint y: 366, endPoint x: 1019, endPoint y: 356, distance: 10.2
click at [1017, 360] on div "helper . moveRight ( ) helper . build ( "downArrow" ) helper . moveDown ( 1 ) h…" at bounding box center [1127, 441] width 473 height 488
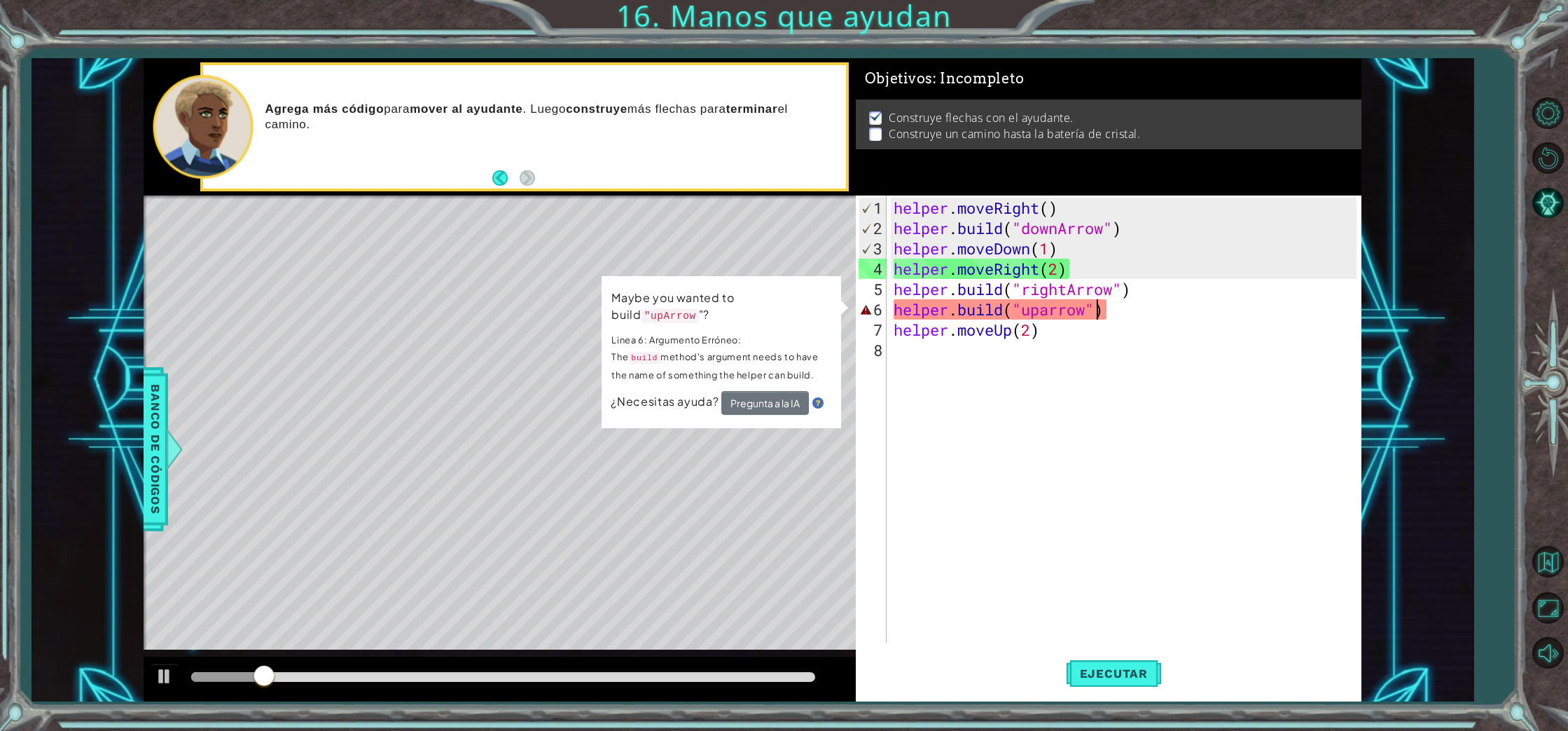
click at [1095, 311] on div "helper . moveRight ( ) helper . build ( "downArrow" ) helper . moveDown ( 1 ) h…" at bounding box center [1127, 441] width 473 height 488
click at [1088, 313] on div "helper . moveRight ( ) helper . build ( "downArrow" ) helper . moveDown ( 1 ) h…" at bounding box center [1127, 441] width 473 height 488
click at [1052, 311] on div "helper . moveRight ( ) helper . build ( "downArrow" ) helper . moveDown ( 1 ) h…" at bounding box center [1127, 441] width 473 height 488
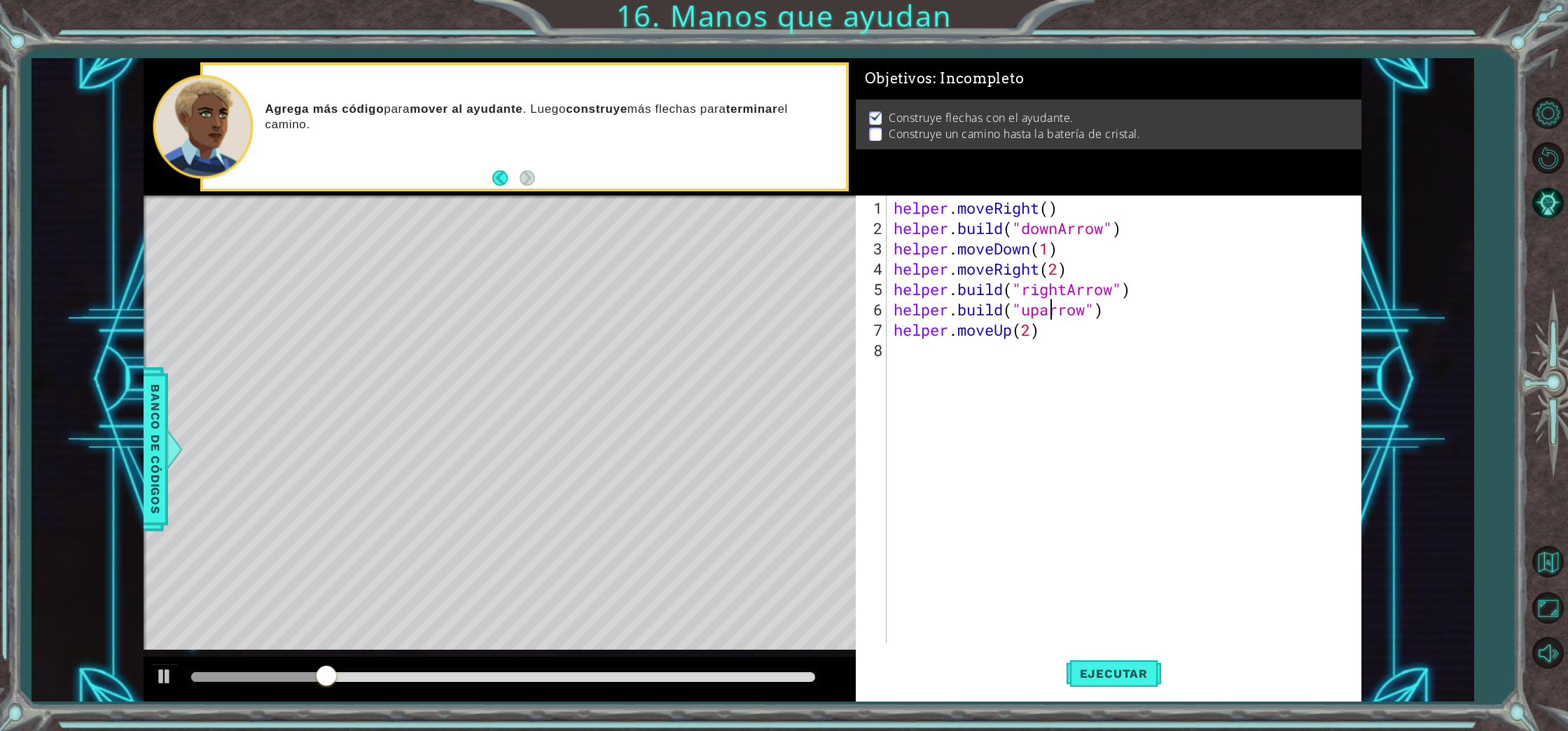
scroll to position [0, 7]
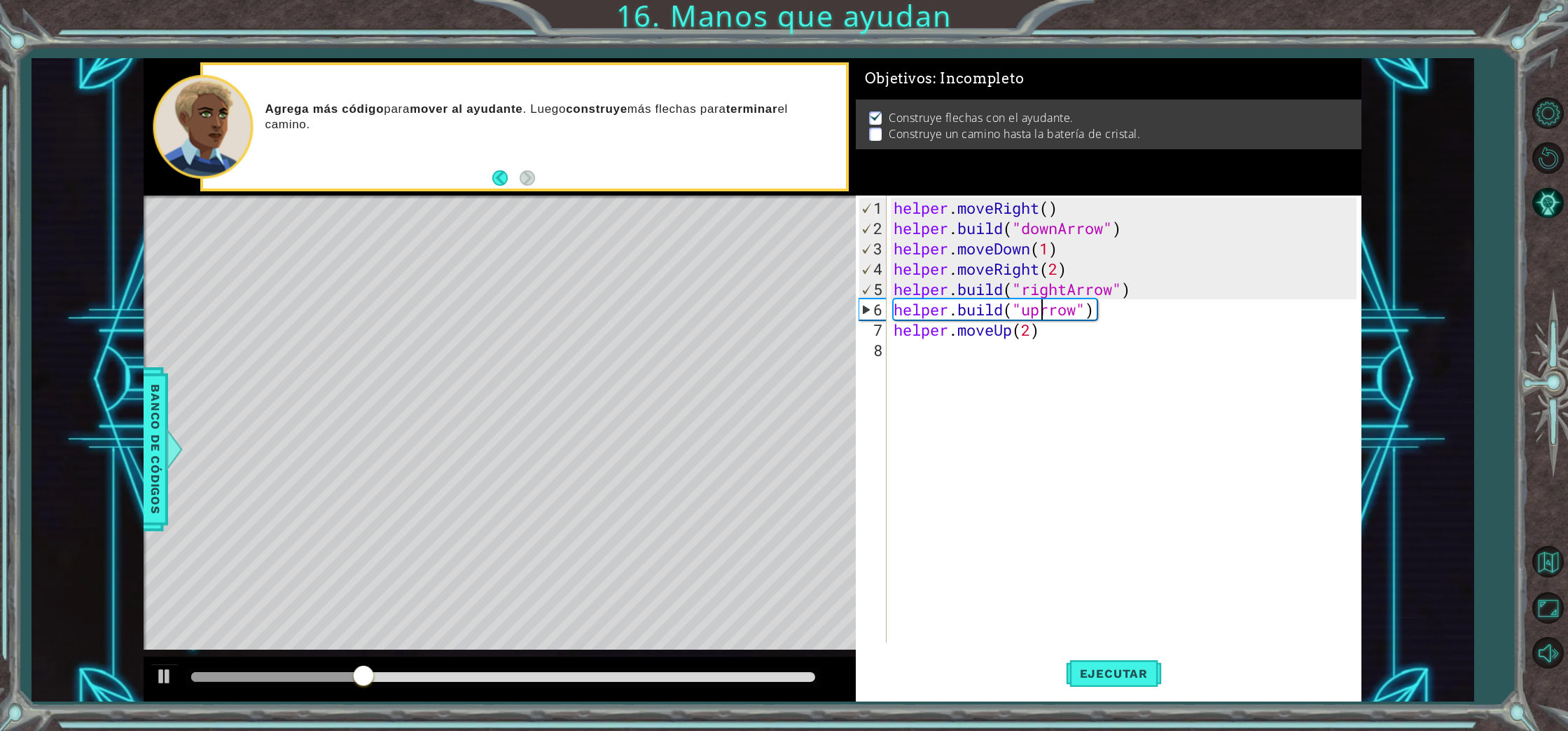
type textarea "[DOMAIN_NAME]("upArrow")"
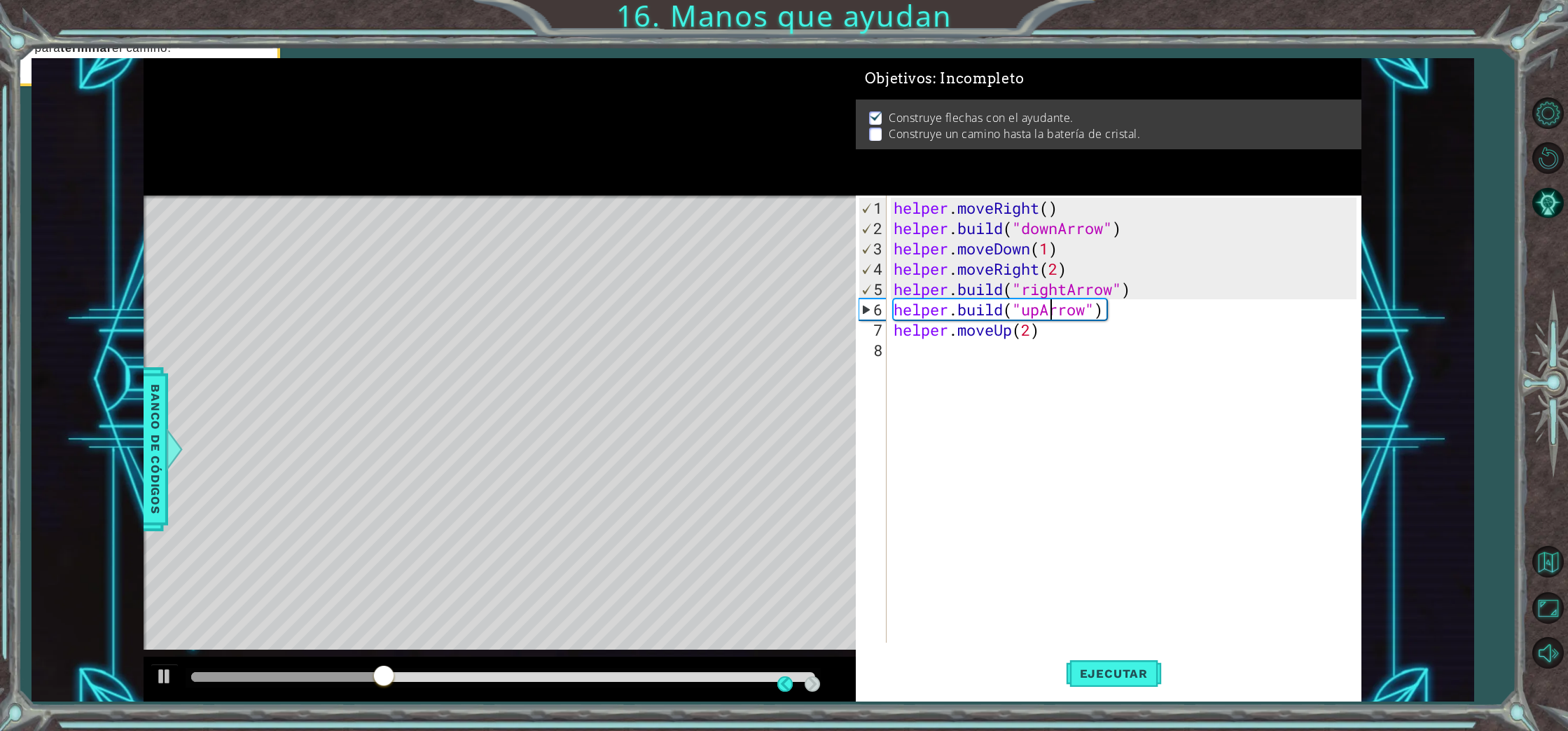
click at [1158, 408] on div "helper . moveRight ( ) helper . build ( "downArrow" ) helper . moveDown ( 1 ) h…" at bounding box center [1127, 441] width 473 height 488
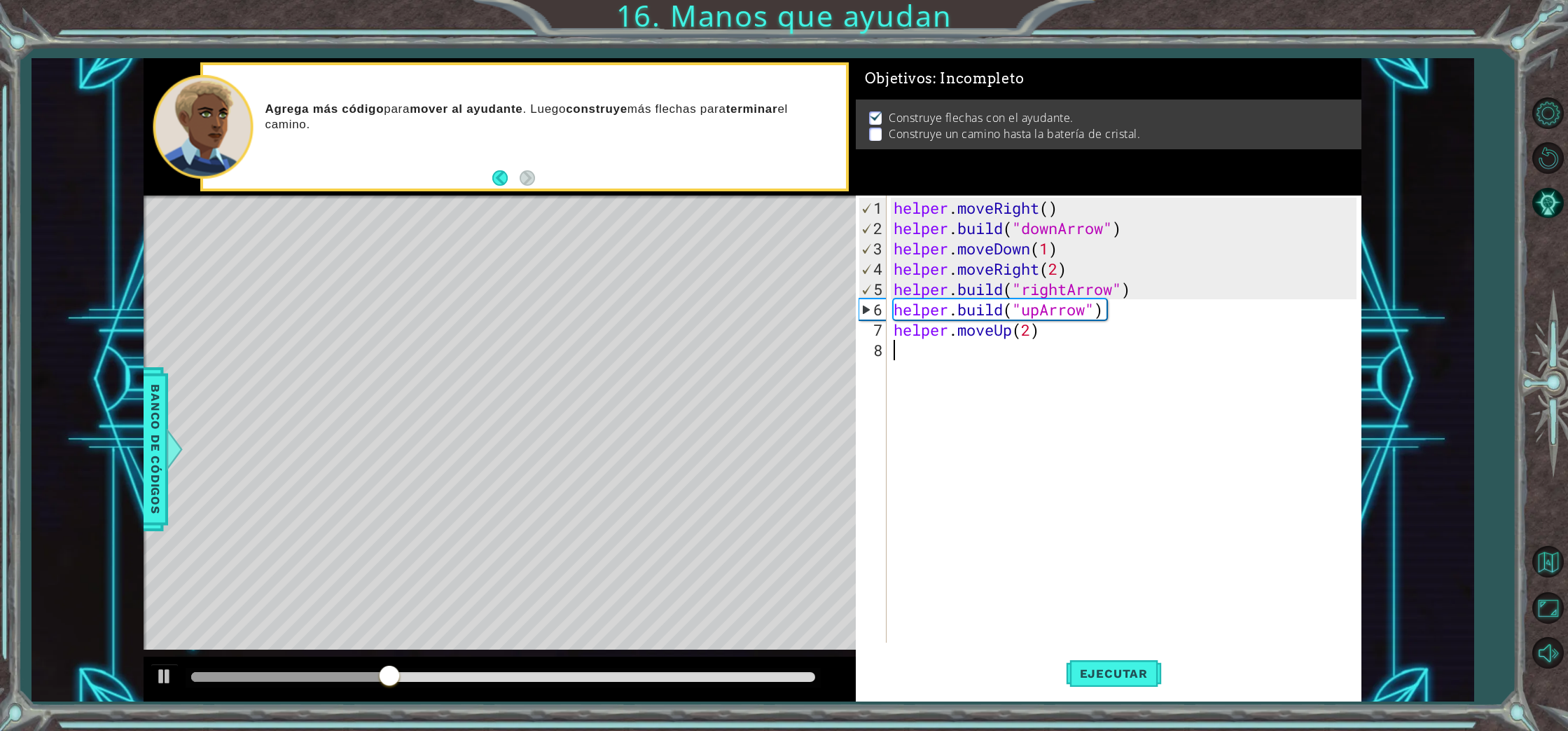
scroll to position [0, 0]
click at [1110, 443] on div "helper . moveRight ( ) helper . build ( "downArrow" ) helper . moveDown ( 1 ) h…" at bounding box center [1127, 441] width 473 height 488
click at [158, 684] on div at bounding box center [164, 676] width 18 height 18
click at [892, 268] on div "helper . moveRight ( ) helper . build ( "downArrow" ) helper . moveDown ( 1 ) h…" at bounding box center [1127, 441] width 473 height 488
type textarea "helper.moveRight(2)"
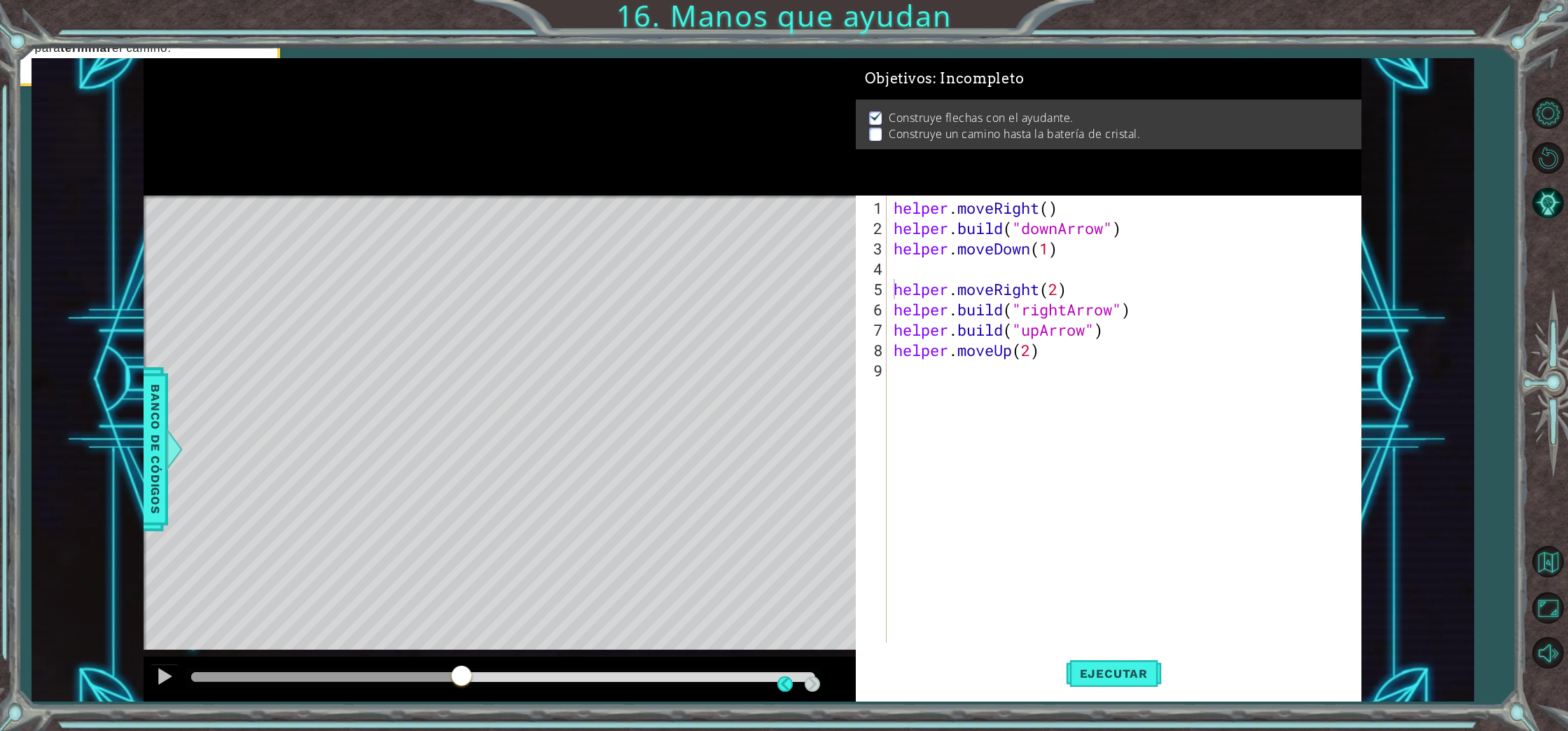
scroll to position [1, 0]
click at [889, 265] on div "helper.moveRight(2) 1 2 3 4 5 6 7 8 9 helper . moveRight ( ) helper . build ( "…" at bounding box center [1106, 419] width 502 height 447
click at [893, 268] on div "helper . moveRight ( ) helper . build ( "downArrow" ) helper . moveDown ( 1 ) h…" at bounding box center [1127, 441] width 473 height 488
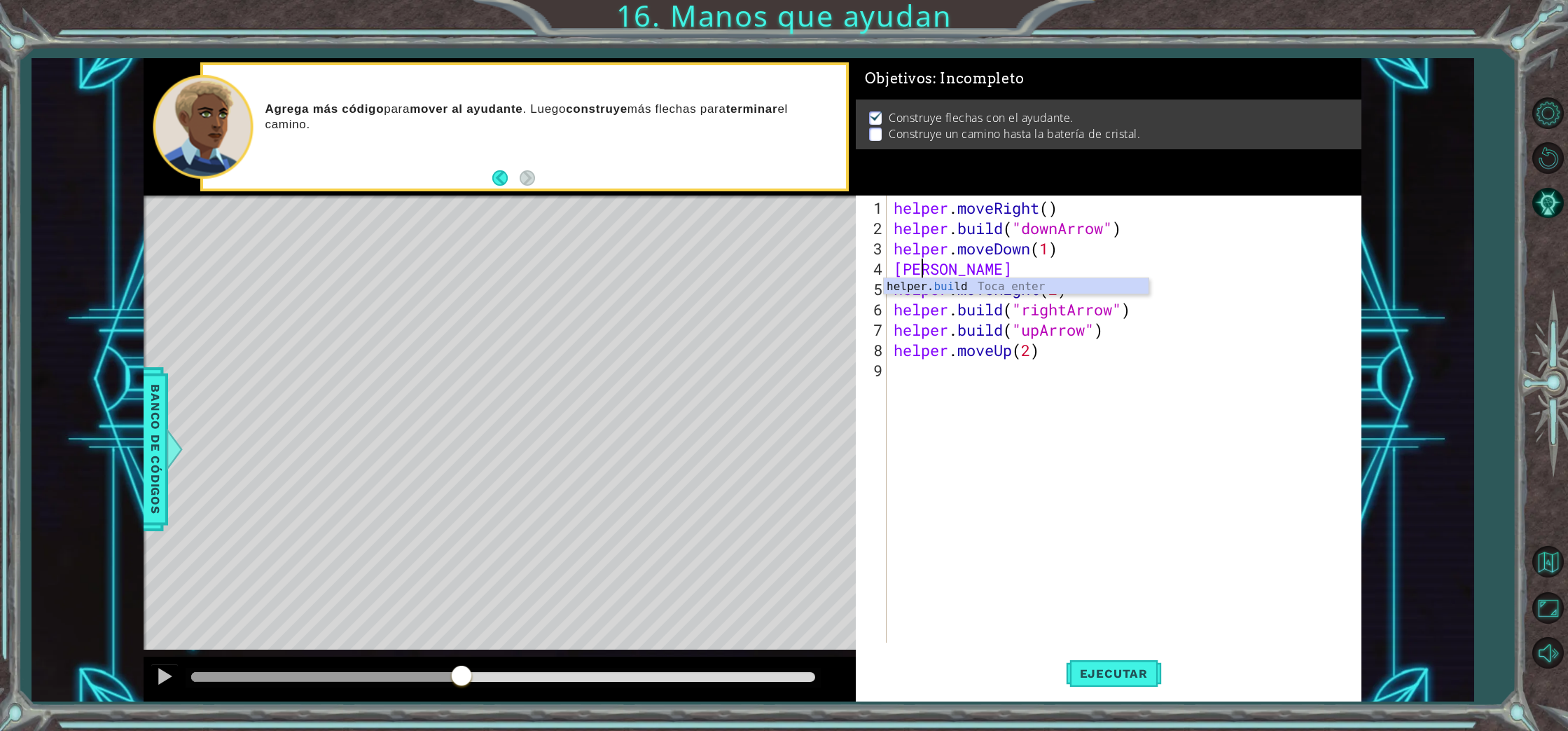
scroll to position [0, 1]
click at [953, 284] on div "helper. [PERSON_NAME] d Toca enter" at bounding box center [1016, 303] width 265 height 51
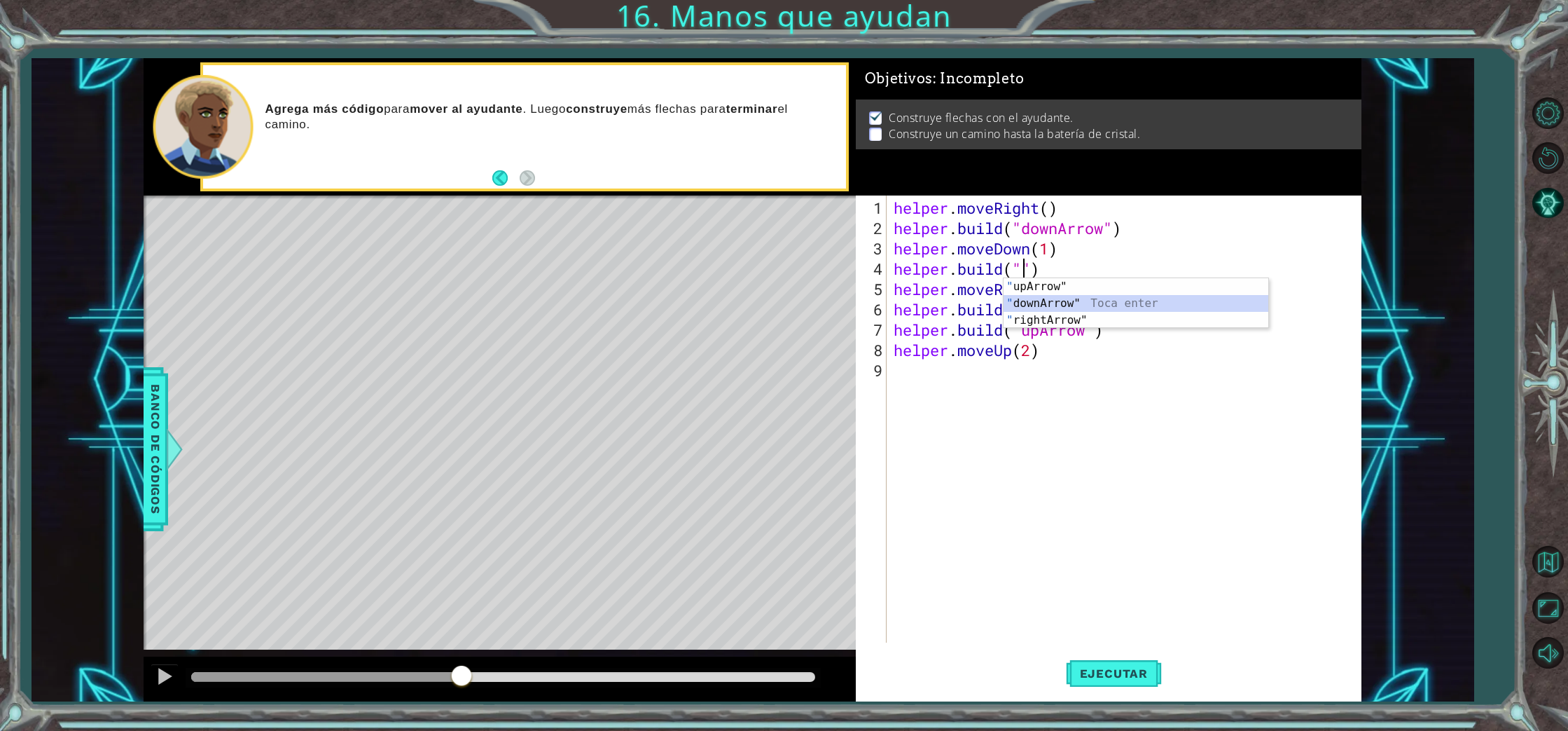
click at [1058, 300] on div "" upArrow" Toca enter " downArrow" Toca enter " rightArrow" Toca enter" at bounding box center [1135, 320] width 265 height 84
click at [1061, 291] on div "helper . moveRight ( ) helper . build ( "downArrow" ) helper . moveDown ( 1 ) h…" at bounding box center [1127, 441] width 473 height 488
click at [1133, 314] on div "helper . moveRight ( ) helper . build ( "downArrow" ) helper . moveDown ( 1 ) h…" at bounding box center [1127, 441] width 473 height 488
click at [1167, 326] on div "helper . moveRight ( ) helper . build ( "downArrow" ) helper . moveDown ( 1 ) h…" at bounding box center [1127, 441] width 473 height 488
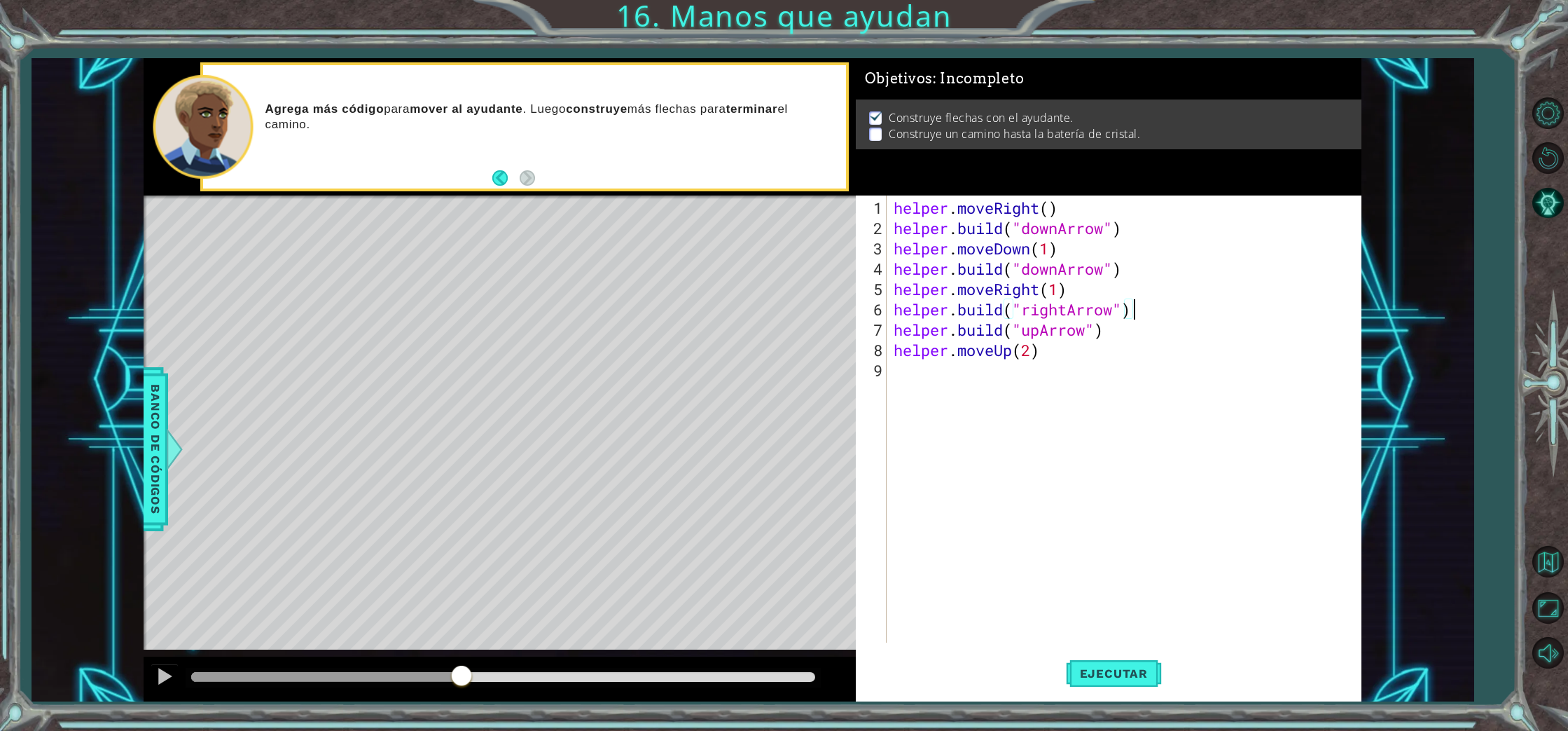
type textarea "[DOMAIN_NAME]("upArrow")"
click at [893, 330] on div "helper . moveRight ( ) helper . build ( "downArrow" ) helper . moveDown ( 1 ) h…" at bounding box center [1127, 441] width 473 height 488
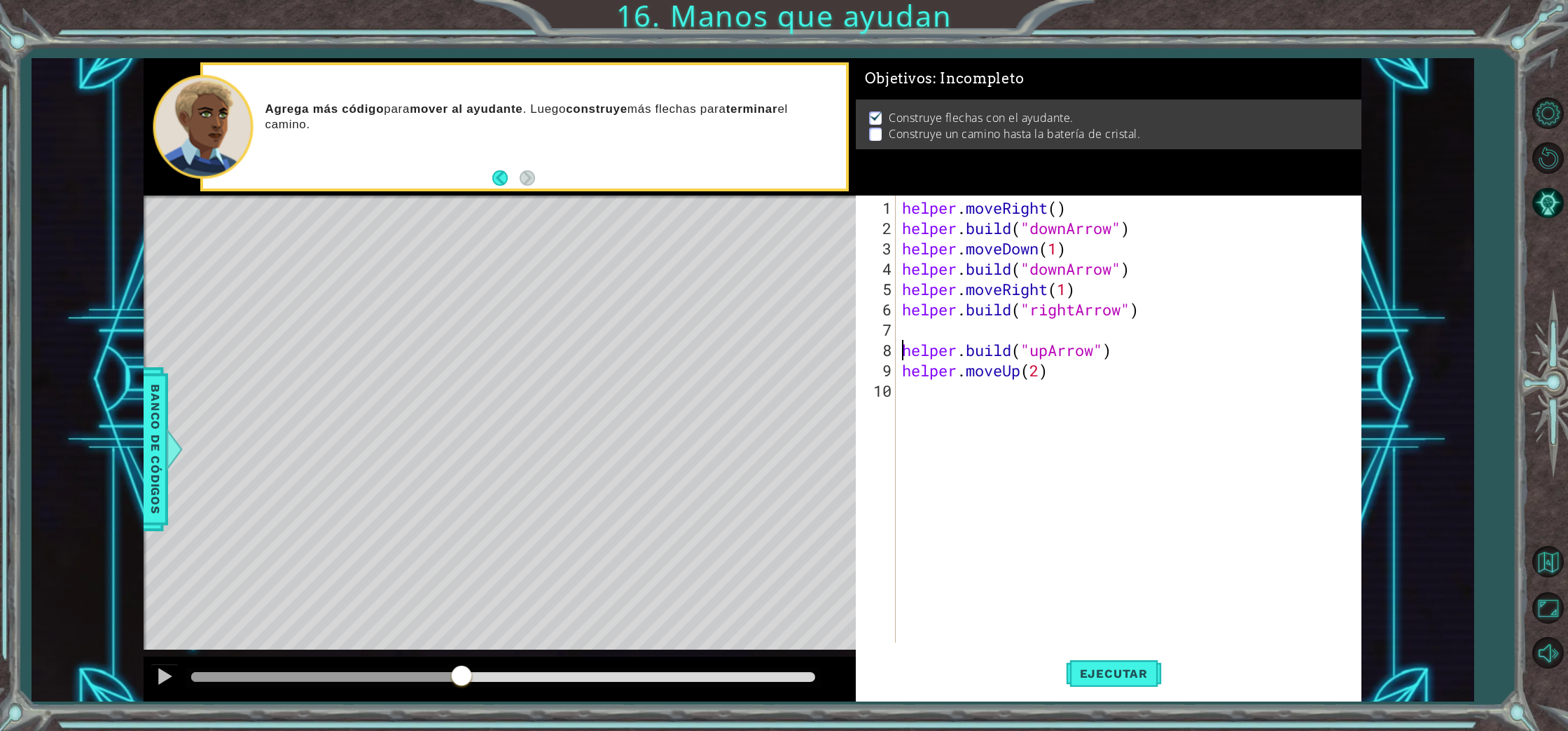
click at [904, 330] on div "helper . moveRight ( ) helper . build ( "downArrow" ) helper . moveDown ( 1 ) h…" at bounding box center [1131, 441] width 465 height 488
click at [945, 349] on div "helper.move Ri ght Toca enter helpe r .bu i ld Toca enter" at bounding box center [1024, 372] width 265 height 67
click at [1107, 657] on button "Ejecutar" at bounding box center [1113, 673] width 96 height 51
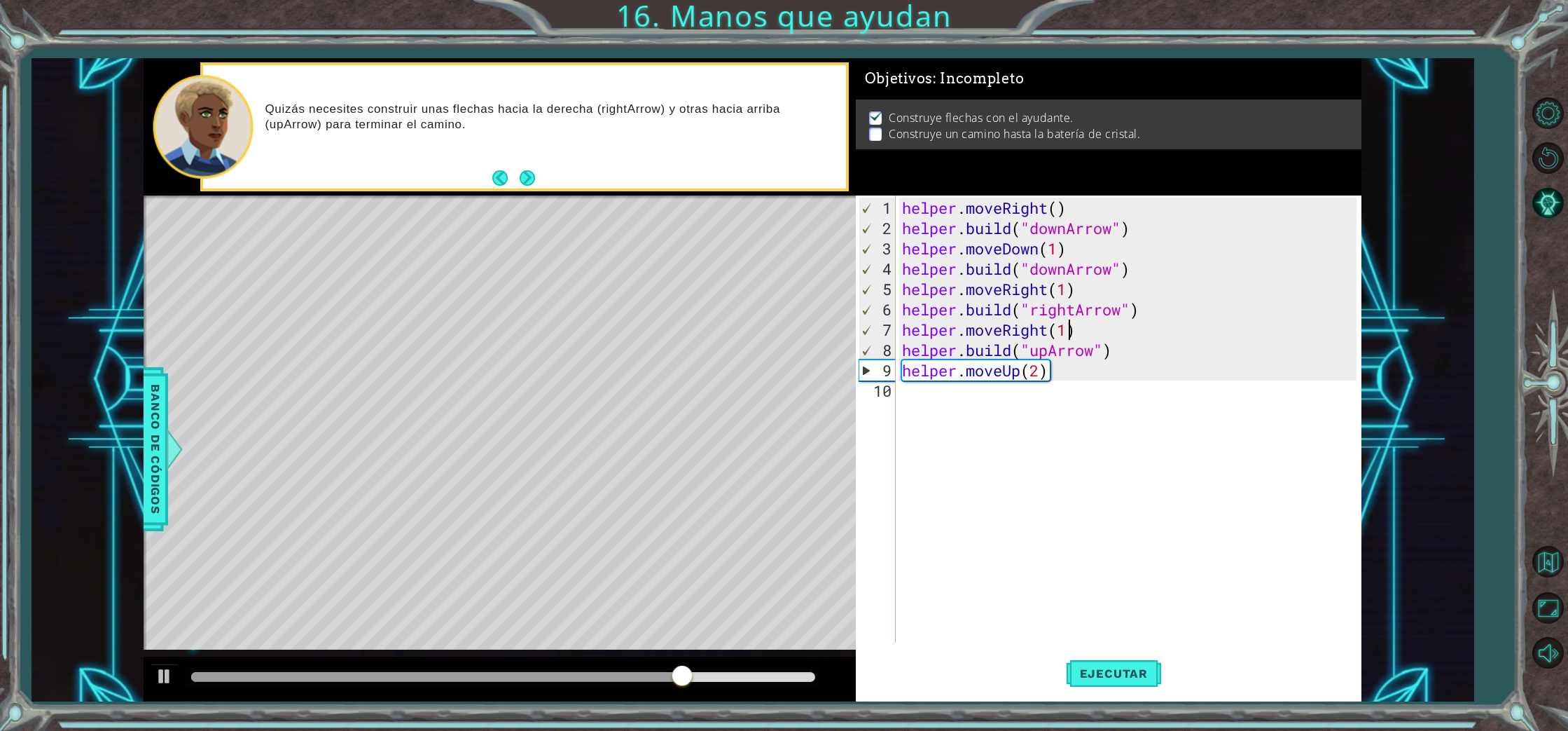
click at [1119, 273] on div "helper . moveRight ( ) helper . build ( "downArrow" ) helper . moveDown ( 1 ) h…" at bounding box center [1131, 441] width 465 height 488
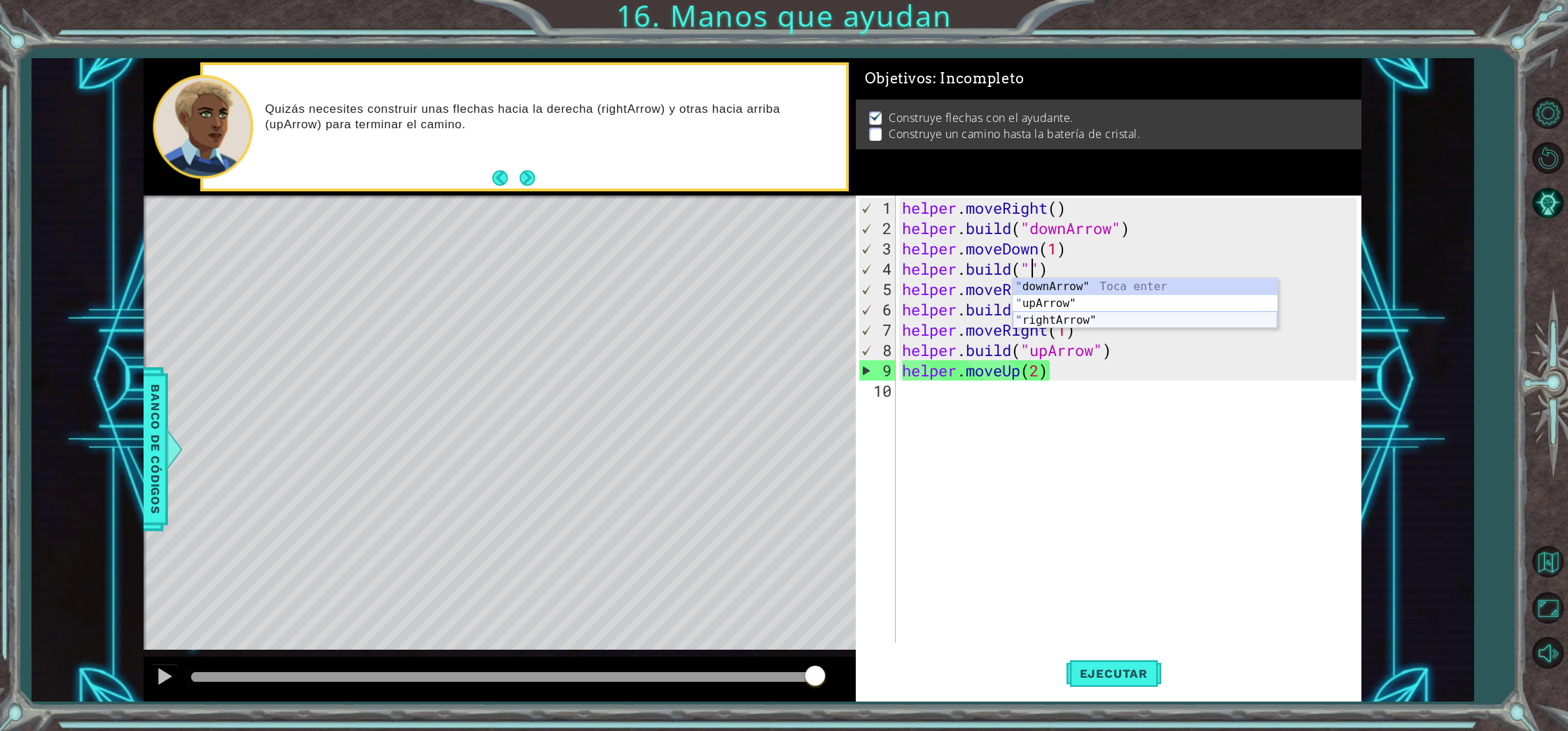
click at [1080, 312] on div "" downArrow" Toca enter " upArrow" Toca enter " rightArrow" Toca enter" at bounding box center [1145, 320] width 265 height 84
type textarea "[DOMAIN_NAME]("rightArrow")"
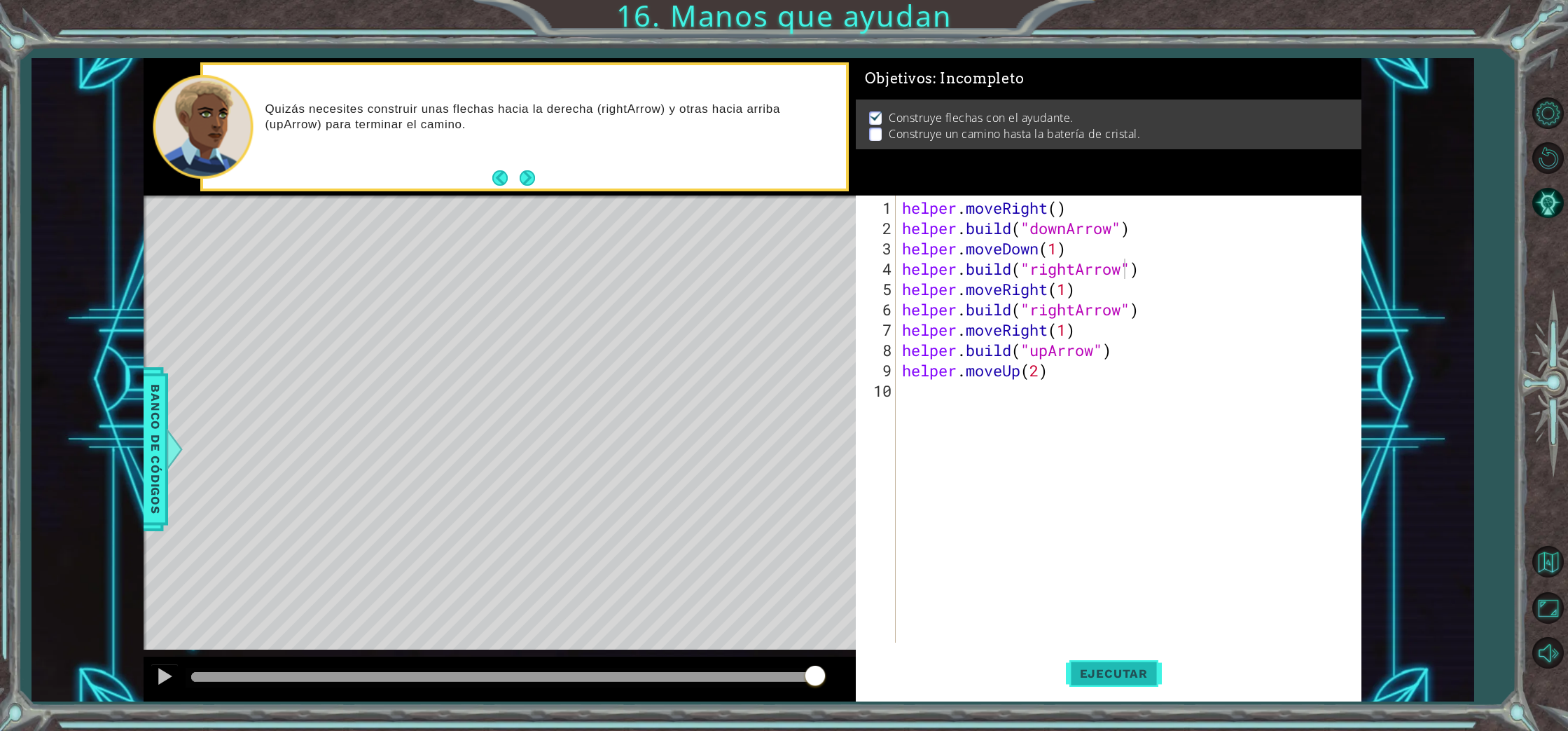
click at [1131, 664] on button "Ejecutar" at bounding box center [1113, 673] width 96 height 51
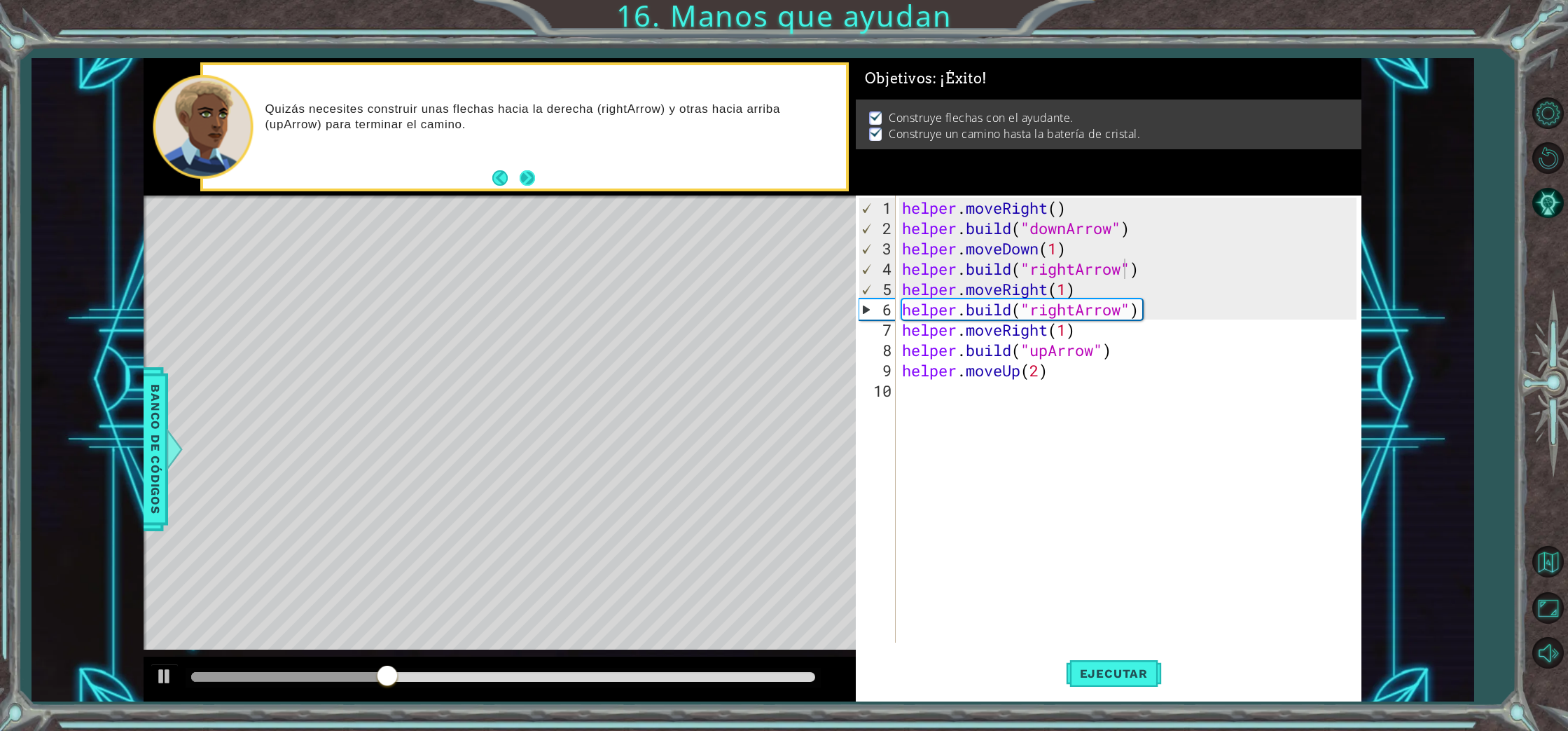
click at [527, 176] on button "Next" at bounding box center [528, 178] width 16 height 16
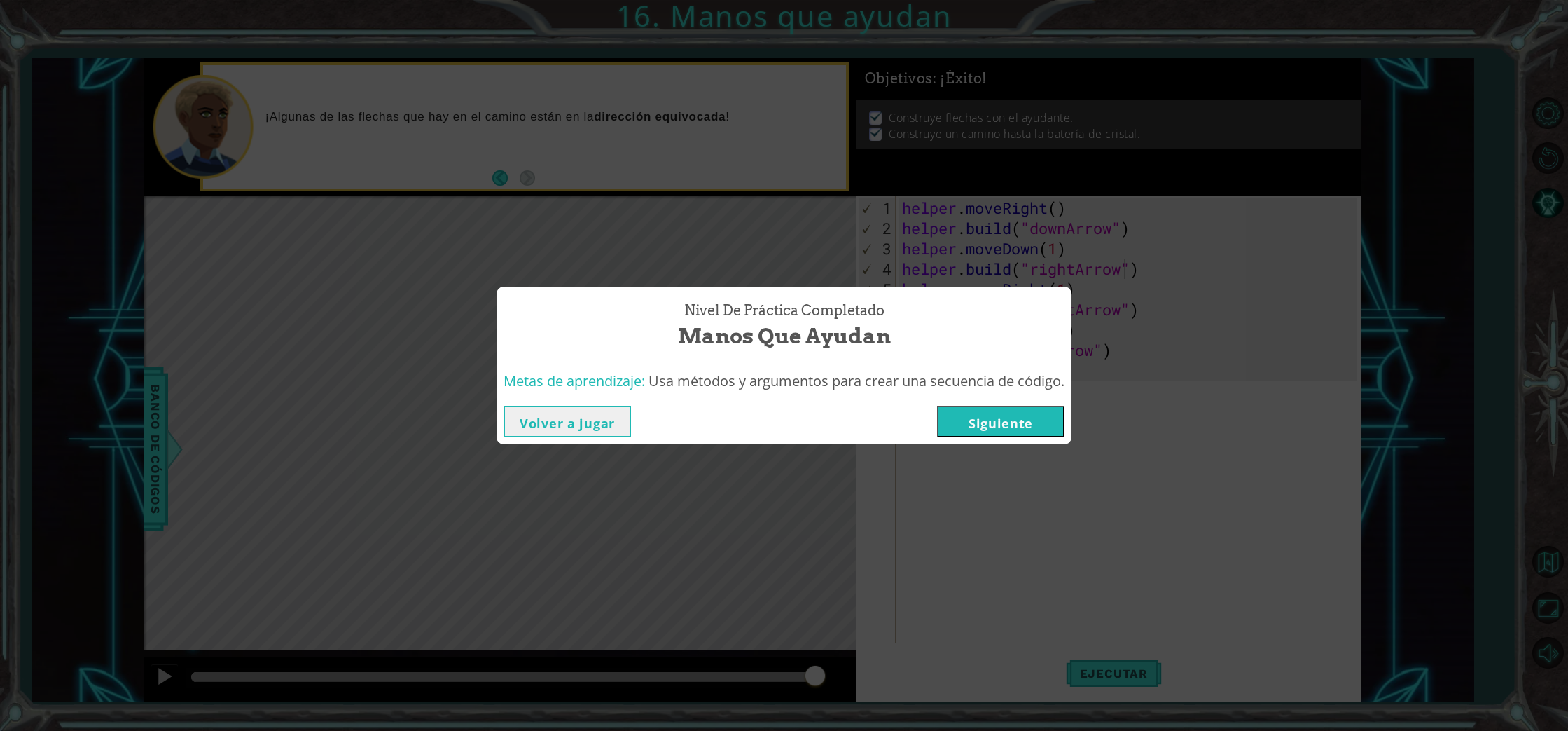
click at [1038, 433] on button "Siguiente" at bounding box center [1000, 421] width 127 height 32
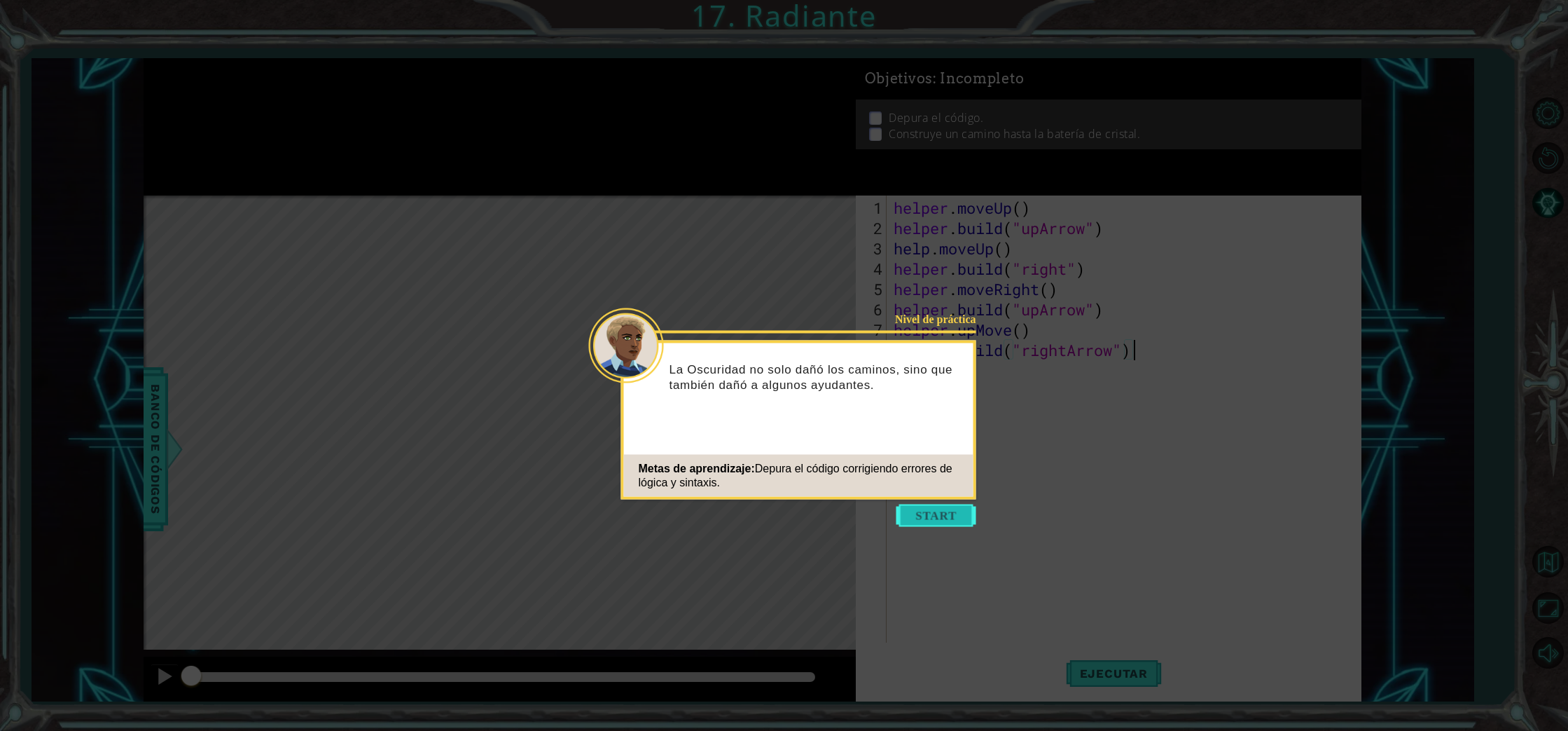
click at [928, 518] on button "Start" at bounding box center [936, 515] width 80 height 22
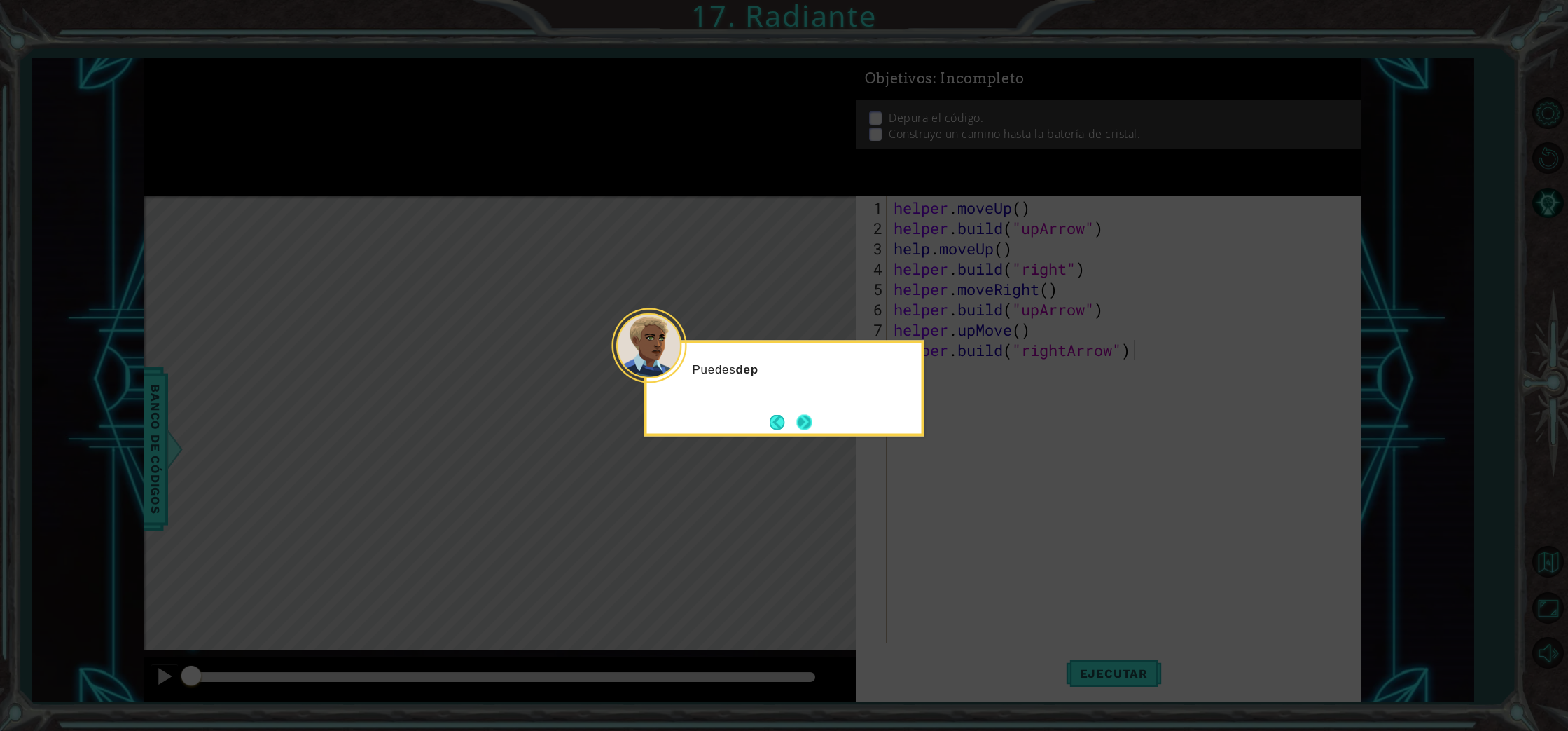
click at [810, 422] on button "Next" at bounding box center [804, 422] width 16 height 16
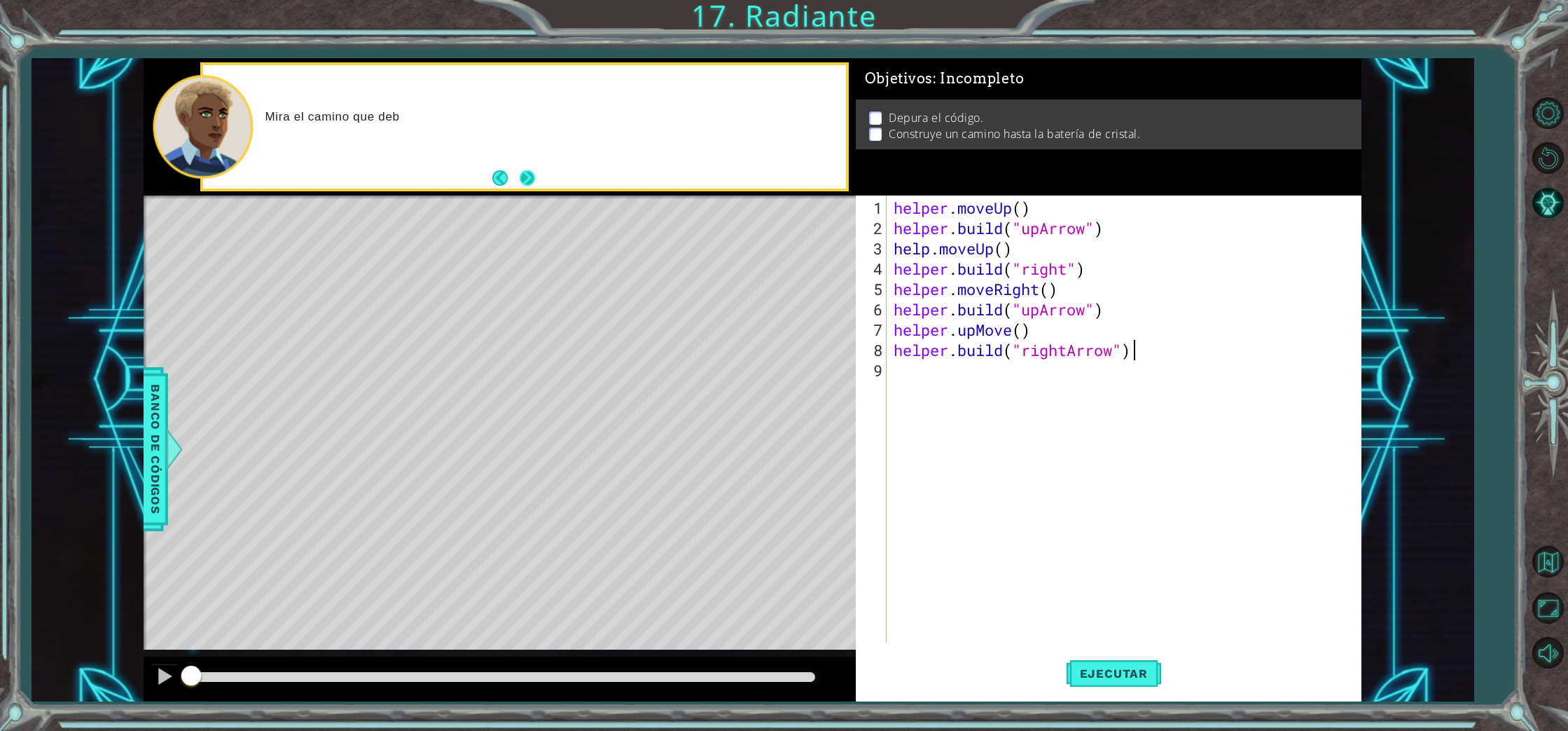
click at [526, 182] on button "Next" at bounding box center [528, 178] width 16 height 16
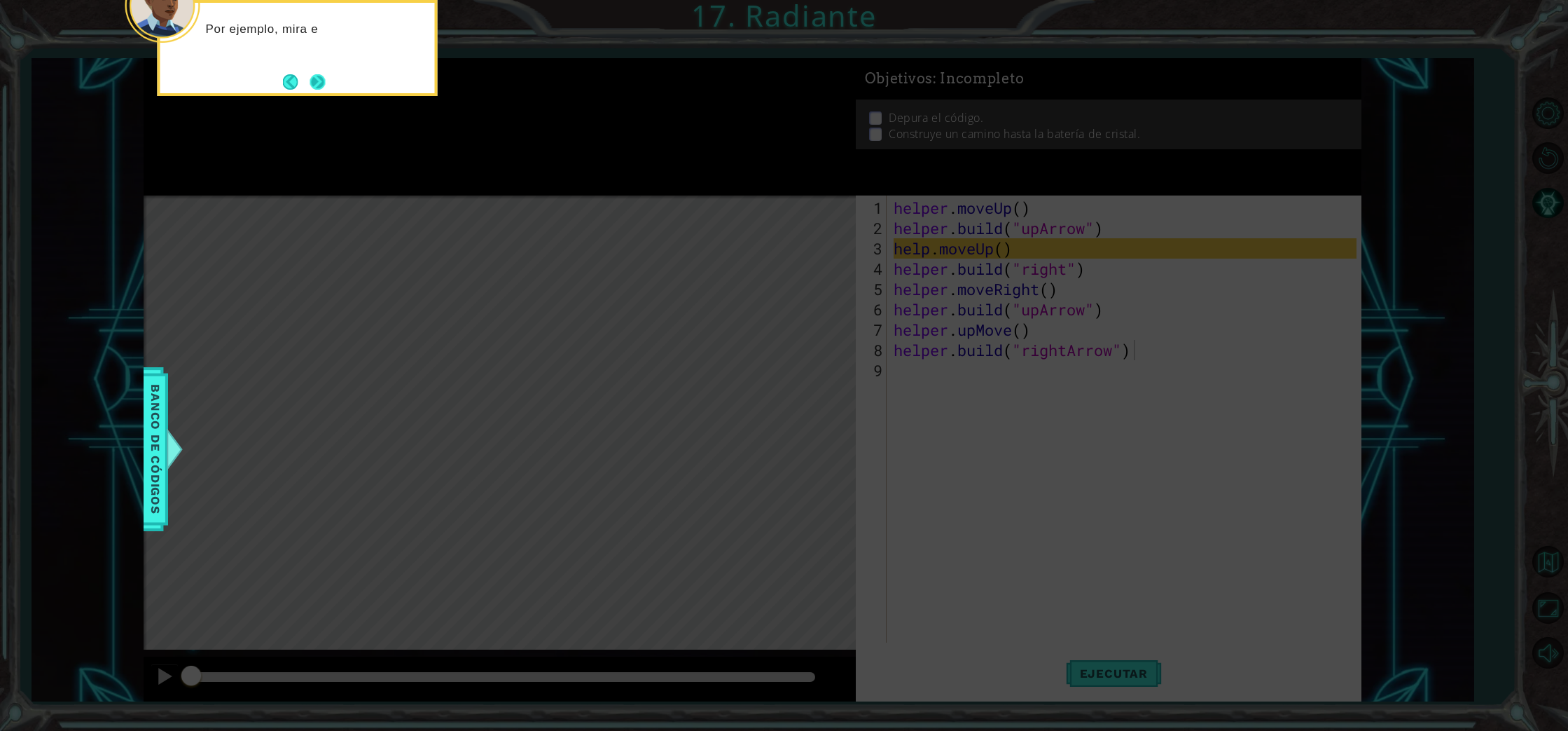
click at [325, 88] on button "Next" at bounding box center [318, 82] width 16 height 16
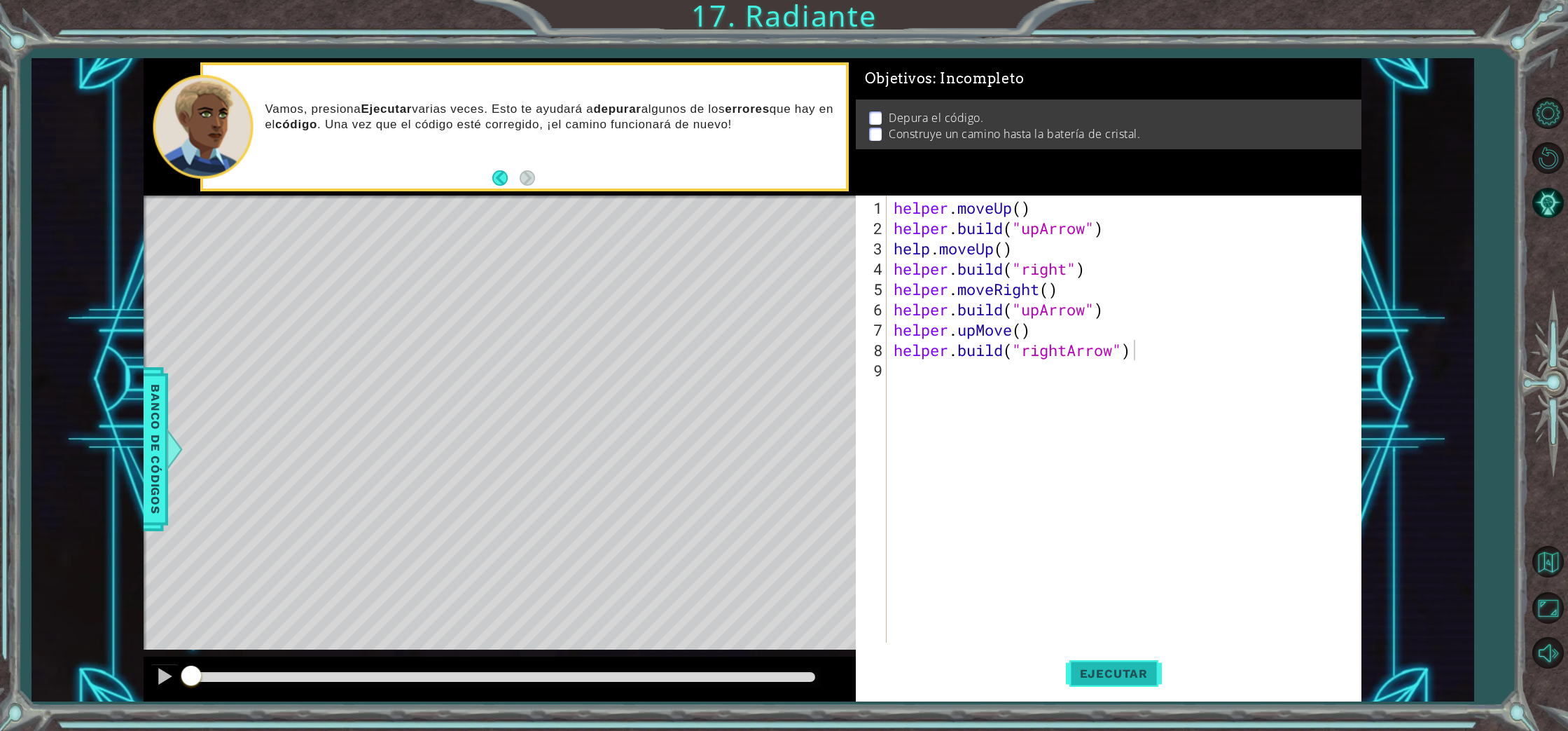
click at [1114, 669] on span "Ejecutar" at bounding box center [1113, 673] width 96 height 14
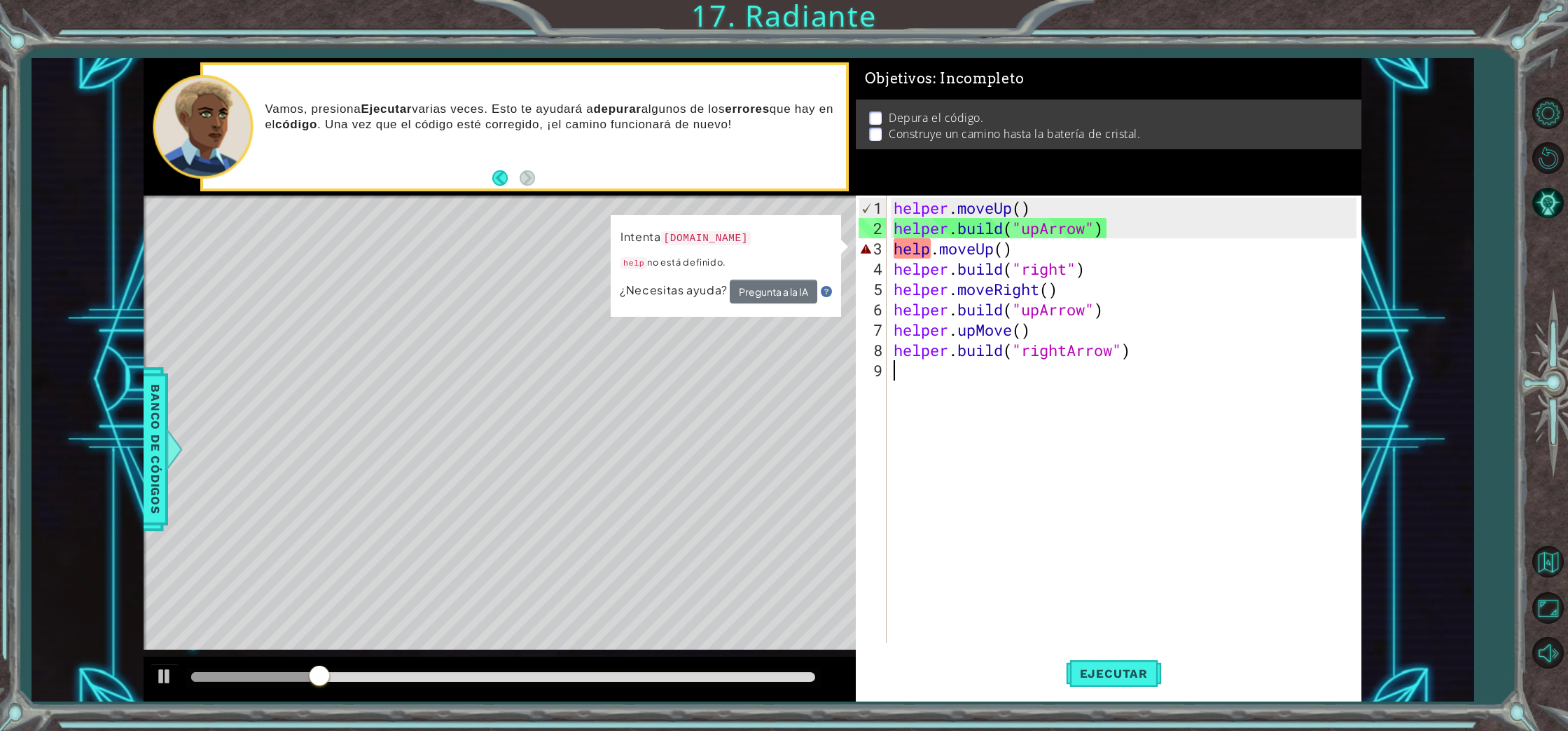
drag, startPoint x: 1097, startPoint y: 518, endPoint x: 1093, endPoint y: 528, distance: 10.8
click at [1097, 518] on div "helper . moveUp ( ) helper . build ( "upArrow" ) help . moveUp ( ) helper . bui…" at bounding box center [1127, 441] width 473 height 488
click at [928, 250] on div "helper . moveUp ( ) helper . build ( "upArrow" ) help . moveUp ( ) helper . bui…" at bounding box center [1127, 441] width 473 height 488
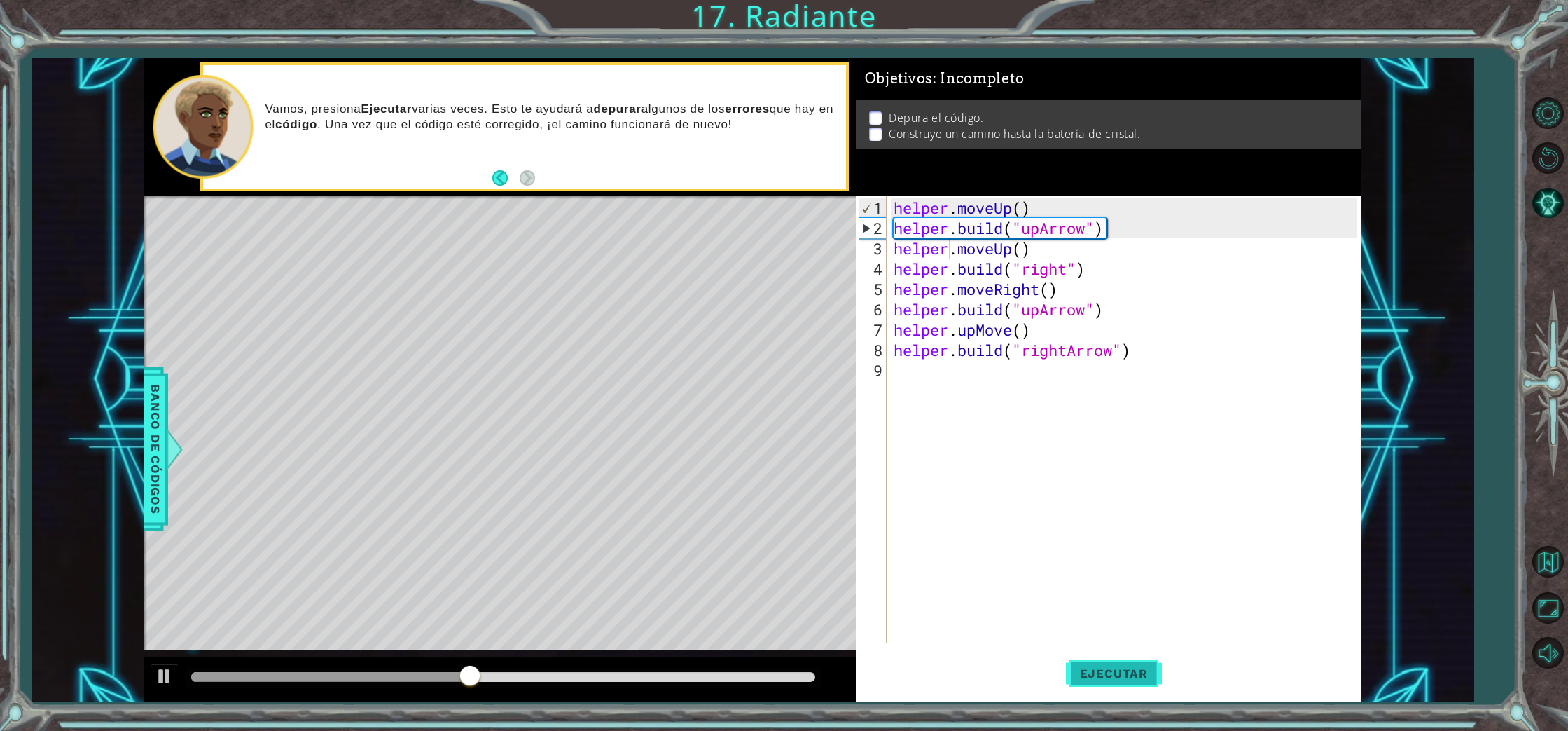
click at [1079, 680] on span "Ejecutar" at bounding box center [1113, 673] width 96 height 14
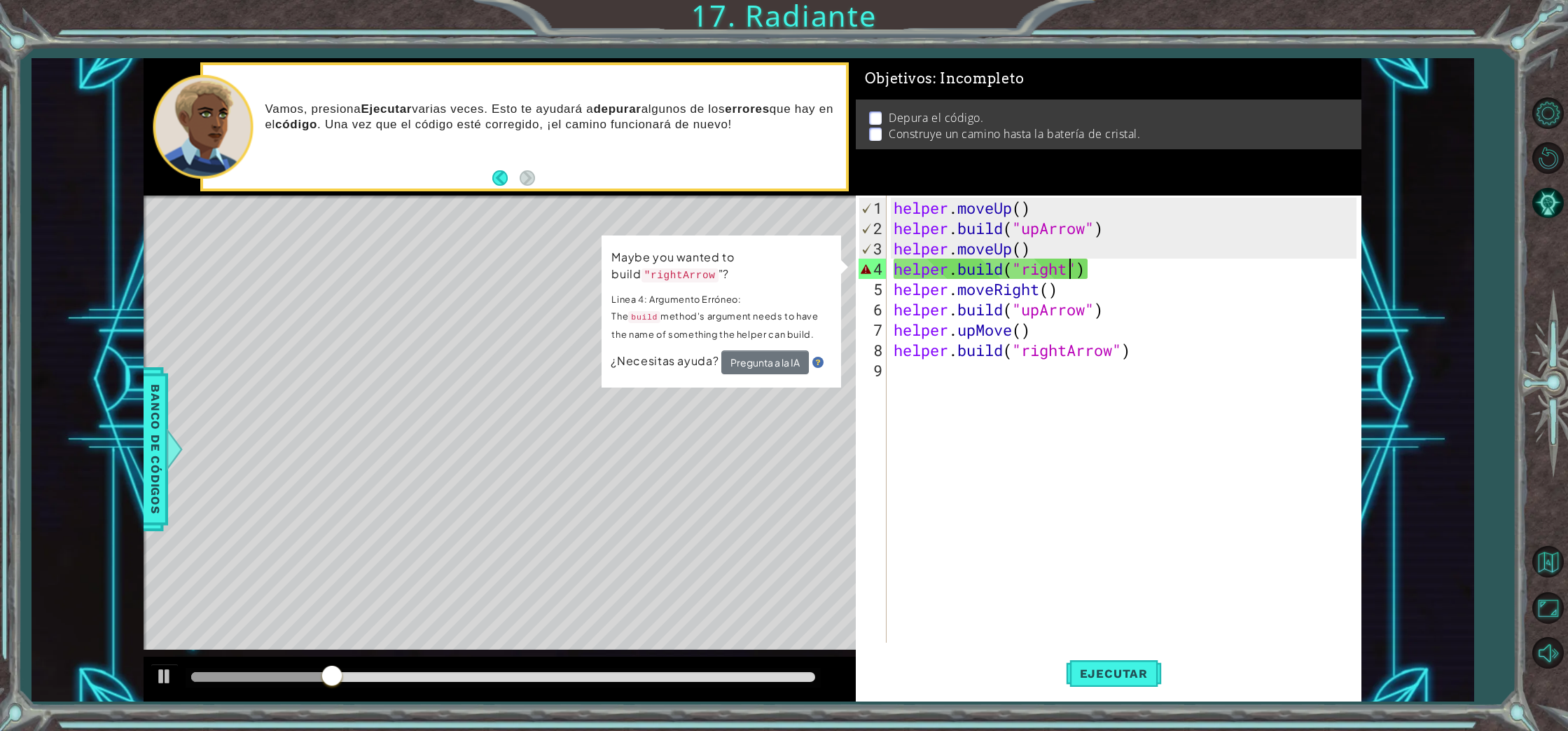
click at [1070, 274] on div "helper . moveUp ( ) helper . build ( "upArrow" ) helper . moveUp ( ) helper . b…" at bounding box center [1127, 441] width 473 height 488
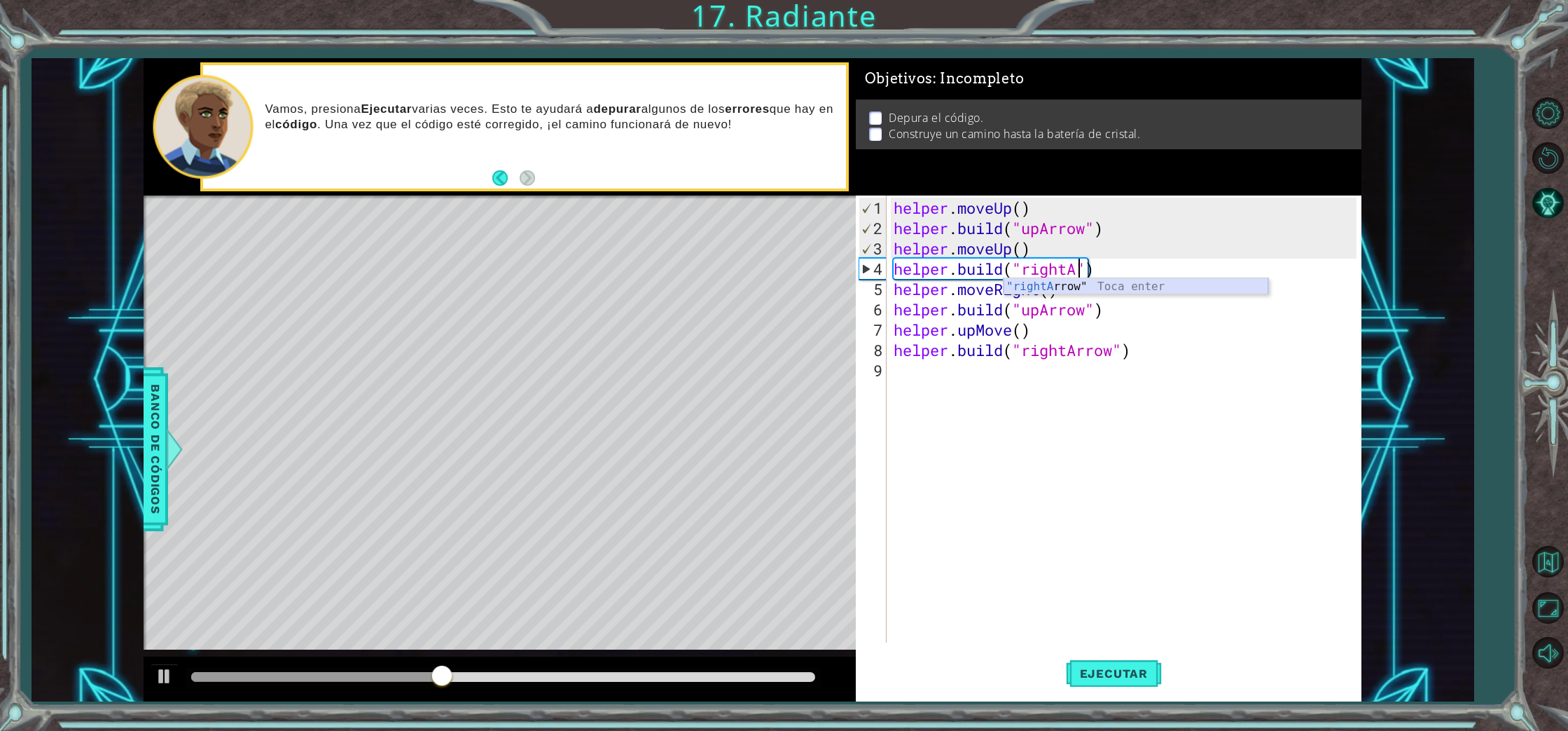
click at [1071, 286] on div ""rightA rrow" Toca enter" at bounding box center [1135, 303] width 265 height 51
click at [1013, 335] on div "helper . moveUp ( ) helper . build ( "upArrow" ) helper . moveUp ( ) helper . b…" at bounding box center [1127, 441] width 473 height 488
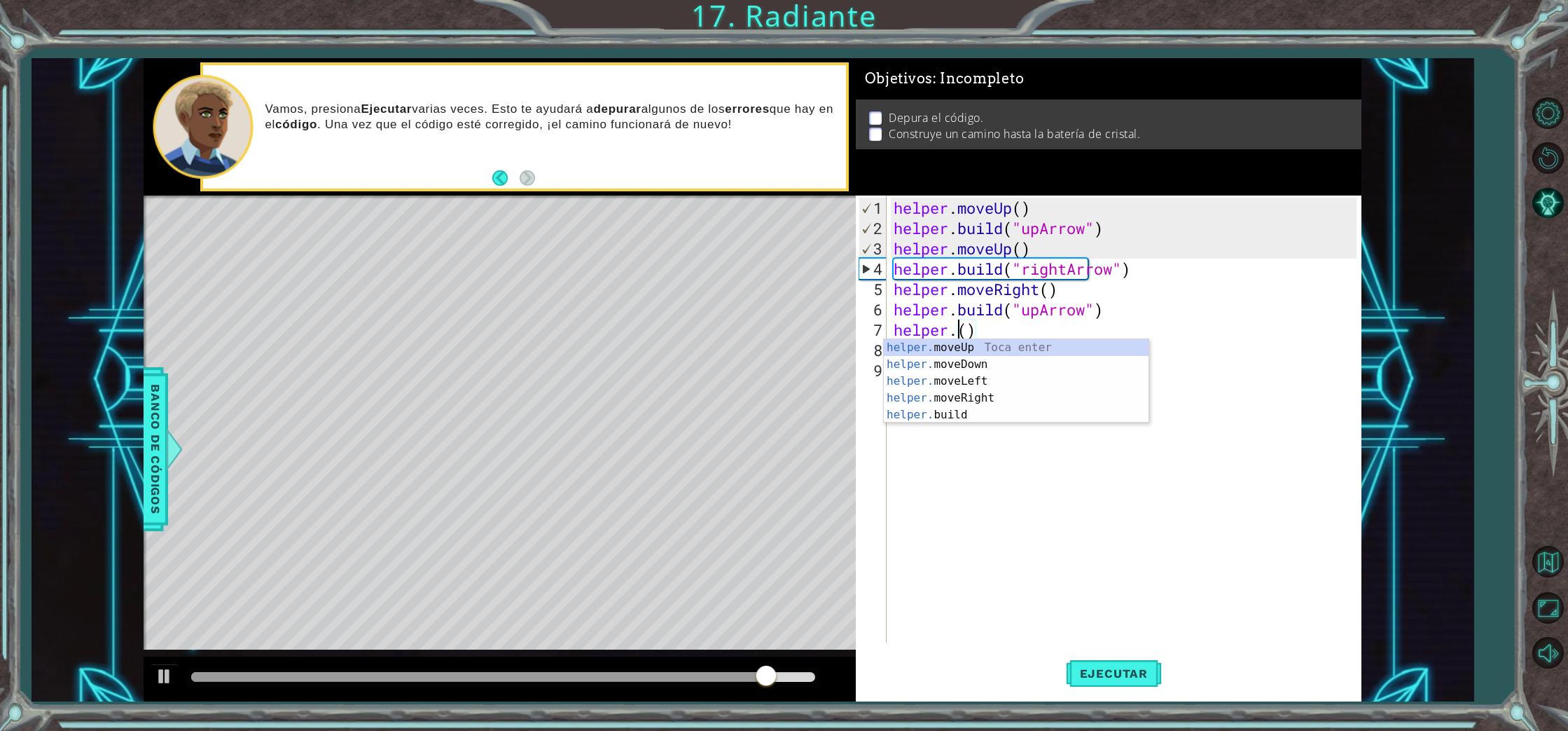
scroll to position [0, 3]
click at [1001, 346] on div "helper. moveUp Toca enter helper. moveDown Toca enter helper. moveLeft Toca ent…" at bounding box center [1016, 398] width 265 height 118
type textarea "helper.moveUp(1)"
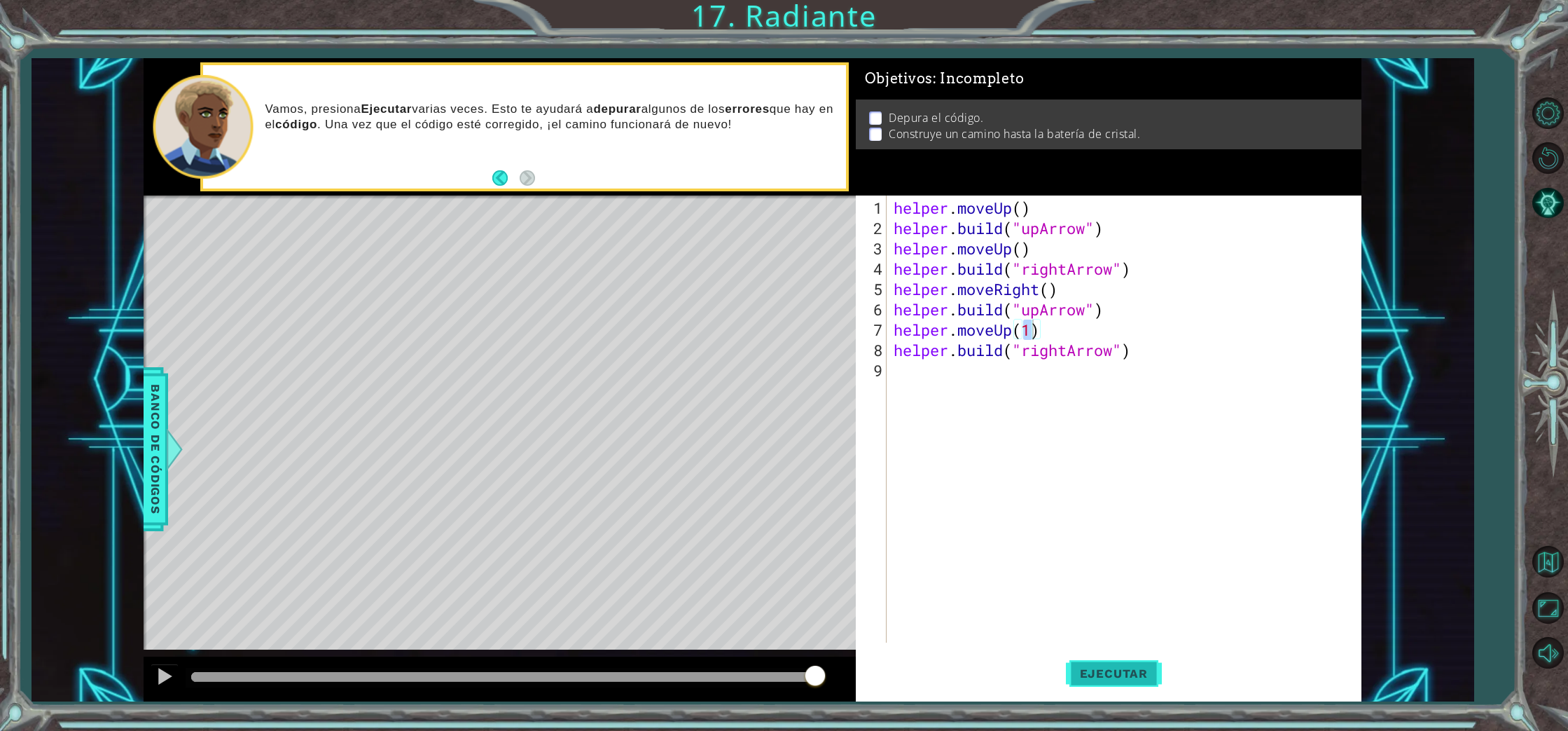
click at [1120, 678] on span "Ejecutar" at bounding box center [1113, 673] width 96 height 14
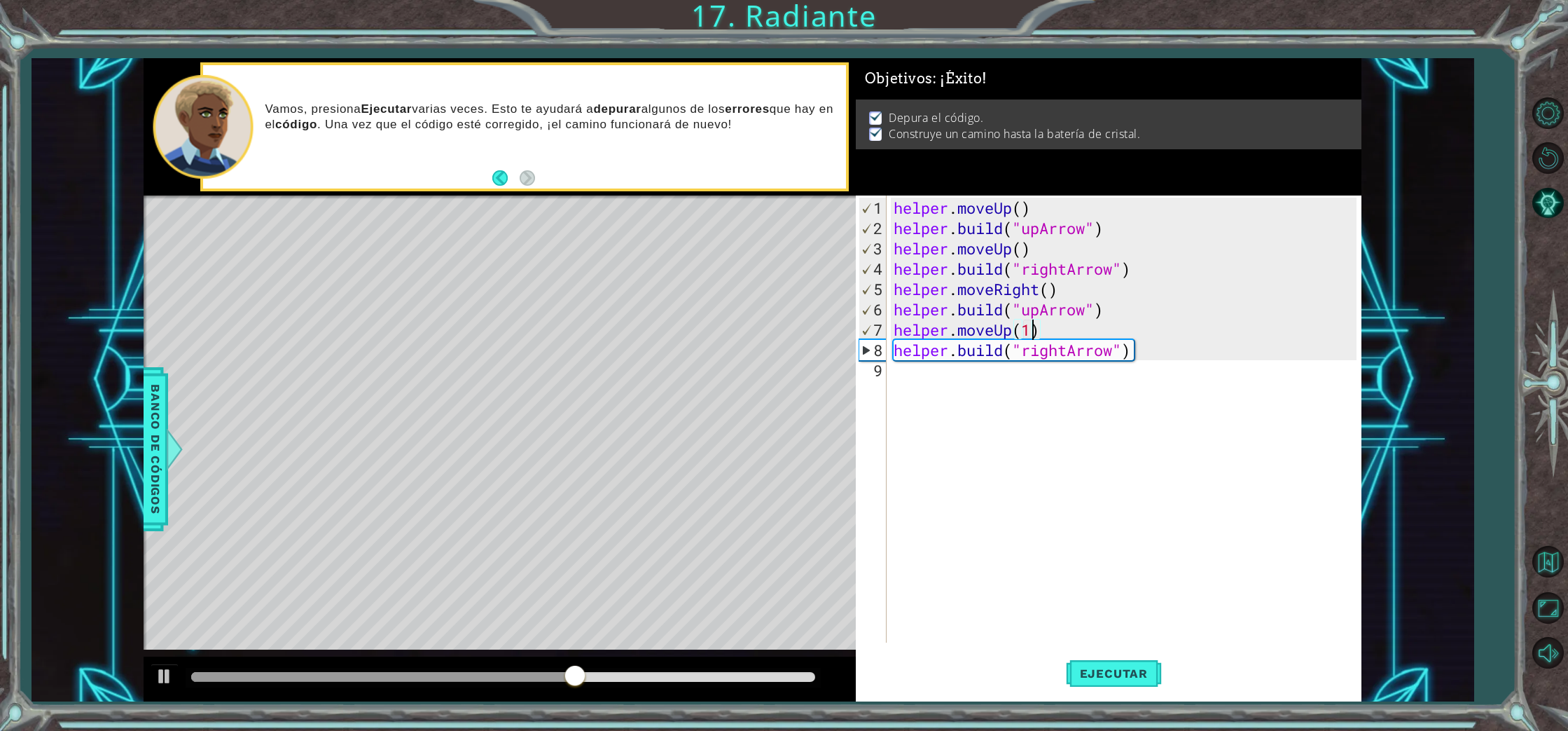
scroll to position [0, 0]
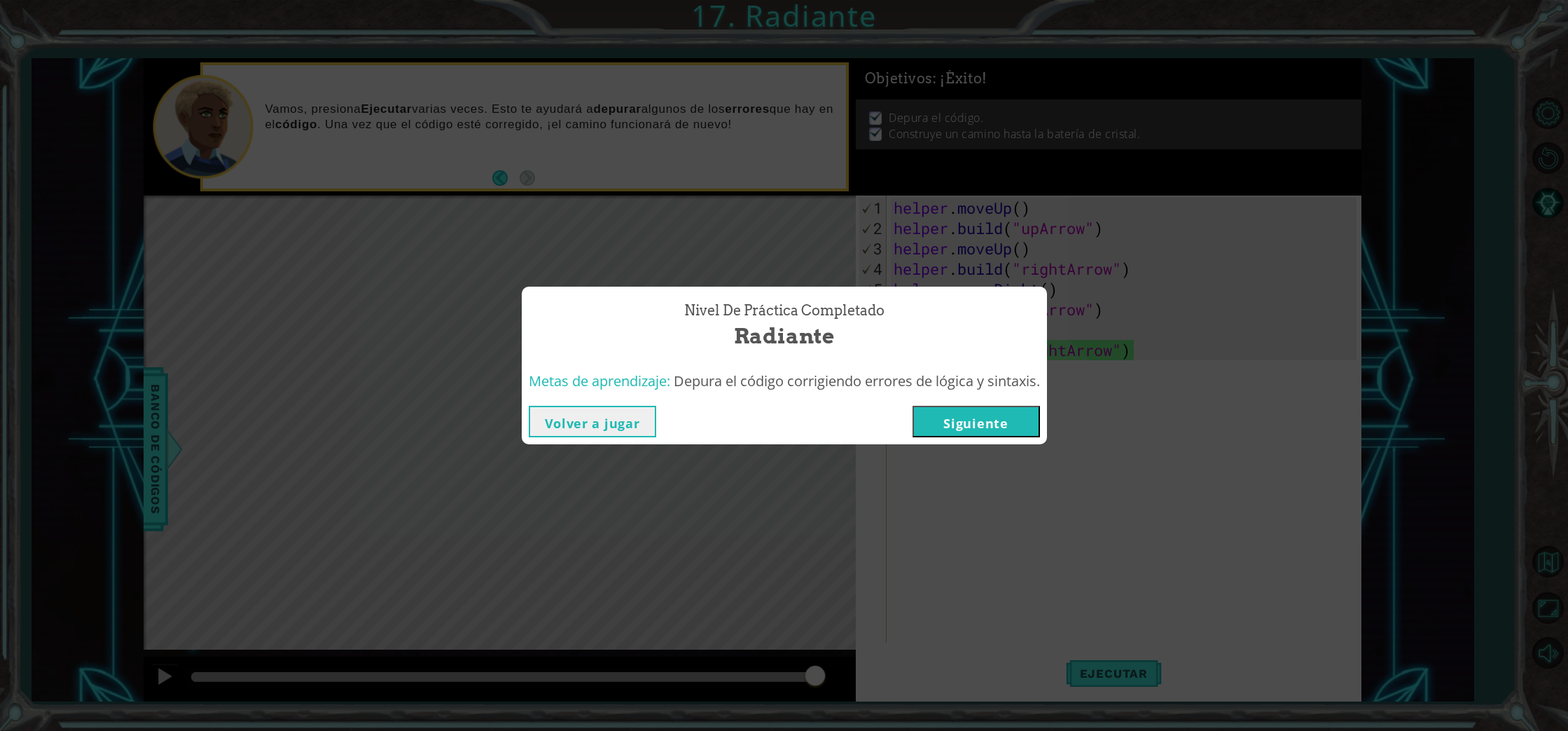
click at [1009, 416] on button "Siguiente" at bounding box center [976, 421] width 127 height 32
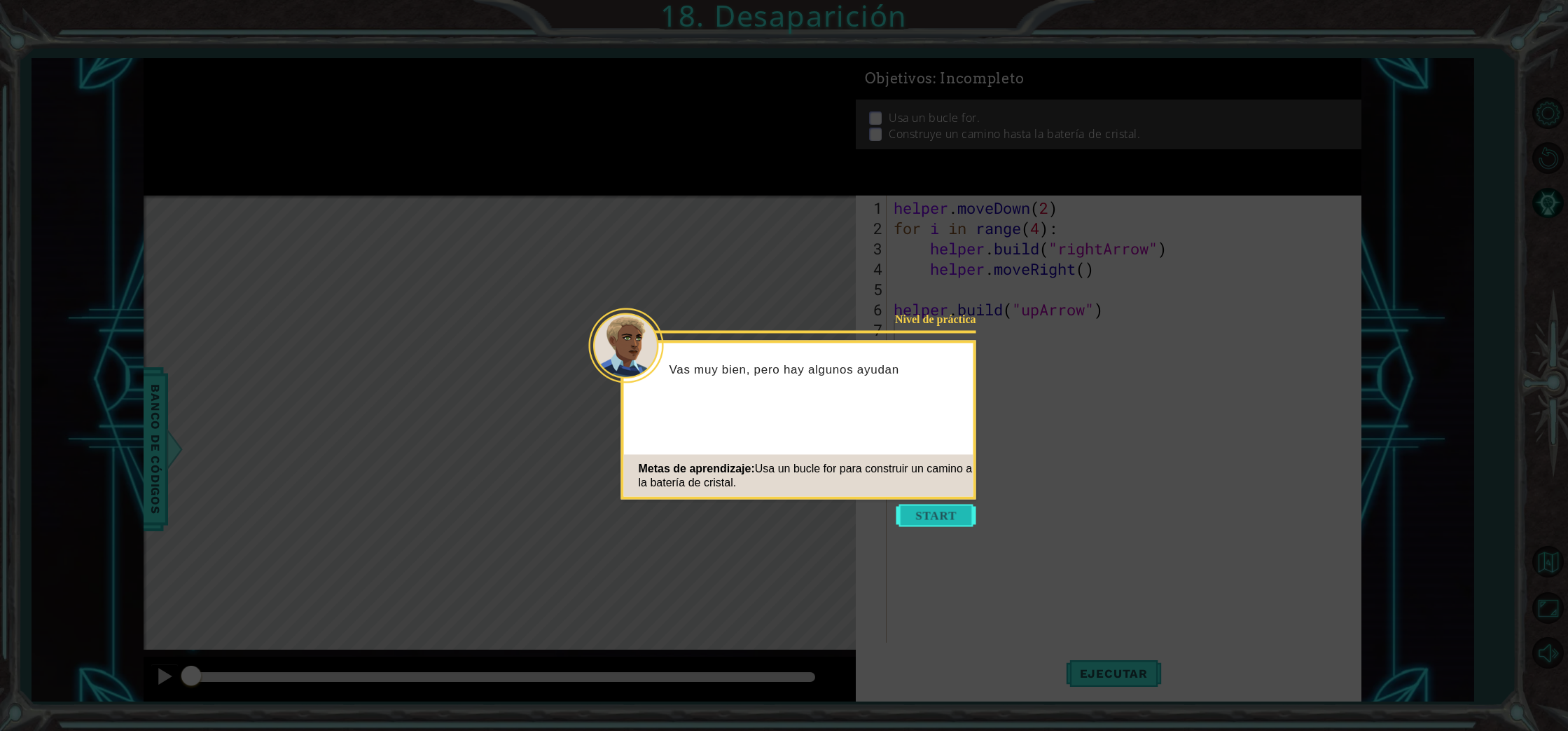
click at [954, 513] on button "Start" at bounding box center [936, 515] width 80 height 22
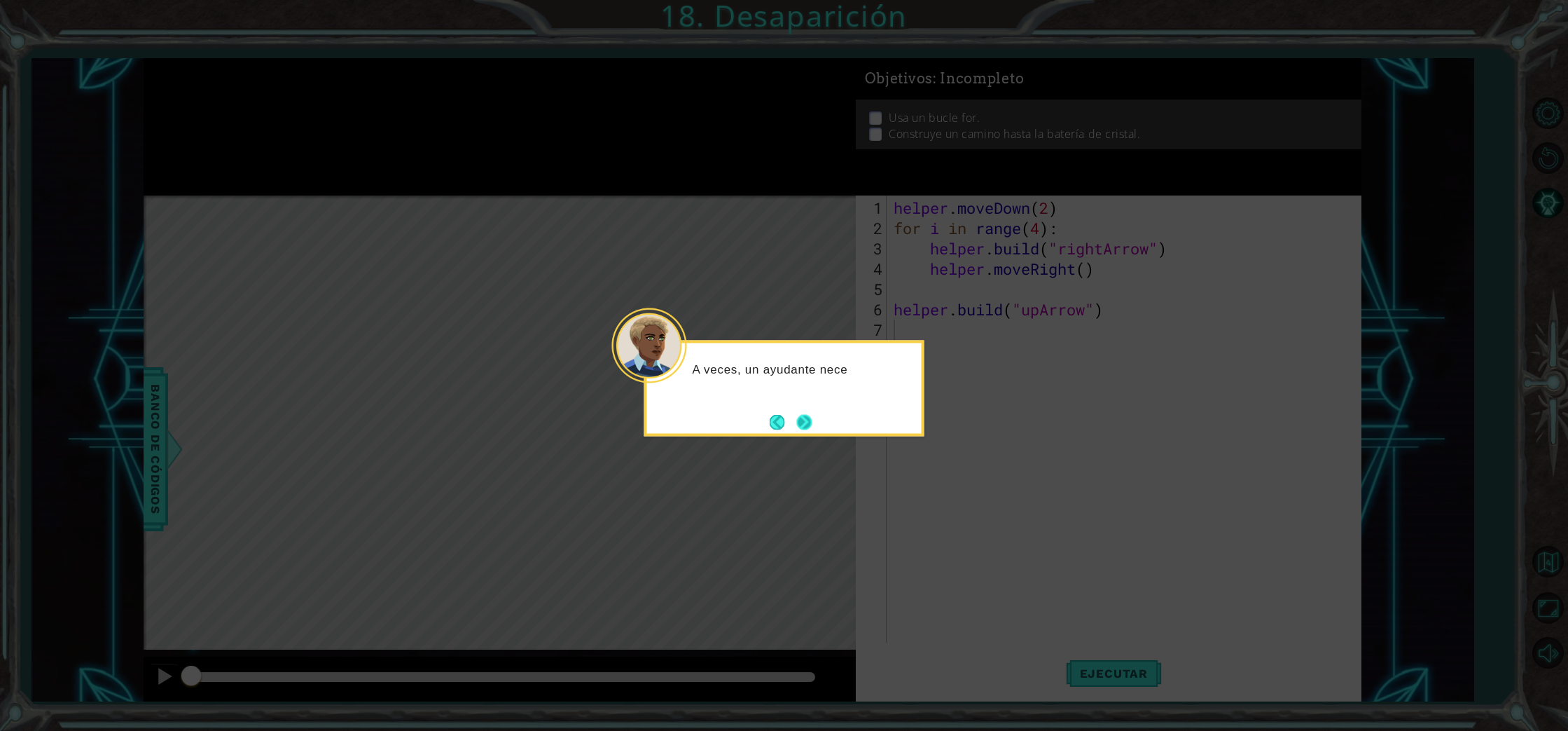
click at [810, 424] on button "Next" at bounding box center [804, 422] width 16 height 16
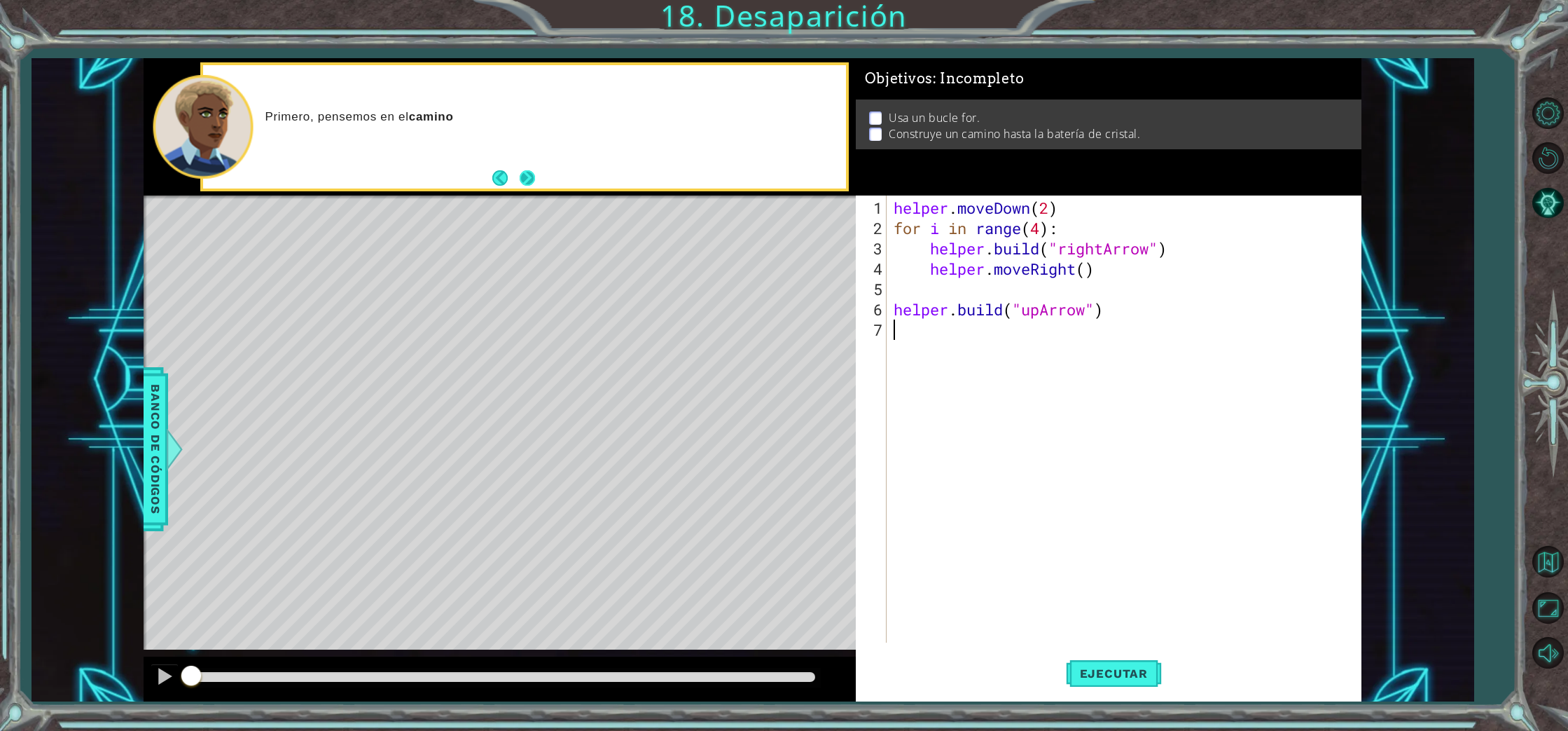
click at [534, 175] on button "Next" at bounding box center [528, 178] width 16 height 16
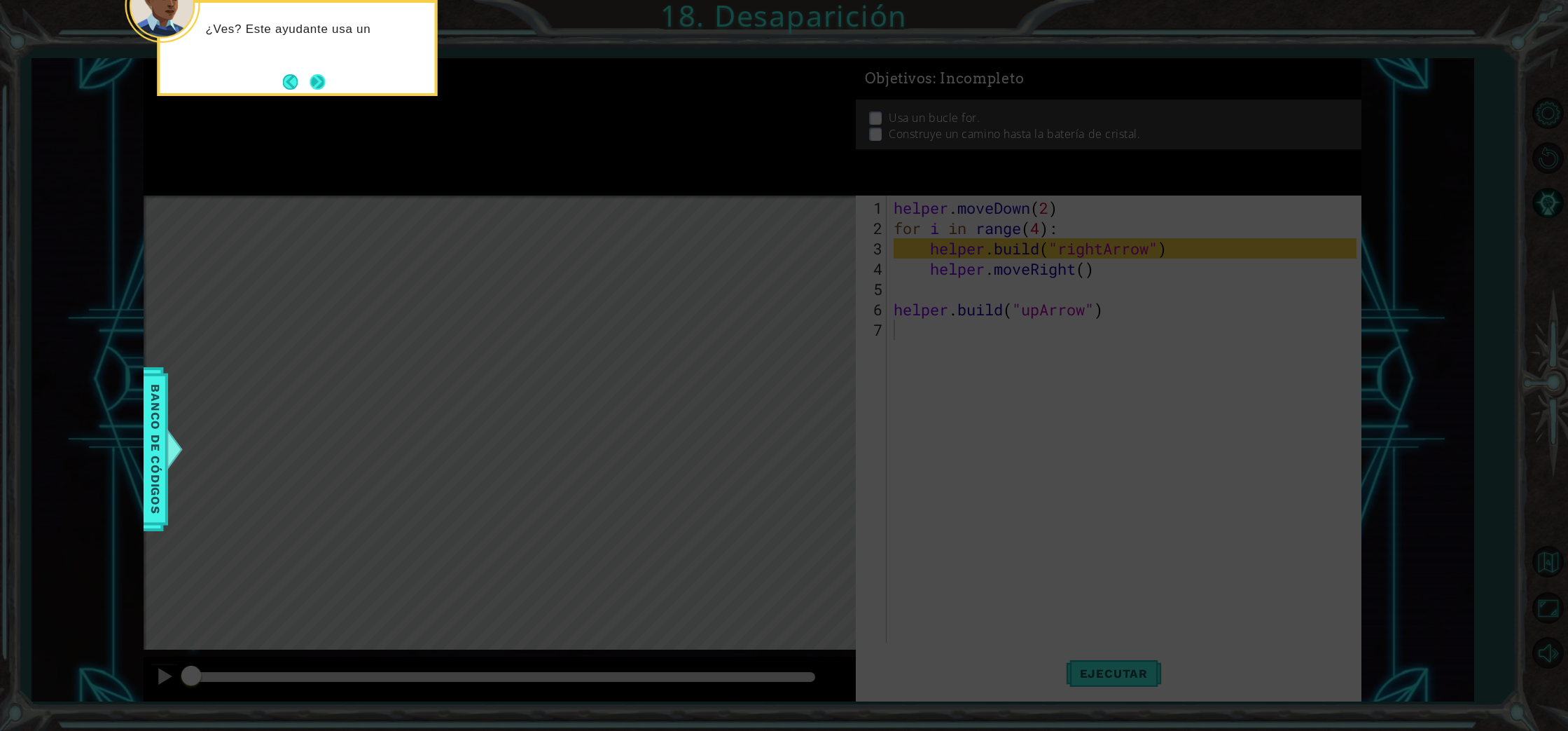
click at [318, 86] on button "Next" at bounding box center [318, 82] width 16 height 16
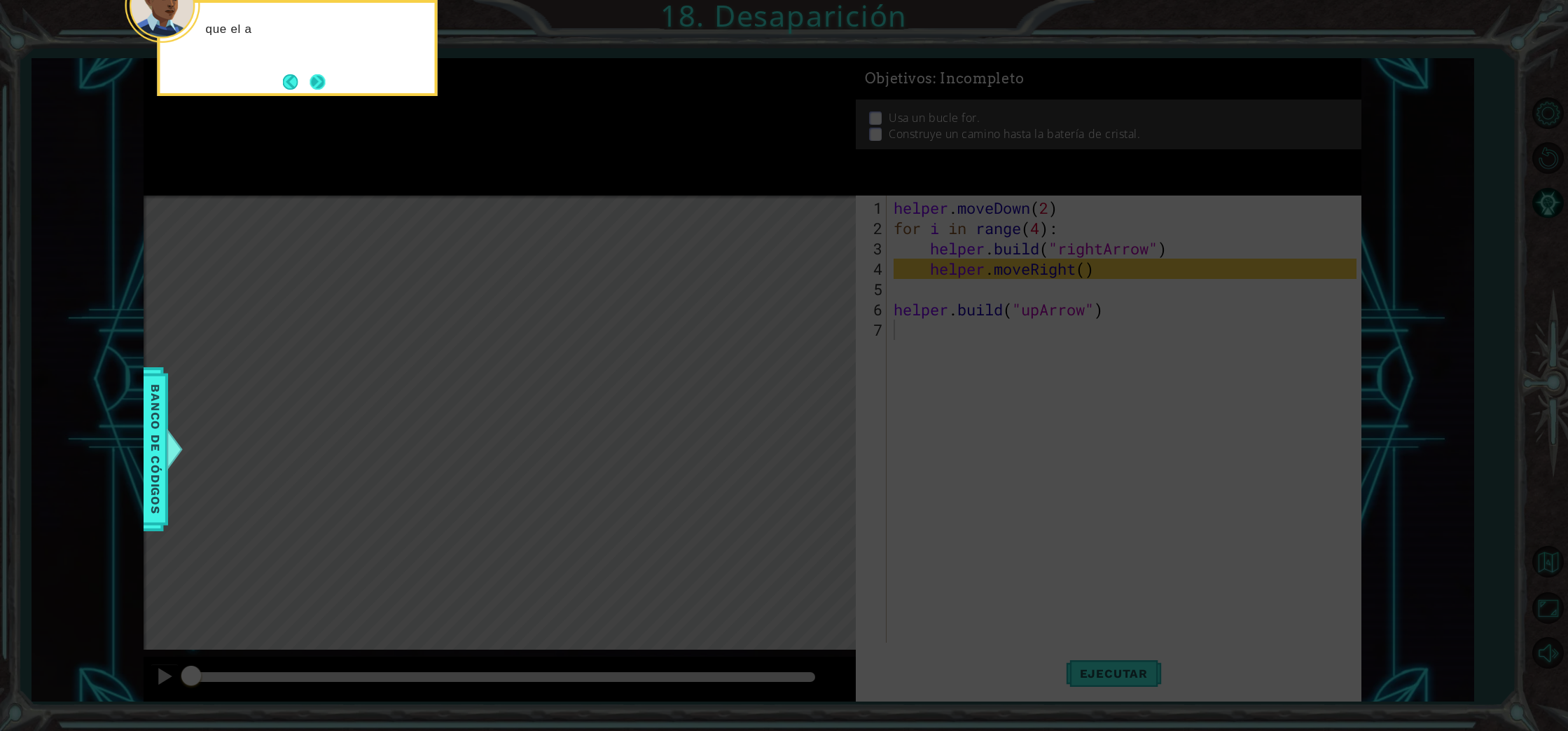
click at [318, 88] on button "Next" at bounding box center [318, 82] width 16 height 16
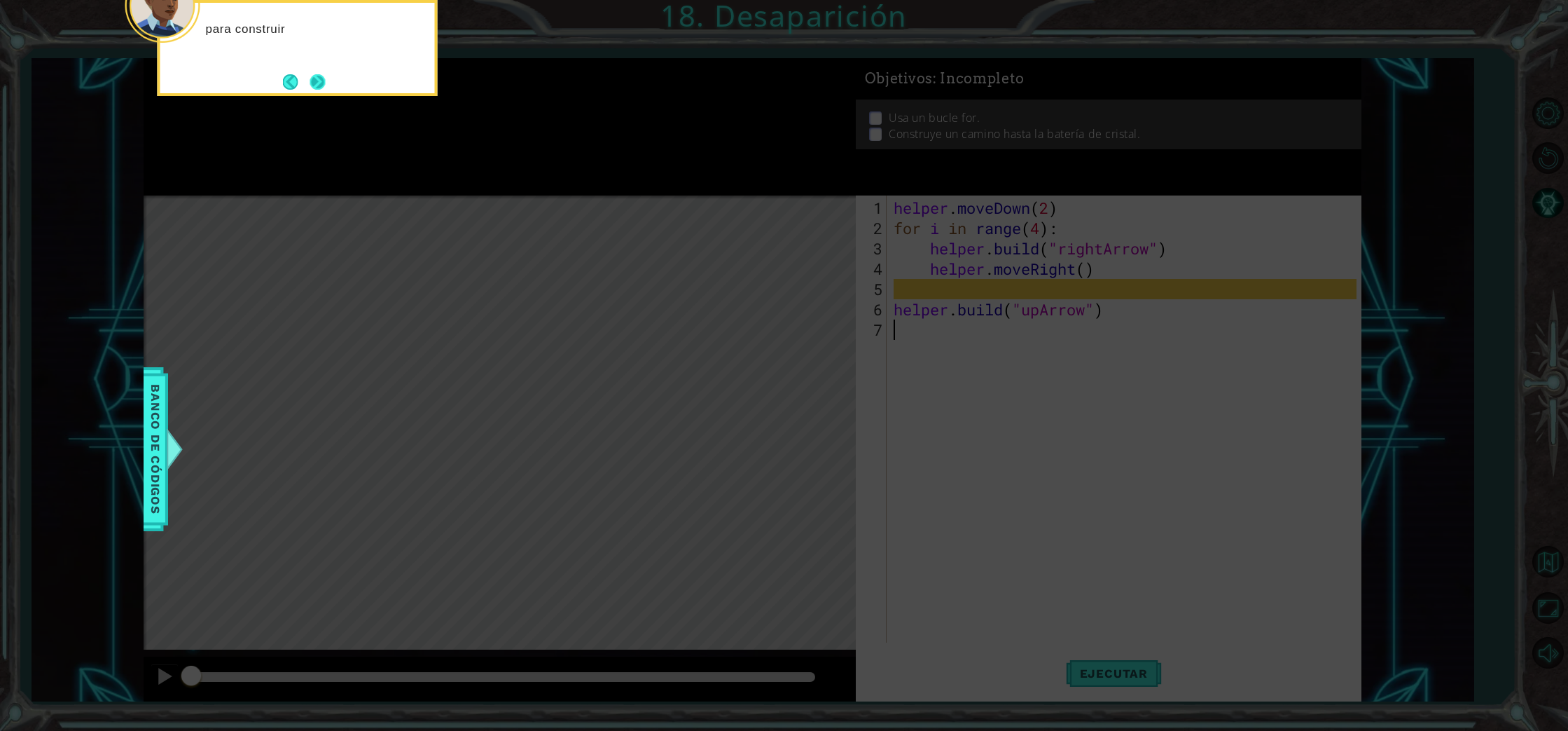
click at [318, 88] on button "Next" at bounding box center [318, 82] width 16 height 16
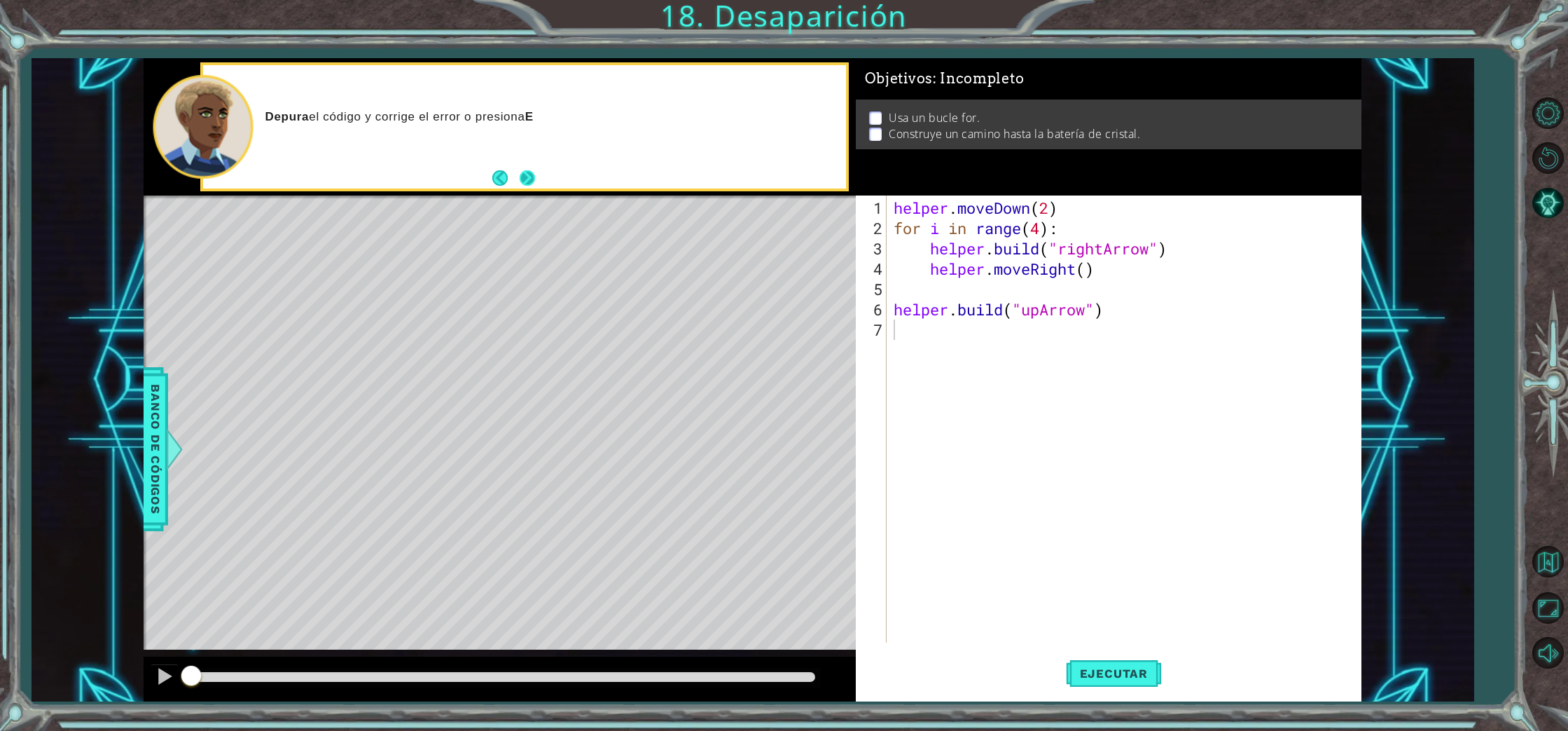
click at [535, 175] on button "Next" at bounding box center [528, 178] width 16 height 16
click at [927, 250] on div "helper . moveDown ( 2 ) for i in range ( 4 ) : helper . build ( "rightArrow" ) …" at bounding box center [1127, 441] width 473 height 488
click at [929, 273] on div "helper . moveDown ( 2 ) for i in range ( 4 ) : helper . build ( "rightArrow" ) …" at bounding box center [1127, 441] width 473 height 488
click at [893, 311] on div "helper . moveDown ( 2 ) for i in range ( 4 ) : helper . build ( "rightArrow" ) …" at bounding box center [1127, 441] width 473 height 488
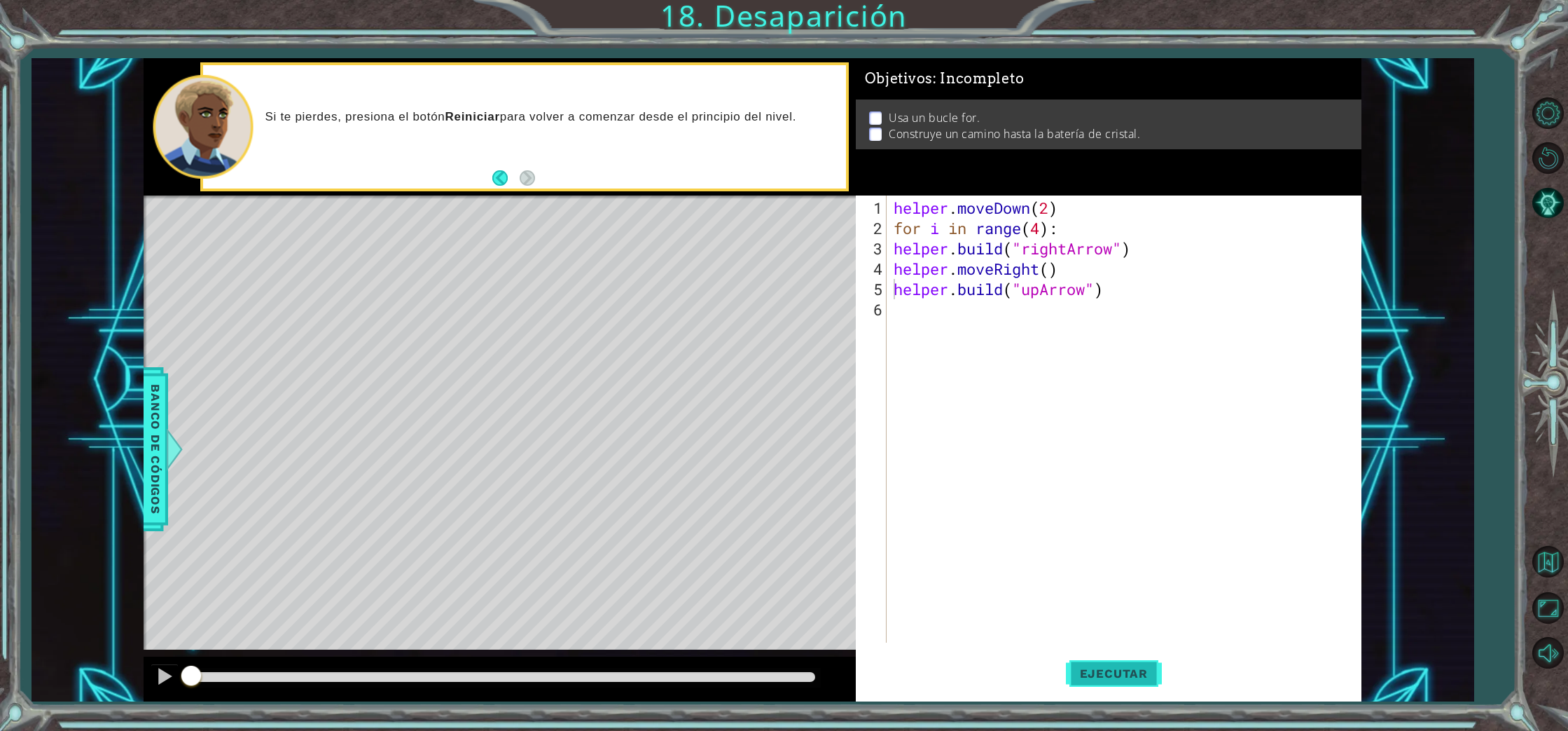
click at [1122, 682] on button "Ejecutar" at bounding box center [1113, 673] width 96 height 51
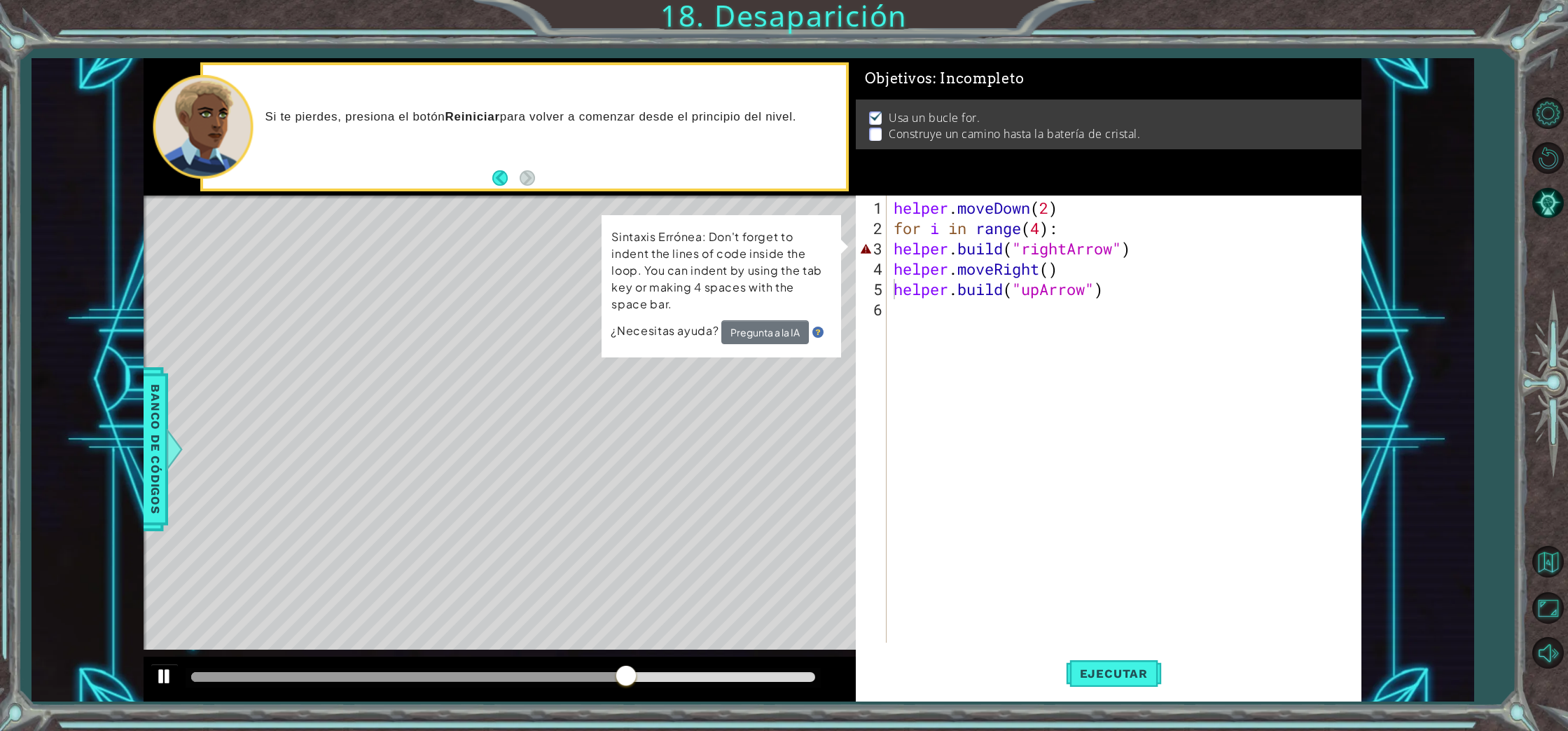
click at [156, 677] on div at bounding box center [164, 676] width 18 height 18
click at [1125, 252] on div "helper . moveDown ( 2 ) for i in range ( 4 ) : helper . build ( "rightArrow" ) …" at bounding box center [1127, 441] width 473 height 488
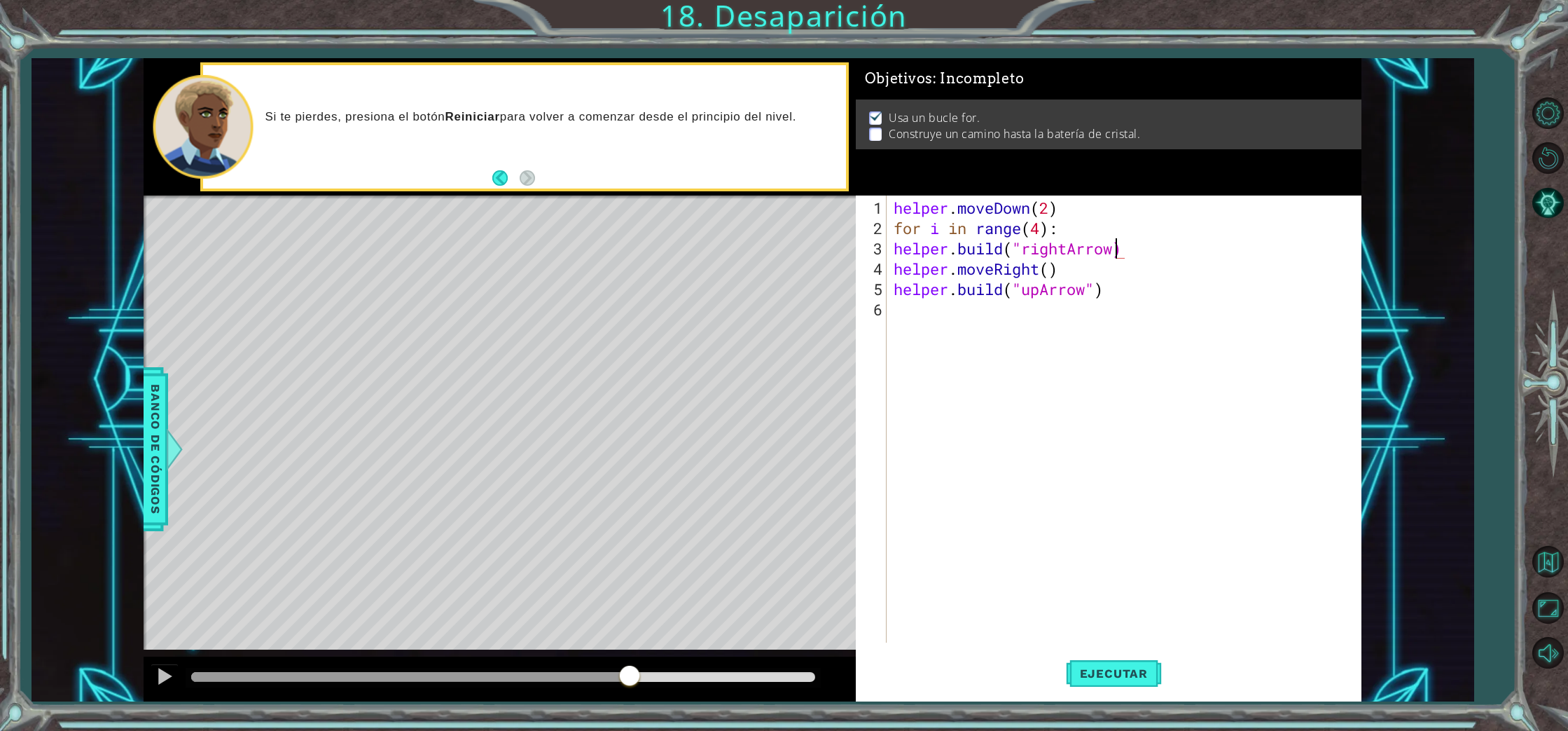
scroll to position [1, 0]
click at [1114, 253] on div "helper . moveDown ( 2 ) for i in range ( 4 ) : helper . build ( "rightArrow) he…" at bounding box center [1127, 441] width 473 height 488
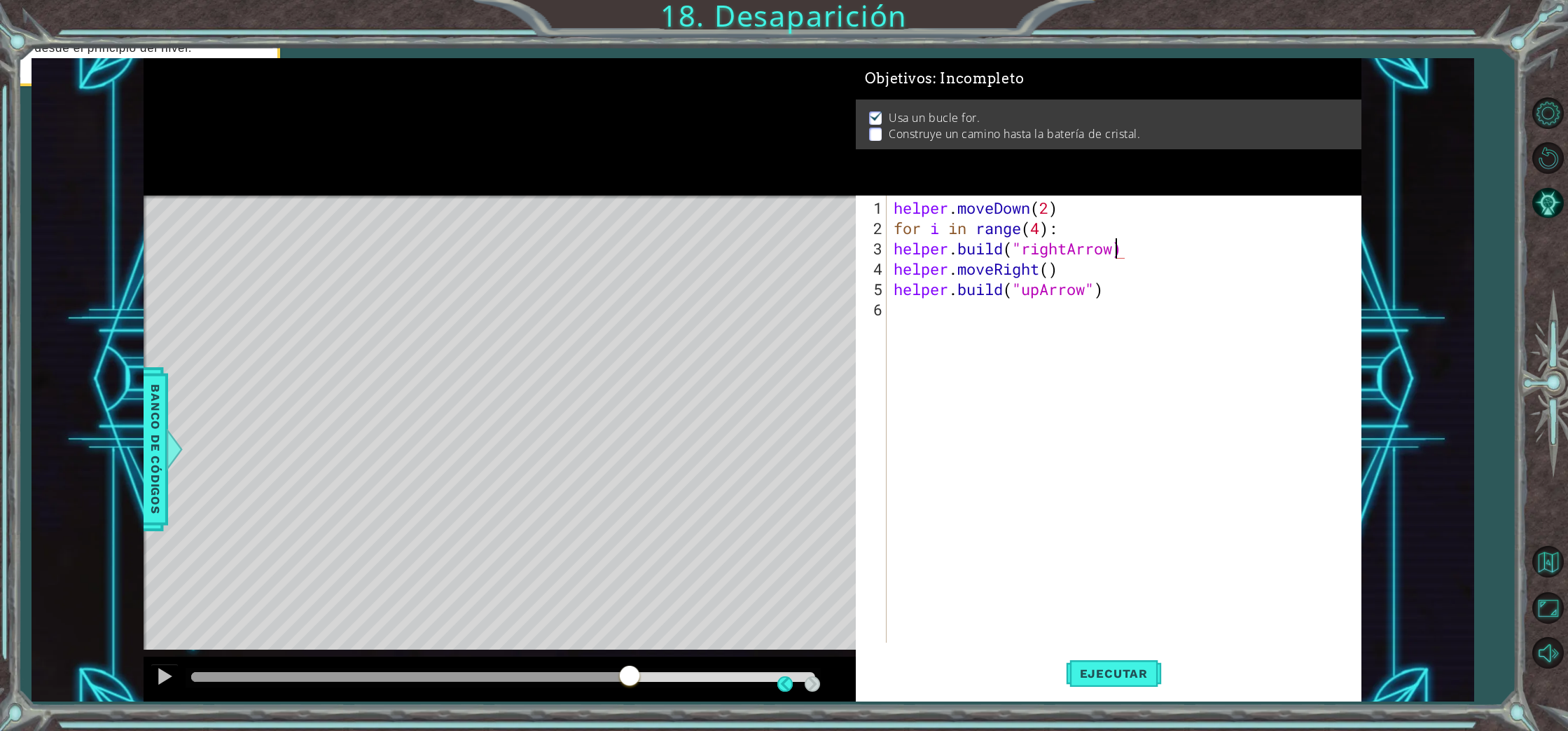
scroll to position [0, 0]
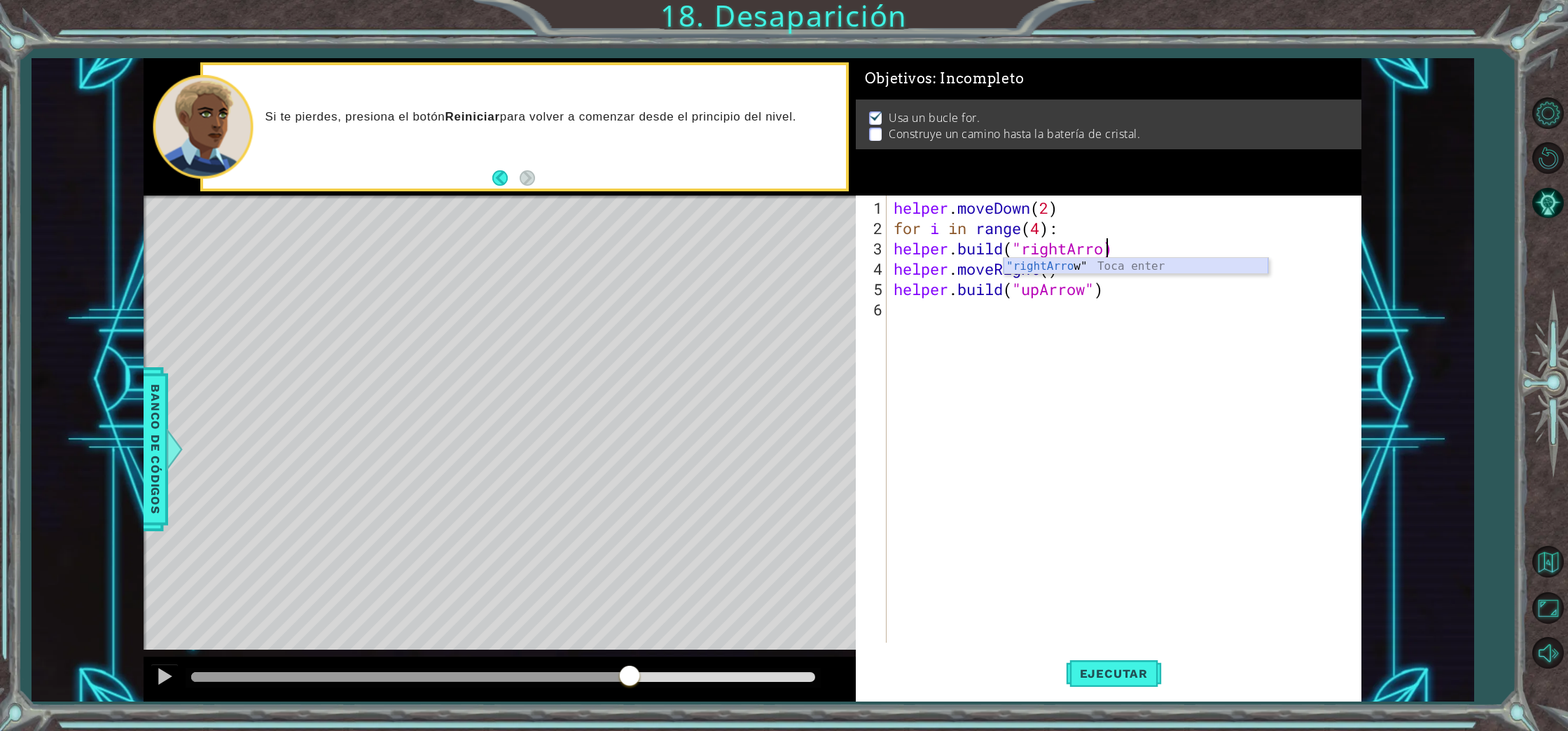
click at [1110, 262] on div ""rightArro w" Toca enter" at bounding box center [1135, 283] width 265 height 51
click at [1156, 244] on div "helper . moveDown ( 2 ) for i in range ( 4 ) : helper . build ( "rightArrow" ) …" at bounding box center [1127, 441] width 473 height 488
click at [1026, 160] on div "Objetivos : Incompleto Usa un bucle for. Construye un camino hasta la batería d…" at bounding box center [1108, 127] width 506 height 138
type textarea "for i in range(4):"
click at [1061, 228] on div "helper . moveDown ( 2 ) for i in range ( 4 ) : helper . build ( "rightArrow" ) …" at bounding box center [1127, 441] width 473 height 488
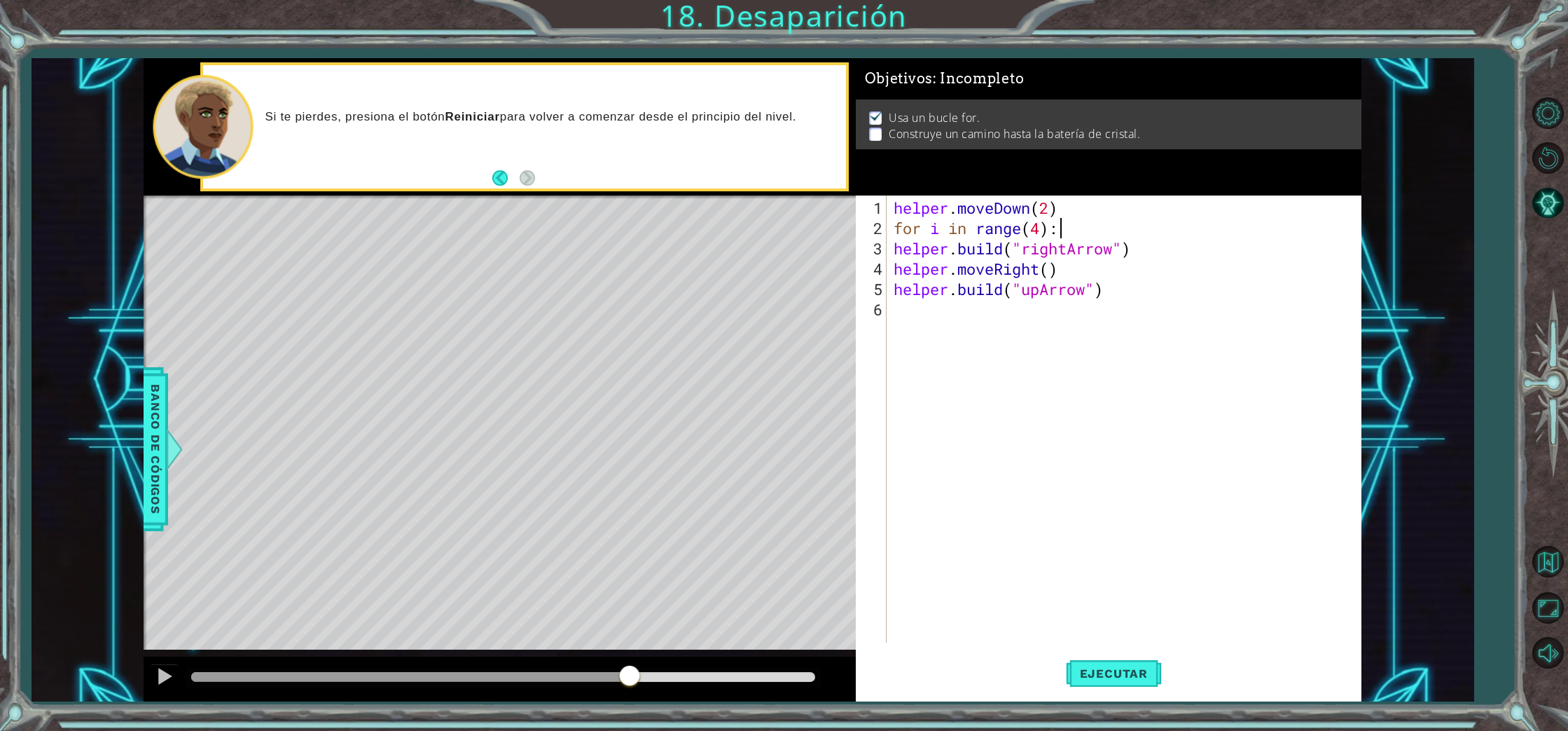
click at [907, 311] on div "helper . moveDown ( 2 ) for i in range ( 4 ) : helper . build ( "rightArrow" ) …" at bounding box center [1127, 441] width 473 height 488
type textarea "F"
type textarea "f"
click at [1094, 680] on span "Ejecutar" at bounding box center [1113, 673] width 96 height 14
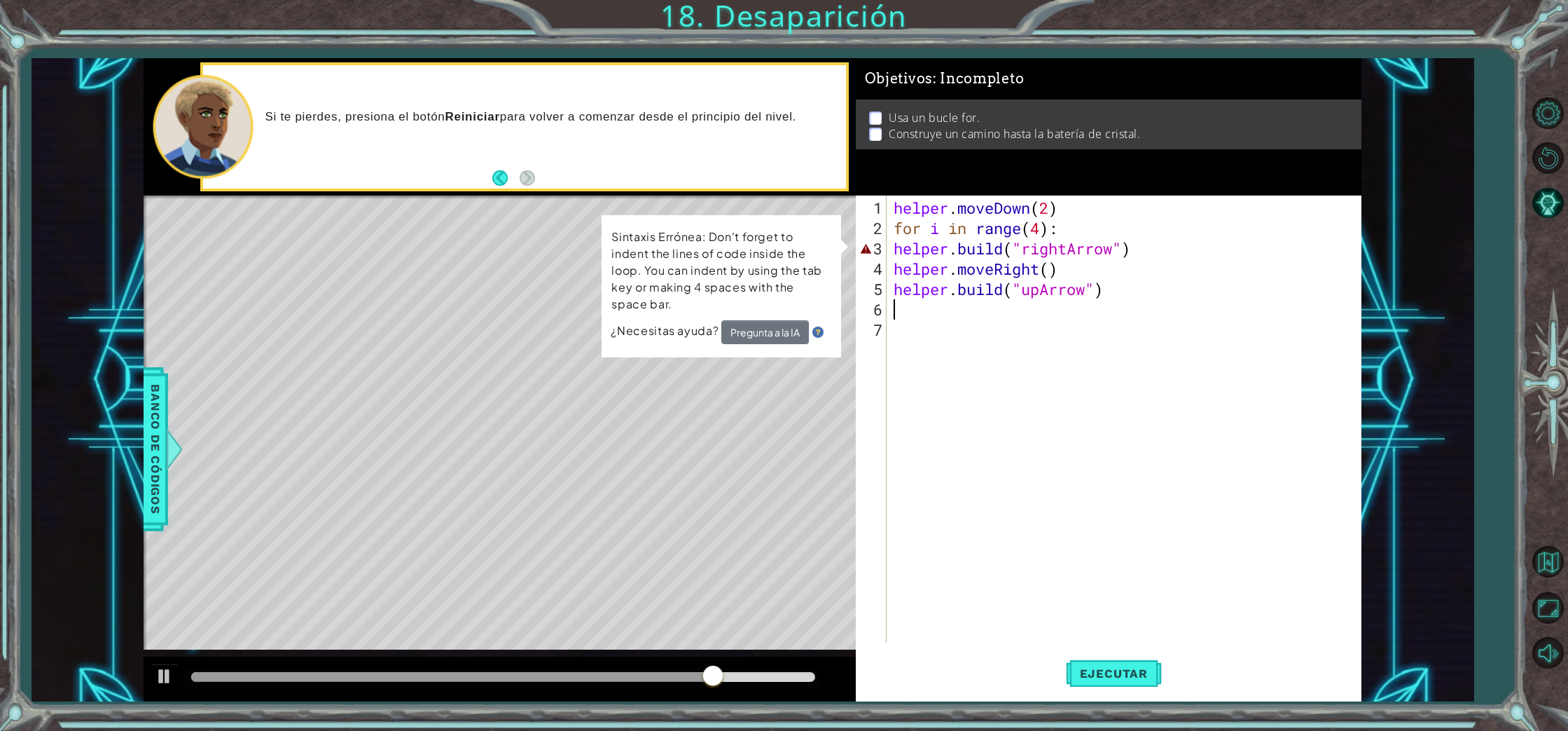
click at [891, 247] on div "helper . moveDown ( 2 ) for i in range ( 4 ) : helper . build ( "rightArrow" ) …" at bounding box center [1127, 441] width 473 height 488
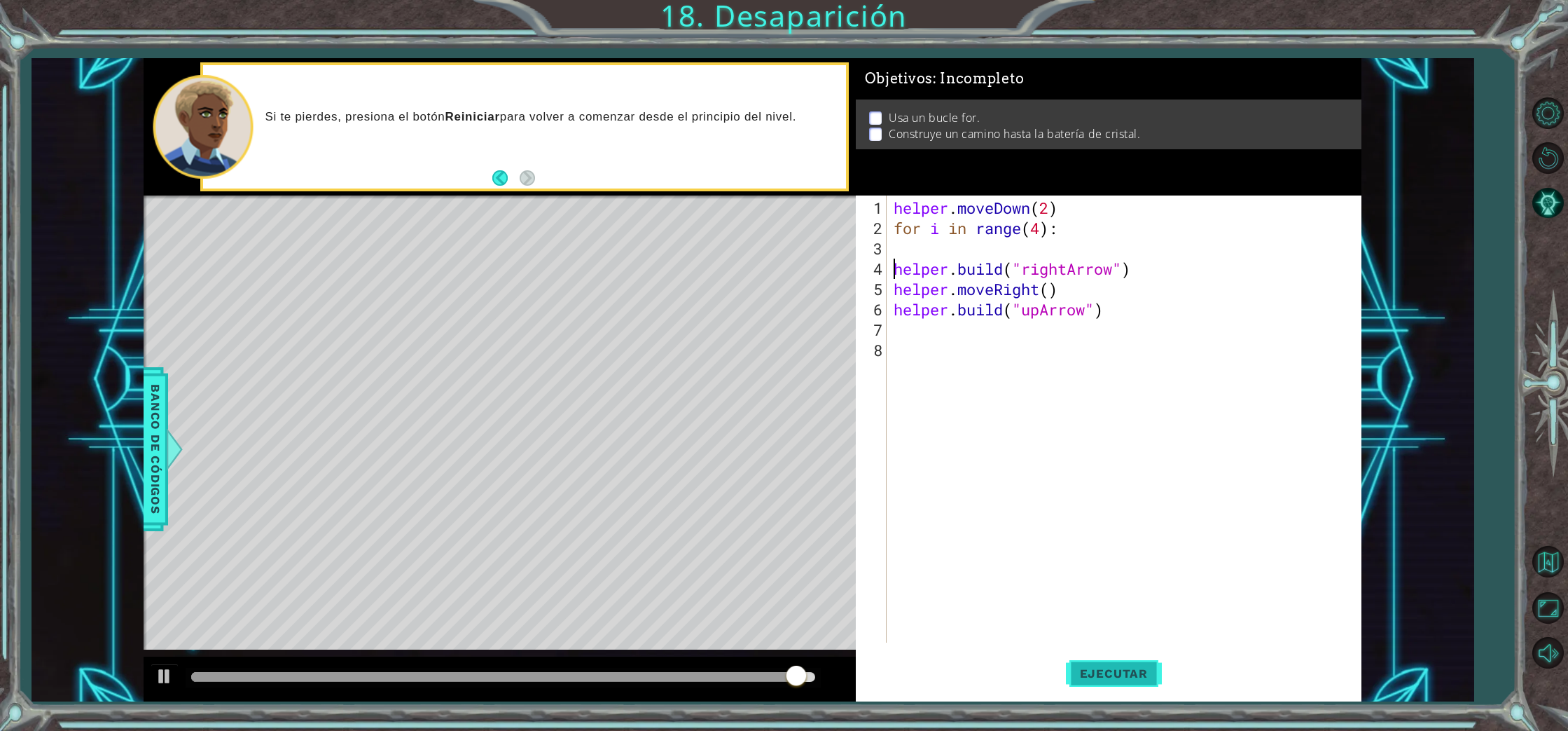
click at [1096, 657] on button "Ejecutar" at bounding box center [1113, 673] width 96 height 51
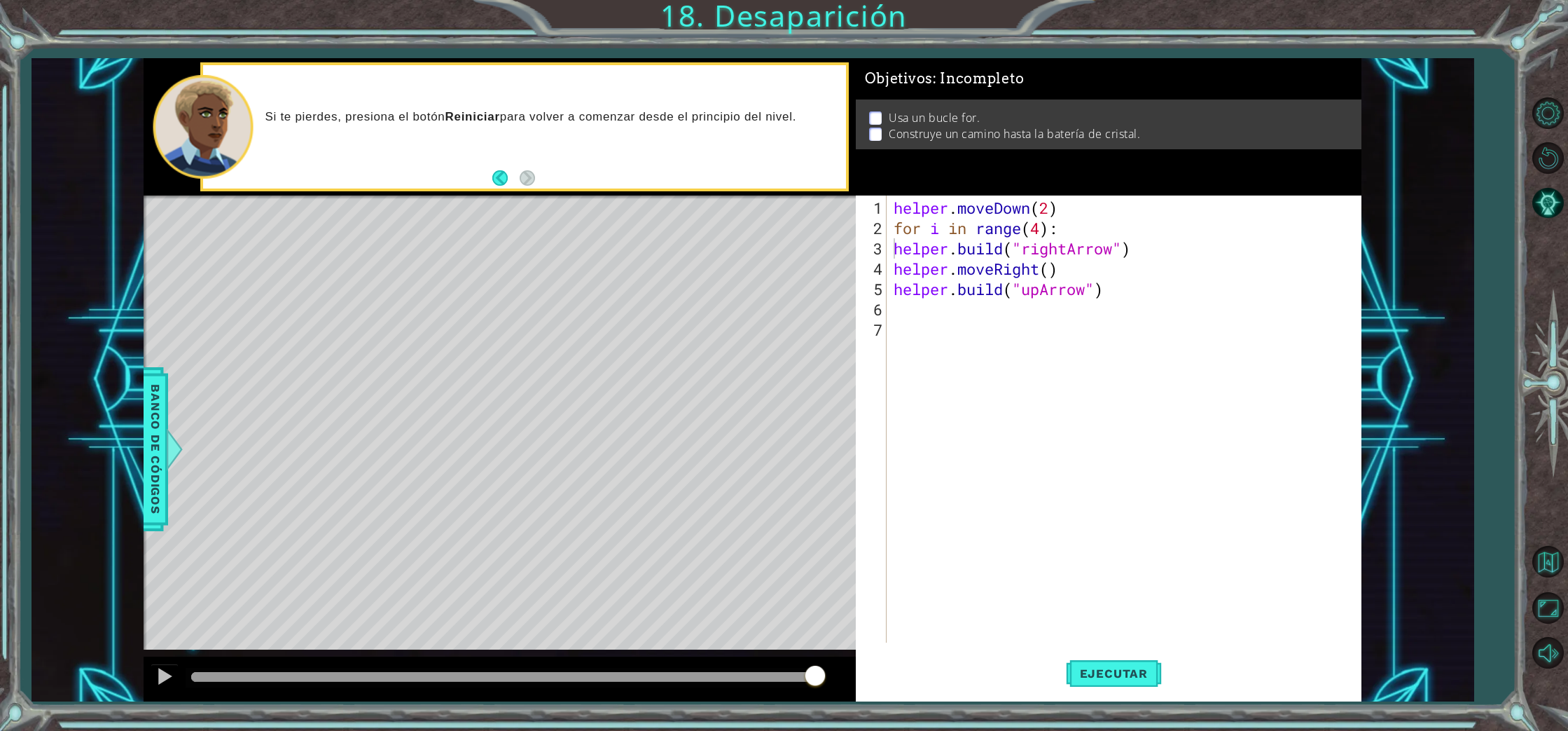
click at [878, 121] on p at bounding box center [875, 118] width 13 height 13
click at [1092, 661] on button "Ejecutar" at bounding box center [1113, 673] width 96 height 51
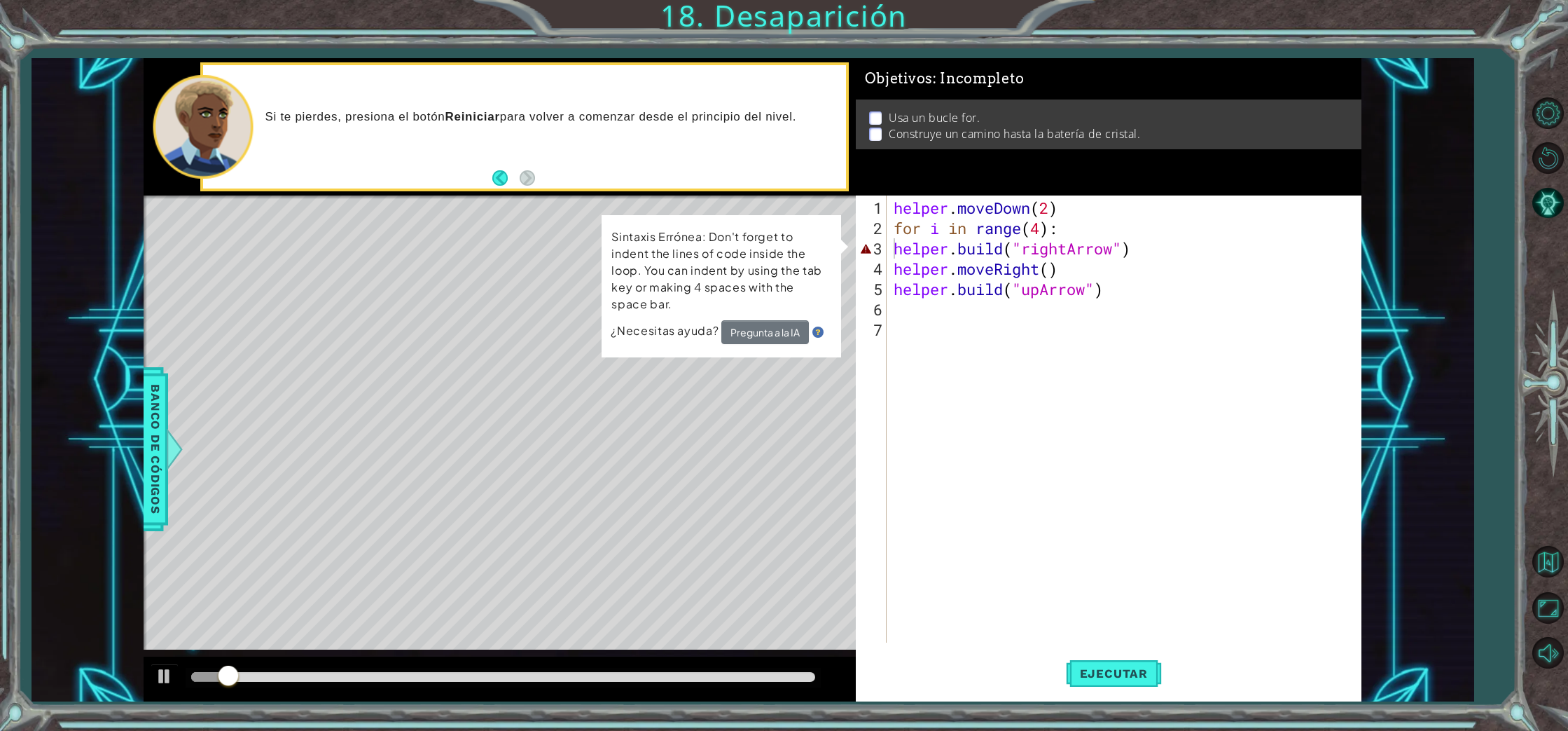
drag, startPoint x: 799, startPoint y: 308, endPoint x: 784, endPoint y: 313, distance: 15.8
click at [792, 306] on p "Sintaxis Errónea: Don't forget to indent the lines of code inside the loop. You…" at bounding box center [721, 270] width 220 height 84
click at [766, 342] on button "Pregunta a la IA" at bounding box center [765, 332] width 88 height 24
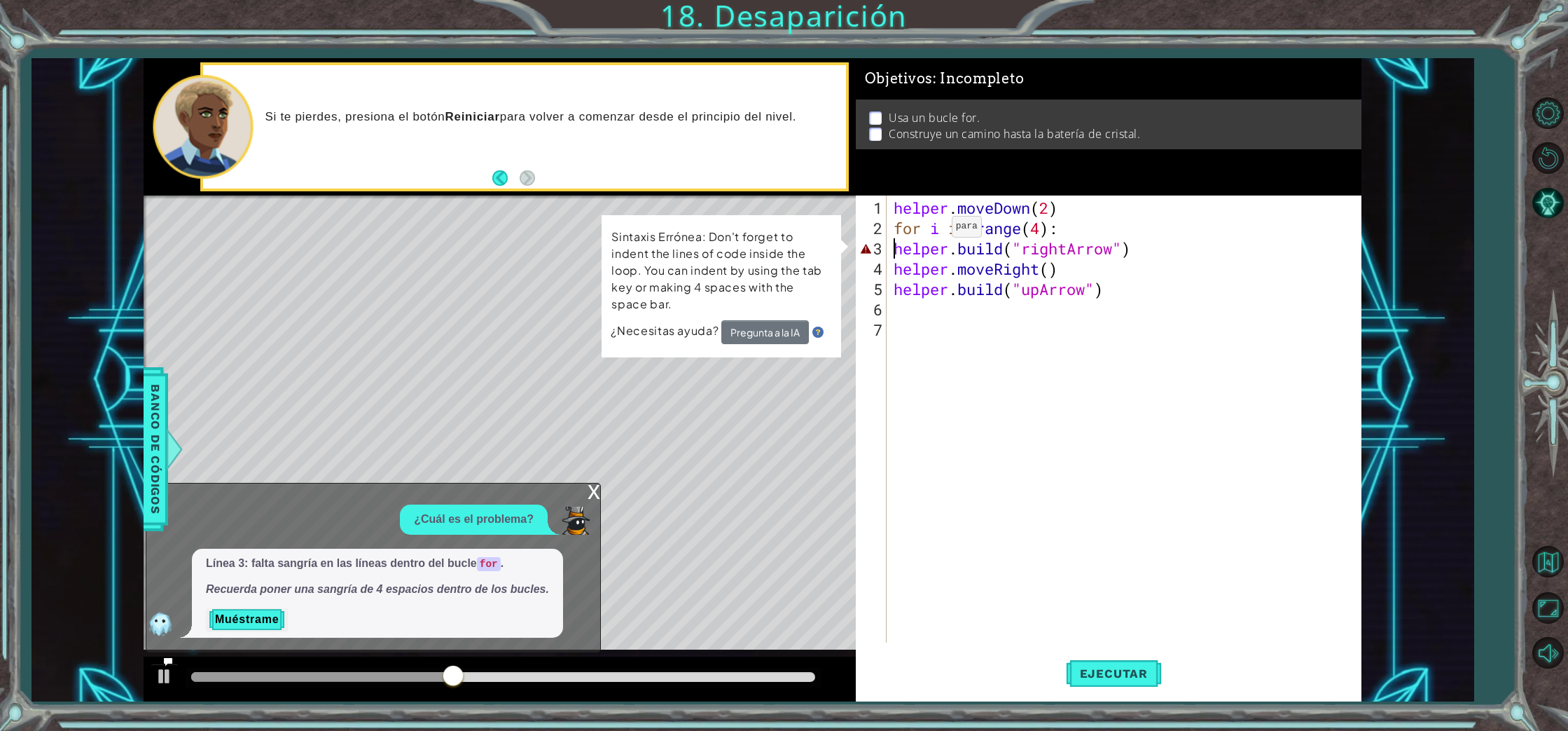
click at [931, 232] on div "helper . moveDown ( 2 ) for i in range ( 4 ) : helper . build ( "rightArrow" ) …" at bounding box center [1127, 441] width 473 height 488
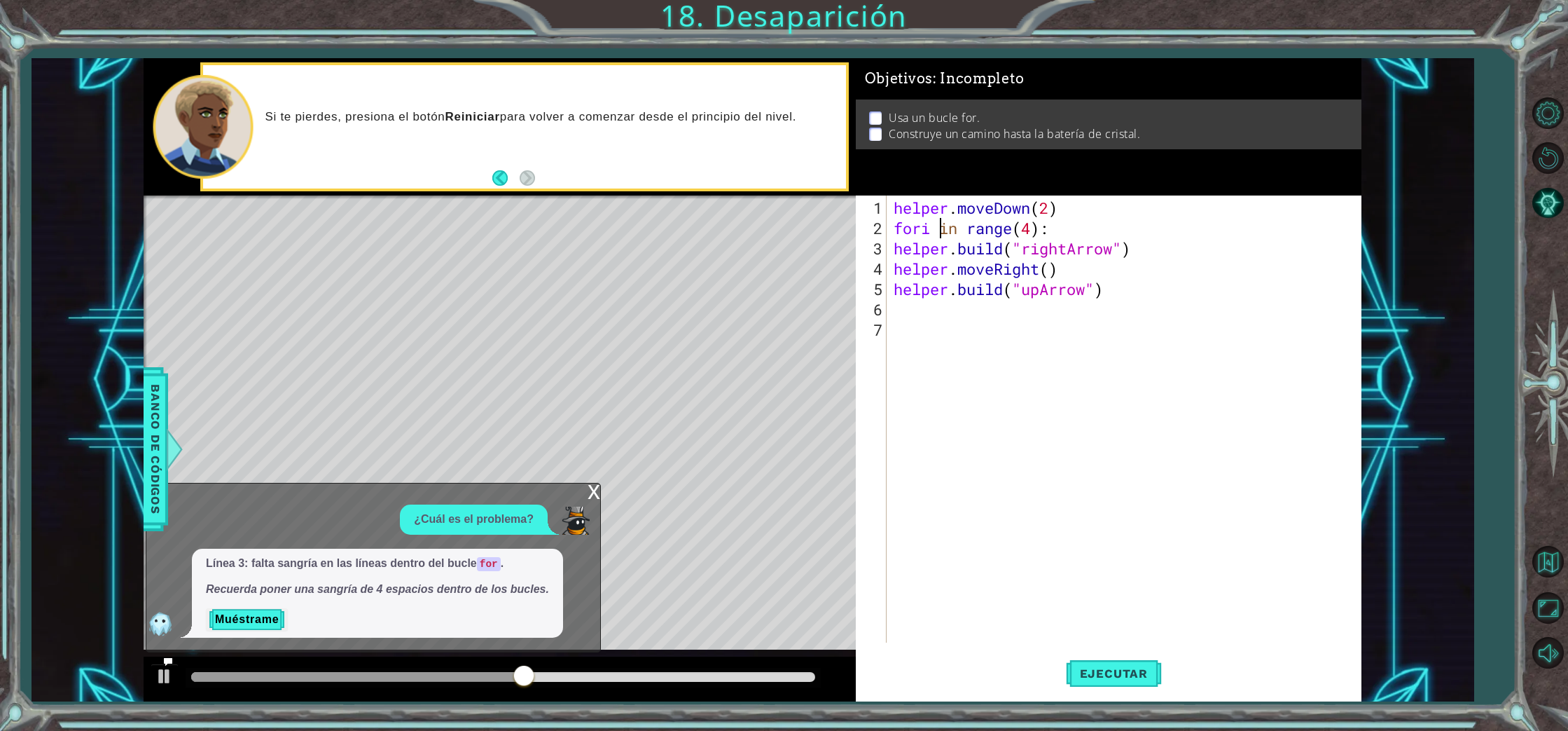
click at [942, 227] on div "helper . moveDown ( 2 ) fori in range ( 4 ) : helper . build ( "rightArrow" ) h…" at bounding box center [1127, 441] width 473 height 488
click at [959, 230] on div "helper . moveDown ( 2 ) foriin range ( 4 ) : helper . build ( "rightArrow" ) he…" at bounding box center [1127, 441] width 473 height 488
click at [1113, 687] on button "Ejecutar" at bounding box center [1113, 673] width 96 height 51
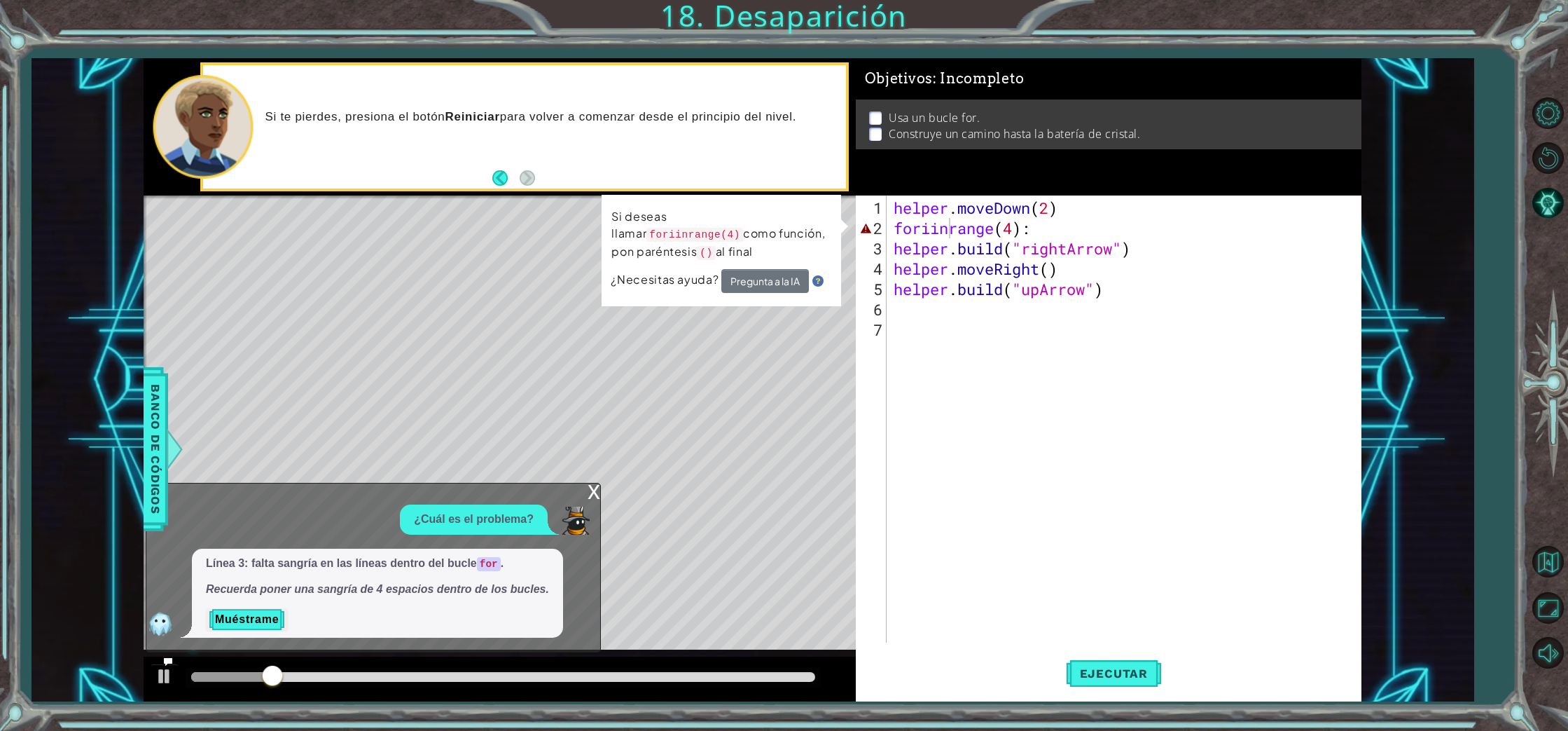
click at [592, 497] on div "x" at bounding box center [594, 491] width 13 height 14
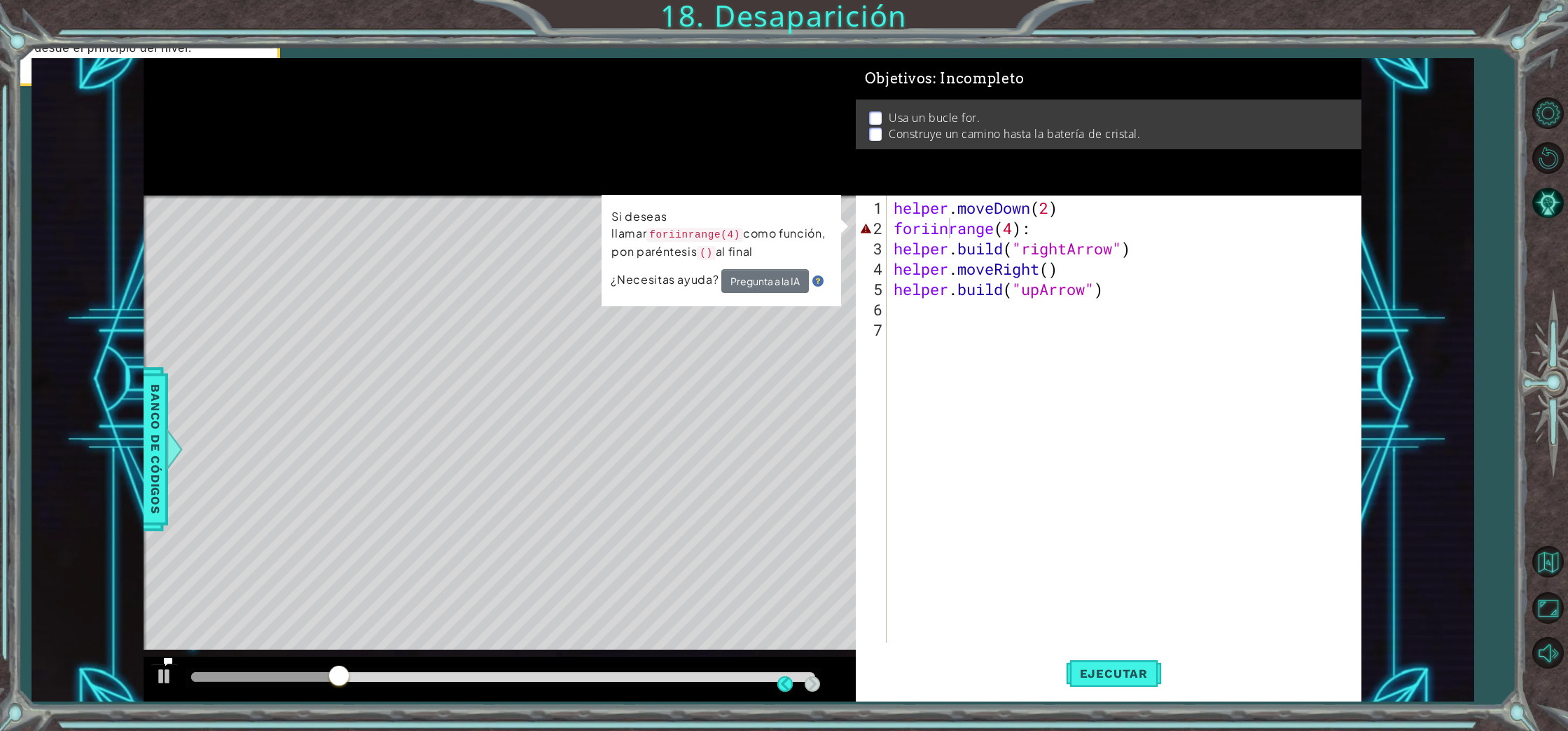
scroll to position [1, 0]
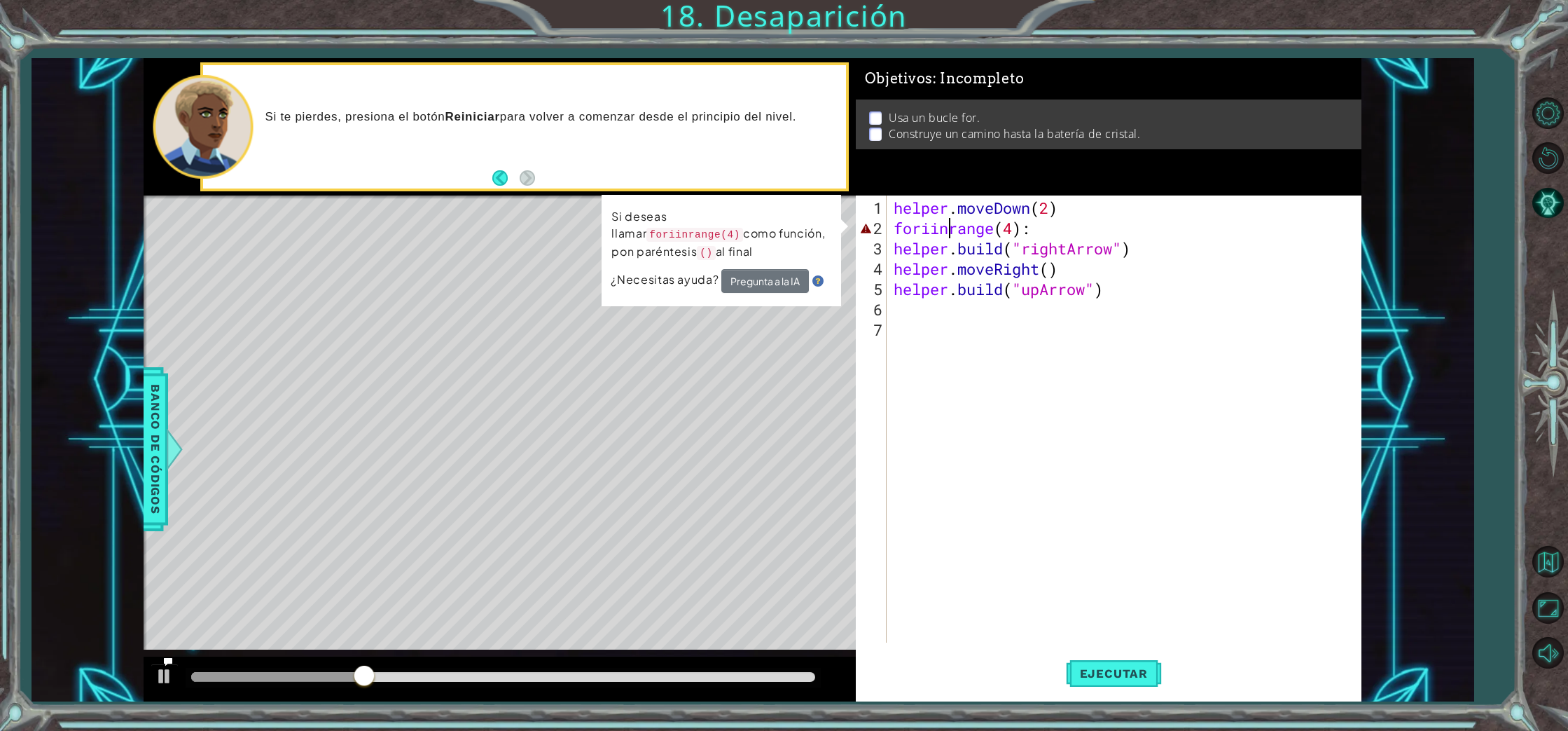
click at [948, 225] on div "helper . moveDown ( 2 ) foriinrange ( 4 ) : helper . build ( "rightArrow" ) hel…" at bounding box center [1127, 441] width 473 height 488
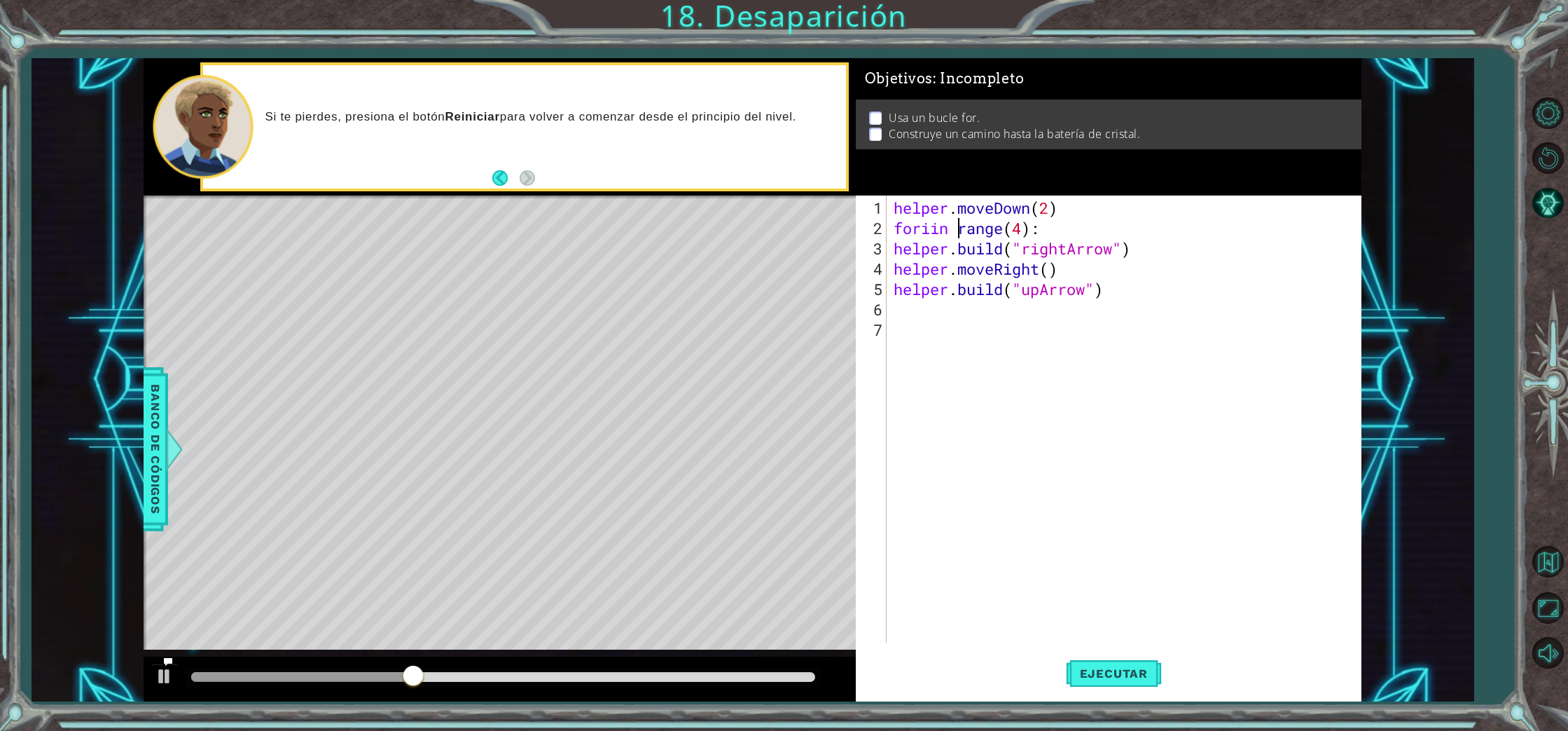
click at [932, 228] on div "helper . moveDown ( 2 ) foriin range ( 4 ) : helper . build ( "rightArrow" ) he…" at bounding box center [1127, 441] width 473 height 488
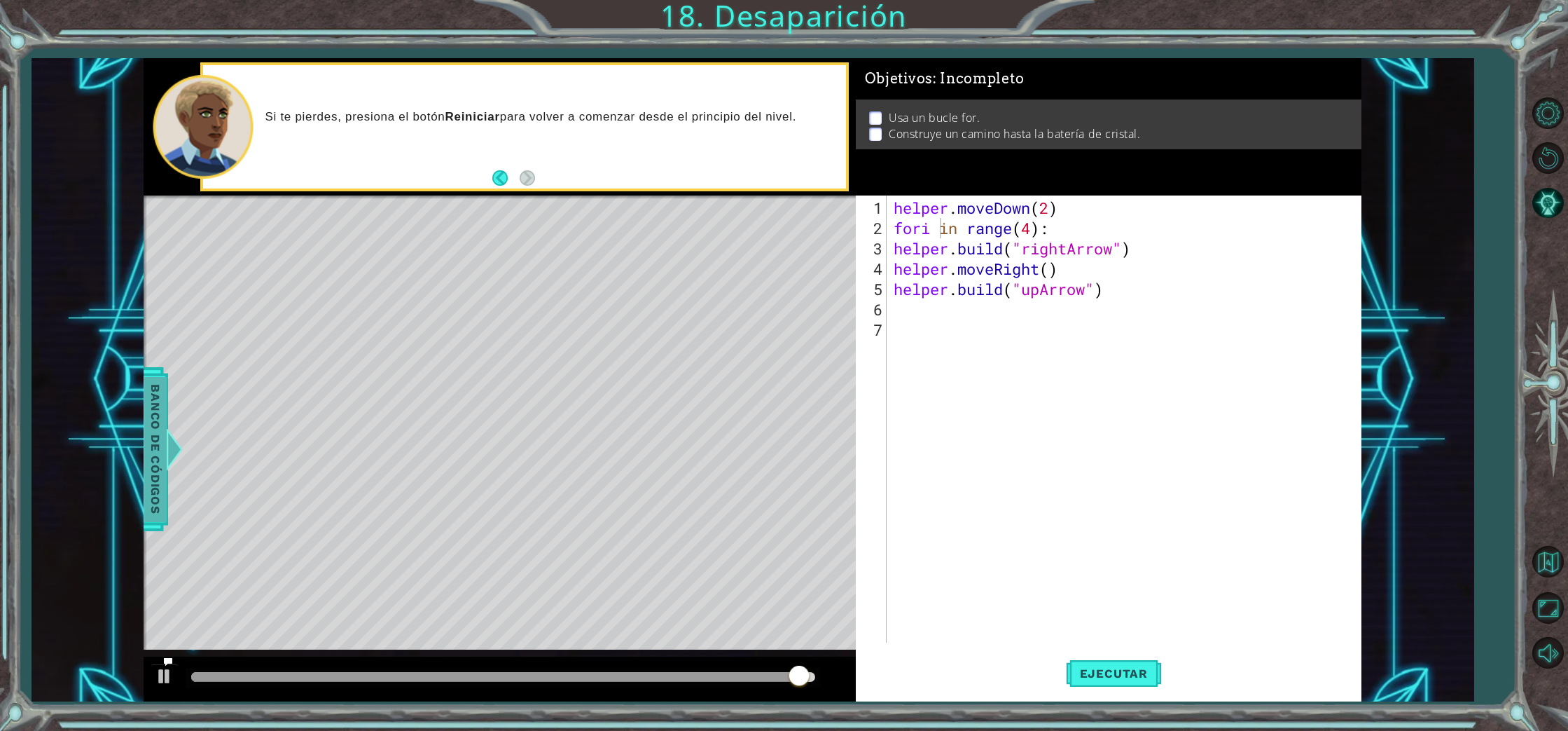
click at [175, 453] on div at bounding box center [174, 449] width 17 height 42
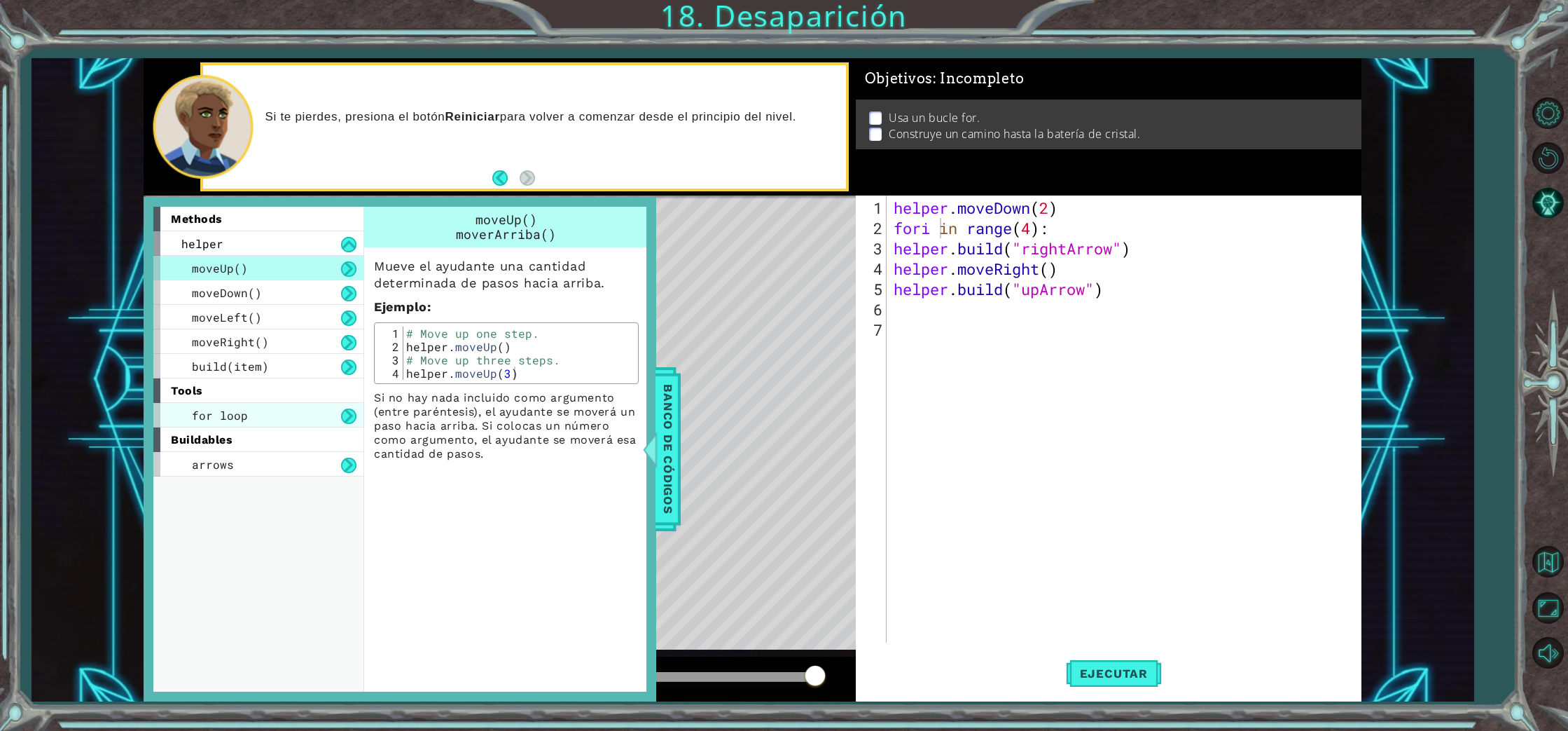
click at [249, 416] on div "for loop" at bounding box center [258, 415] width 210 height 24
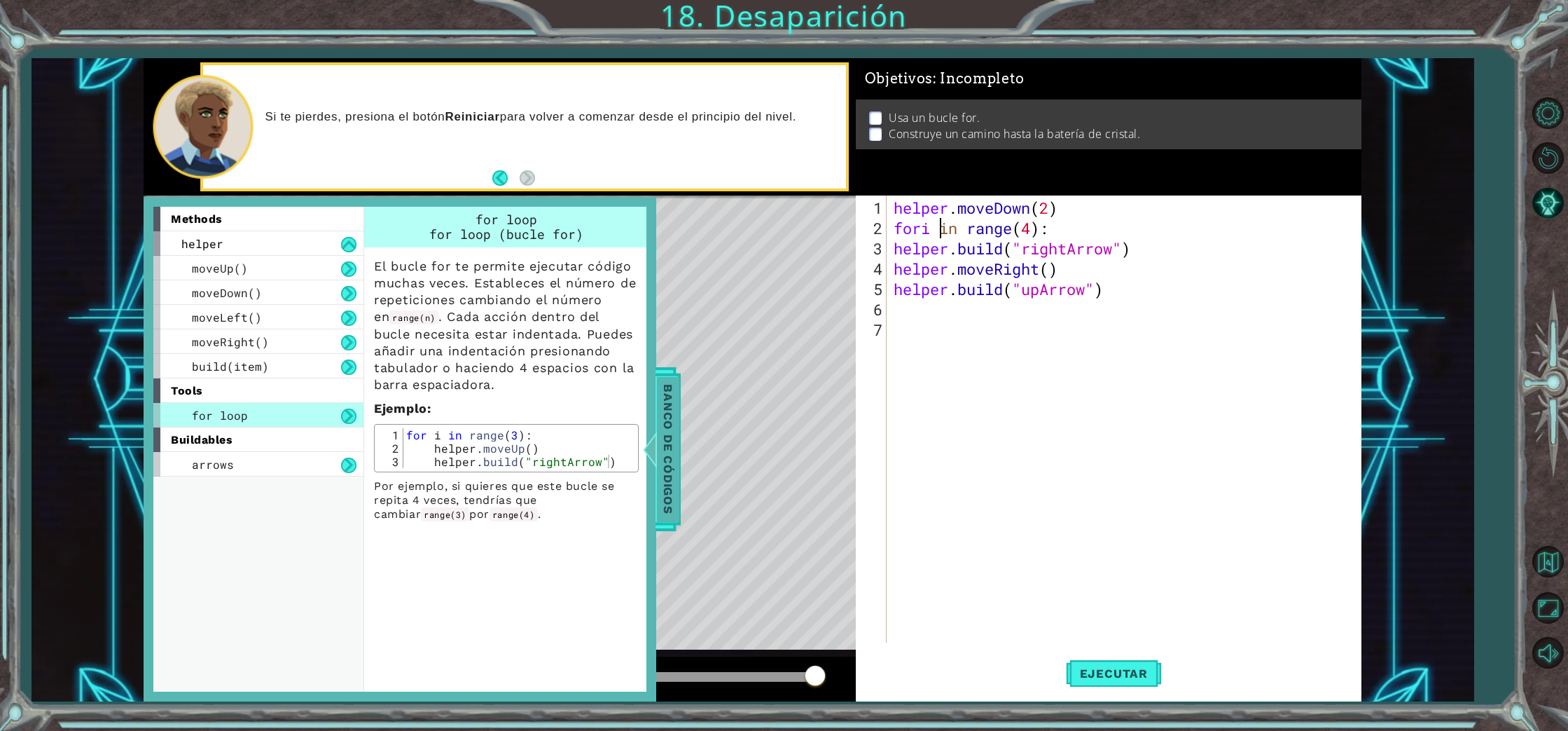
click at [652, 454] on div at bounding box center [649, 449] width 17 height 42
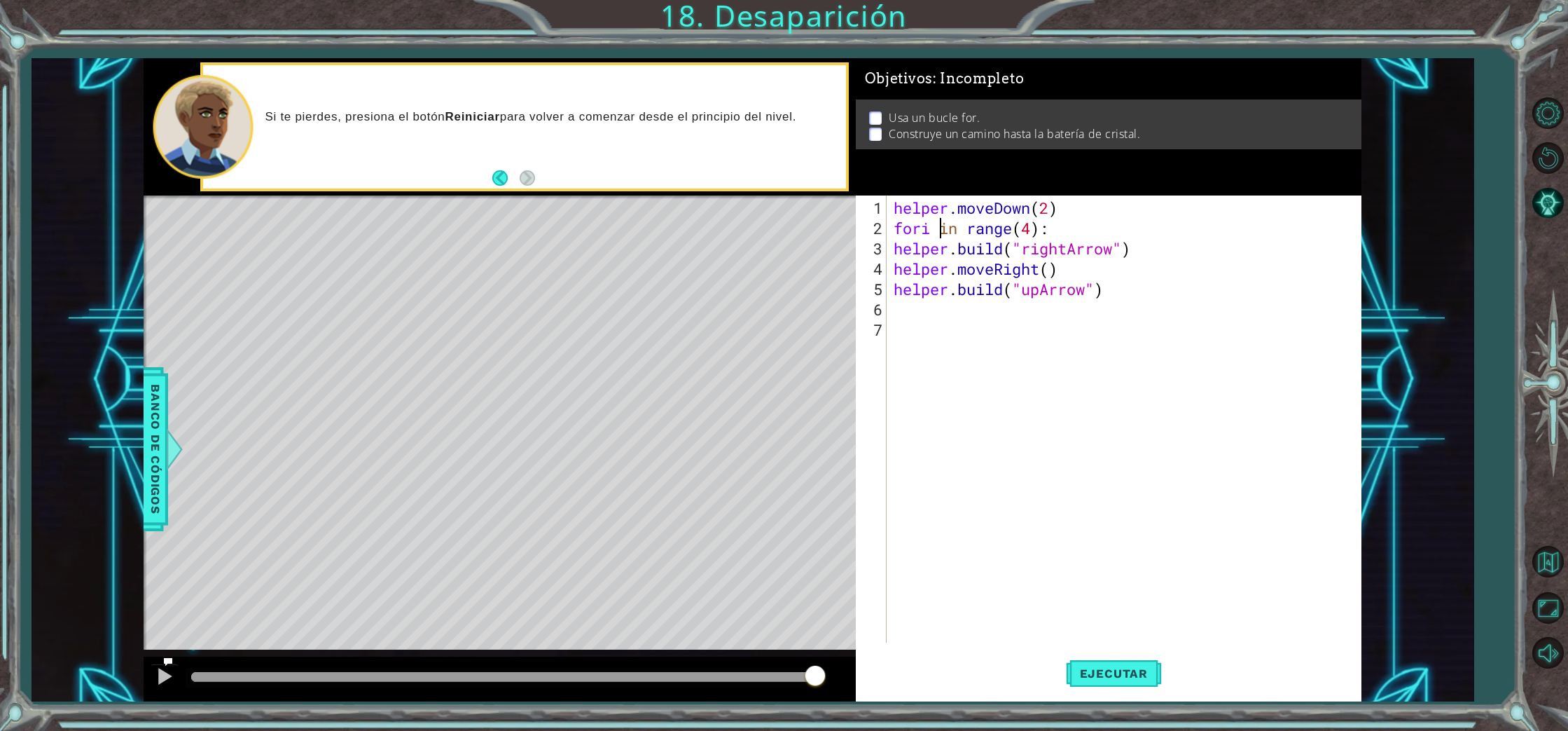
click at [935, 230] on div "helper . moveDown ( 2 ) fori in range ( 4 ) : helper . build ( "rightArrow" ) h…" at bounding box center [1127, 441] width 473 height 488
click at [978, 251] on div "helper . moveDown ( 2 ) for i in range ( 4 ) : helper . build ( "rightArrow" ) …" at bounding box center [1127, 441] width 473 height 488
click at [1039, 229] on div "helper . moveDown ( 2 ) for i in range ( 4 ) : helper . build ( "rightArrow" ) …" at bounding box center [1127, 441] width 473 height 488
click at [1132, 672] on span "Ejecutar" at bounding box center [1113, 673] width 96 height 14
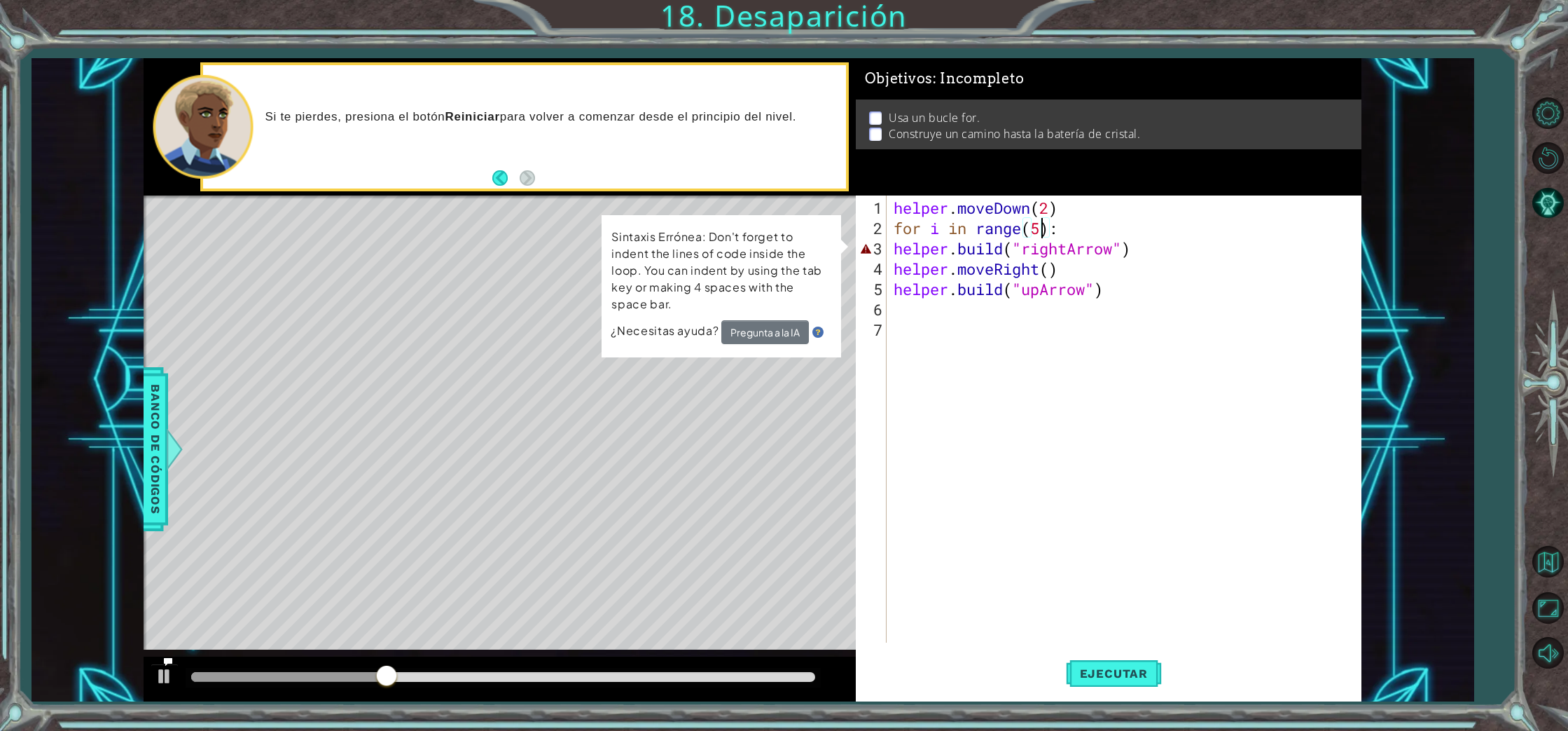
scroll to position [0, 0]
click at [156, 469] on span "Banco de códigos" at bounding box center [156, 449] width 22 height 145
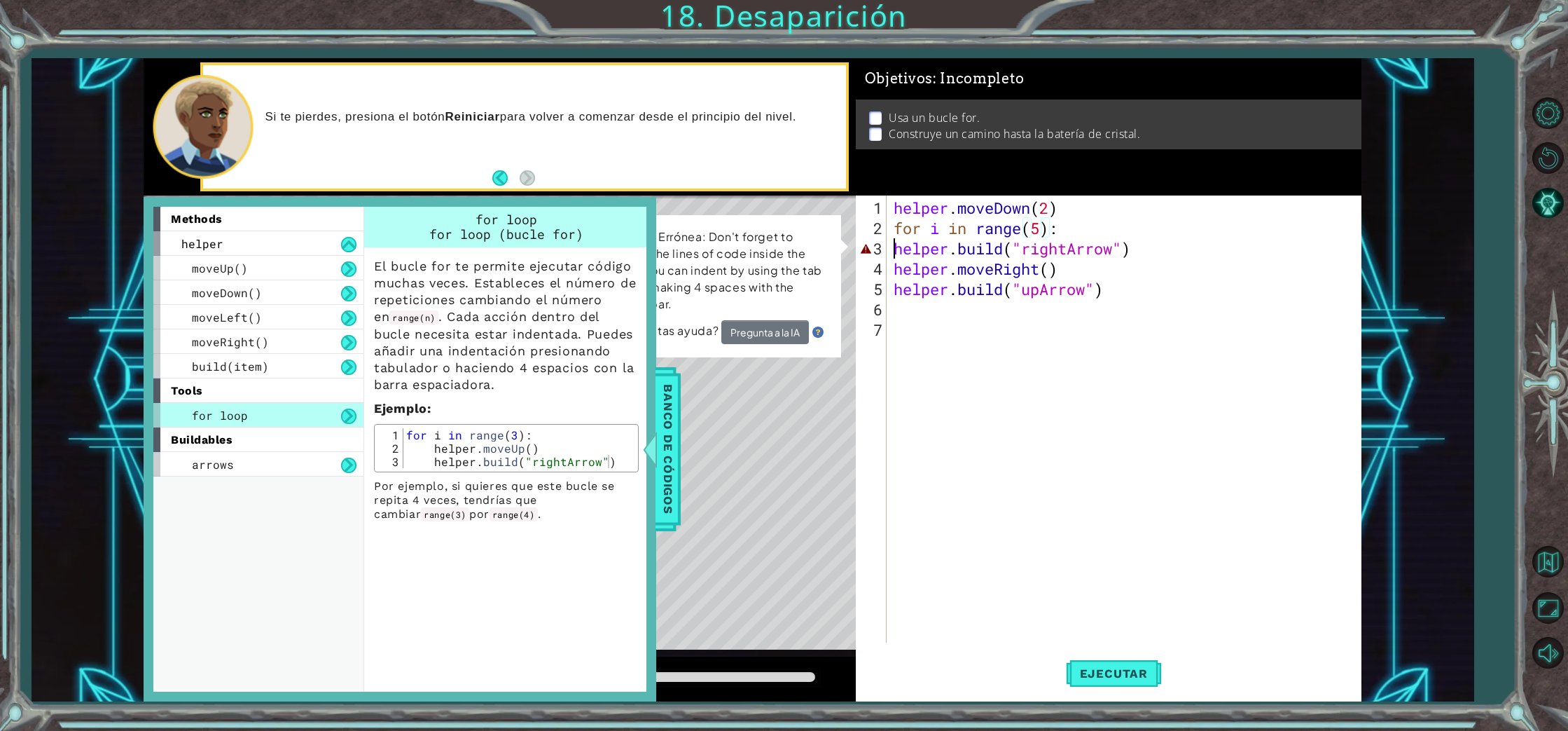
click at [897, 244] on div "helper . moveDown ( 2 ) for i in range ( 5 ) : helper . build ( "rightArrow" ) …" at bounding box center [1127, 441] width 473 height 488
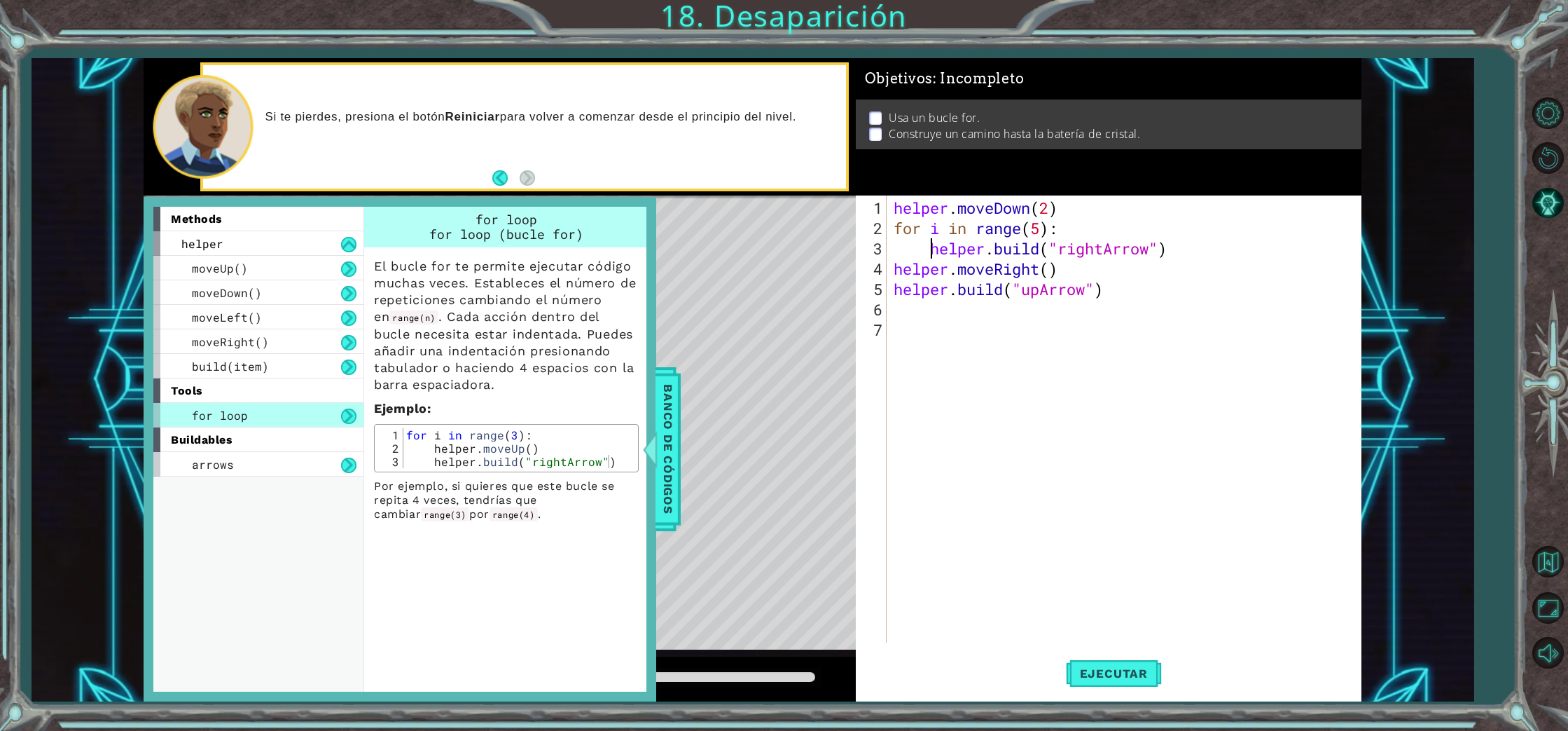
scroll to position [0, 2]
click at [893, 266] on div "helper . moveDown ( 2 ) for i in range ( 5 ) : helper . build ( "rightArrow" ) …" at bounding box center [1127, 441] width 473 height 488
type textarea "helper.moveRight()"
click at [954, 318] on div "helper . moveDown ( 2 ) for i in range ( 5 ) : helper . build ( "rightArrow" ) …" at bounding box center [1127, 441] width 473 height 488
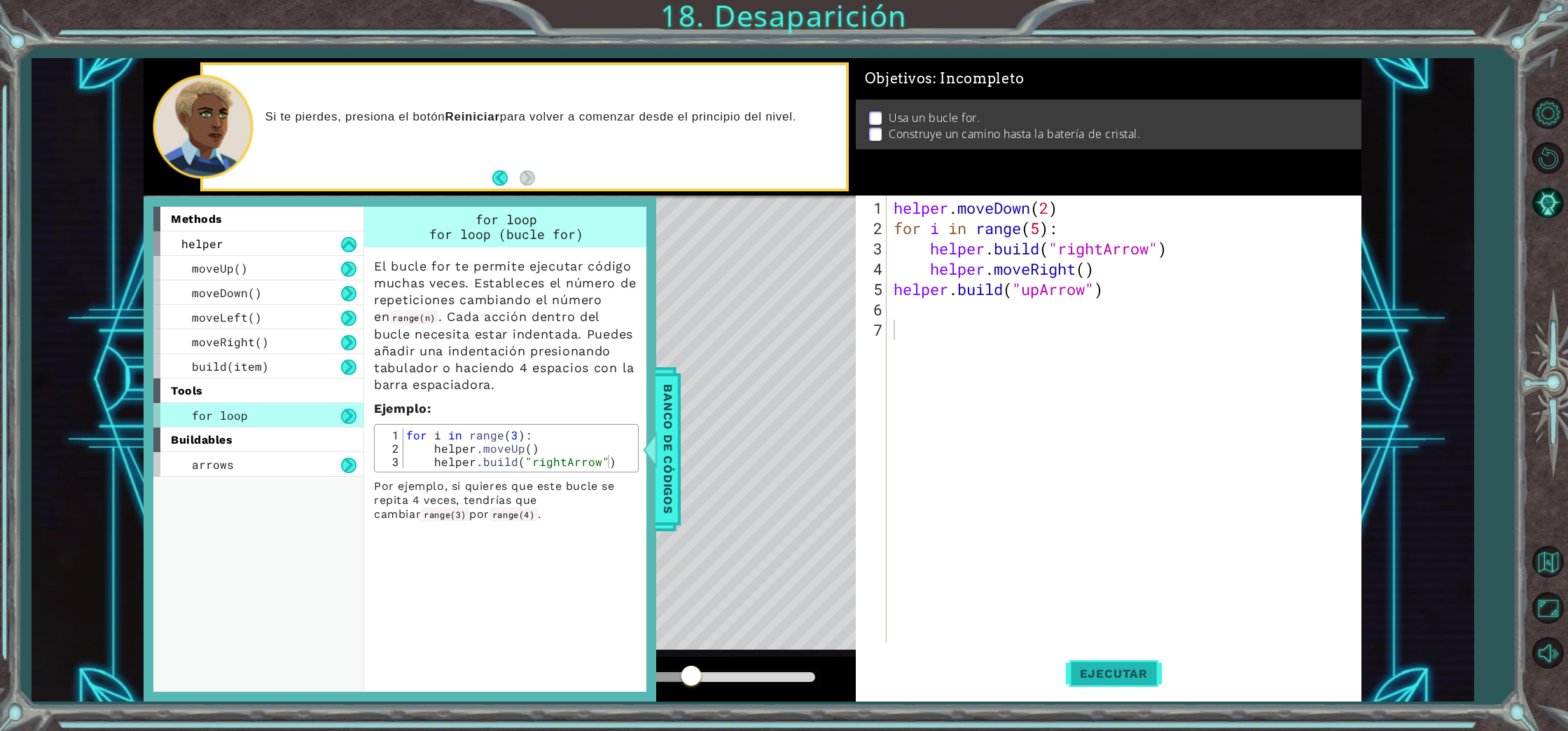
click at [1107, 676] on span "Ejecutar" at bounding box center [1113, 673] width 96 height 14
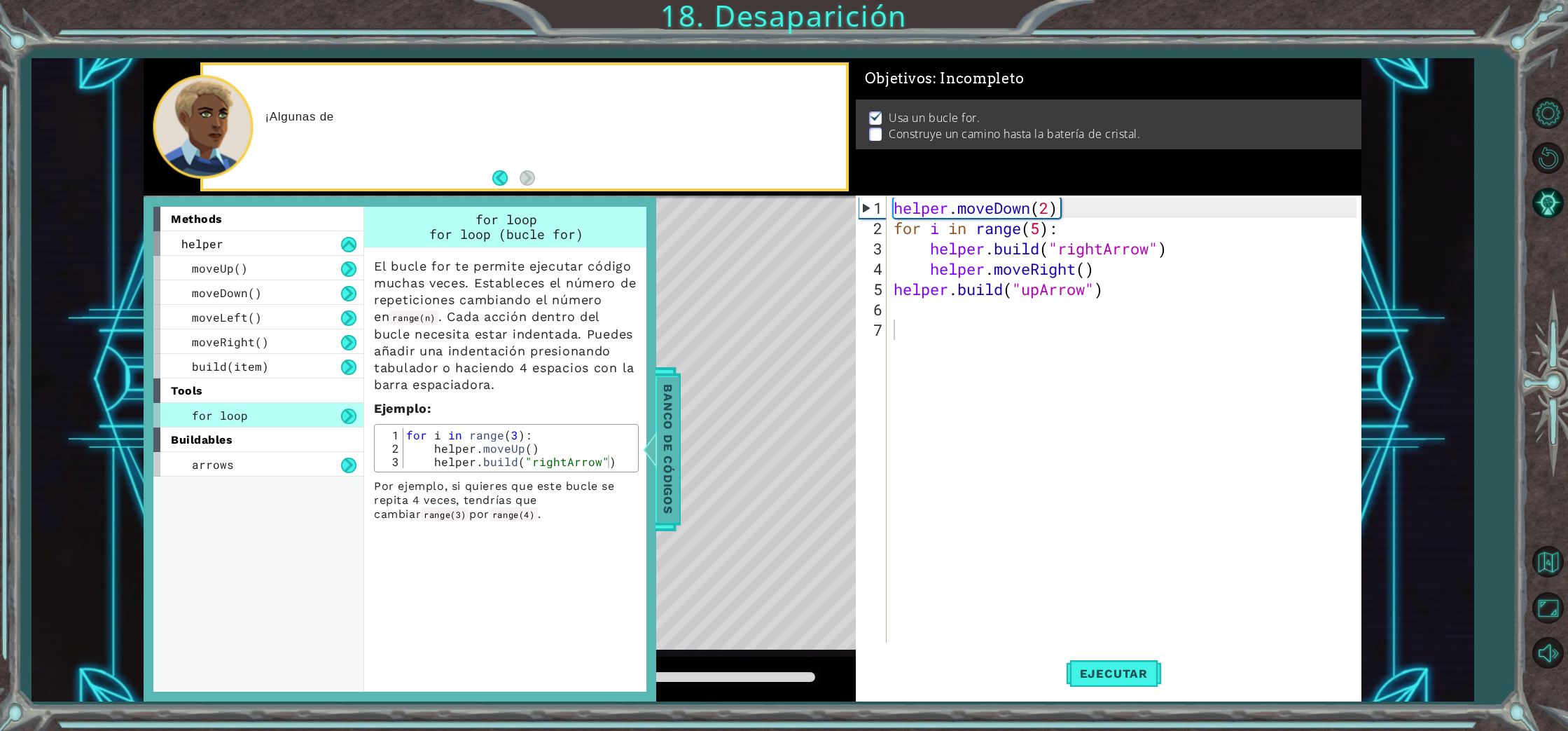
click at [657, 441] on div at bounding box center [649, 449] width 17 height 42
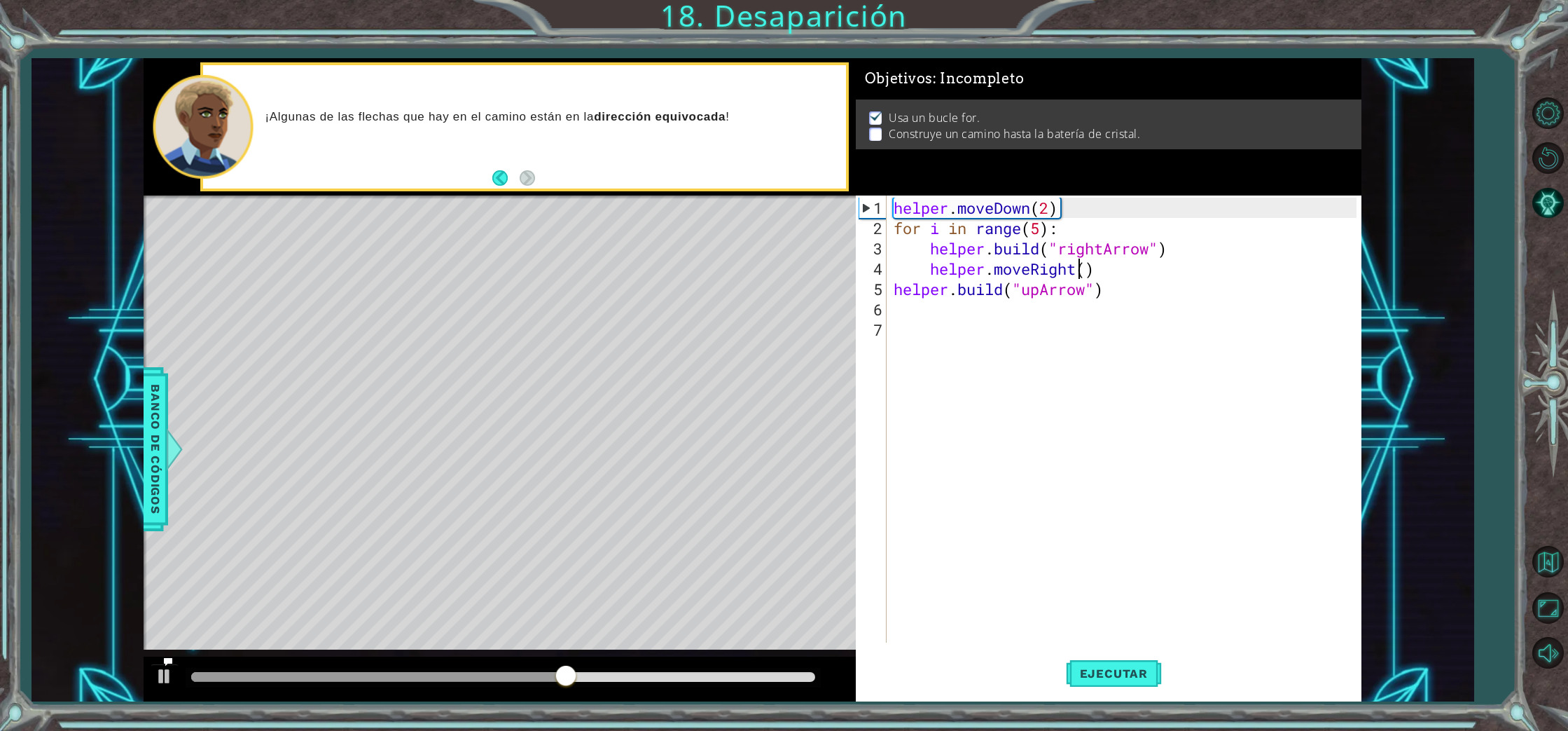
click at [1077, 268] on div "helper . moveDown ( 2 ) for i in range ( 5 ) : helper . build ( "rightArrow" ) …" at bounding box center [1127, 441] width 473 height 488
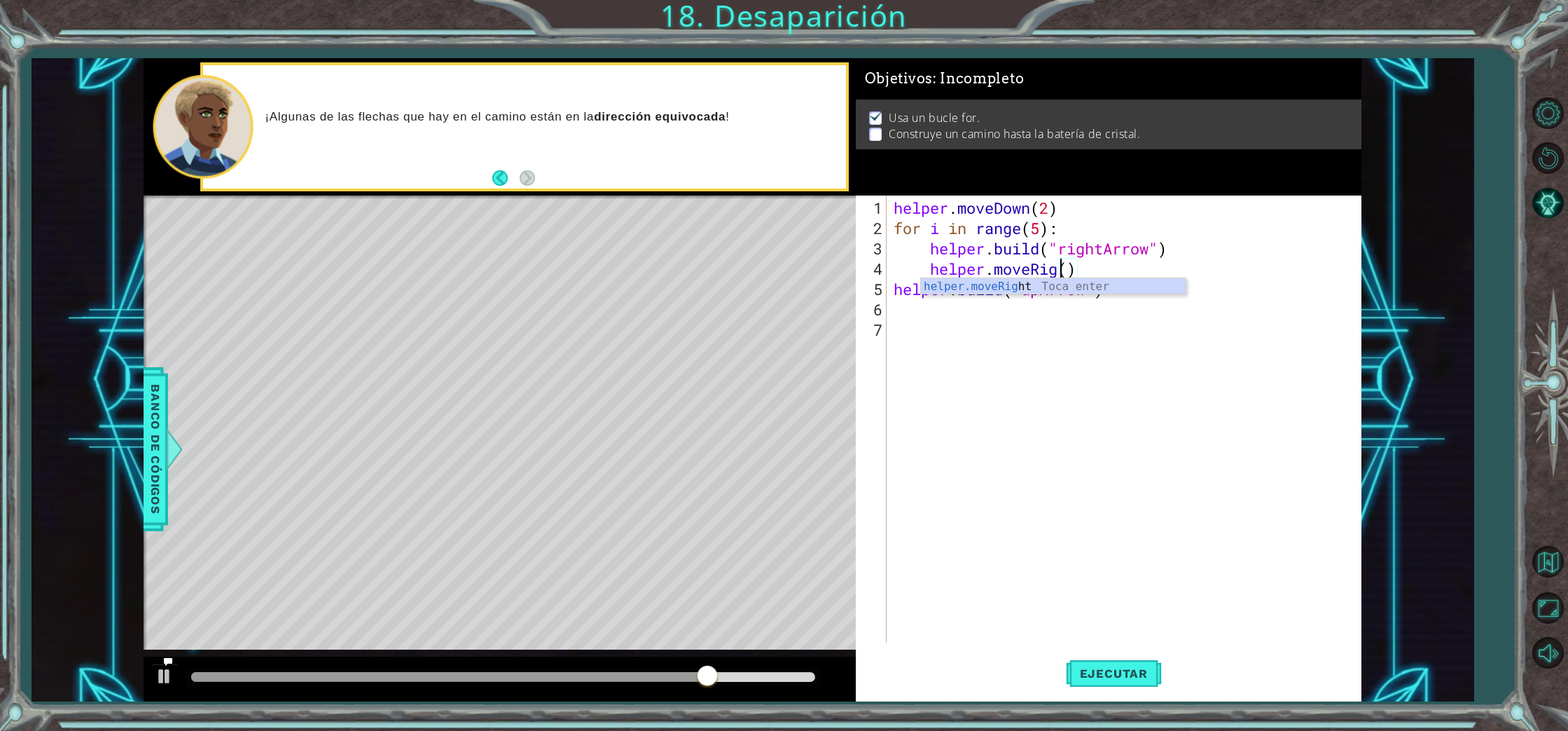
scroll to position [0, 8]
click at [1061, 287] on div "helper.moveRig h t Toca enter" at bounding box center [1053, 303] width 265 height 51
click at [1137, 295] on div "helper . moveDown ( 2 ) for i in range ( 5 ) : helper . build ( "rightArrow" ) …" at bounding box center [1127, 441] width 473 height 488
click at [1092, 272] on div "helper . moveDown ( 2 ) for i in range ( 5 ) : helper . build ( "rightArrow" ) …" at bounding box center [1127, 441] width 473 height 488
click at [1040, 232] on div "helper . moveDown ( 2 ) for i in range ( 5 ) : helper . build ( "rightArrow" ) …" at bounding box center [1127, 441] width 473 height 488
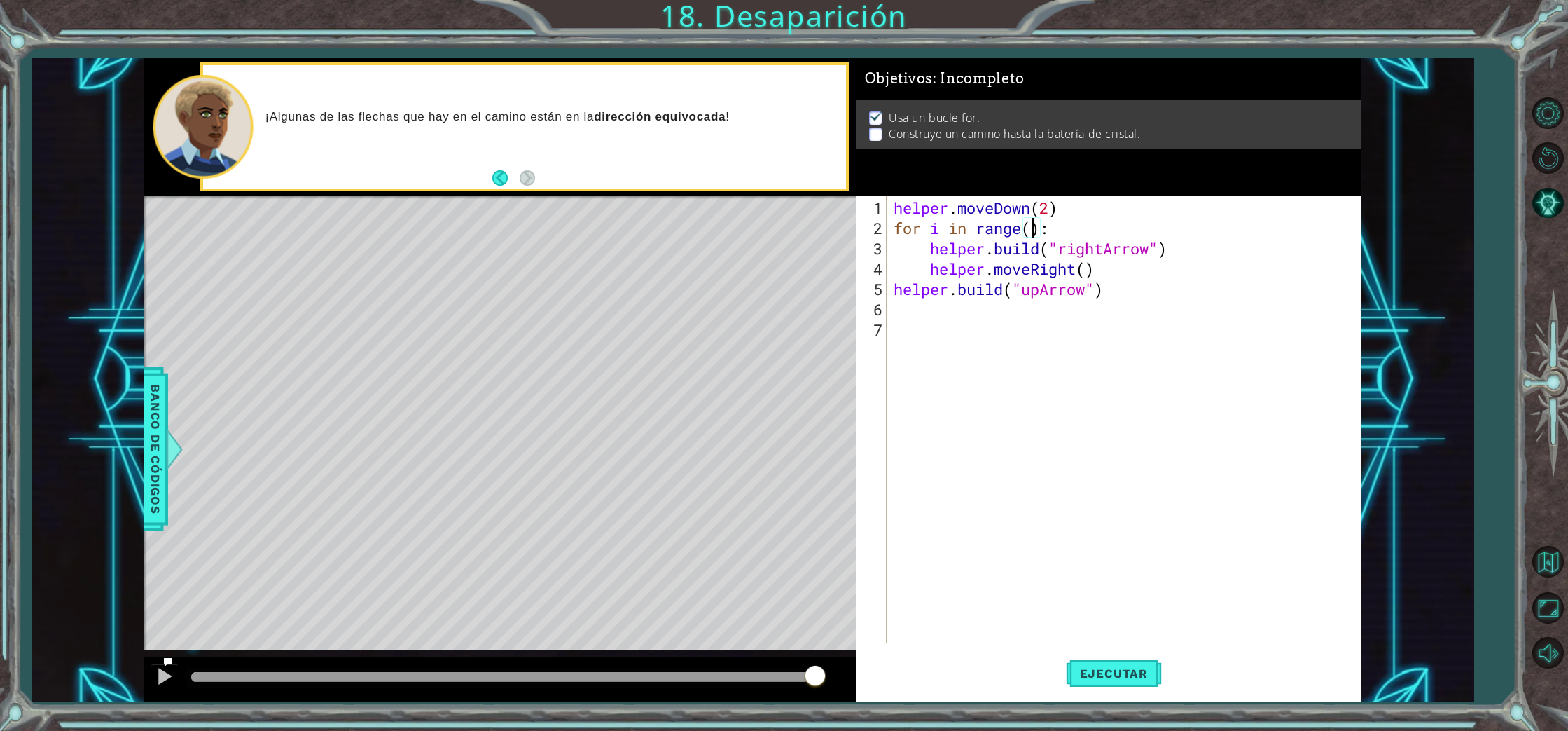
scroll to position [0, 6]
type textarea "for i in range(4):"
click at [1116, 681] on button "Ejecutar" at bounding box center [1113, 673] width 96 height 51
click at [897, 317] on div "helper . moveDown ( 2 ) for i in range ( 4 ) : helper . build ( "rightArrow" ) …" at bounding box center [1127, 441] width 473 height 488
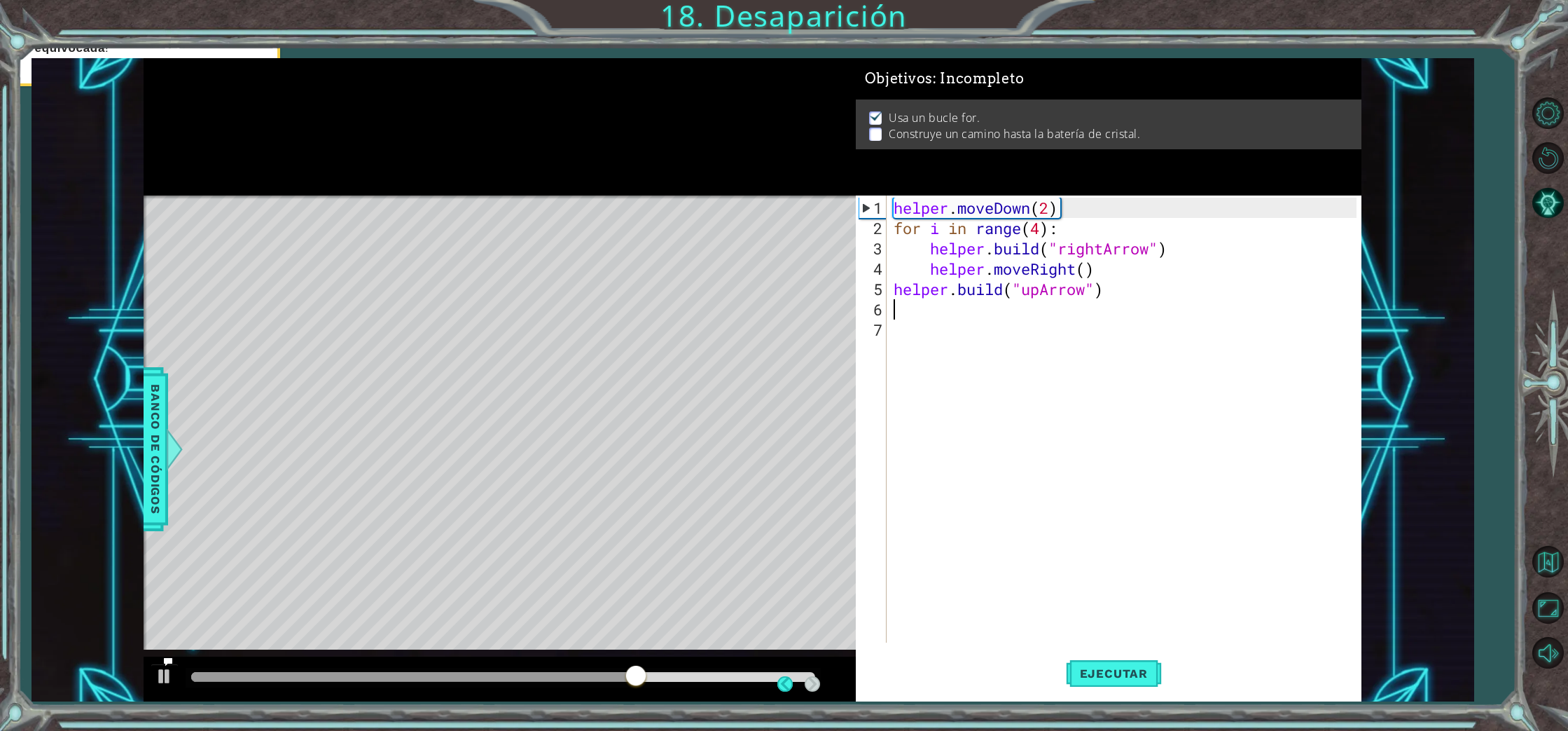
scroll to position [0, 0]
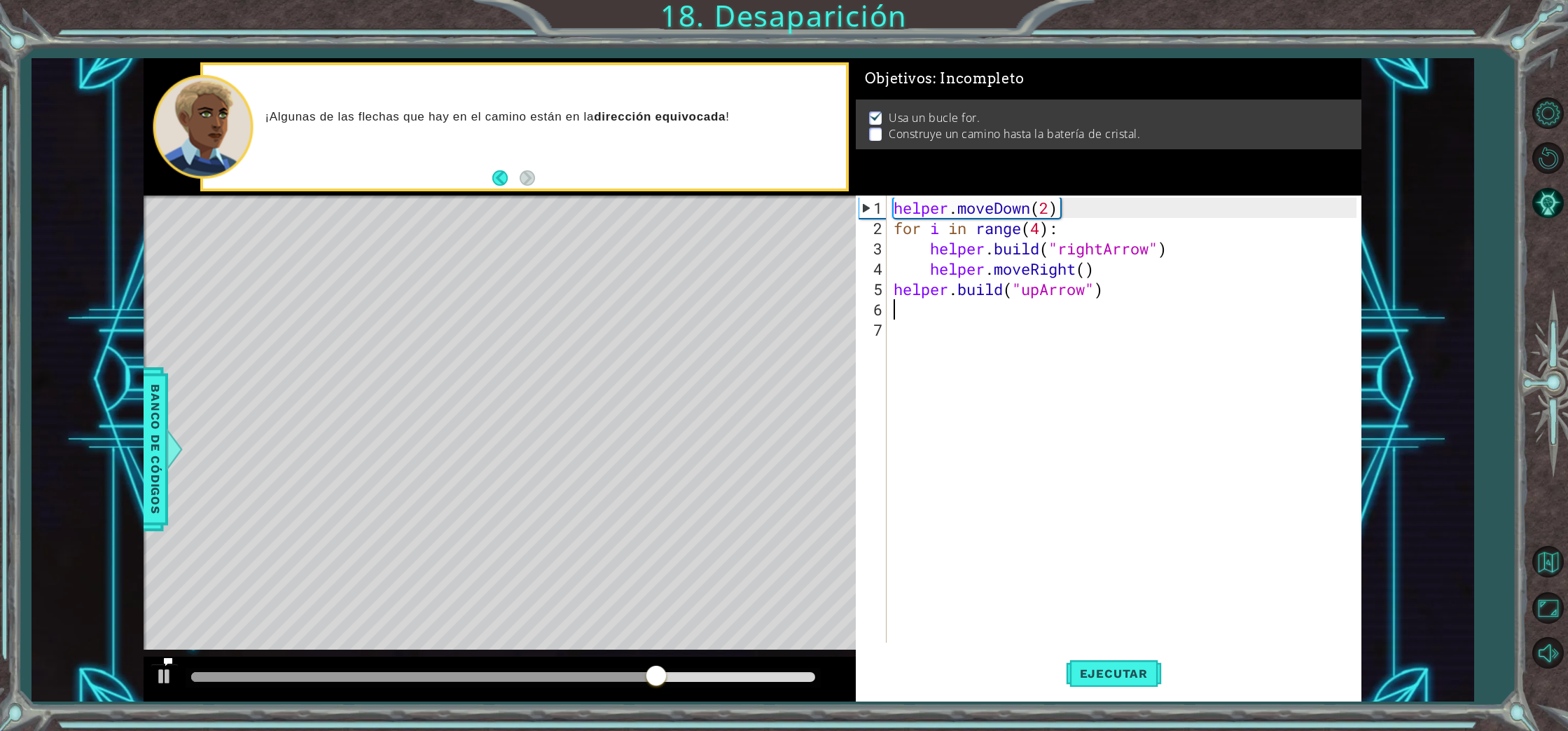
click at [894, 277] on div "helper . moveDown ( 2 ) for i in range ( 4 ) : helper . build ( "rightArrow" ) …" at bounding box center [1127, 441] width 473 height 488
type textarea "[DOMAIN_NAME]("upArrow")"
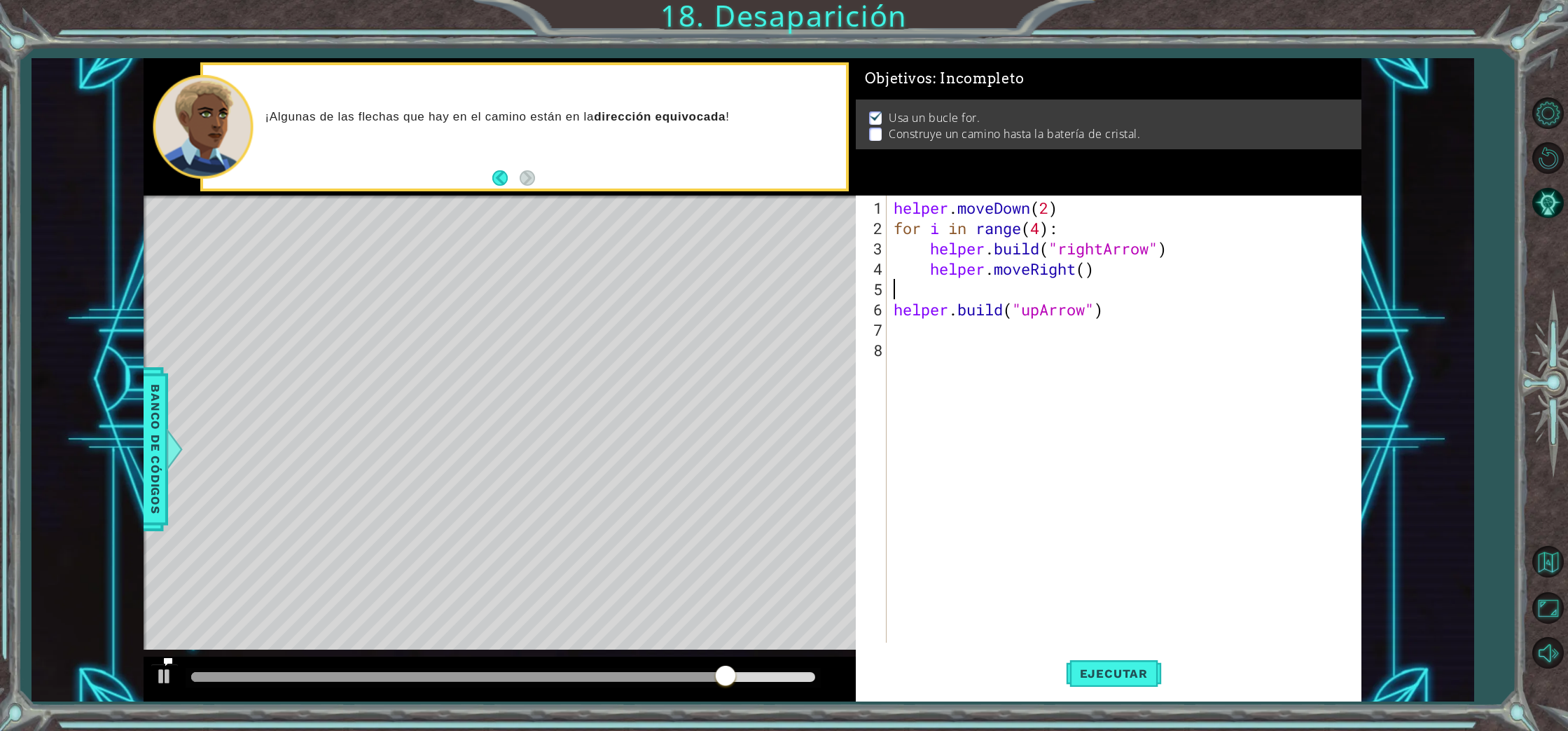
click at [899, 289] on div "helper . moveDown ( 2 ) for i in range ( 4 ) : helper . build ( "rightArrow" ) …" at bounding box center [1127, 441] width 473 height 488
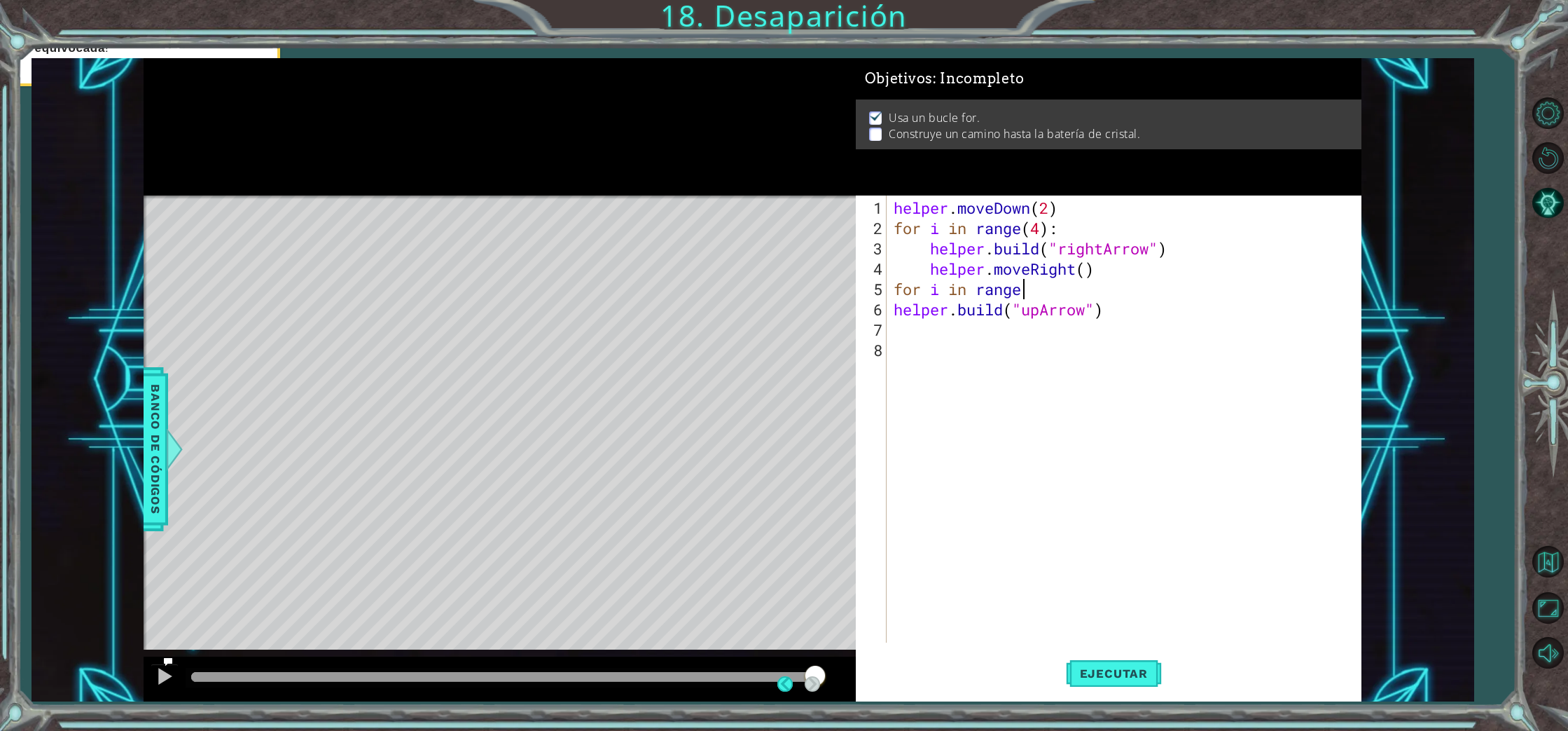
scroll to position [0, 2]
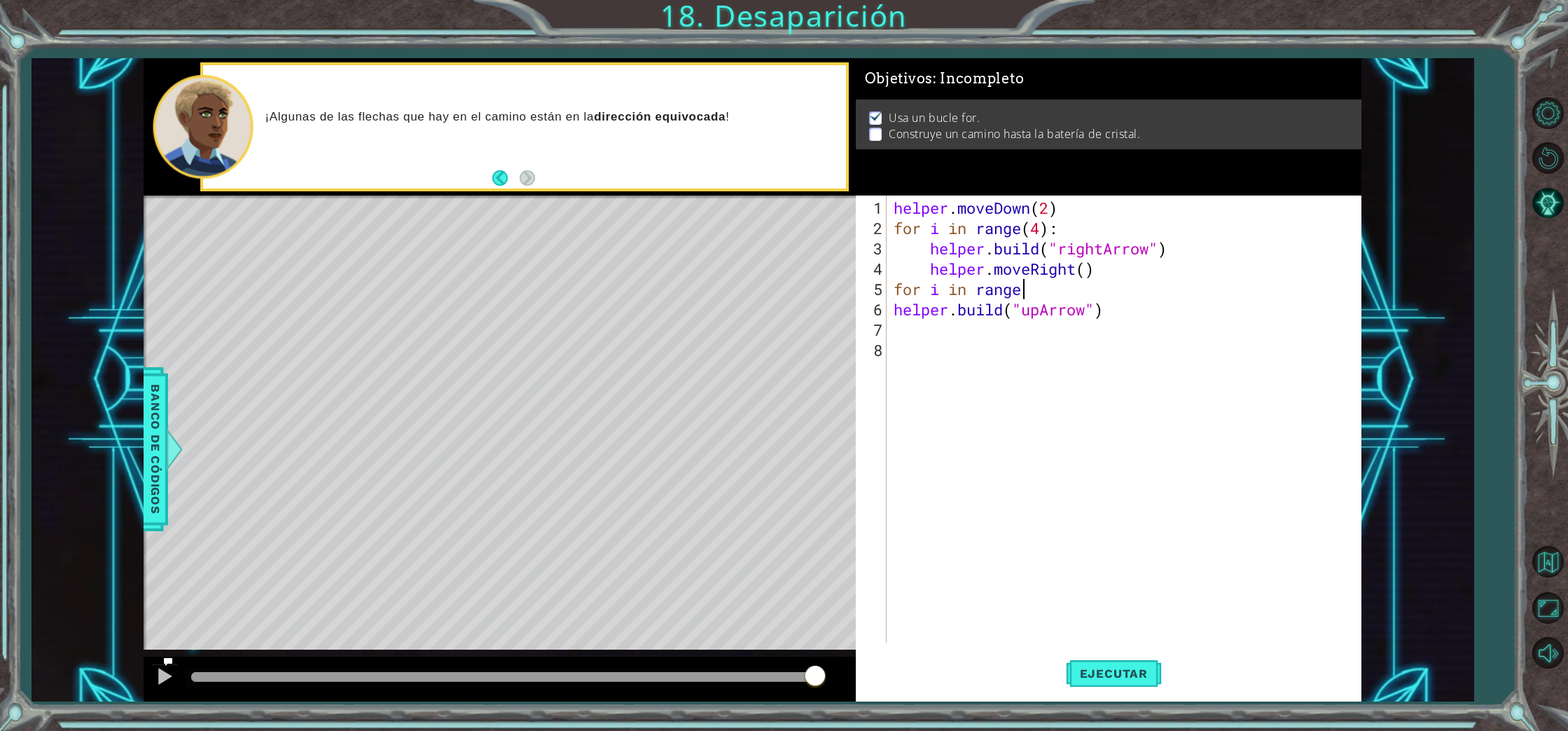
click at [1031, 292] on div "helper . moveDown ( 2 ) for i in range ( 4 ) : helper . build ( "rightArrow" ) …" at bounding box center [1127, 441] width 473 height 488
click at [1028, 296] on div "helper . moveDown ( 2 ) for i in range ( 4 ) : helper . build ( "rightArrow" ) …" at bounding box center [1127, 441] width 473 height 488
click at [893, 311] on div "helper . moveDown ( 2 ) for i in range ( 4 ) : helper . build ( "rightArrow" ) …" at bounding box center [1127, 441] width 473 height 488
type textarea "[DOMAIN_NAME]("upArrow")"
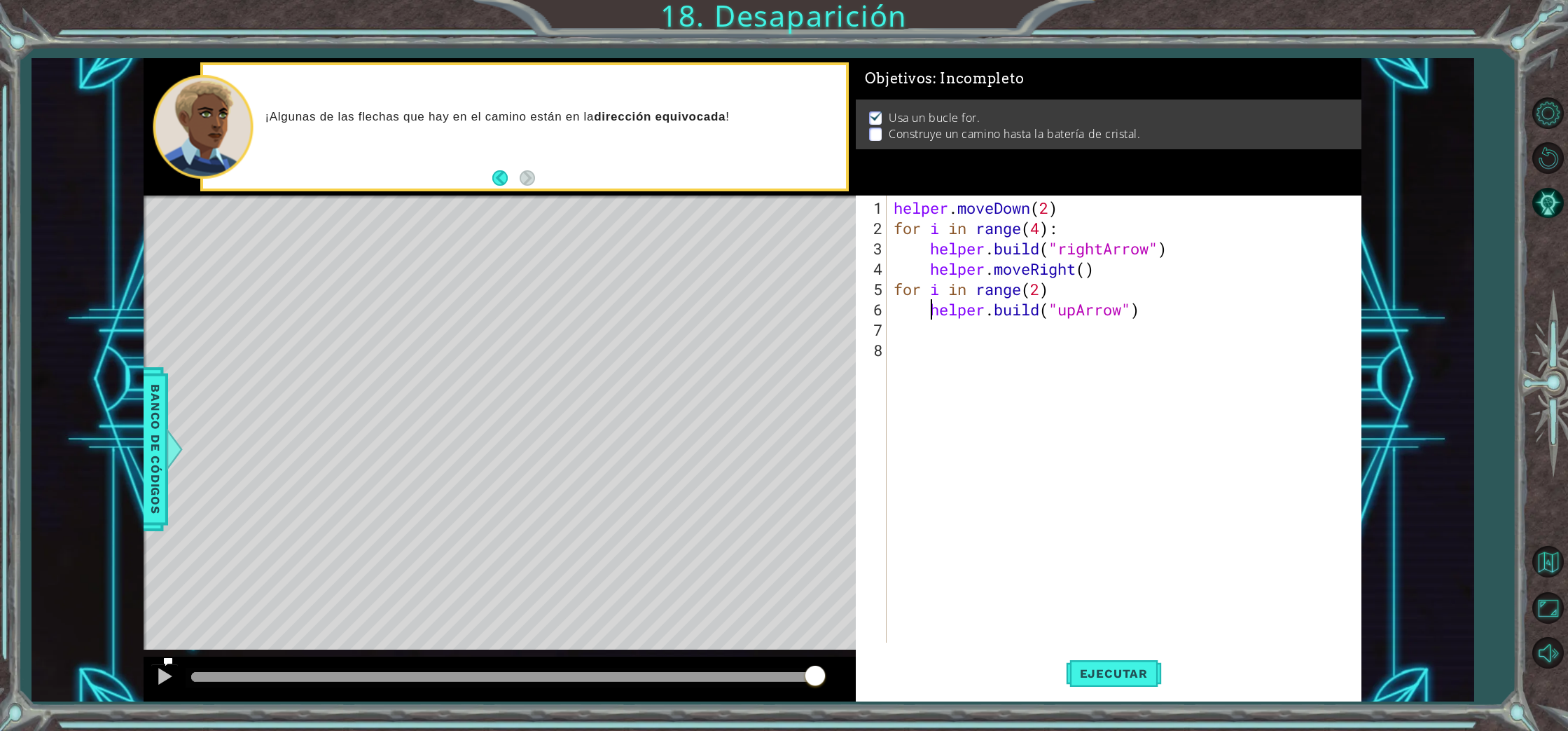
click at [934, 330] on div "helper . moveDown ( 2 ) for i in range ( 4 ) : helper . build ( "rightArrow" ) …" at bounding box center [1127, 441] width 473 height 488
click at [949, 343] on div "helper.move Up Toca enter" at bounding box center [1016, 364] width 265 height 51
click at [893, 333] on div "helper . moveDown ( 2 ) for i in range ( 4 ) : helper . build ( "rightArrow" ) …" at bounding box center [1127, 441] width 473 height 488
click at [1149, 680] on span "Ejecutar" at bounding box center [1113, 673] width 96 height 14
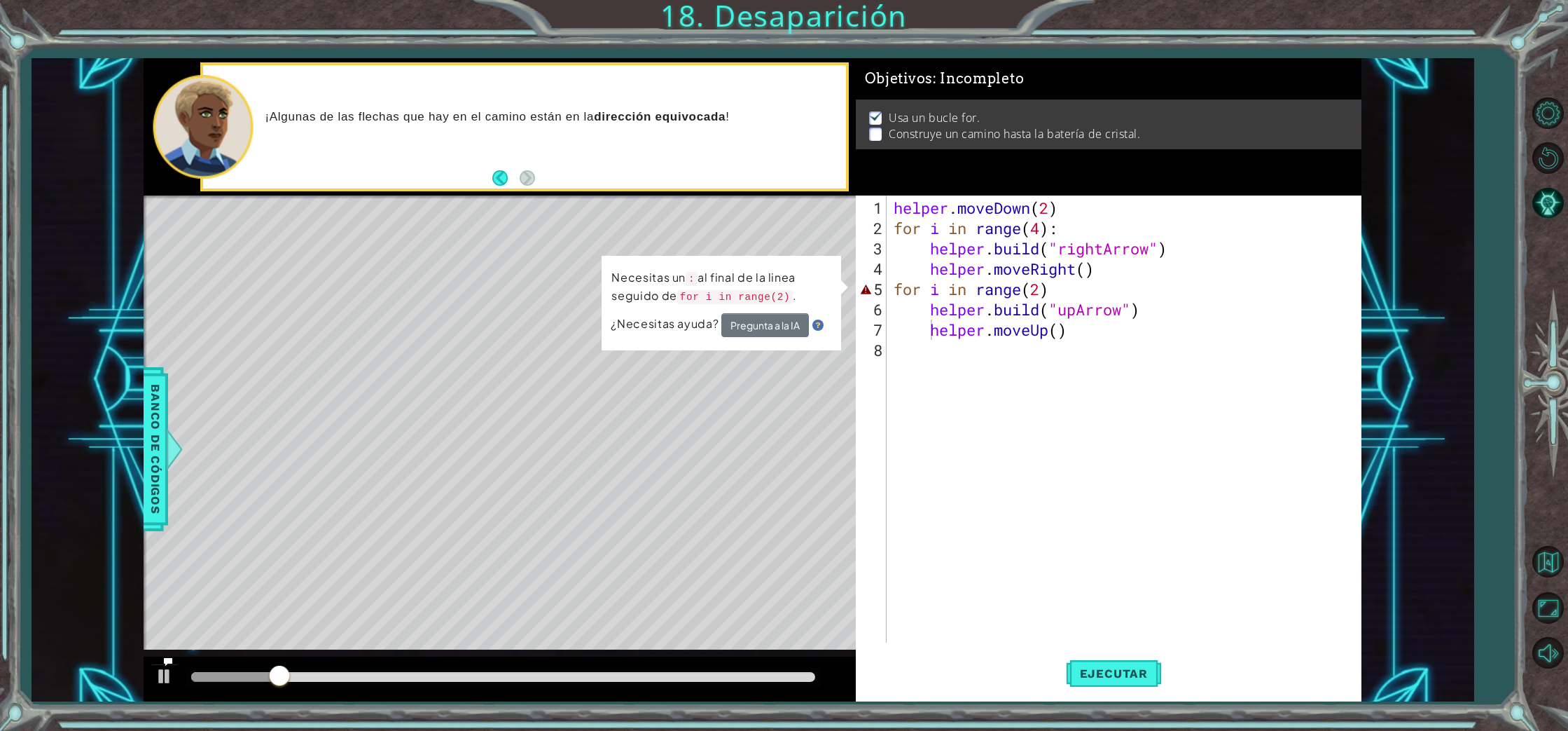
click at [209, 652] on div "methods helper moveUp() moveDown() moveLeft() moveRight() build(item) tools for…" at bounding box center [753, 380] width 1218 height 643
drag, startPoint x: 1103, startPoint y: 283, endPoint x: 1089, endPoint y: 286, distance: 14.3
click at [1089, 286] on div "helper . moveDown ( 2 ) for i in range ( 4 ) : helper . build ( "rightArrow" ) …" at bounding box center [1127, 441] width 473 height 488
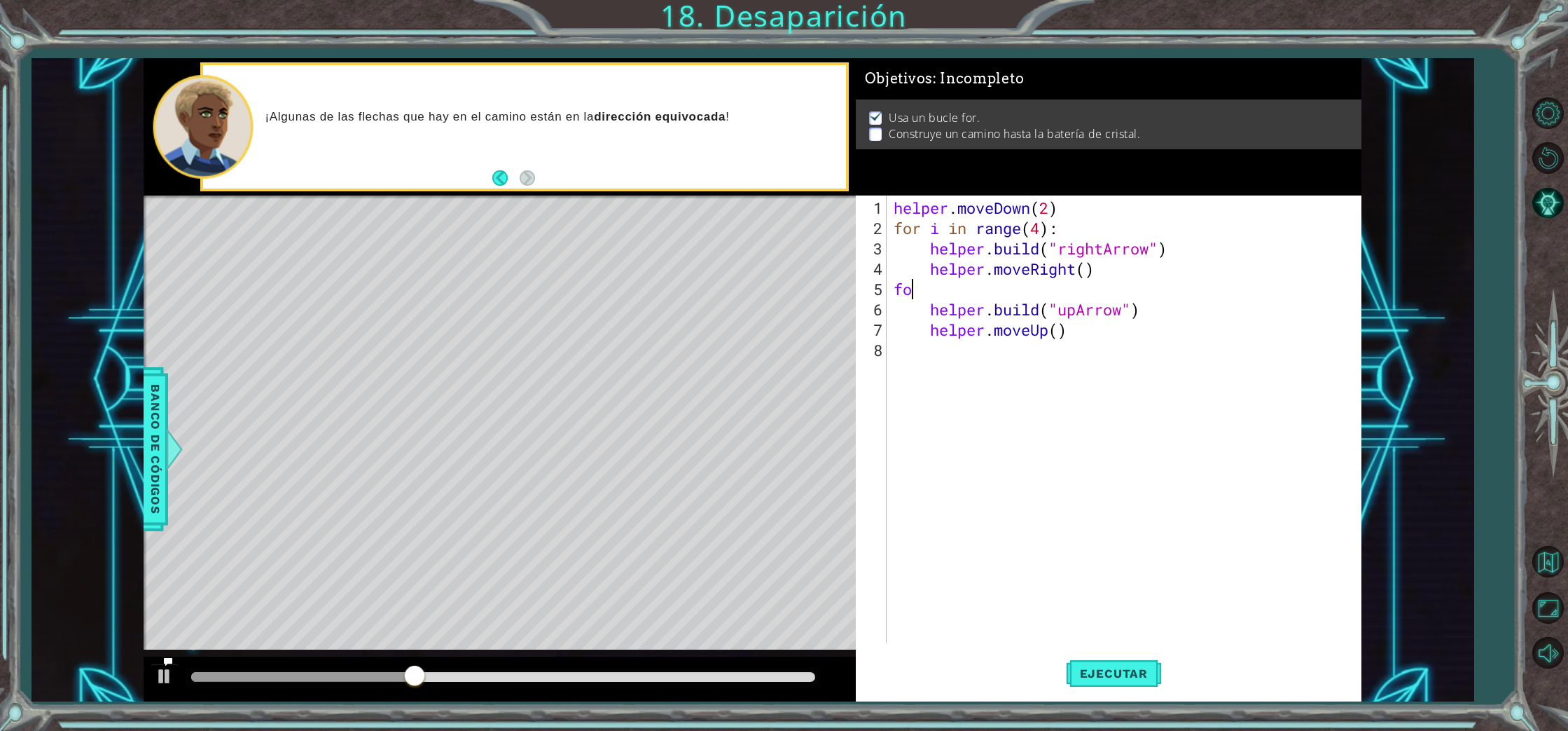
type textarea "f"
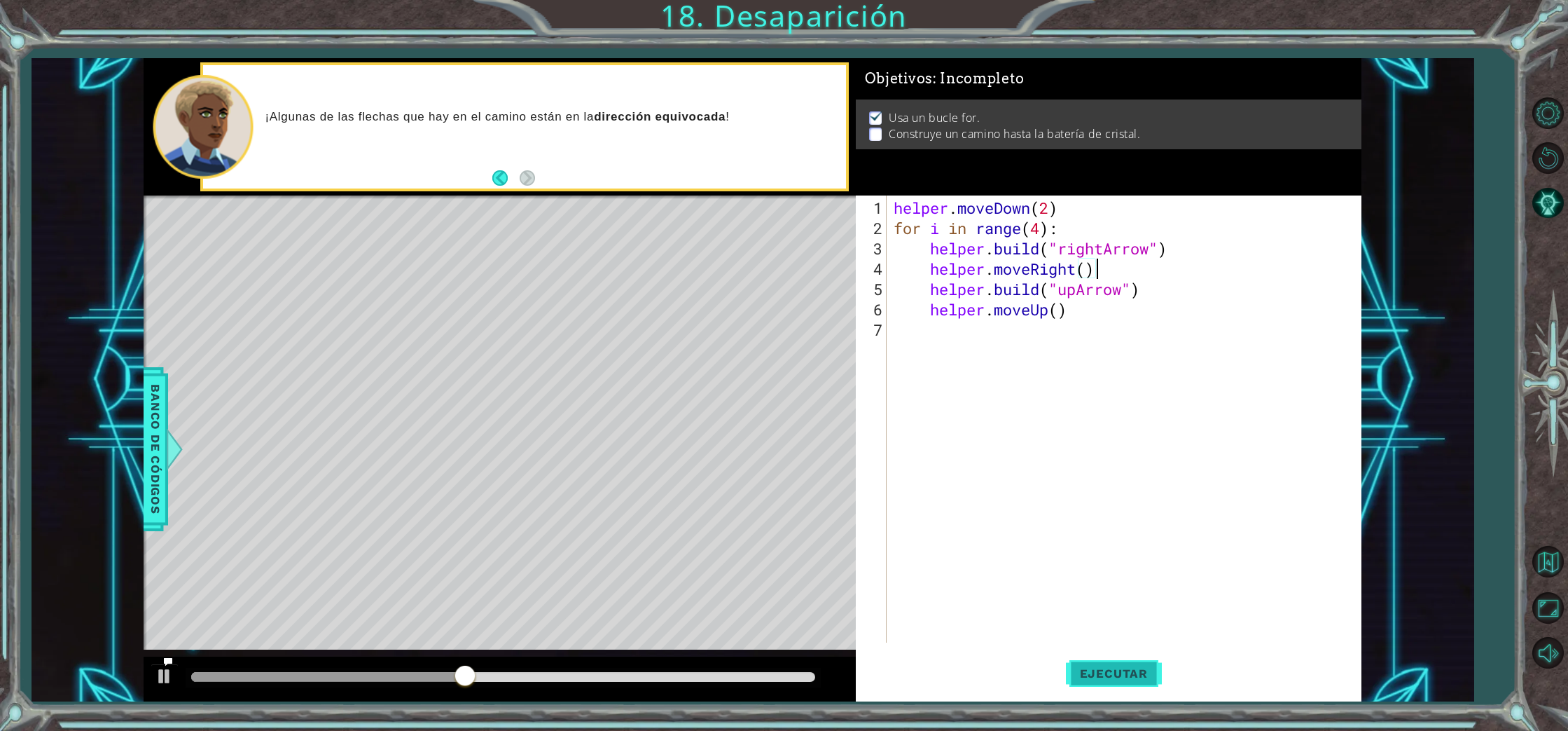
click at [1113, 688] on button "Ejecutar" at bounding box center [1113, 673] width 96 height 51
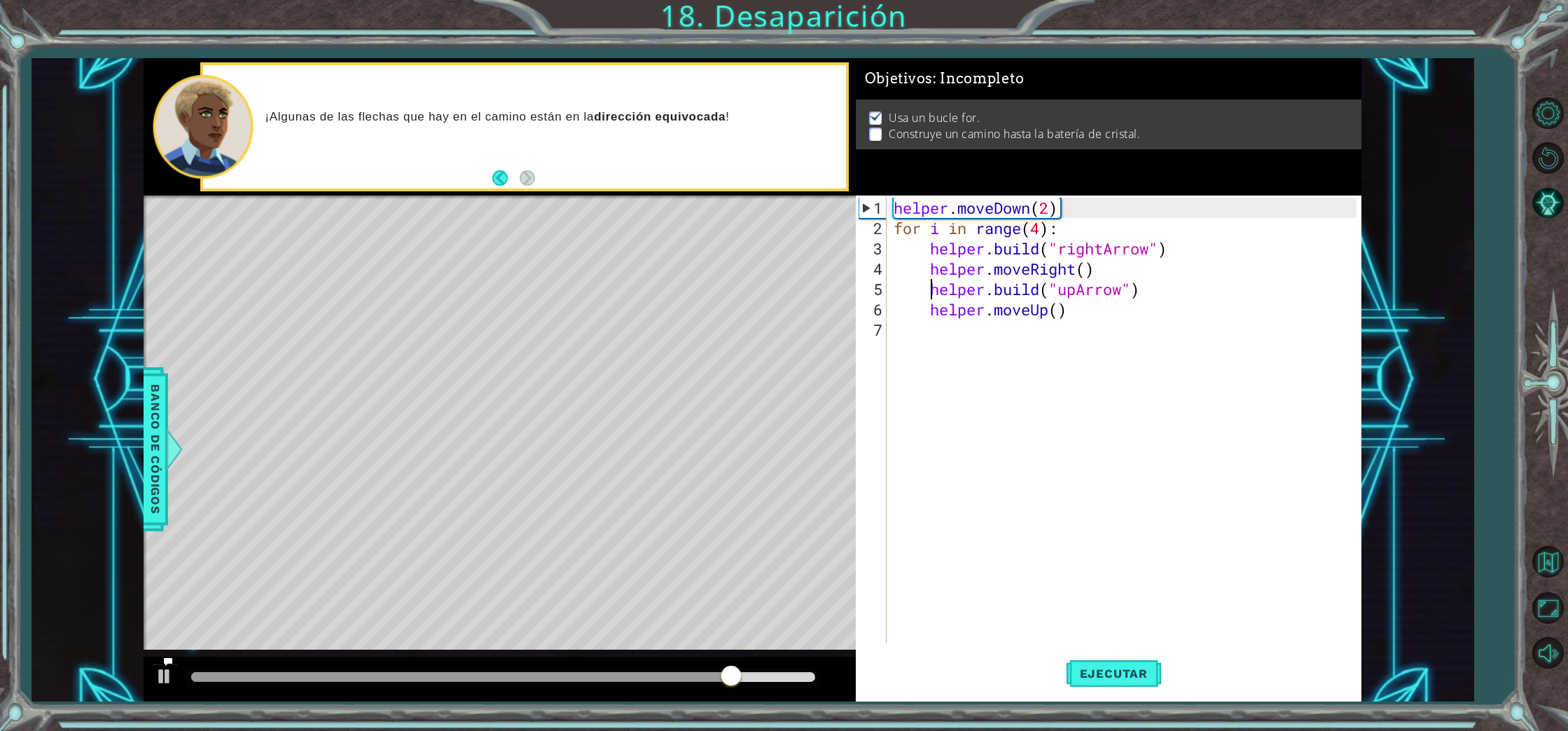
click at [931, 294] on div "helper . moveDown ( 2 ) for i in range ( 4 ) : helper . build ( "rightArrow" ) …" at bounding box center [1127, 441] width 473 height 488
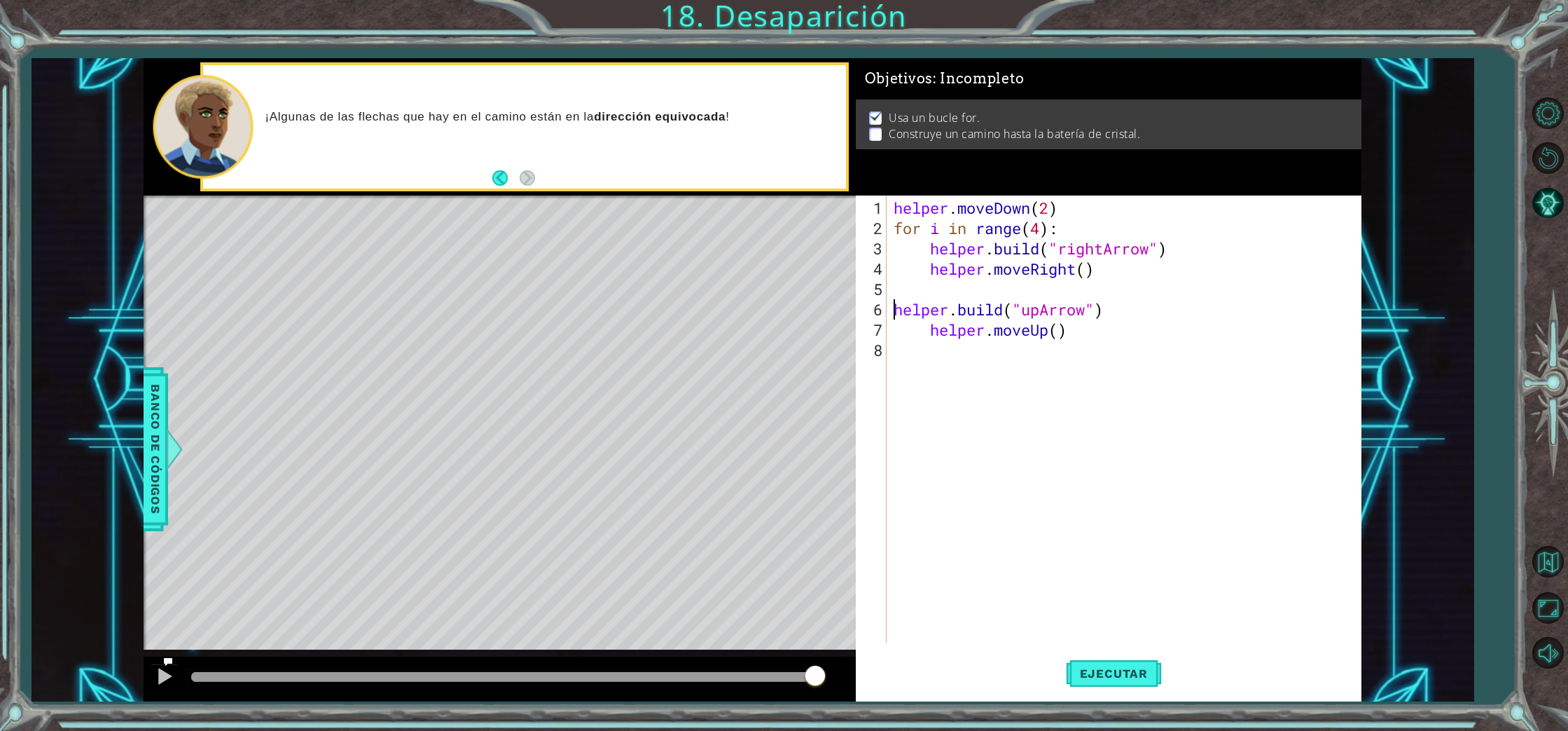
click at [927, 333] on div "helper . moveDown ( 2 ) for i in range ( 4 ) : helper . build ( "rightArrow" ) …" at bounding box center [1127, 441] width 473 height 488
click at [1019, 333] on div "helper . moveDown ( 2 ) for i in range ( 4 ) : helper . build ( "rightArrow" ) …" at bounding box center [1127, 441] width 473 height 488
type textarea "helper.moveUp(2)"
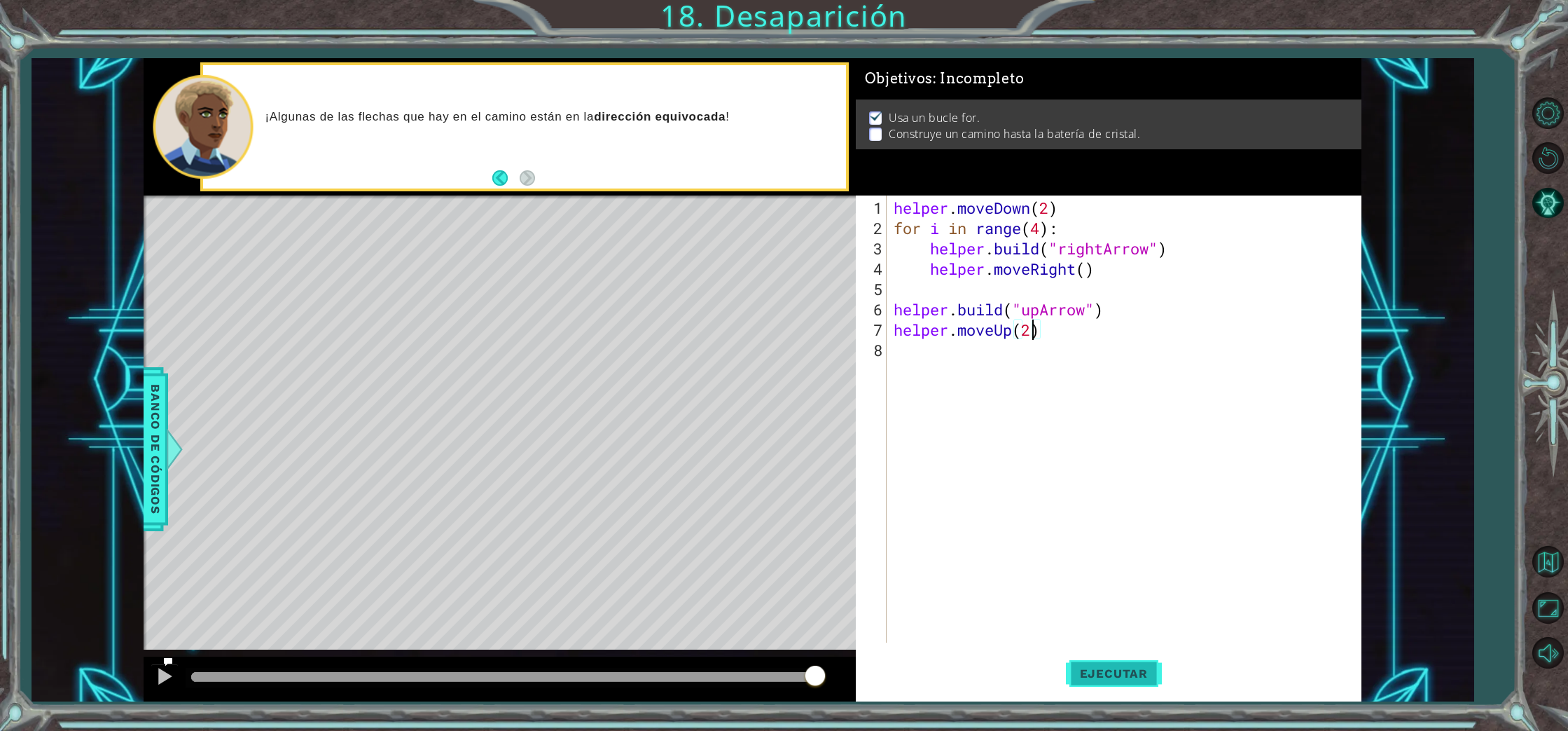
click at [1132, 679] on span "Ejecutar" at bounding box center [1113, 673] width 96 height 14
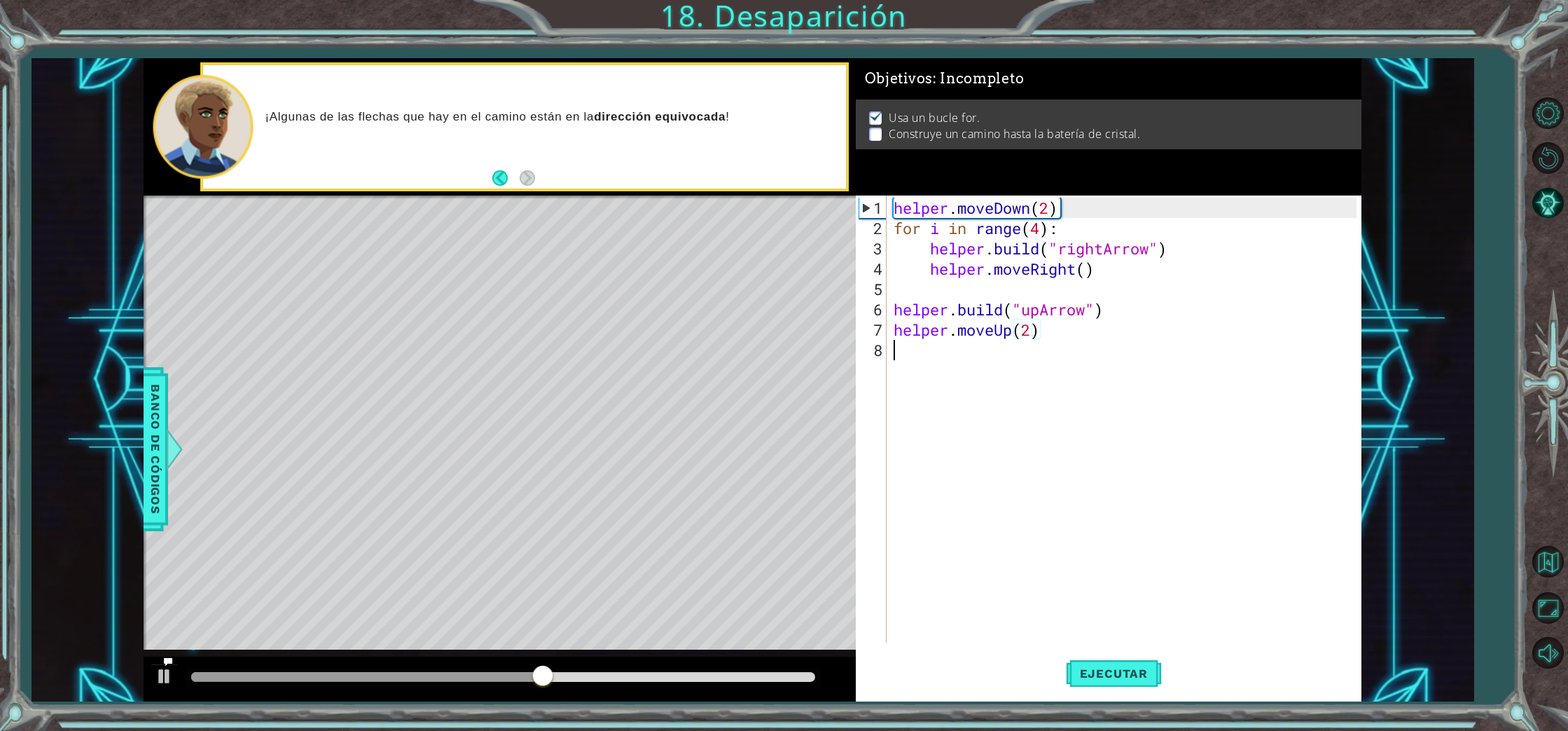
click at [891, 358] on div "helper . moveDown ( 2 ) for i in range ( 4 ) : helper . build ( "rightArrow" ) …" at bounding box center [1127, 441] width 473 height 488
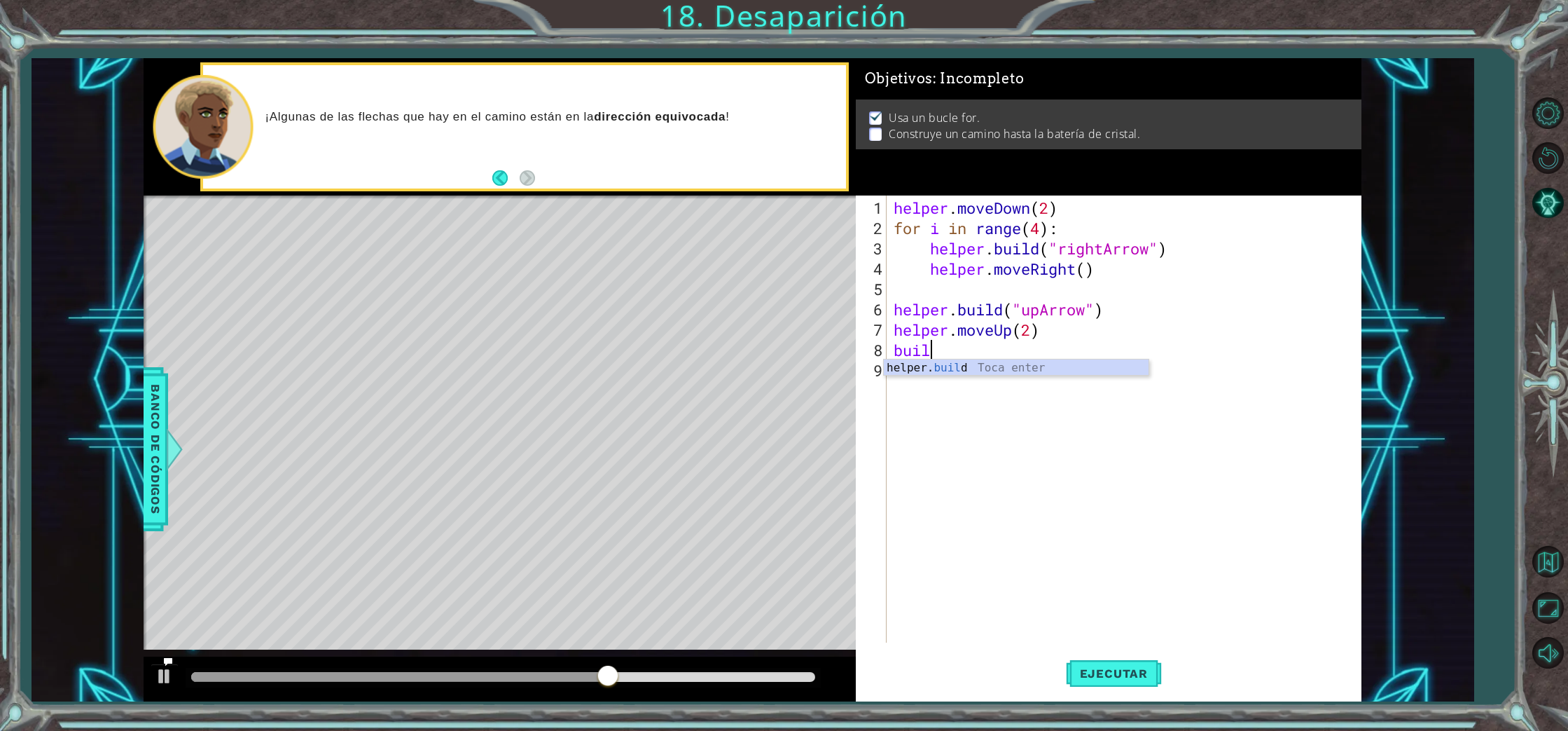
scroll to position [0, 2]
click at [917, 367] on div "helper. build Toca enter" at bounding box center [1016, 385] width 265 height 51
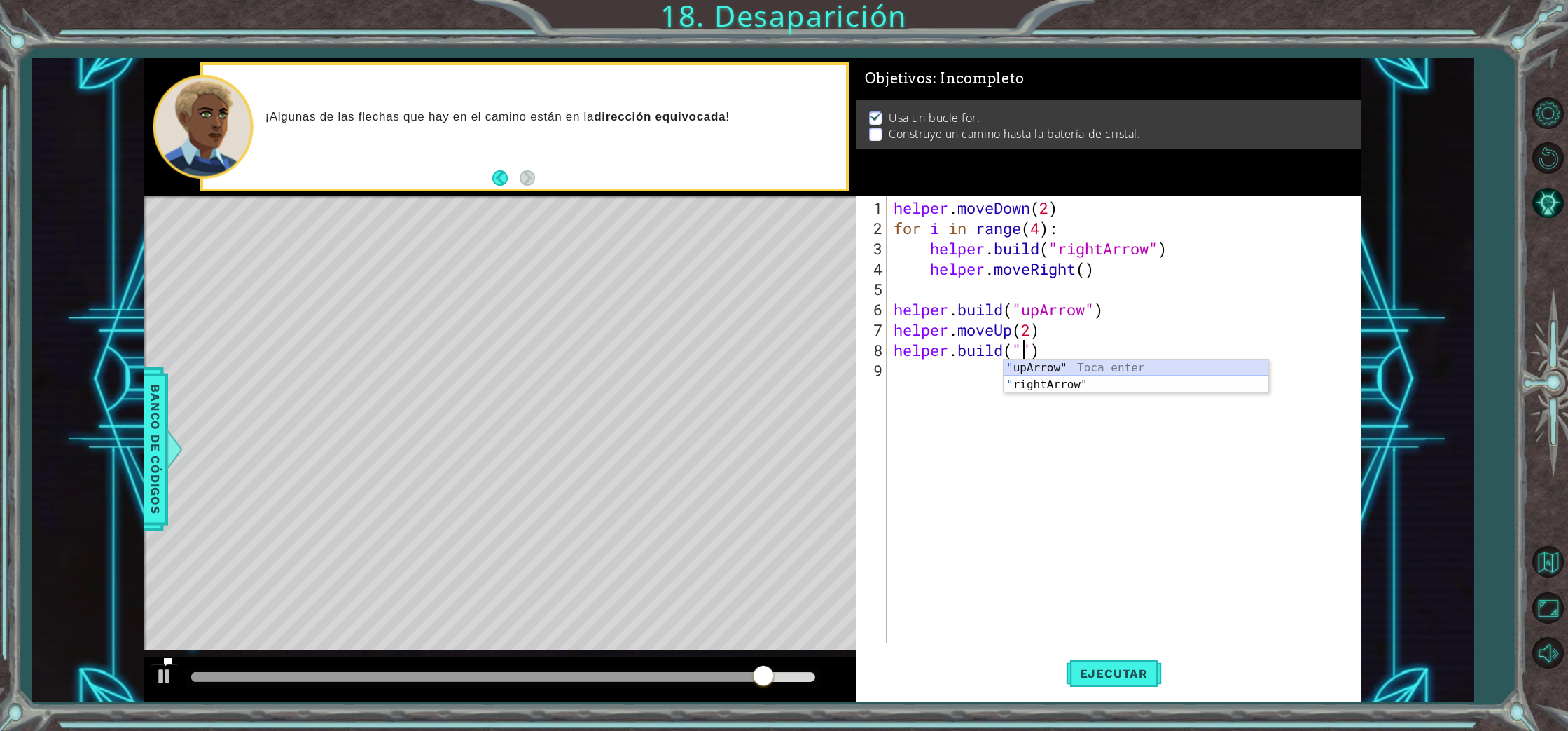
click at [1103, 367] on div "" upArrow" Toca enter " rightArrow" Toca enter" at bounding box center [1135, 393] width 265 height 67
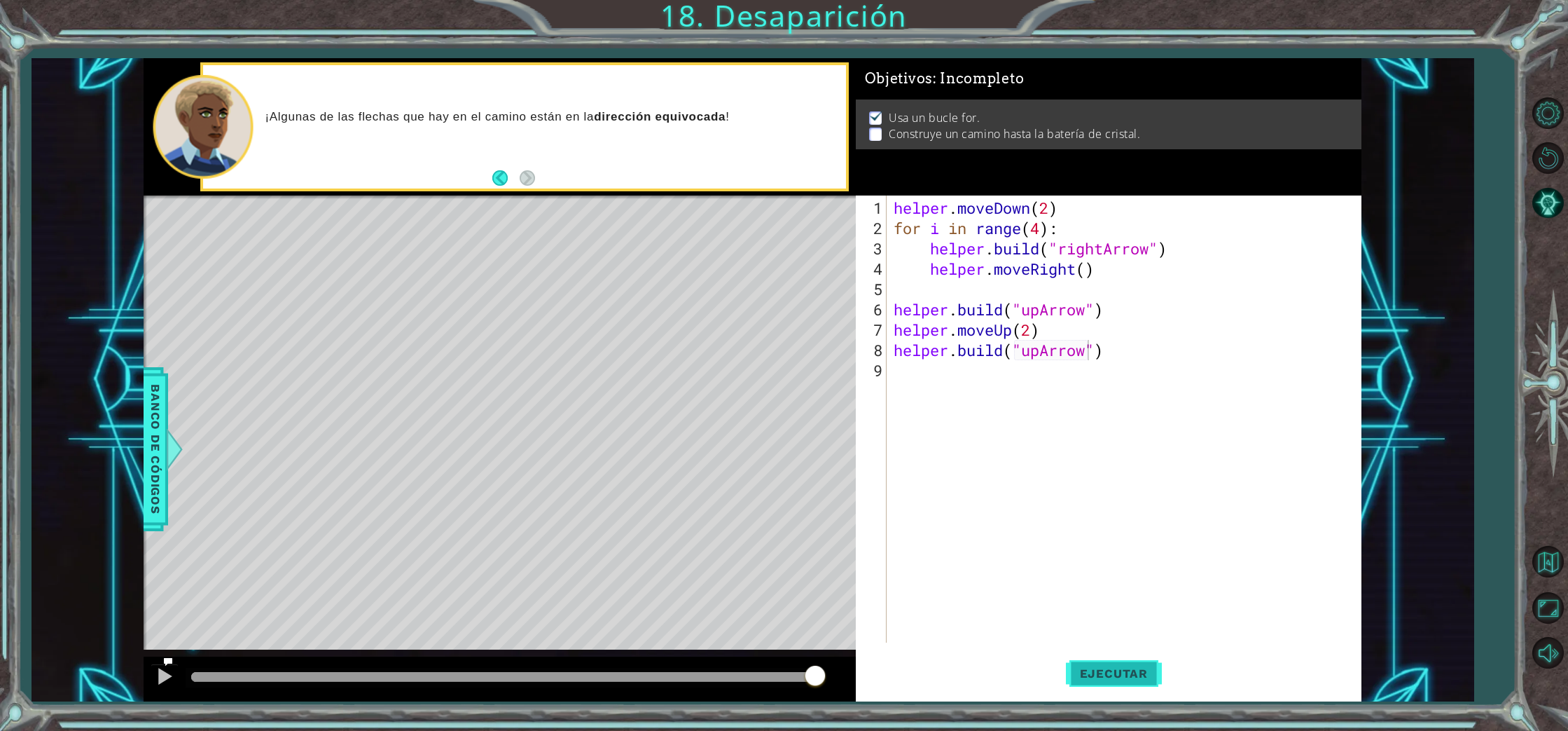
click at [1115, 669] on span "Ejecutar" at bounding box center [1113, 673] width 96 height 14
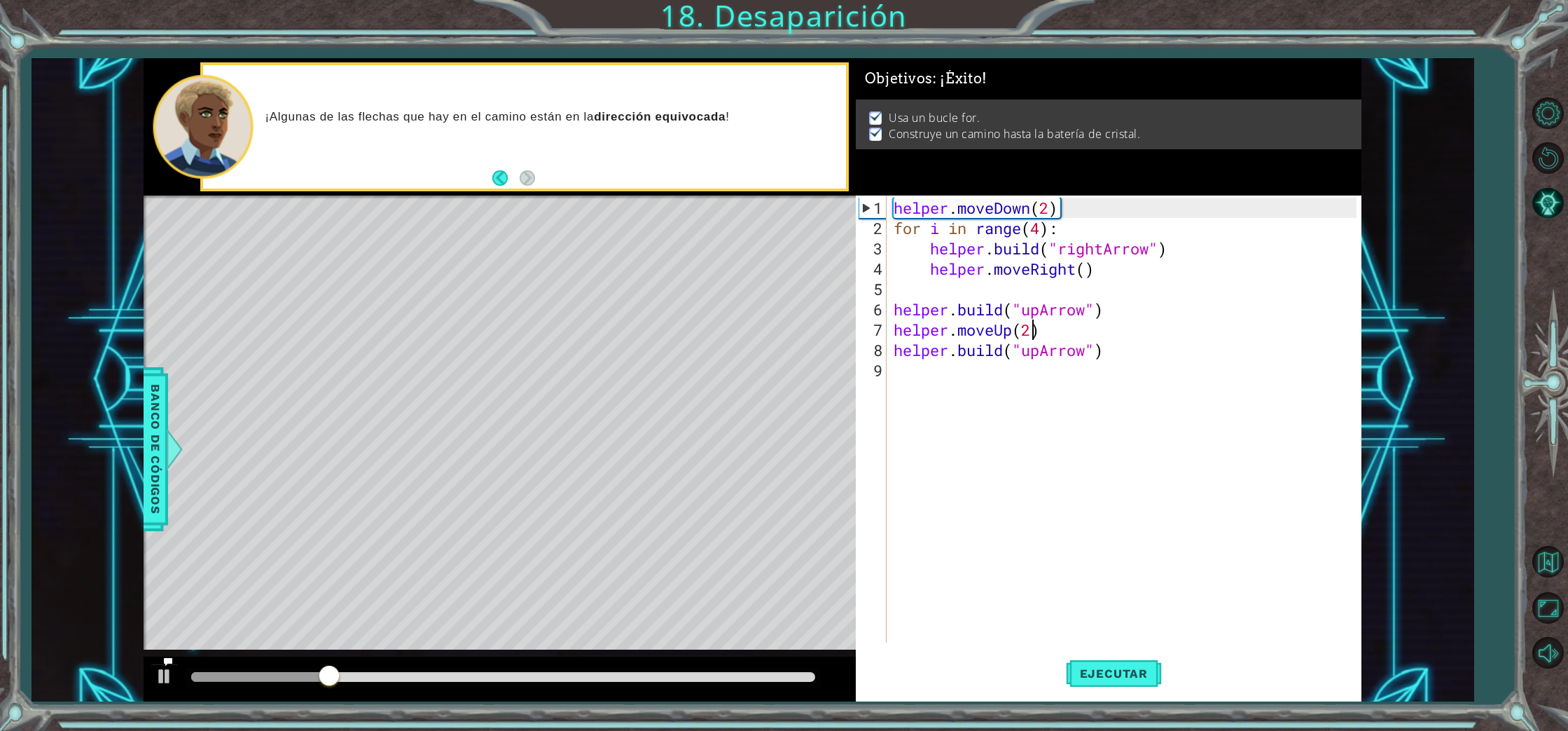
click at [1032, 330] on div "helper . moveDown ( 2 ) for i in range ( 4 ) : helper . build ( "rightArrow" ) …" at bounding box center [1127, 441] width 473 height 488
type textarea "helper.moveUp(1)"
click at [1151, 679] on span "Ejecutar" at bounding box center [1113, 673] width 96 height 14
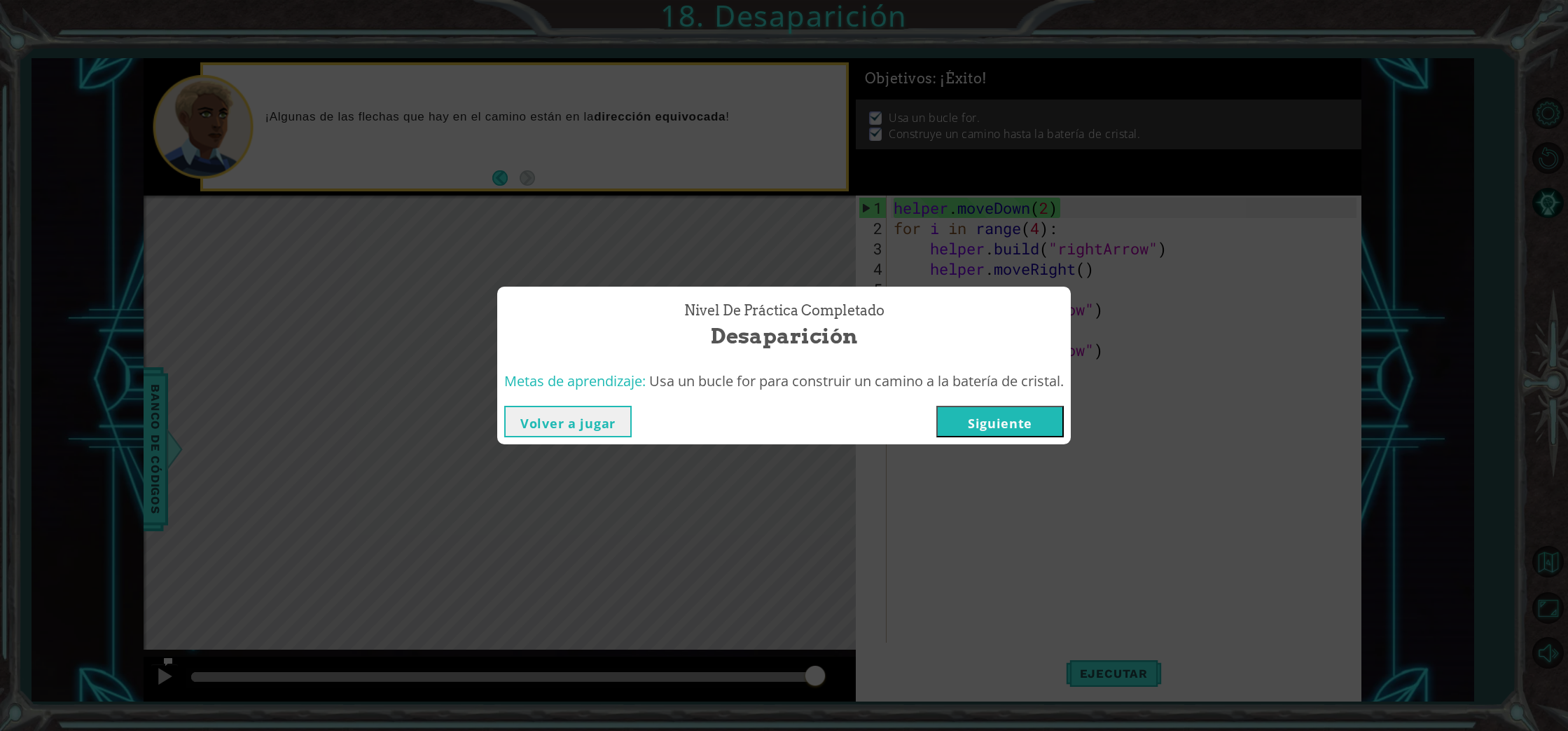
click at [1002, 434] on button "Siguiente" at bounding box center [999, 421] width 127 height 32
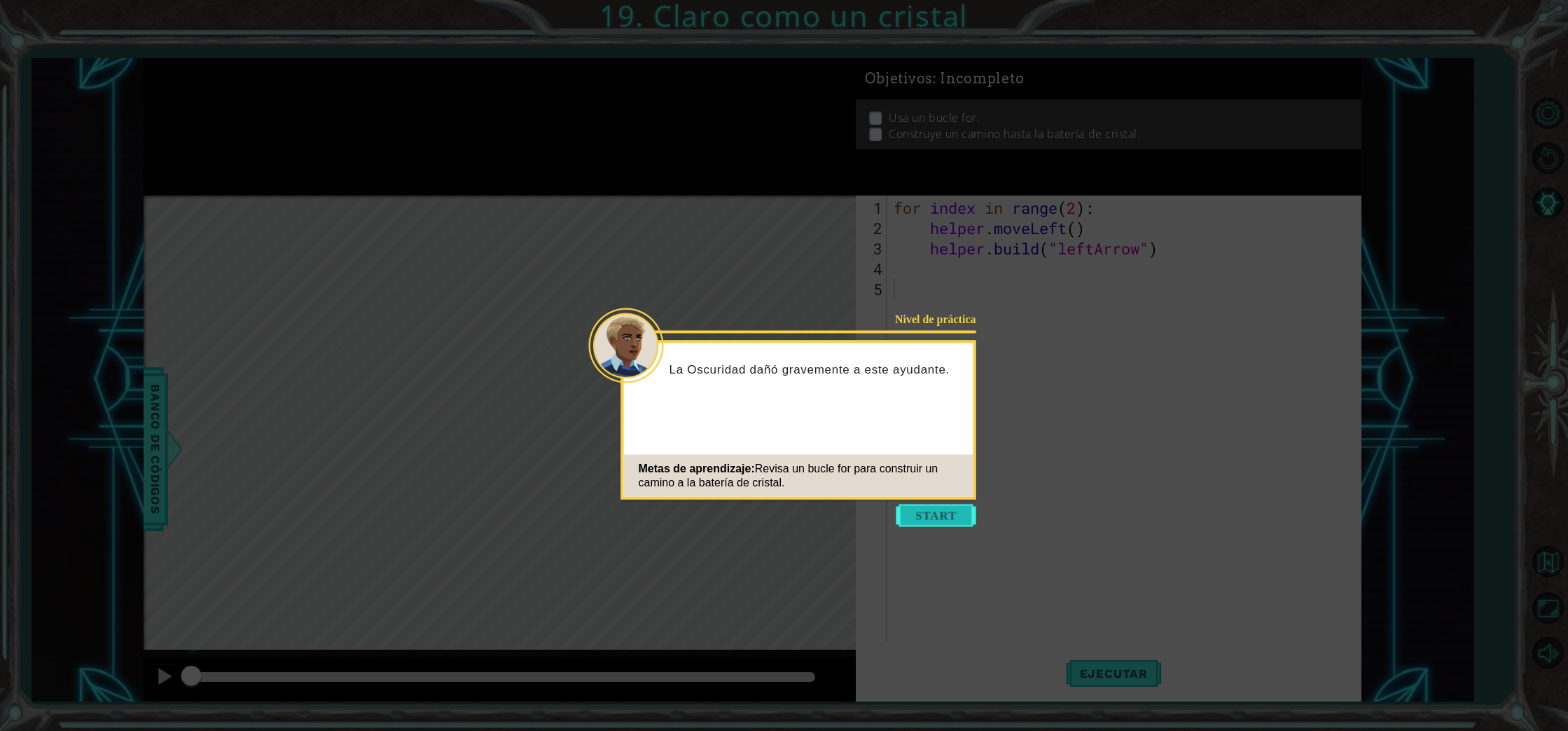
click at [919, 517] on button "Start" at bounding box center [936, 515] width 80 height 22
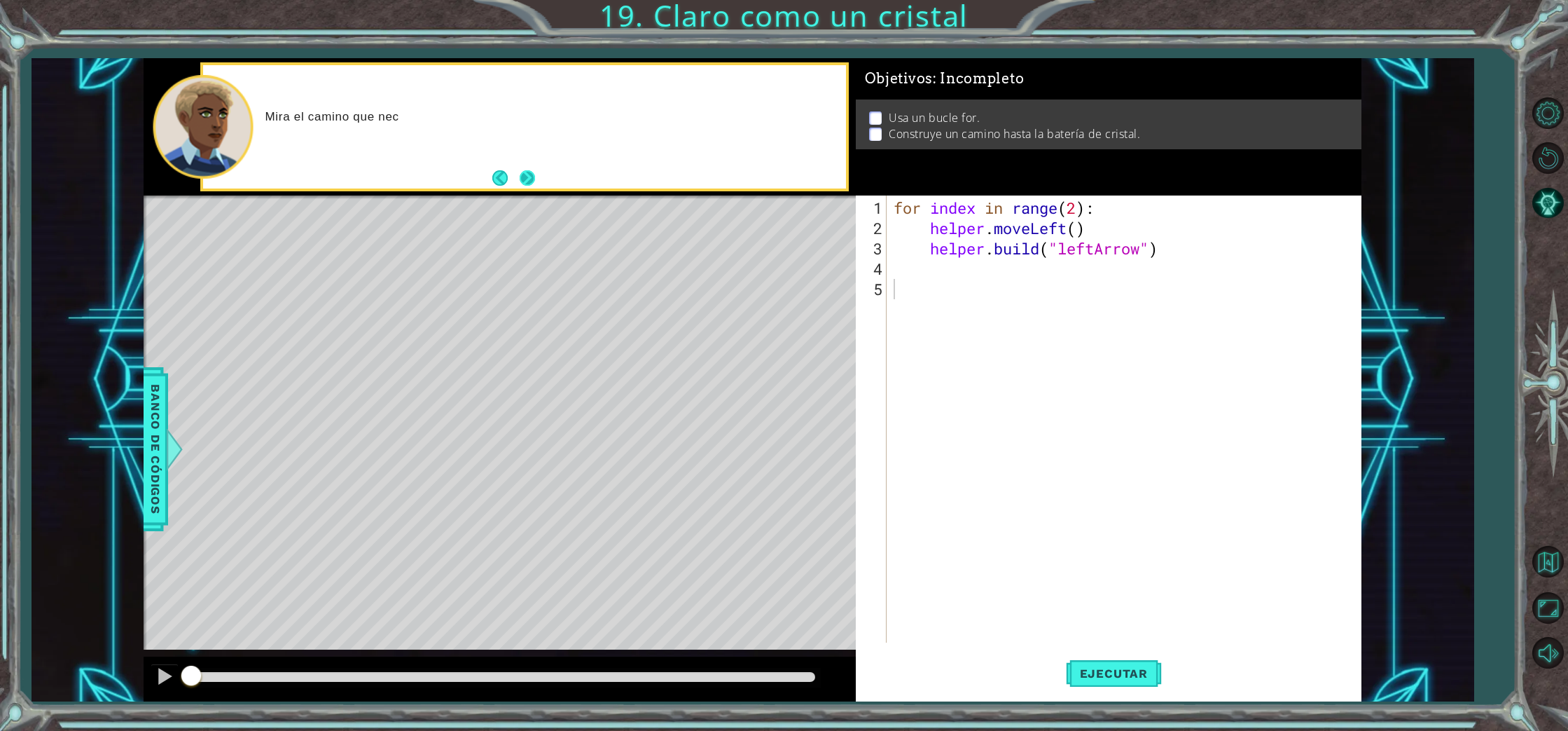
click at [520, 171] on button "Next" at bounding box center [528, 178] width 16 height 16
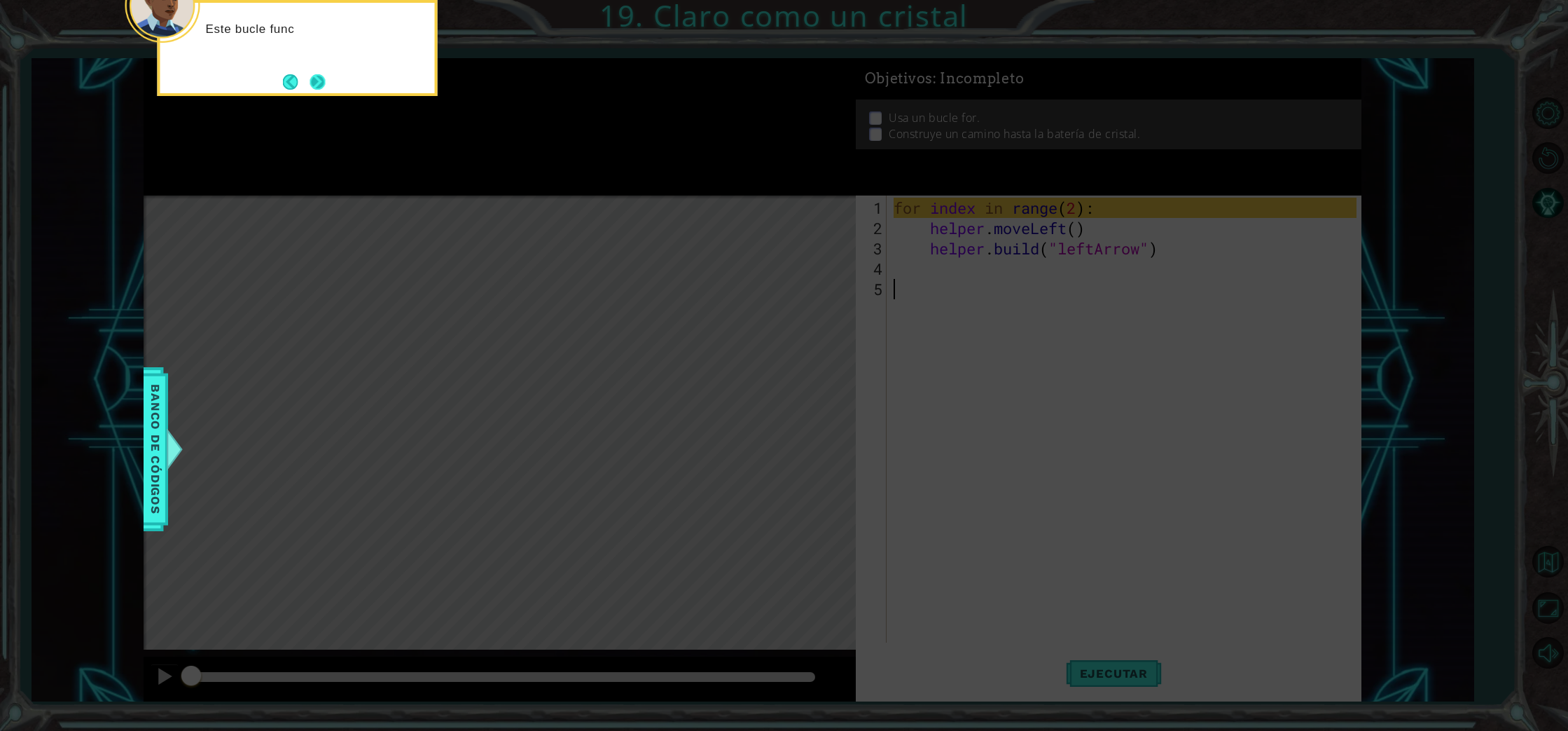
click at [325, 77] on button "Next" at bounding box center [318, 82] width 16 height 16
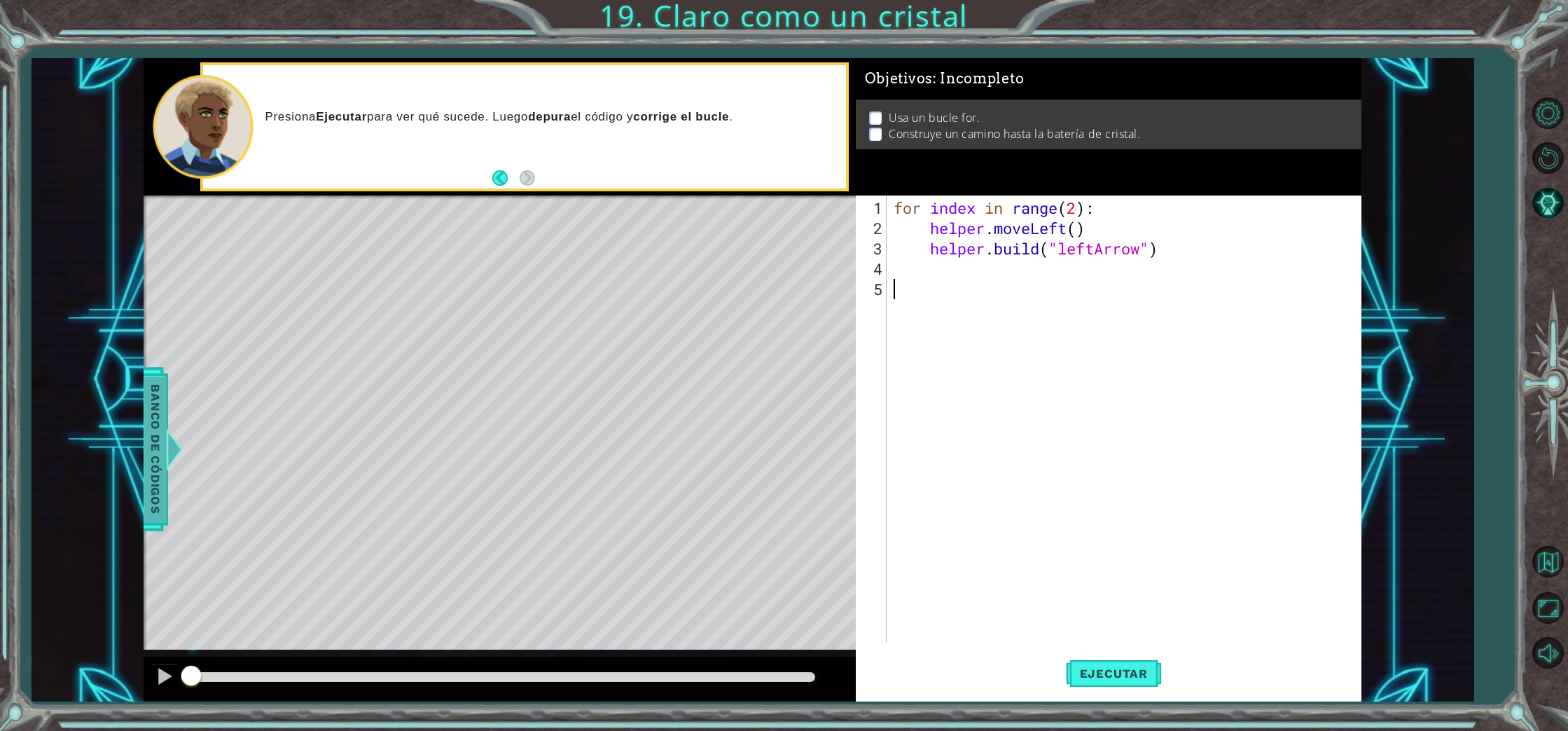
click at [156, 465] on span "Banco de códigos" at bounding box center [156, 449] width 22 height 145
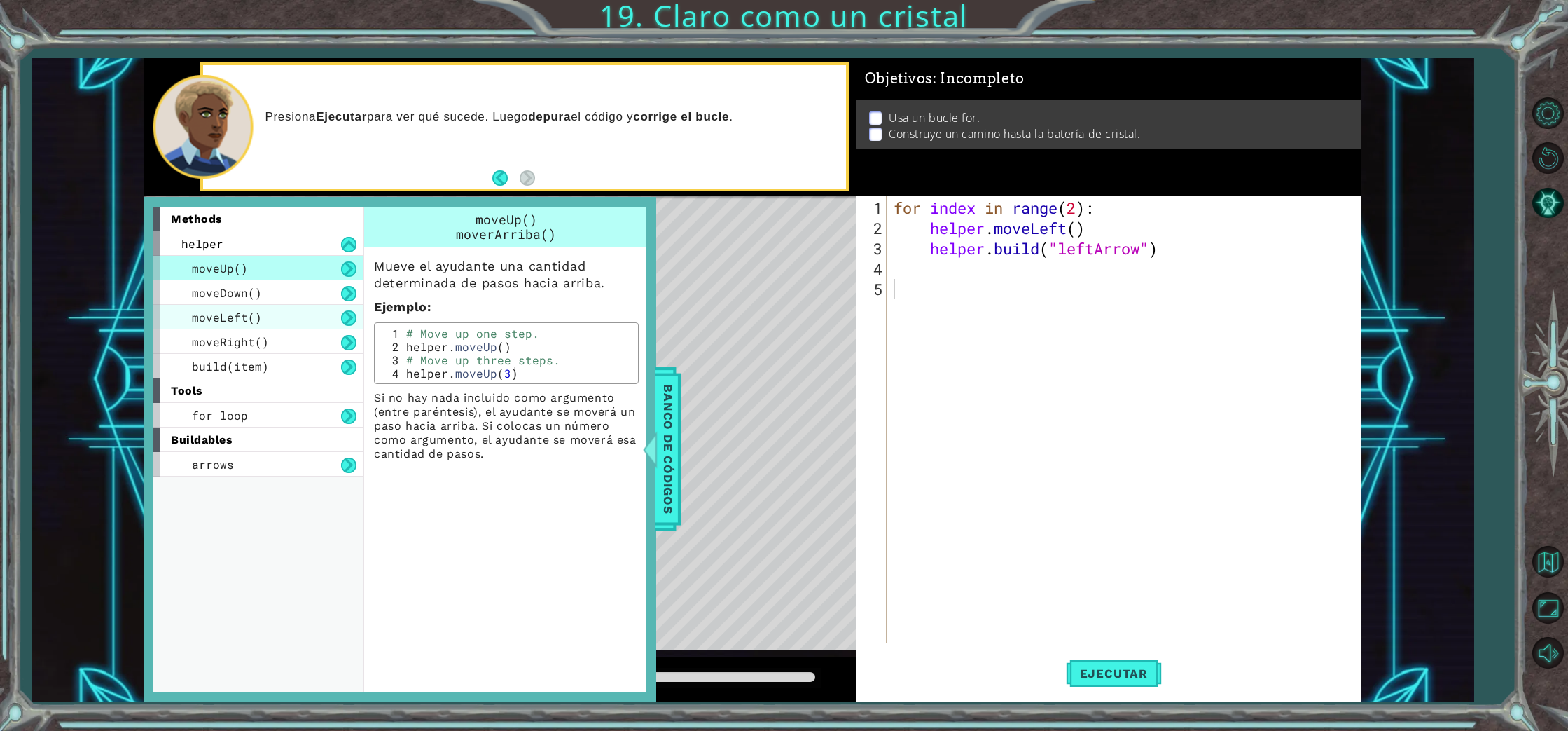
click at [207, 305] on div "moveLeft()" at bounding box center [258, 317] width 210 height 24
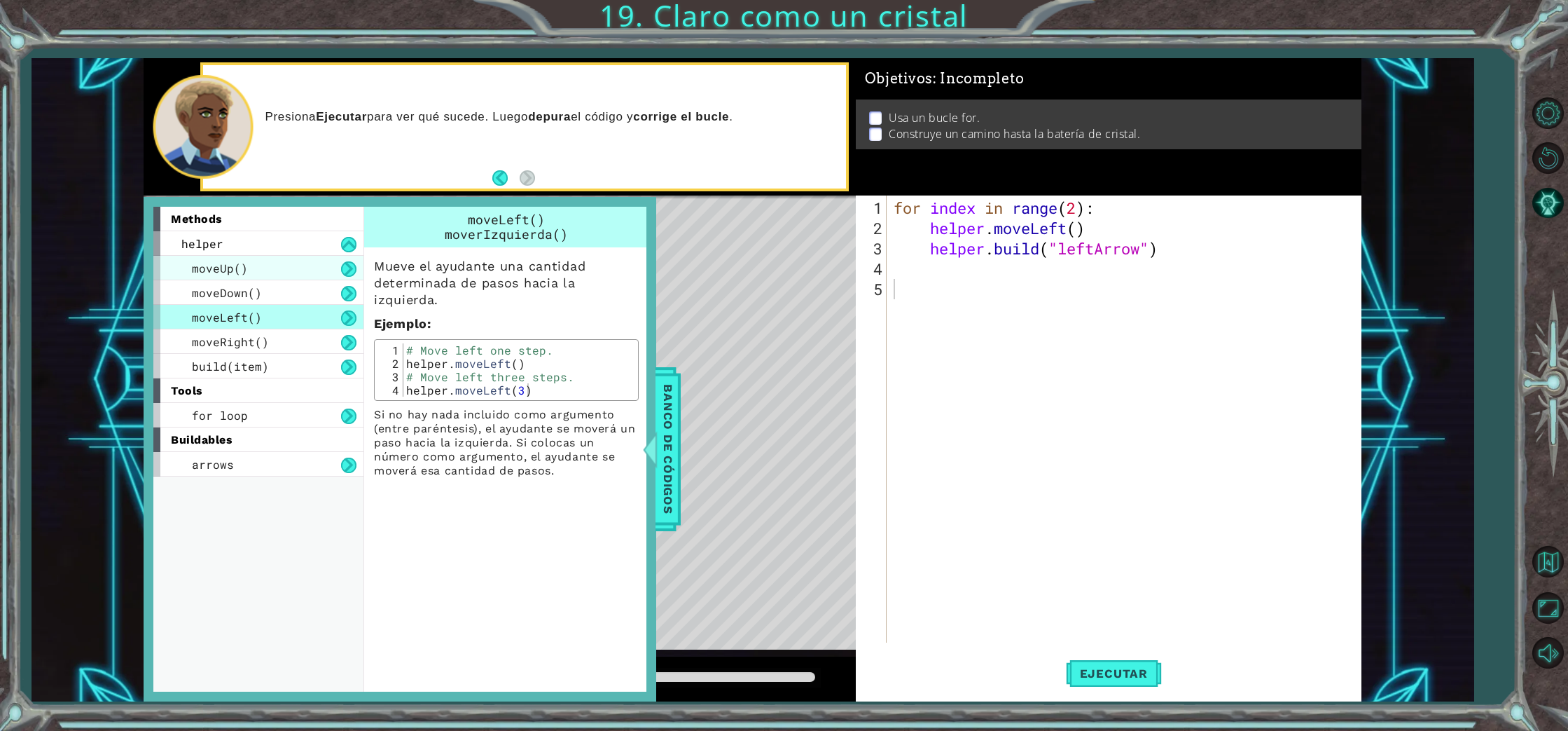
scroll to position [1, 0]
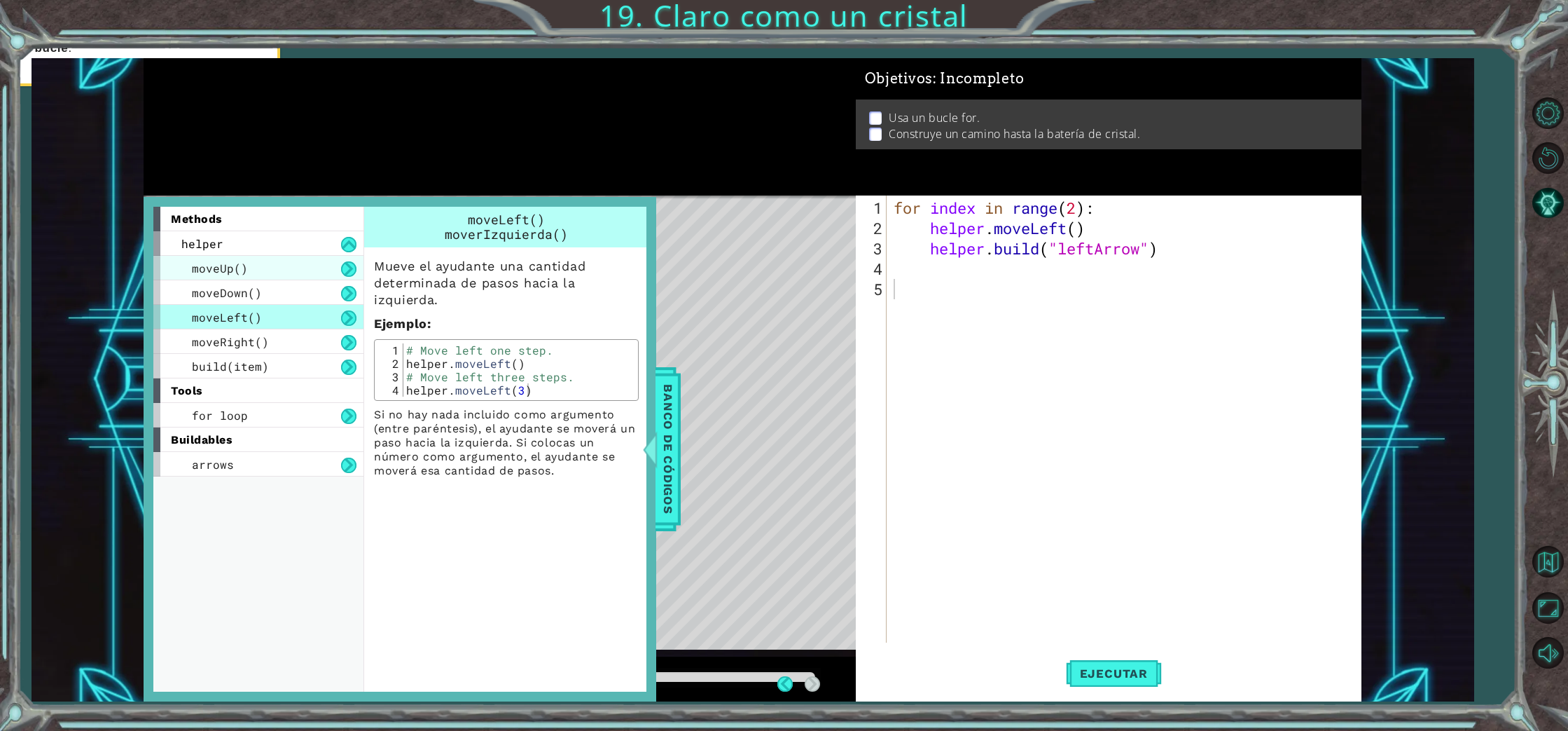
drag, startPoint x: 267, startPoint y: 258, endPoint x: 262, endPoint y: 267, distance: 10.3
click at [267, 259] on div "moveUp()" at bounding box center [258, 268] width 210 height 24
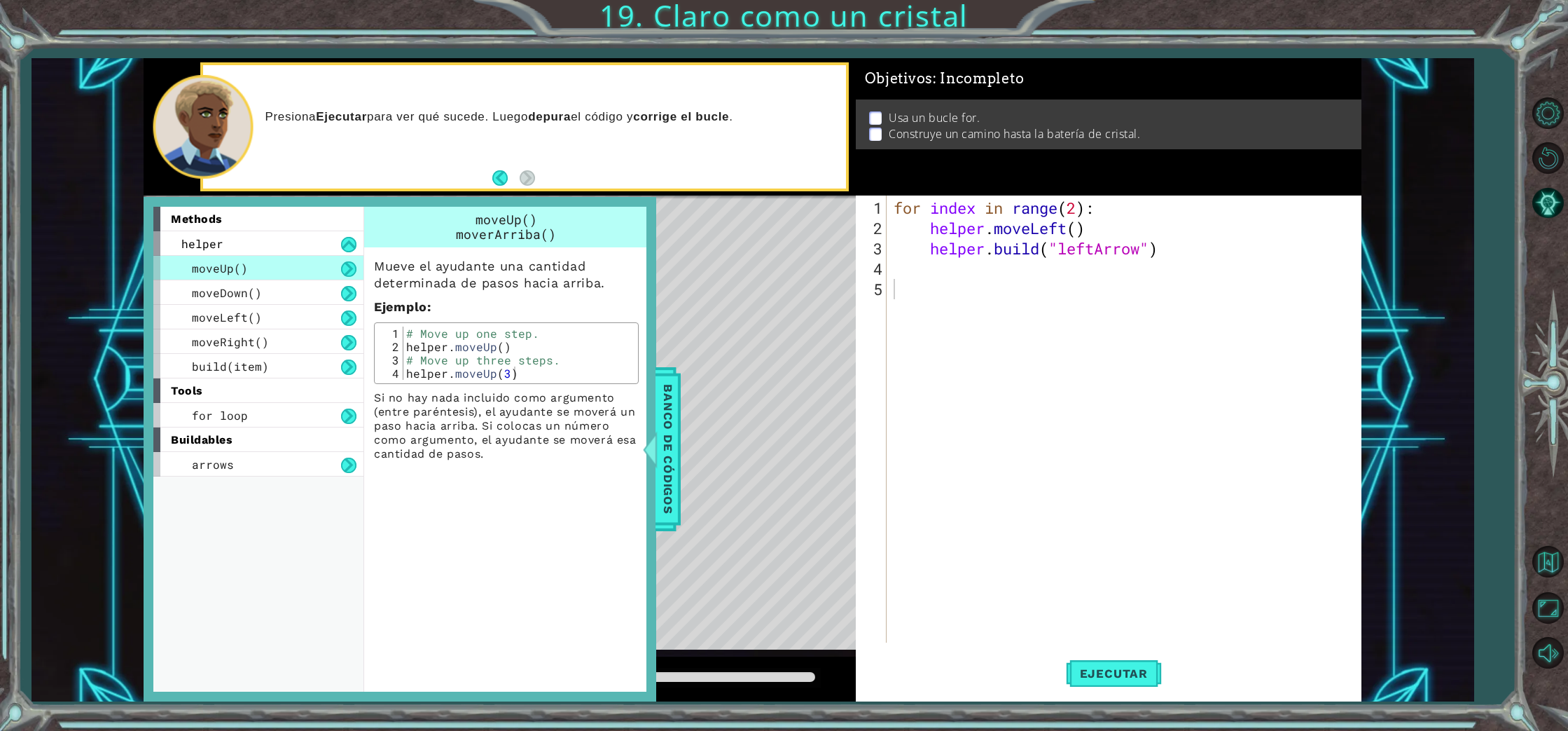
click at [258, 277] on div "moveUp()" at bounding box center [258, 268] width 210 height 24
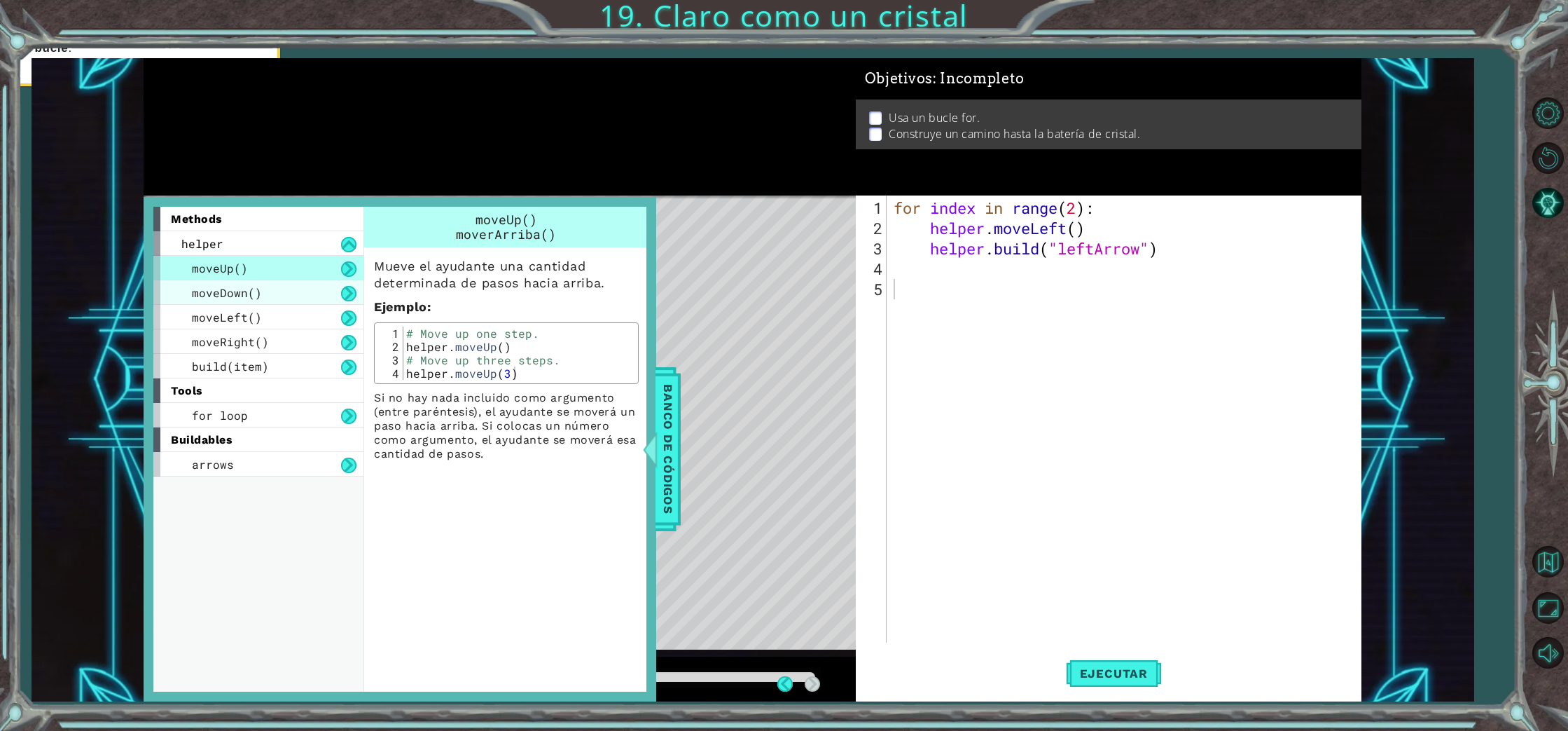
scroll to position [0, 0]
click at [258, 281] on div "moveDown()" at bounding box center [258, 292] width 210 height 24
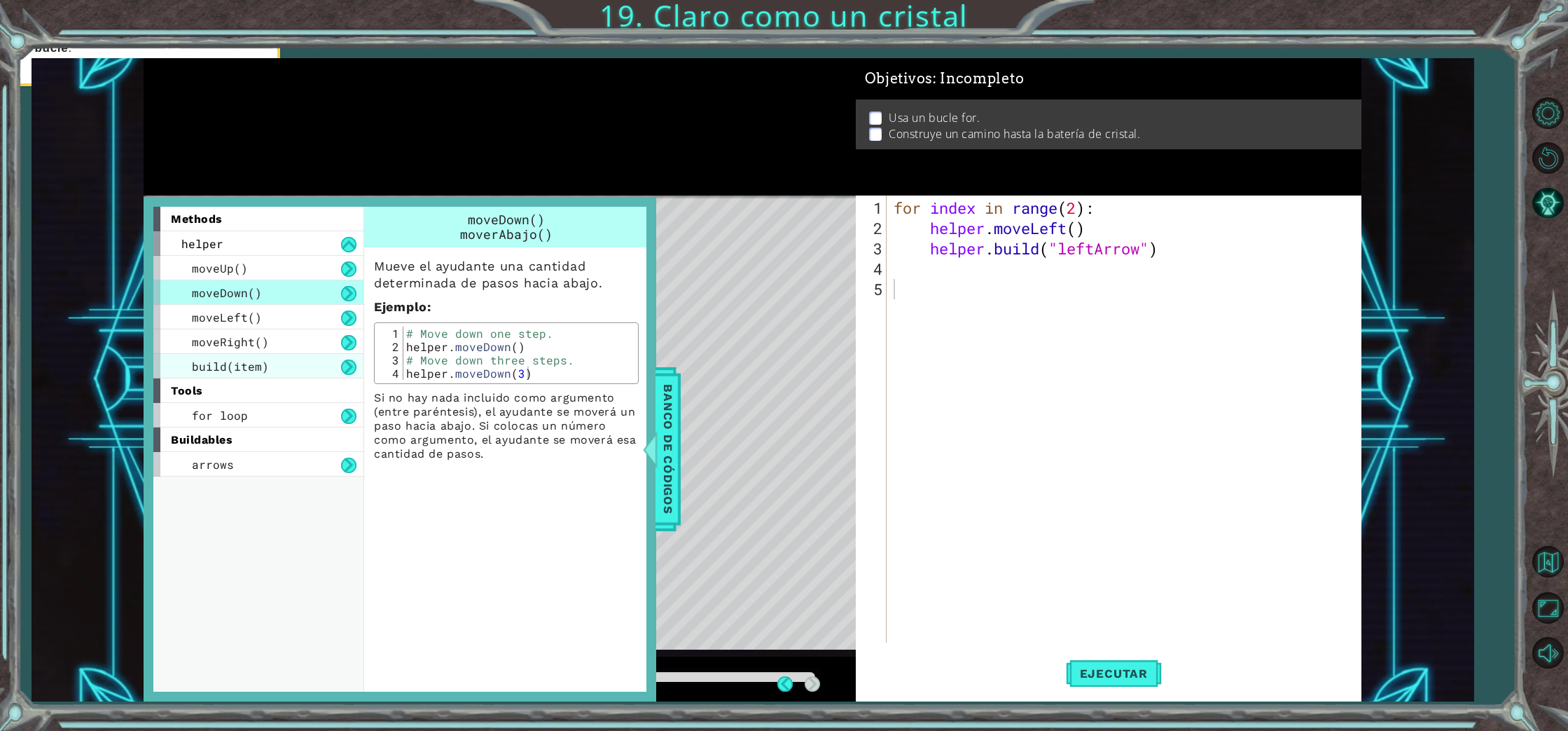
scroll to position [1, 0]
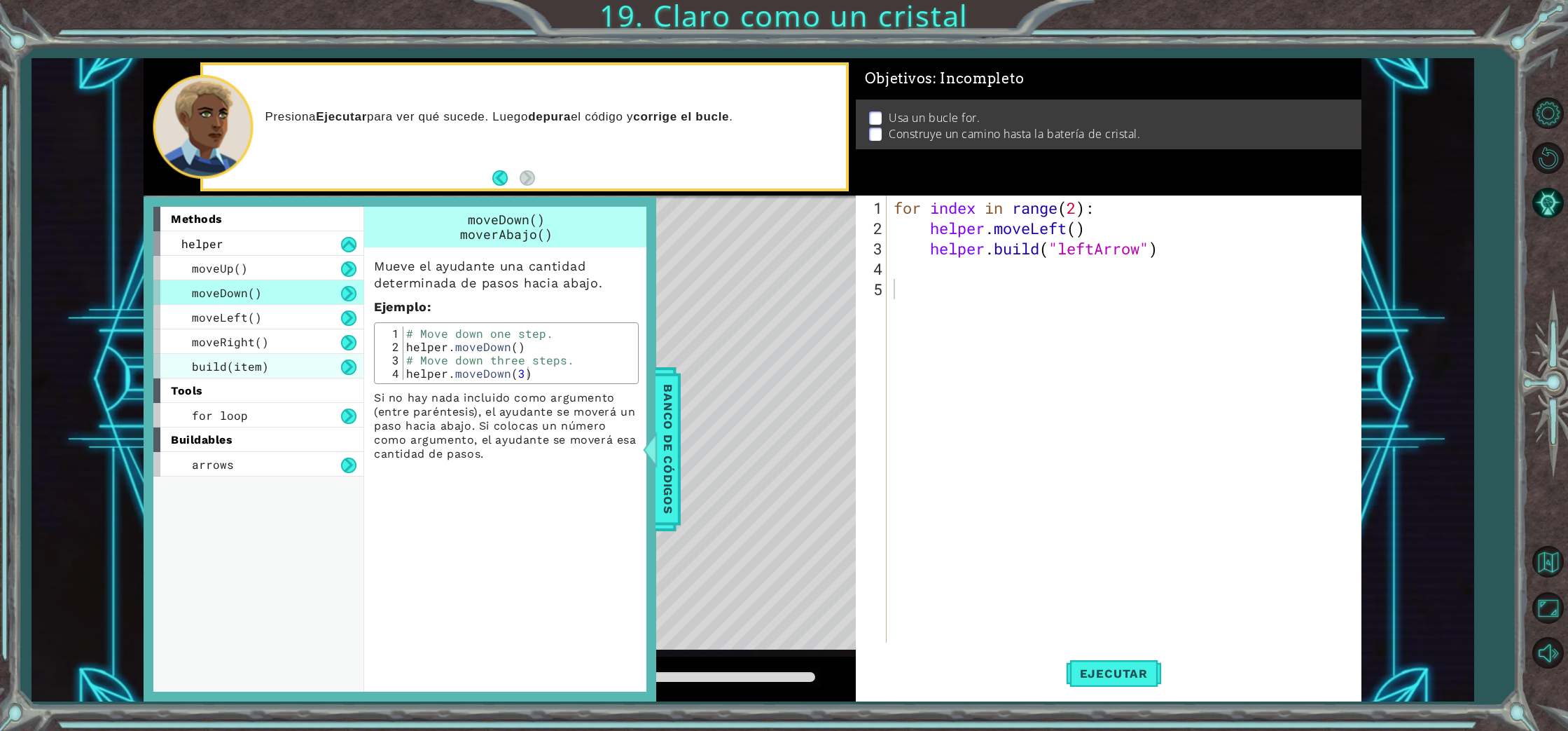
click at [255, 364] on span "build(item)" at bounding box center [231, 366] width 77 height 15
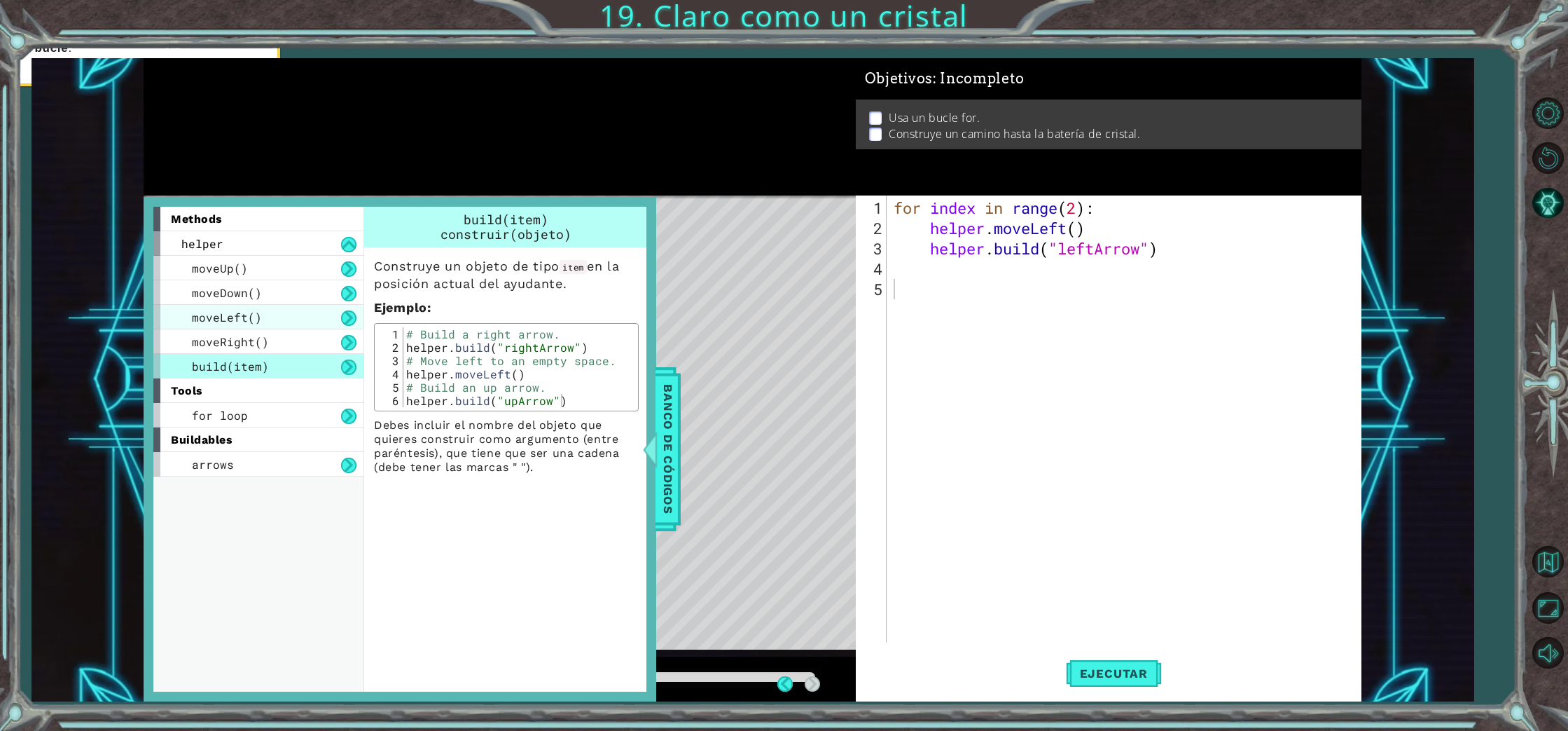
scroll to position [0, 0]
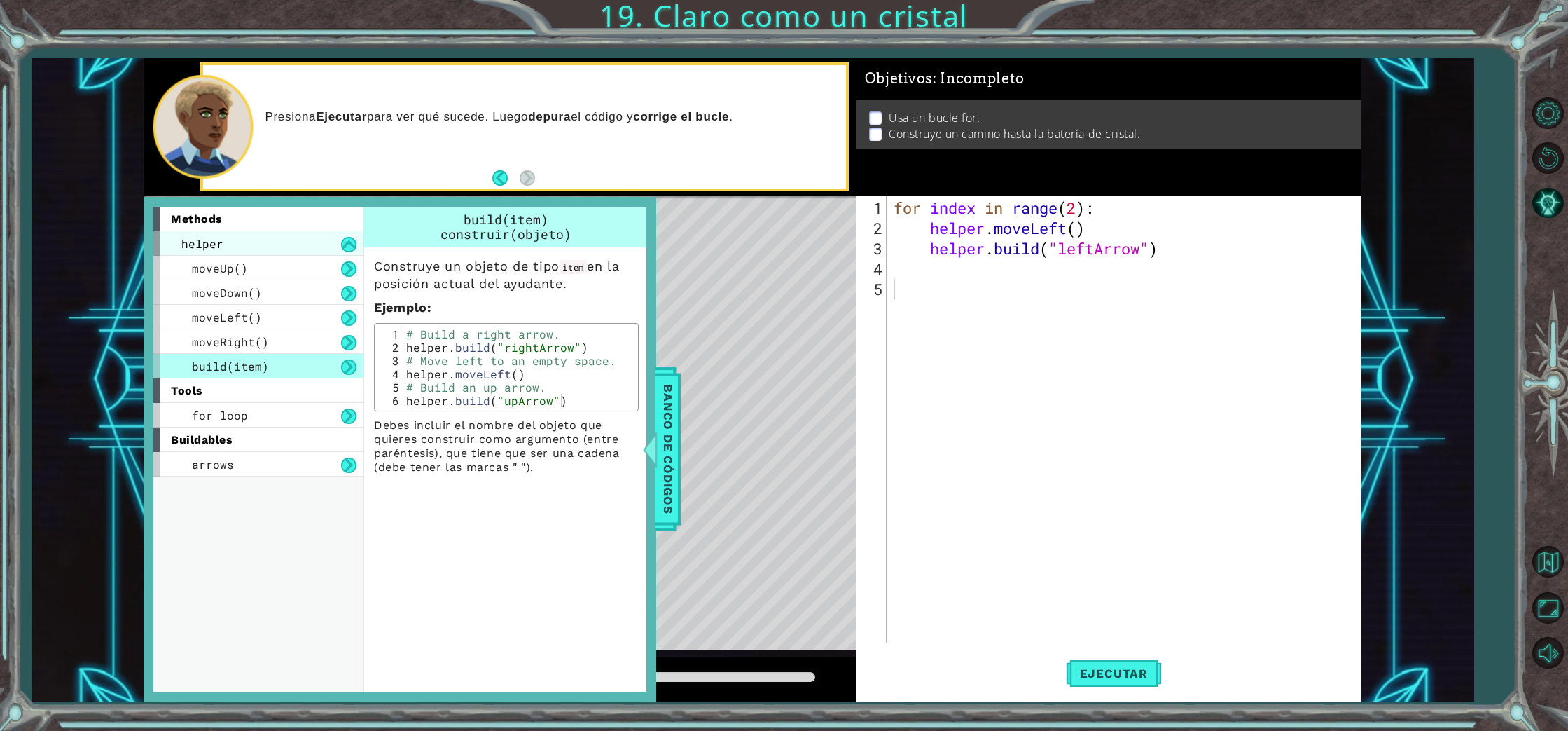
click at [266, 247] on div "helper" at bounding box center [258, 243] width 210 height 24
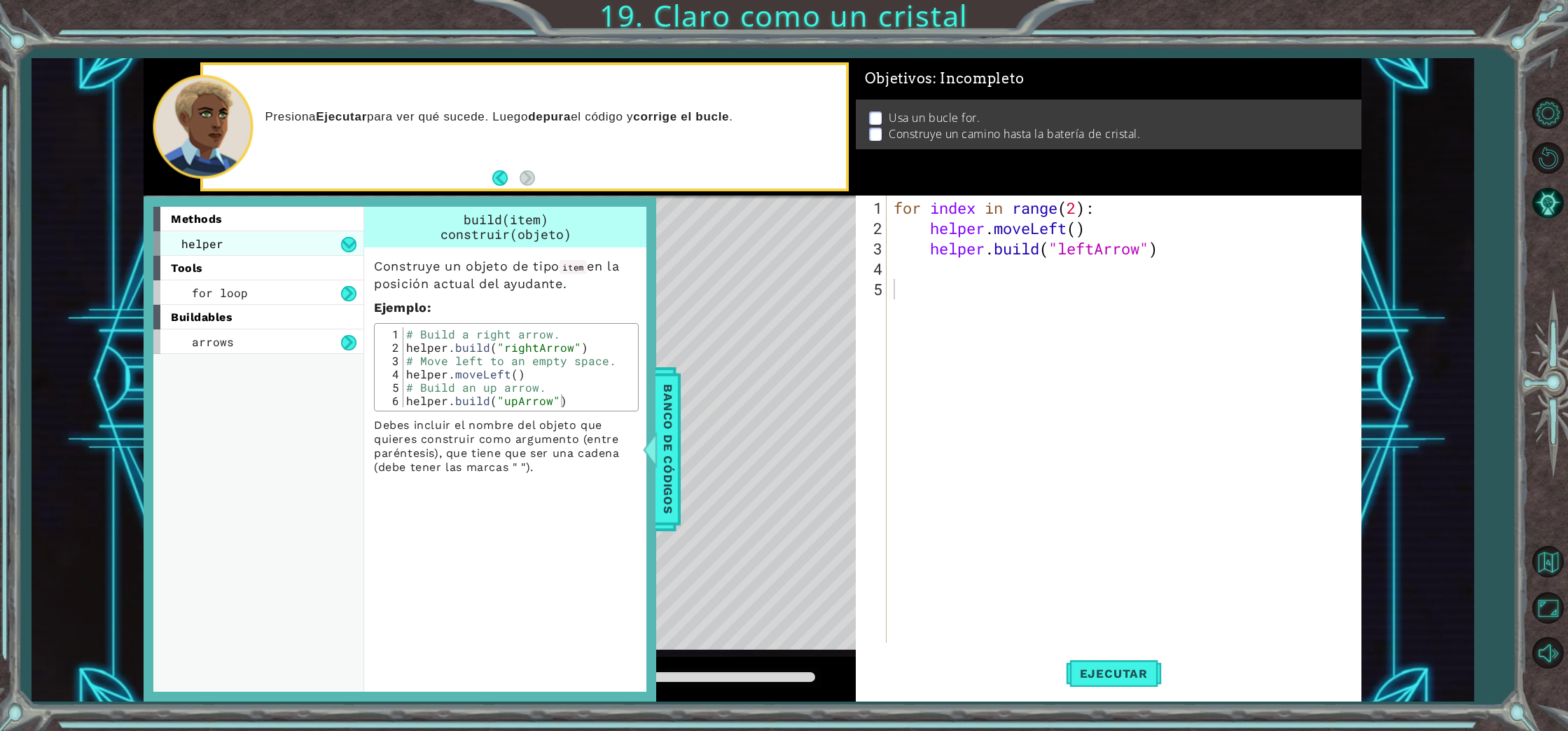
click at [266, 247] on div "helper" at bounding box center [258, 243] width 210 height 24
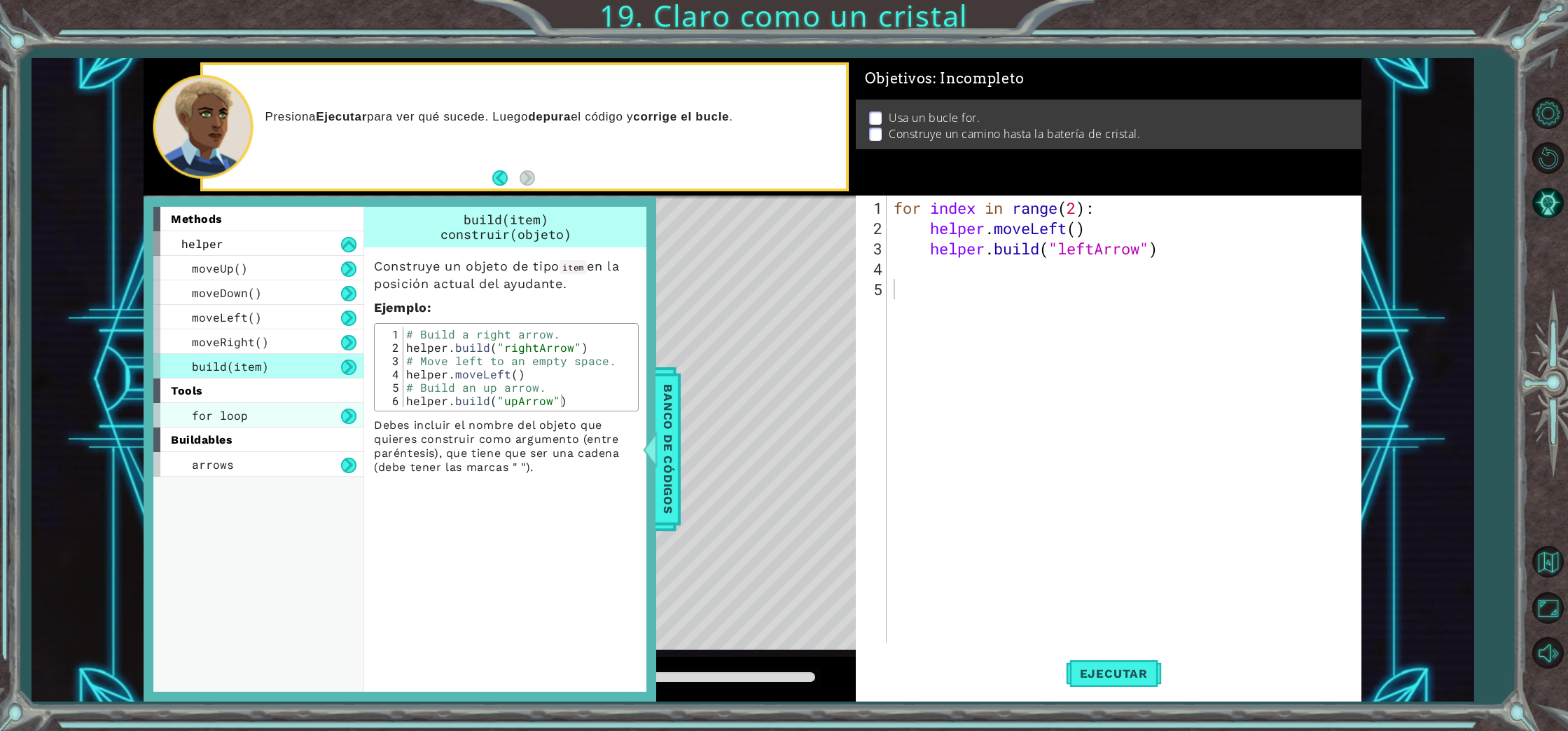
click at [271, 422] on div "for loop" at bounding box center [258, 415] width 210 height 24
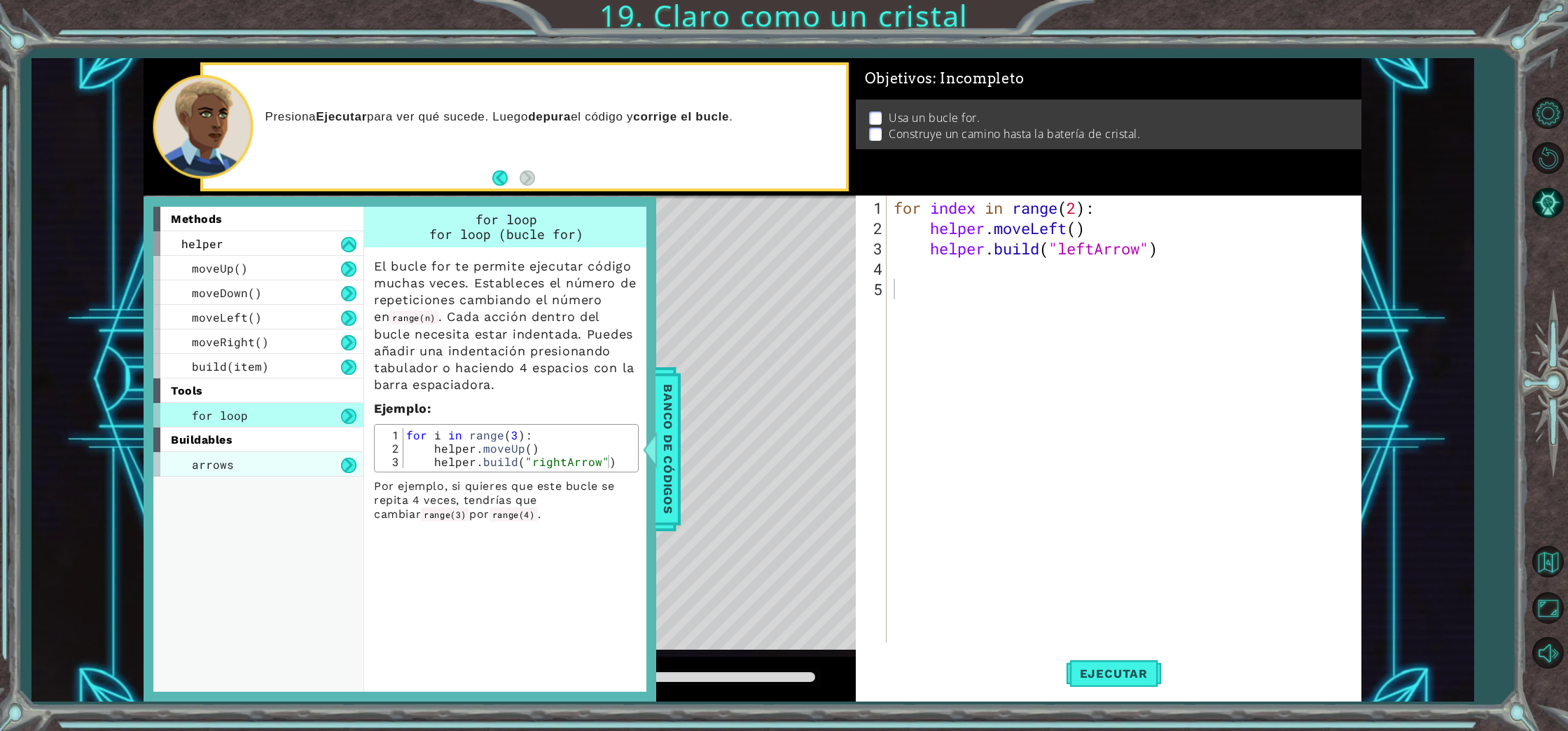
click at [282, 464] on div "arrows" at bounding box center [258, 464] width 210 height 24
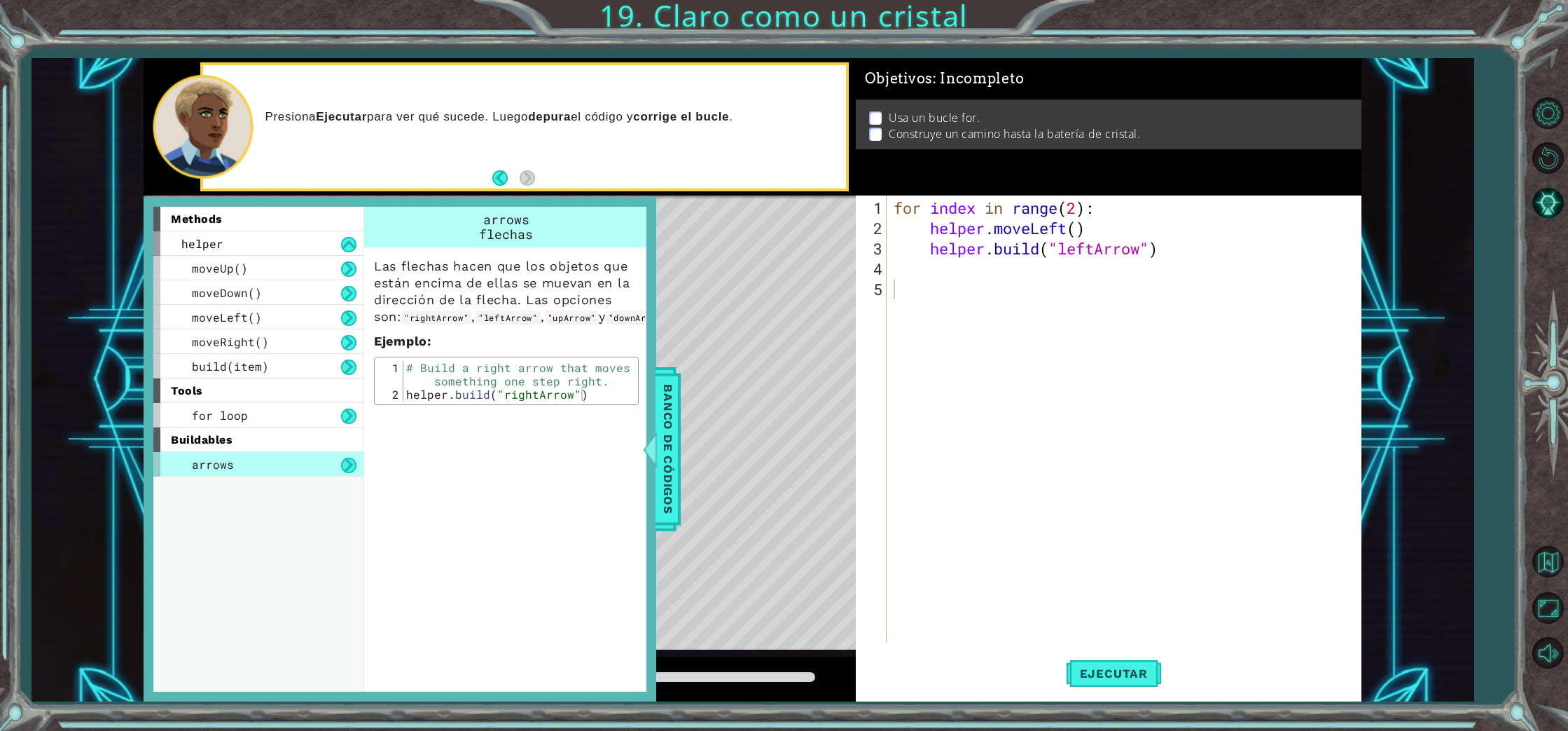
click at [287, 462] on div "arrows" at bounding box center [258, 464] width 210 height 24
type textarea "[DOMAIN_NAME]("rightArrow")"
drag, startPoint x: 588, startPoint y: 408, endPoint x: 601, endPoint y: 414, distance: 14.3
click at [601, 414] on div "# Build a right arrow that moves something one step right. helper . build ( "ri…" at bounding box center [519, 401] width 231 height 80
click at [544, 190] on div "Presiona Ejecutar para ver qué sucede. Luego depura el código y corrige el bucl…" at bounding box center [525, 126] width 648 height 129
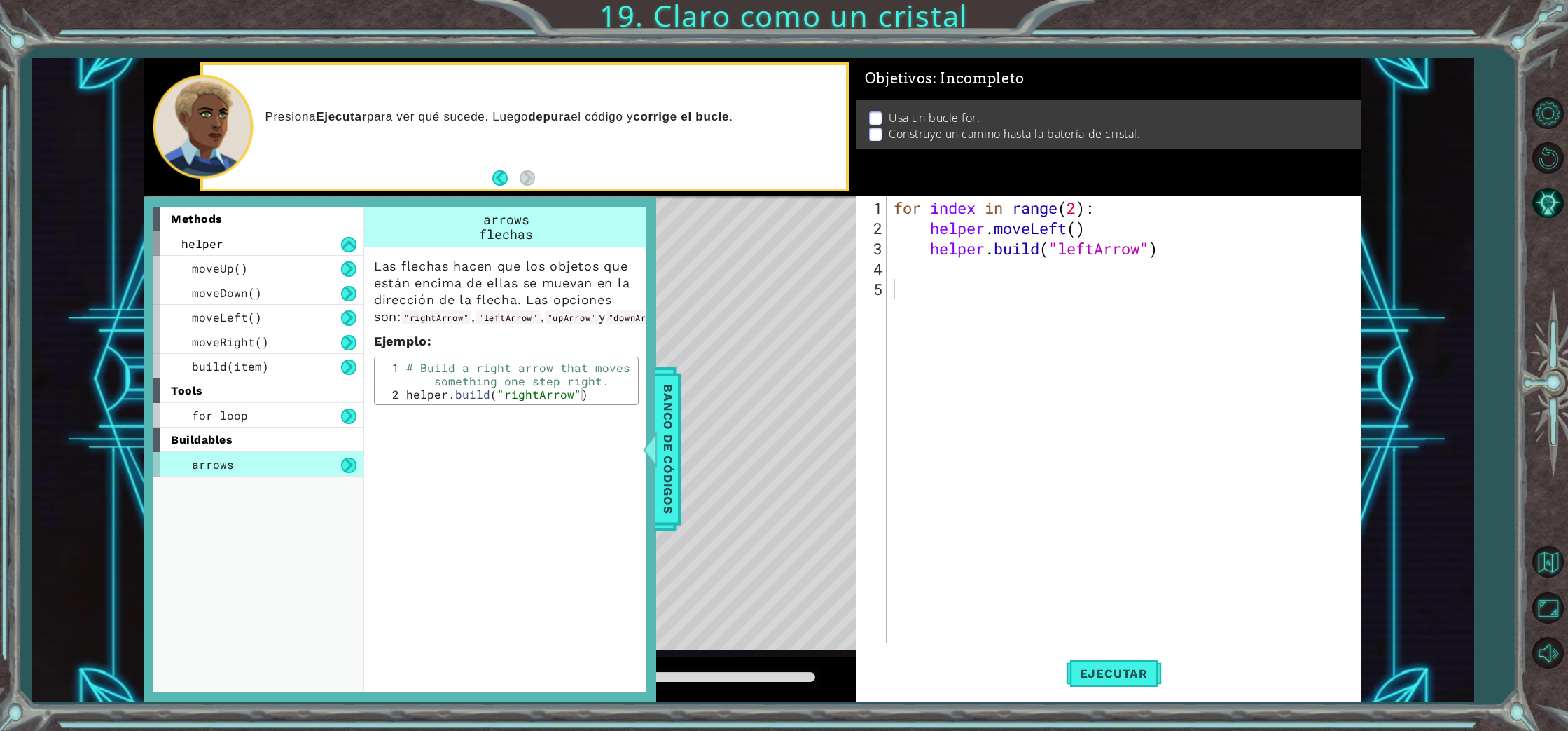
click at [663, 195] on div at bounding box center [500, 197] width 713 height 3
click at [675, 483] on span "Banco de códigos" at bounding box center [667, 449] width 22 height 145
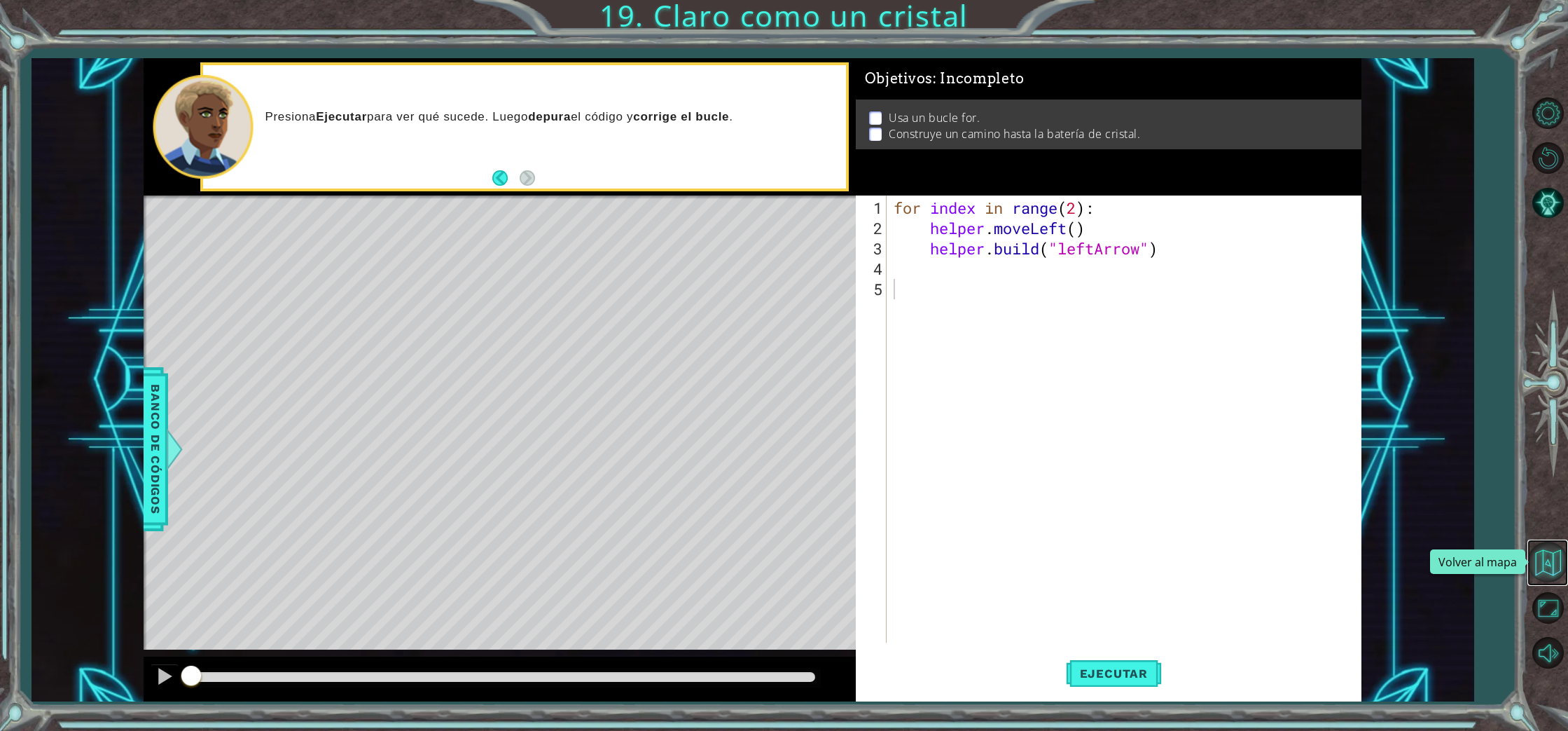
click at [1555, 567] on button "Volver al mapa" at bounding box center [1547, 561] width 40 height 40
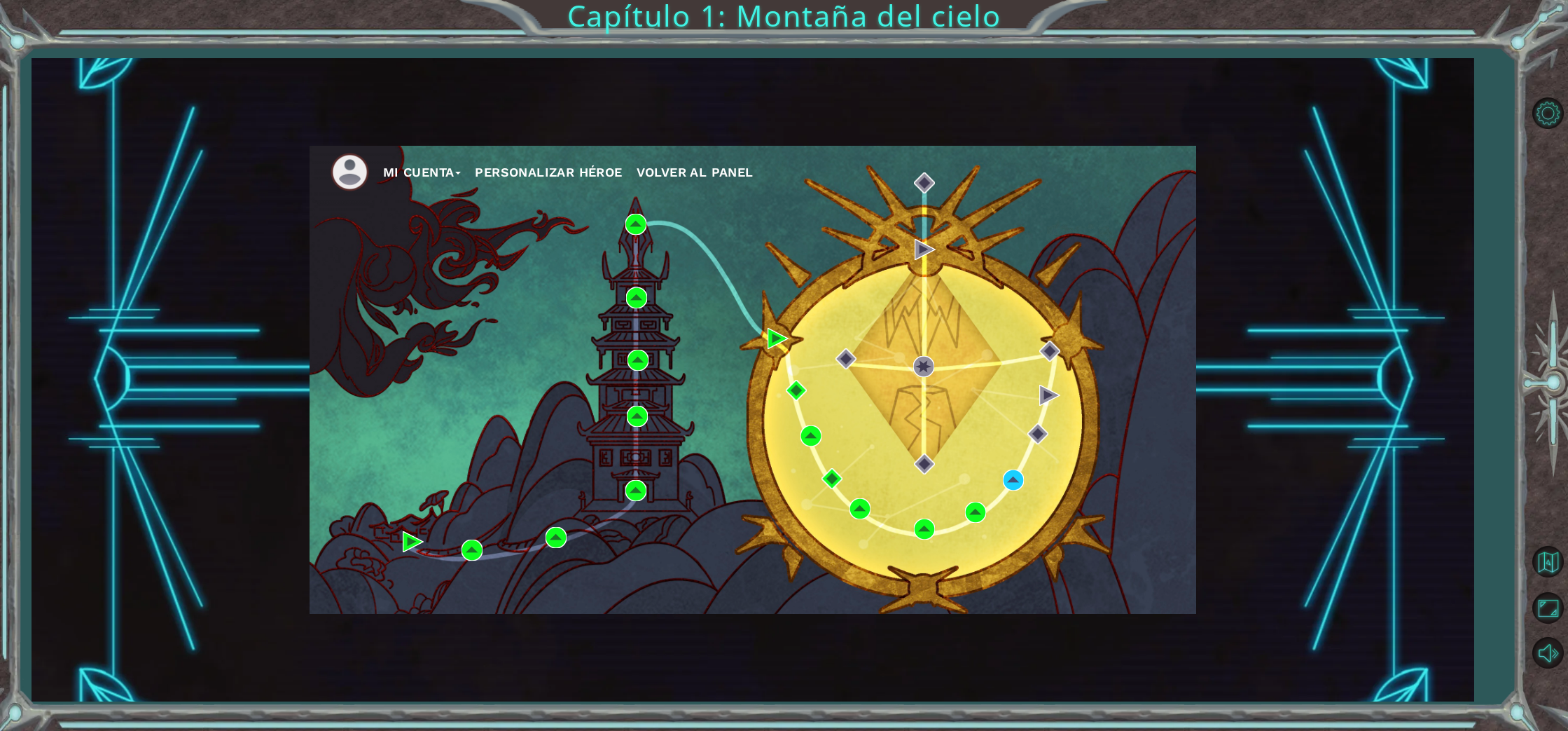
click at [442, 175] on button "Mi Cuenta" at bounding box center [422, 172] width 78 height 21
click at [438, 231] on button "Cerrar sesión" at bounding box center [434, 224] width 84 height 16
